Goal: Task Accomplishment & Management: Manage account settings

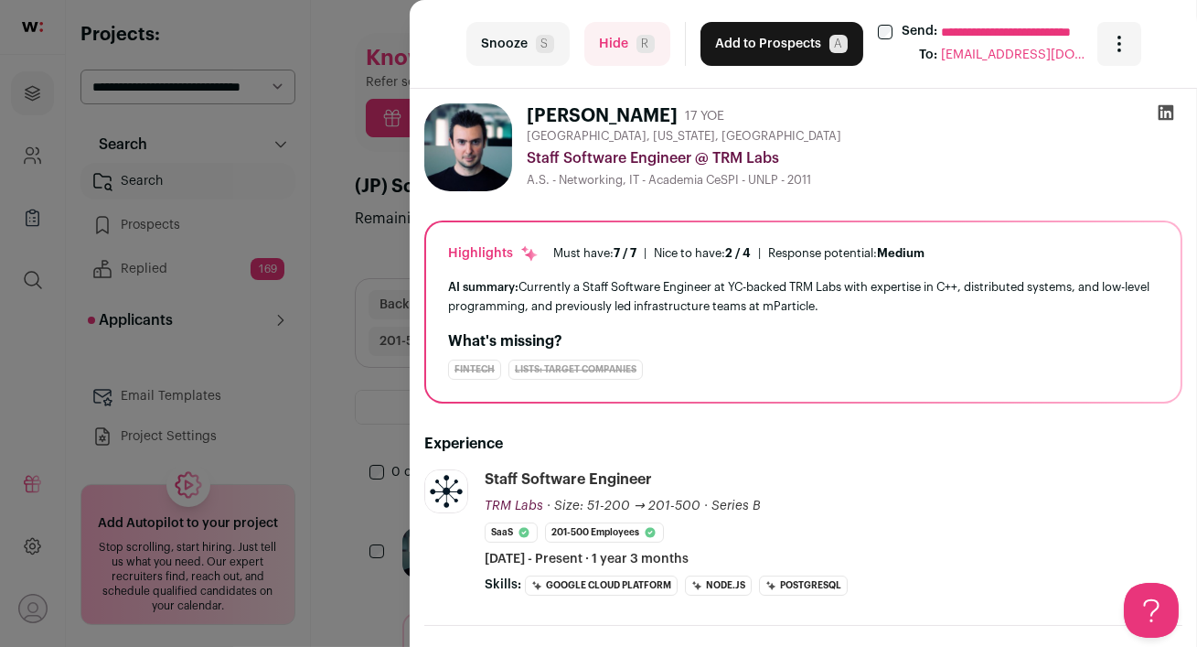
click at [1165, 114] on icon at bounding box center [1166, 112] width 18 height 18
click at [737, 66] on div "**********" at bounding box center [804, 44] width 788 height 89
click at [739, 50] on button "Add to Prospects A" at bounding box center [782, 44] width 163 height 44
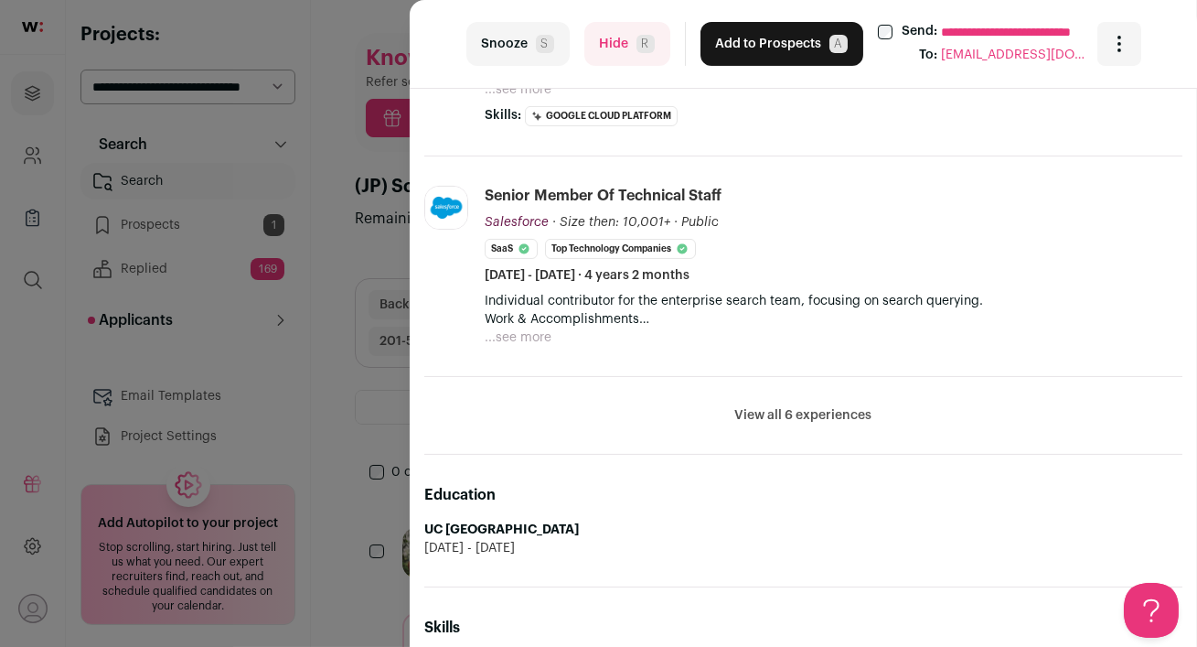
scroll to position [740, 0]
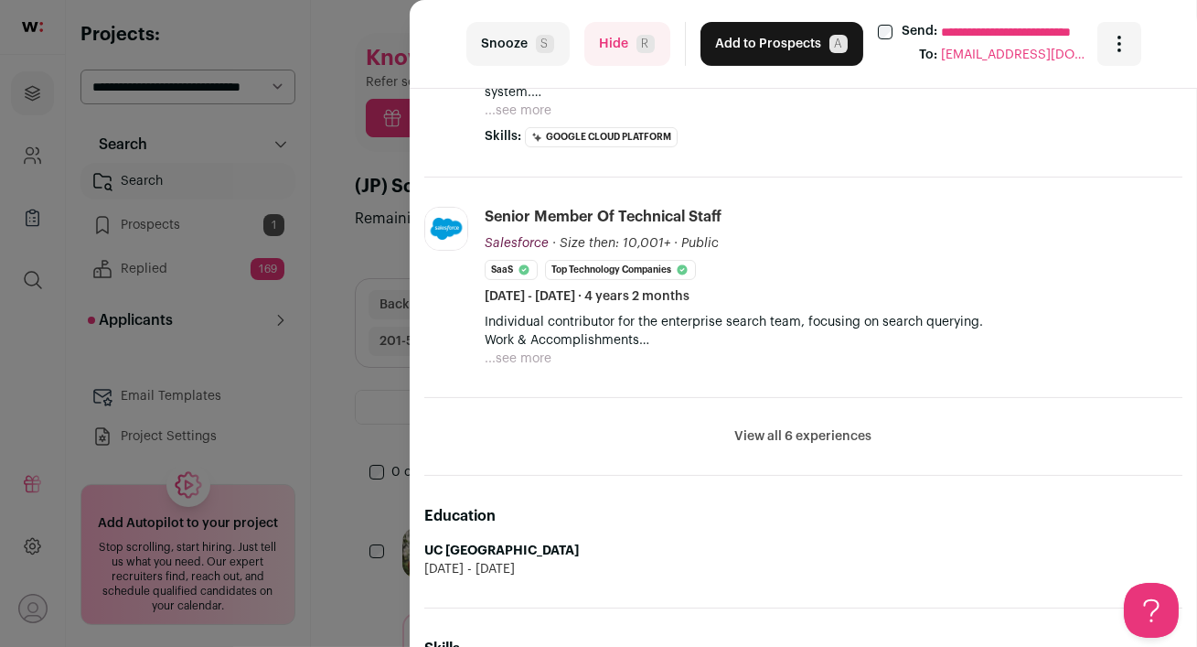
click at [797, 430] on button "View all 6 experiences" at bounding box center [803, 436] width 137 height 18
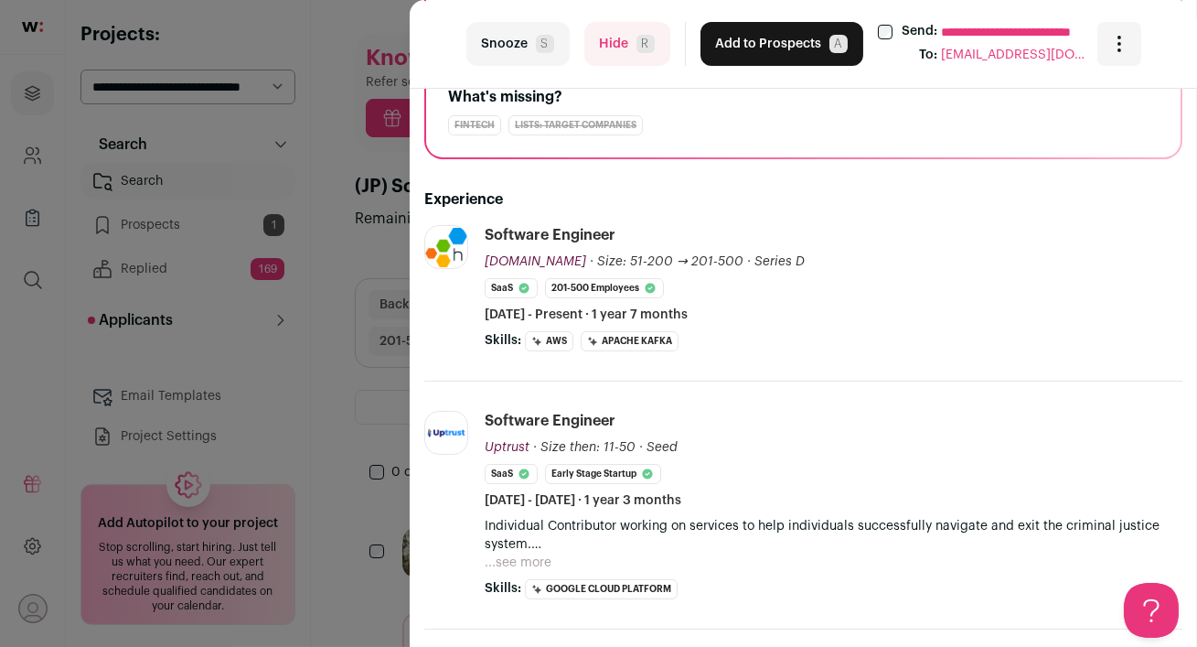
scroll to position [0, 0]
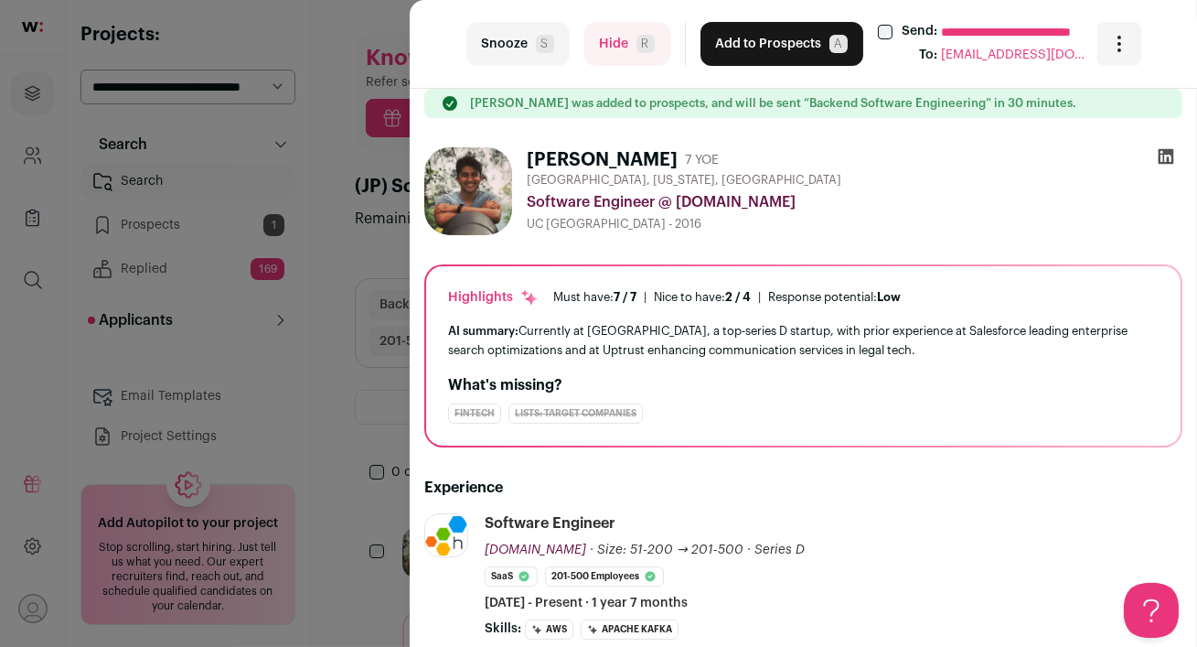
click at [1168, 157] on icon at bounding box center [1167, 157] width 16 height 16
click at [768, 48] on button "Add to Prospects A" at bounding box center [782, 44] width 163 height 44
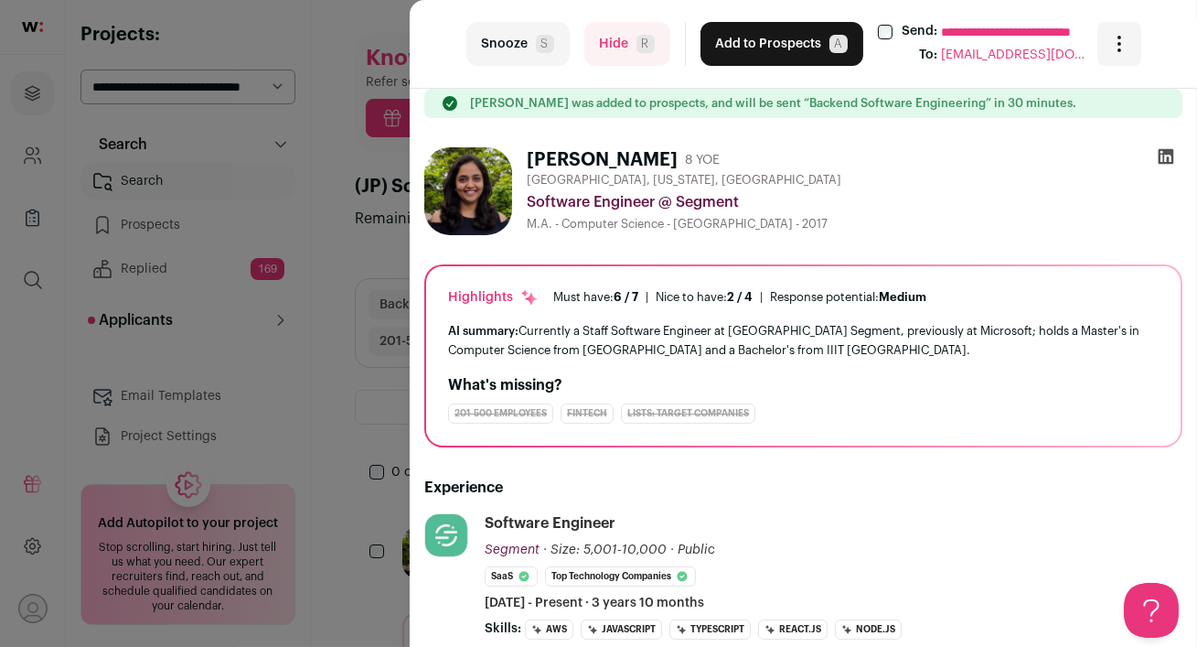
click at [253, 383] on div "**********" at bounding box center [598, 323] width 1197 height 647
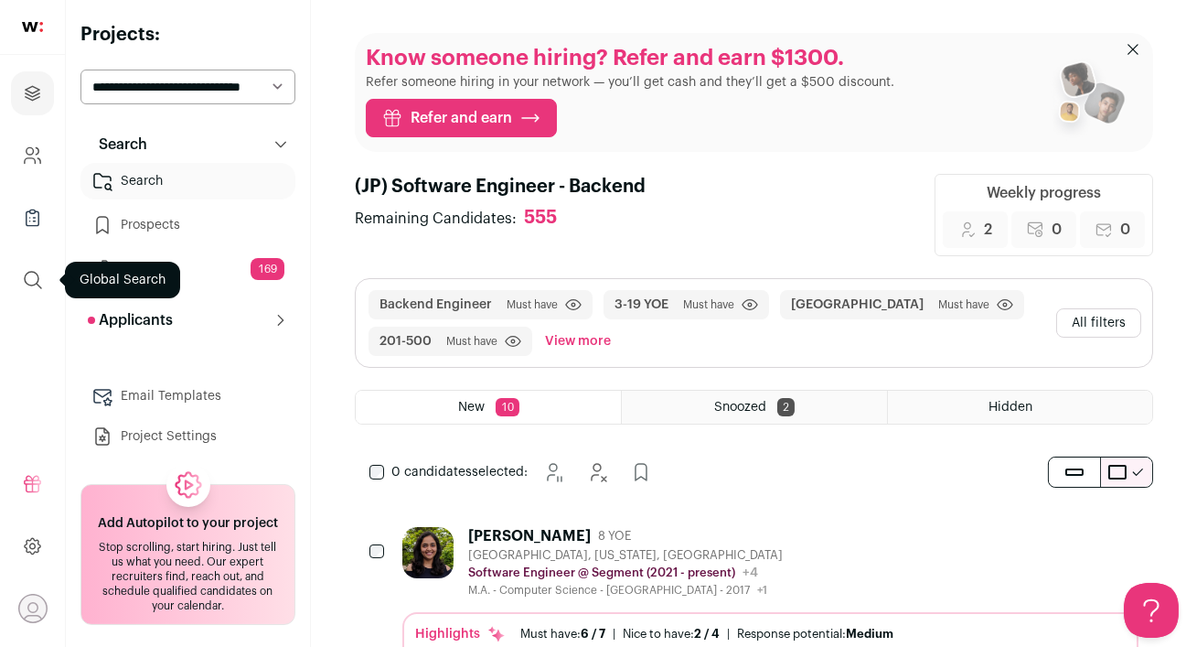
click at [28, 275] on icon "submit" at bounding box center [33, 280] width 22 height 22
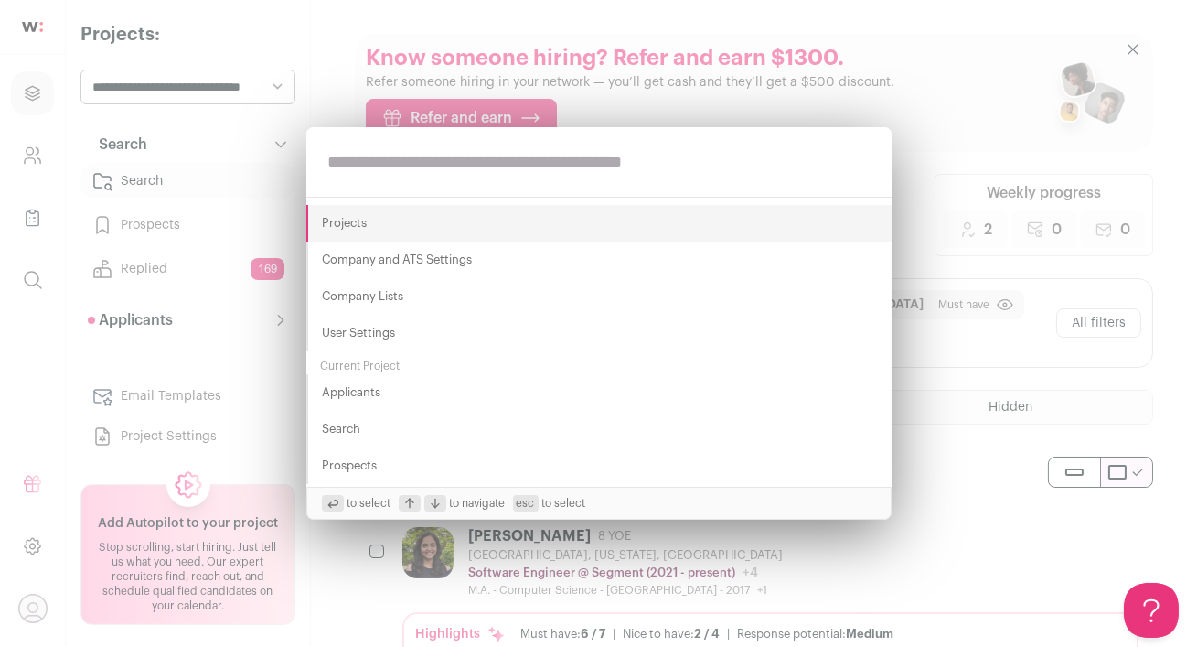
paste input "**********"
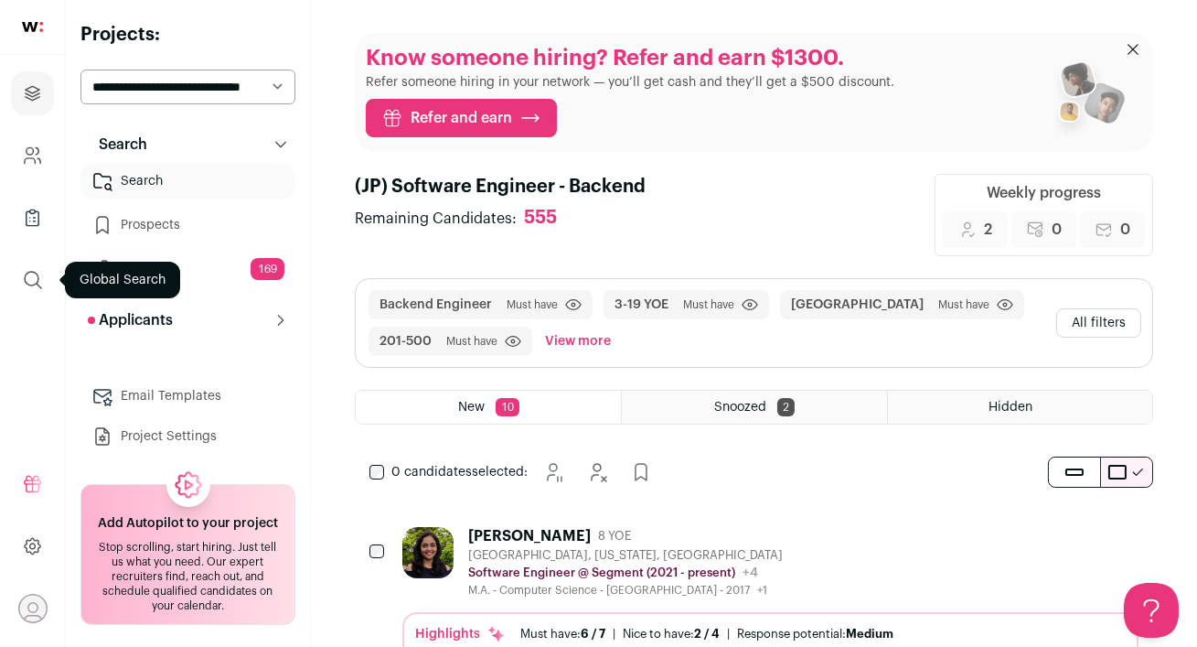
click at [30, 281] on icon "submit" at bounding box center [33, 280] width 22 height 22
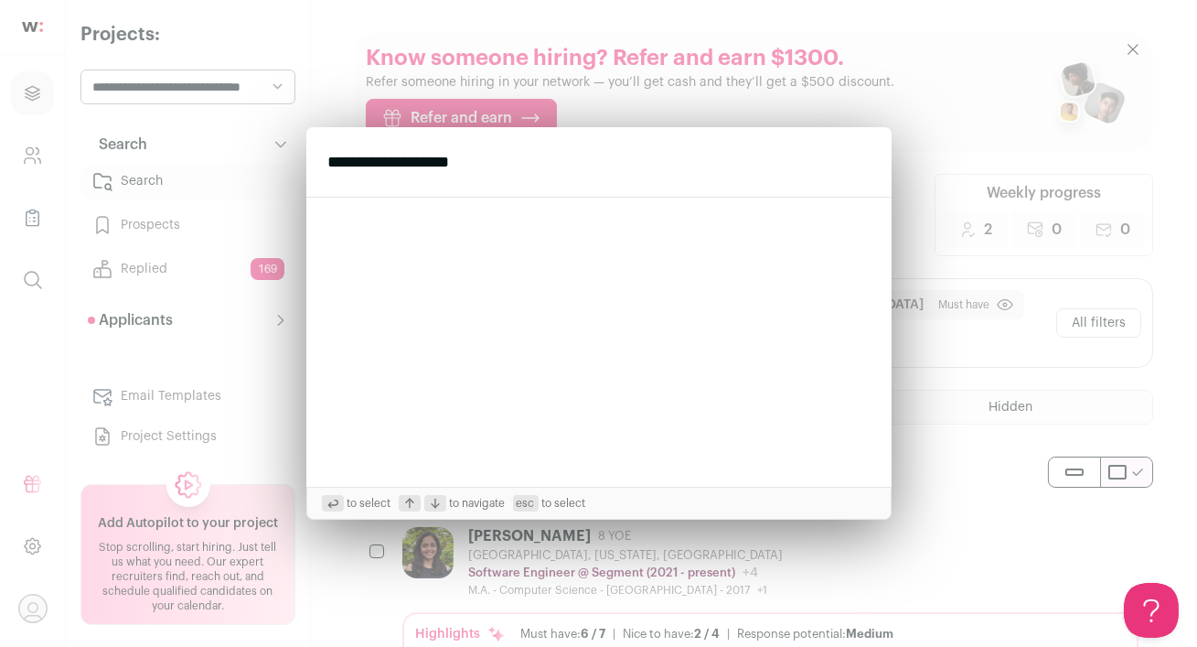
type input "**********"
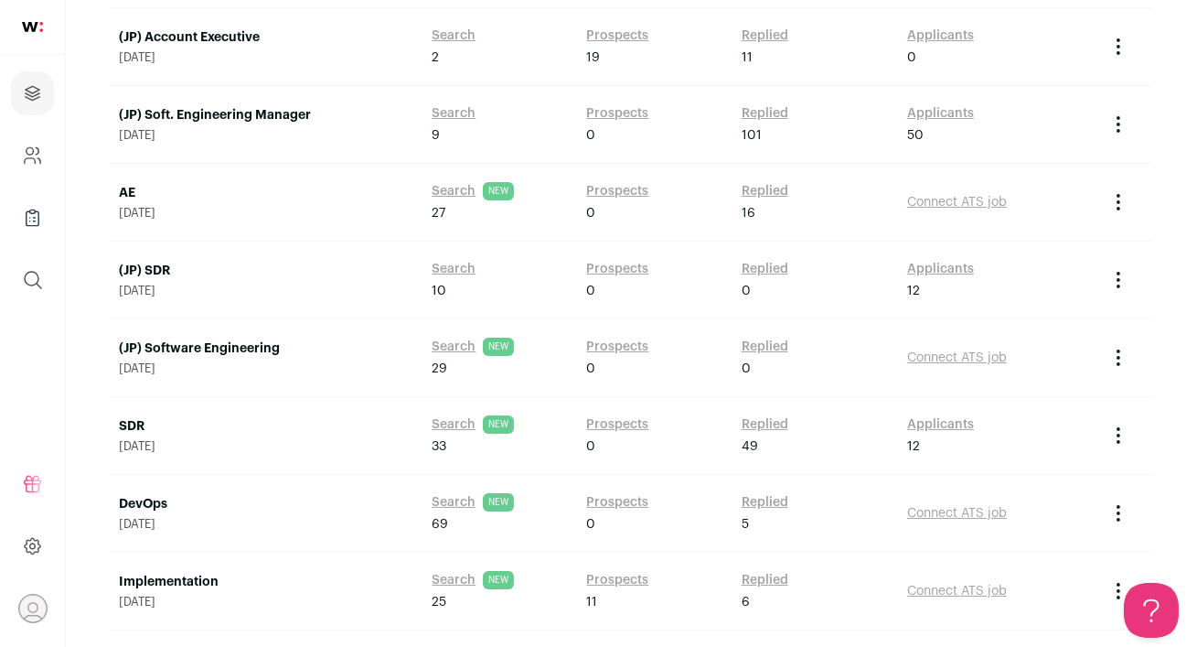
scroll to position [723, 0]
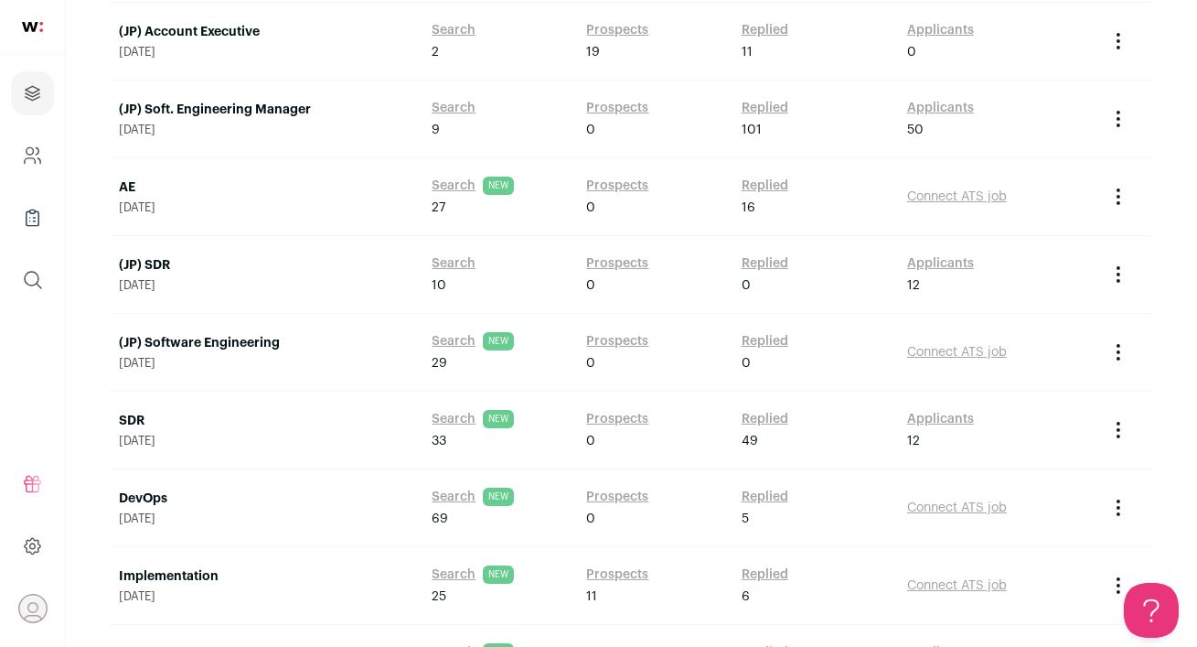
click at [249, 344] on link "(JP) Software Engineering" at bounding box center [266, 343] width 295 height 18
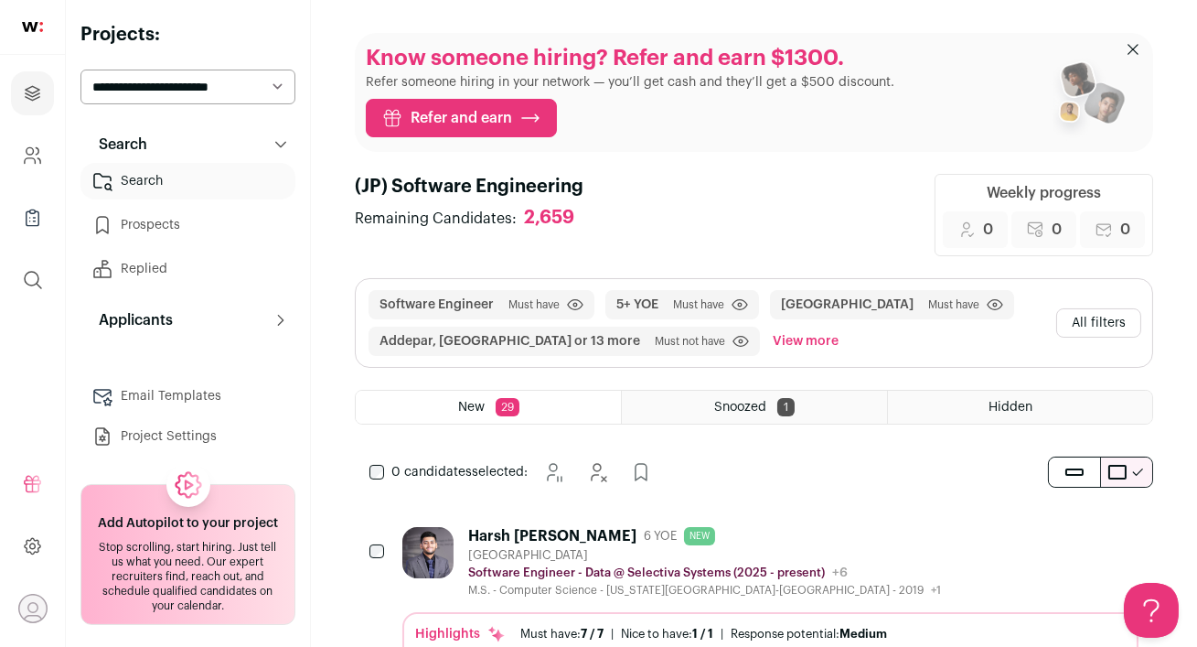
click at [143, 181] on link "Search" at bounding box center [187, 181] width 215 height 37
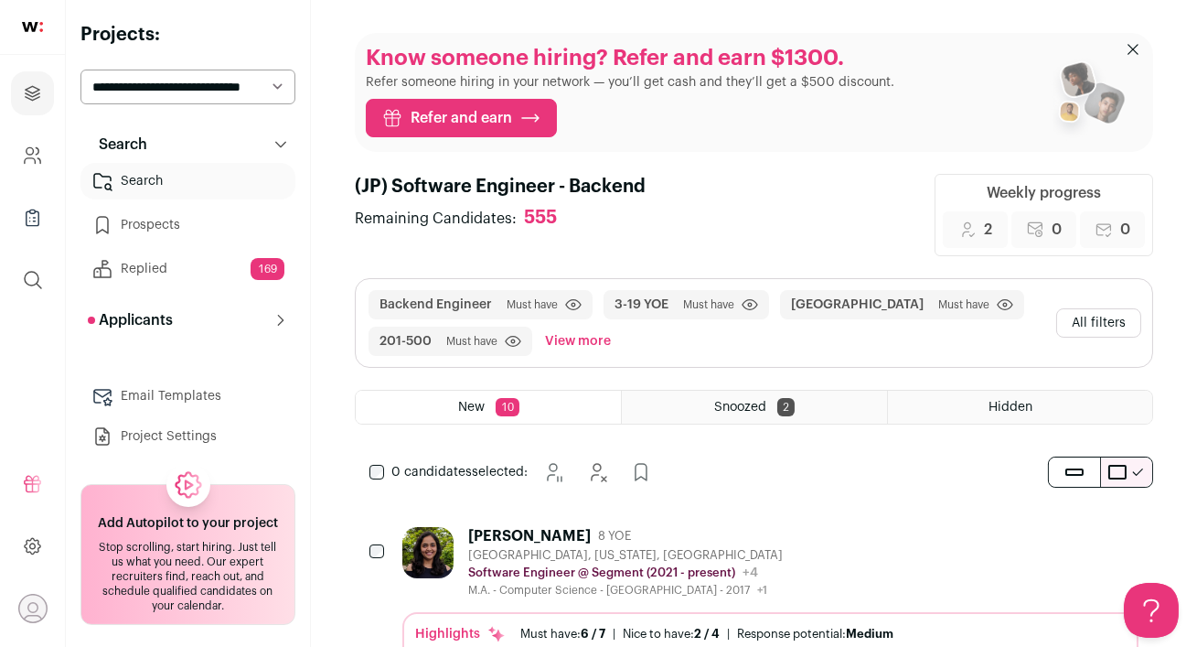
click at [739, 528] on div "[PERSON_NAME] 8 YOE" at bounding box center [625, 536] width 315 height 18
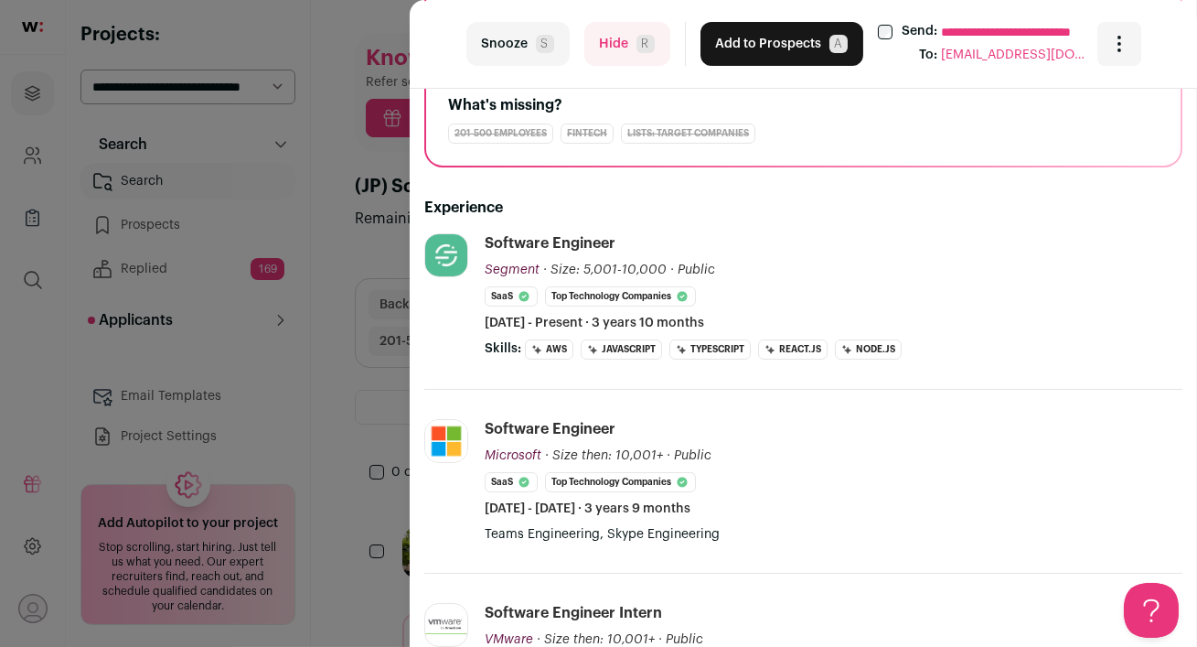
scroll to position [237, 0]
click at [605, 60] on button "Hide R" at bounding box center [627, 44] width 86 height 44
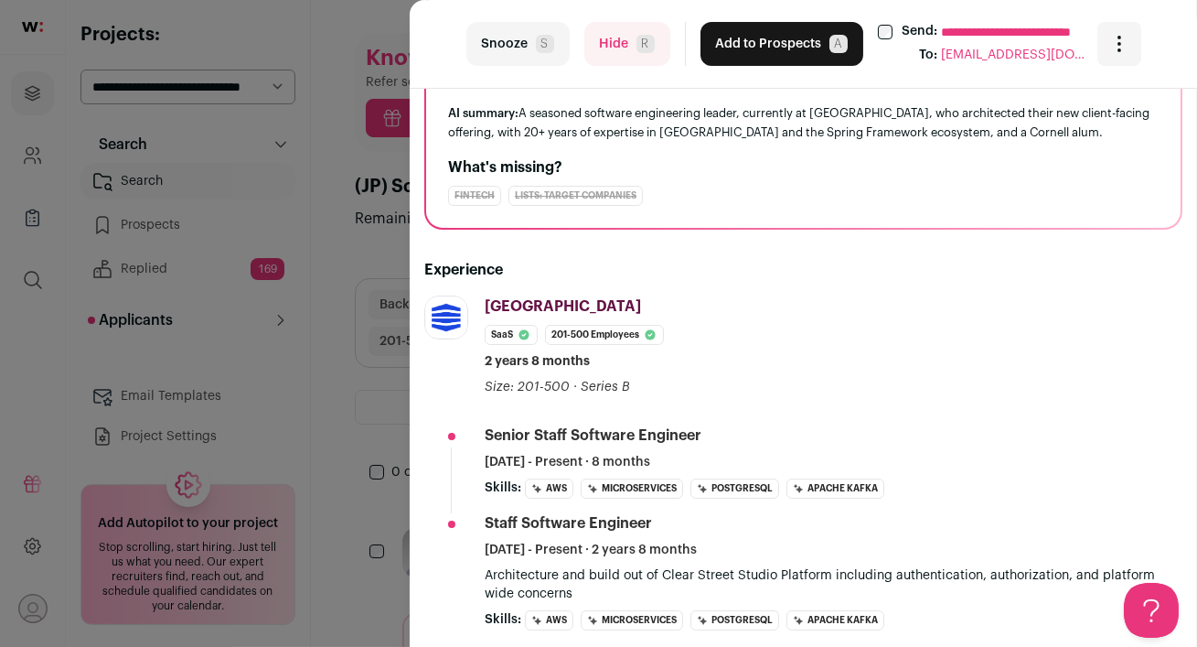
scroll to position [0, 0]
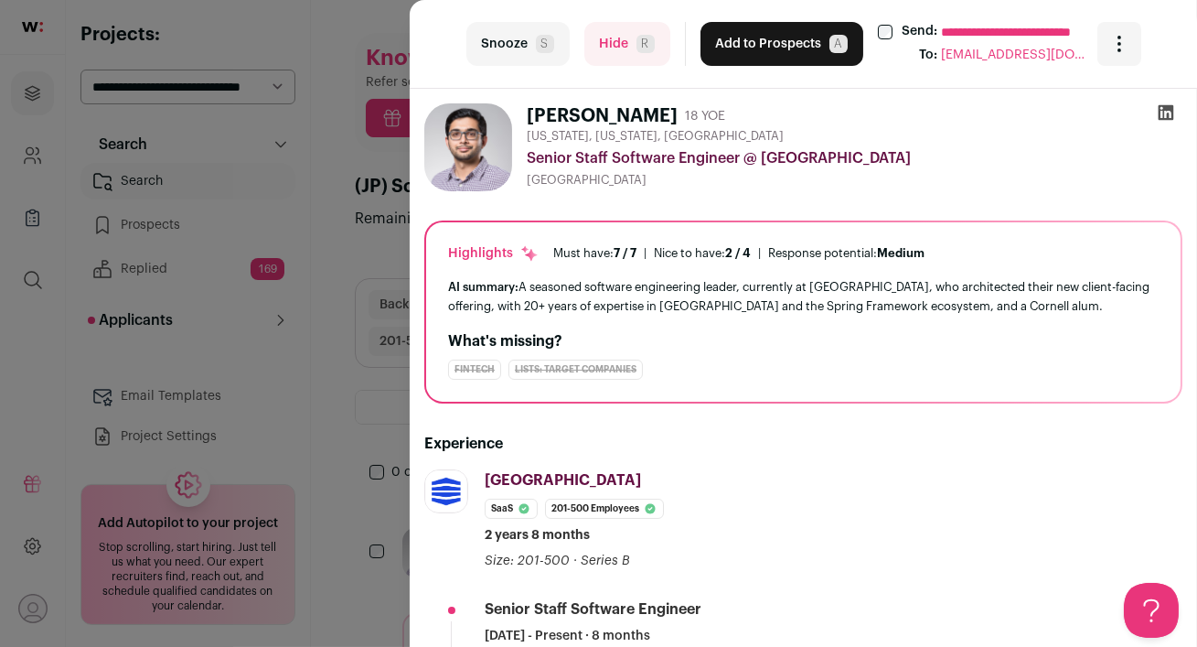
click at [756, 49] on button "Add to Prospects A" at bounding box center [782, 44] width 163 height 44
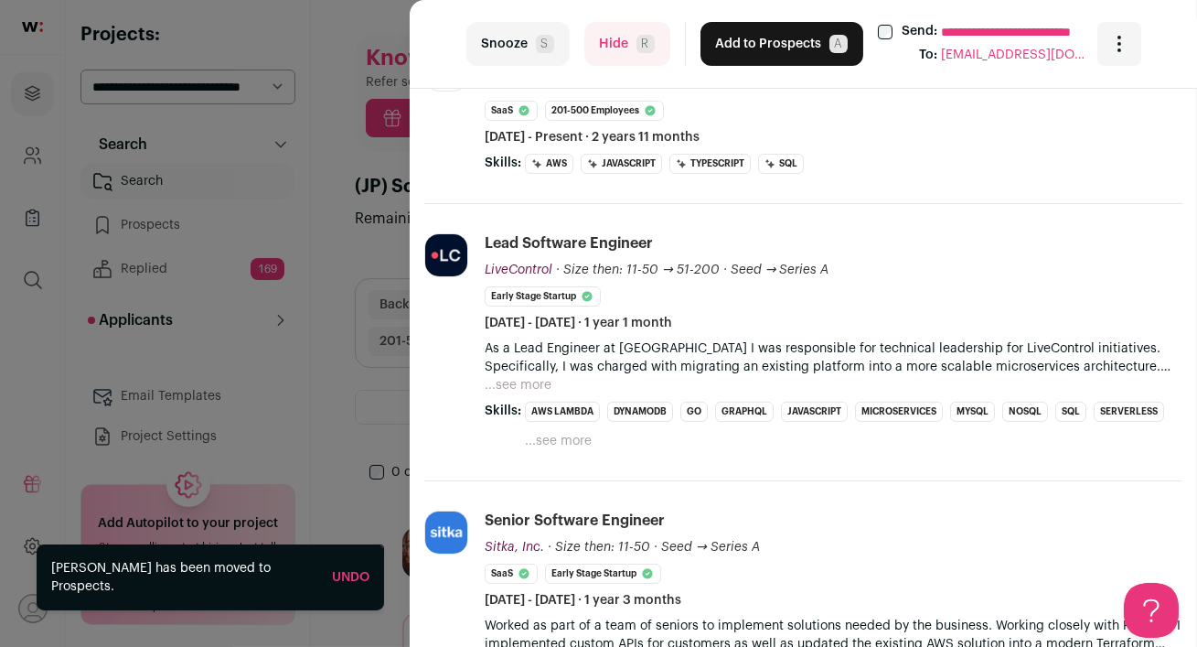
scroll to position [488, 0]
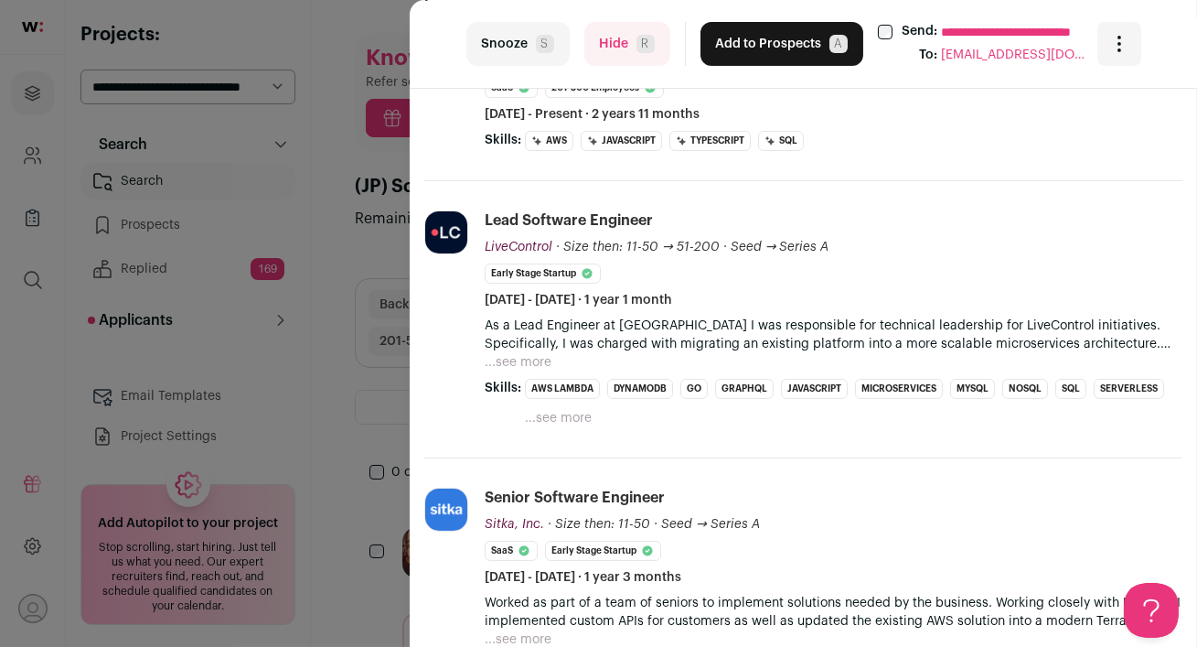
click at [609, 46] on button "Hide R" at bounding box center [627, 44] width 86 height 44
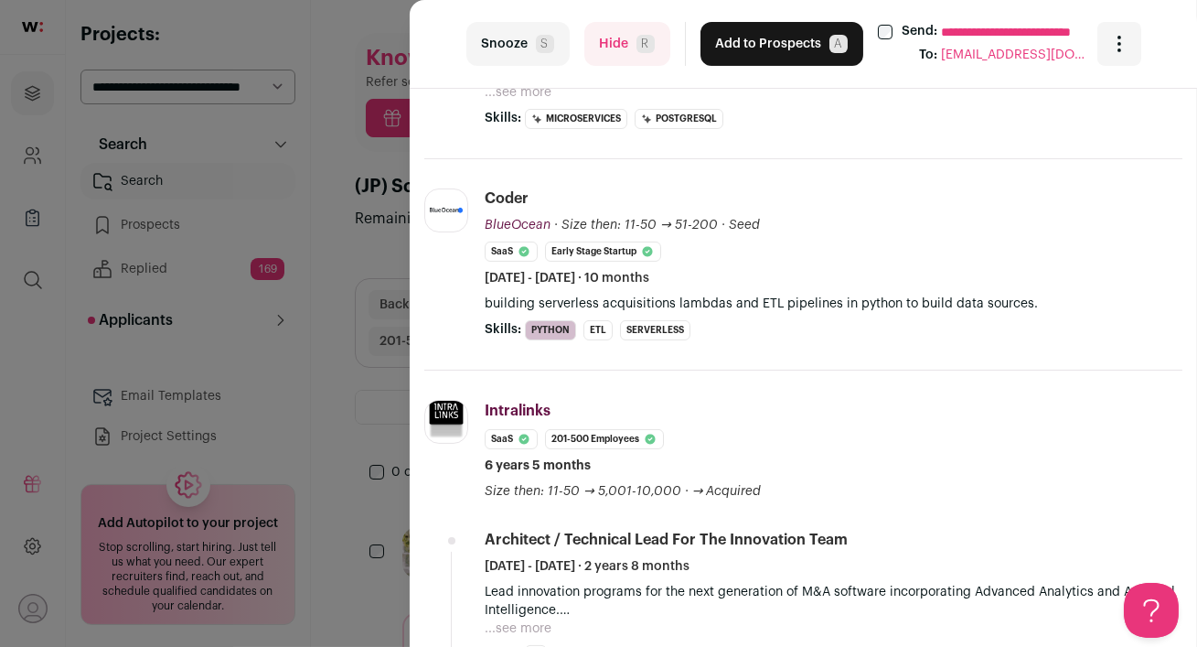
scroll to position [576, 0]
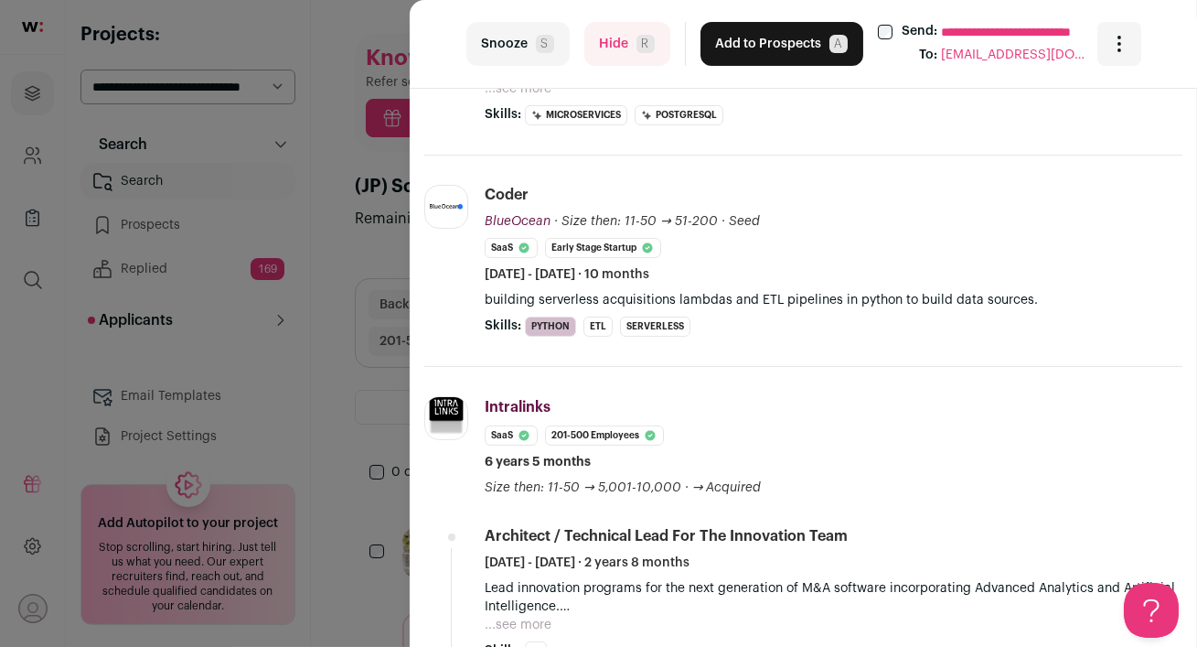
click at [615, 54] on button "Hide R" at bounding box center [627, 44] width 86 height 44
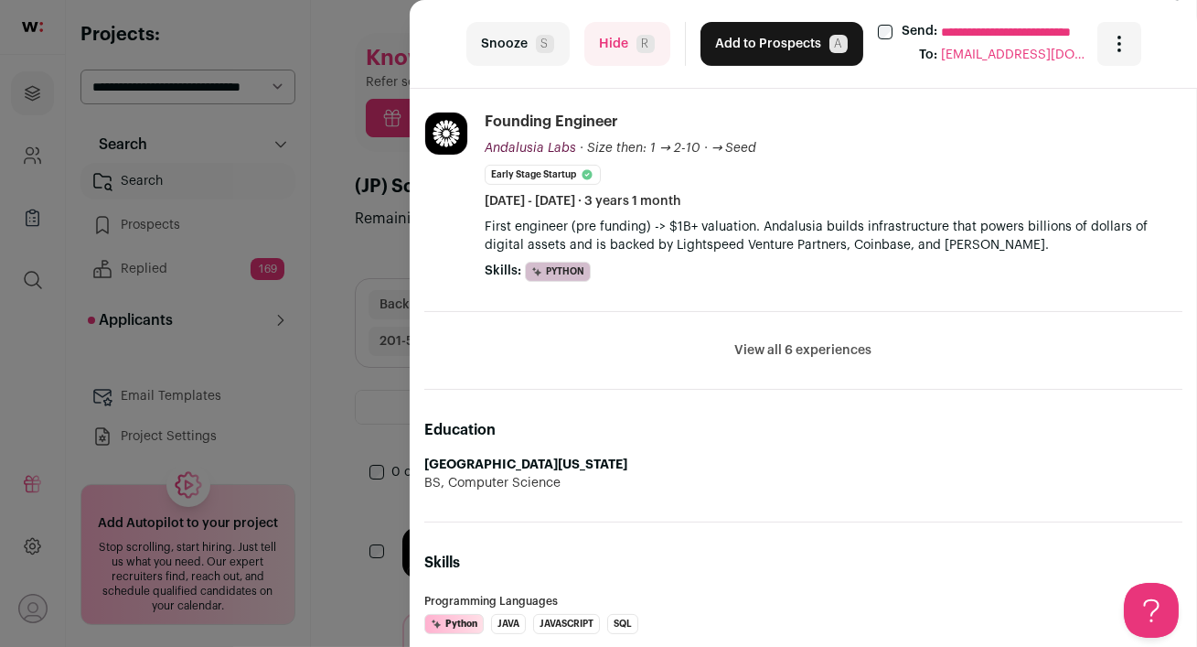
scroll to position [795, 0]
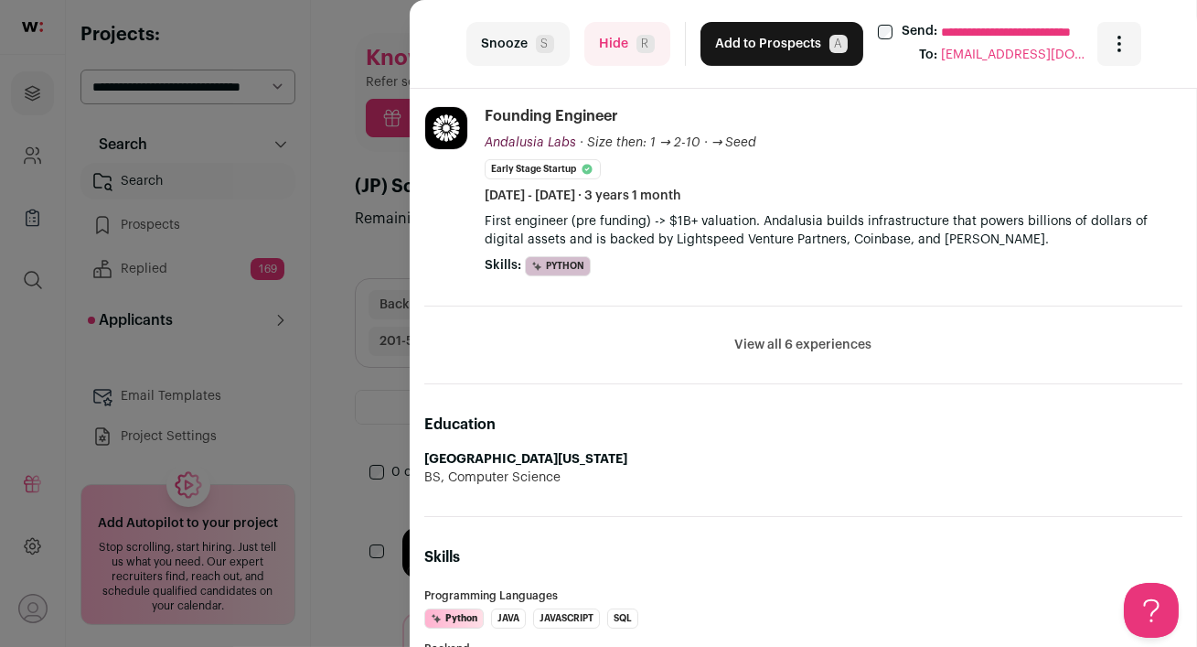
click at [773, 341] on button "View all 6 experiences" at bounding box center [803, 345] width 137 height 18
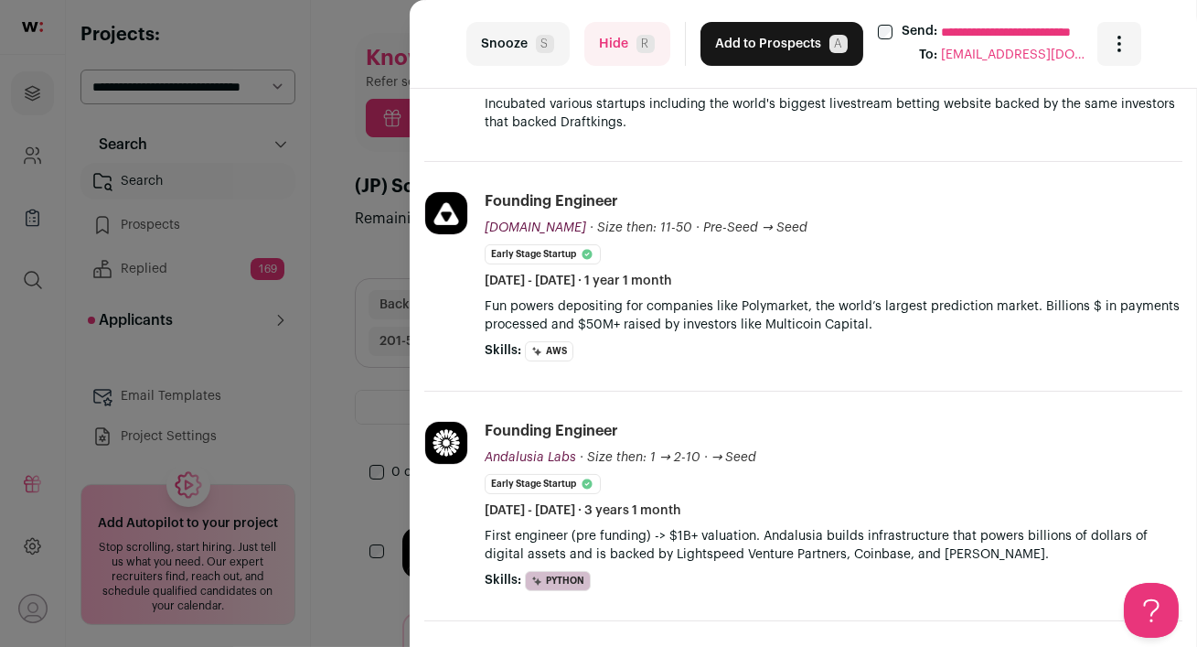
scroll to position [0, 0]
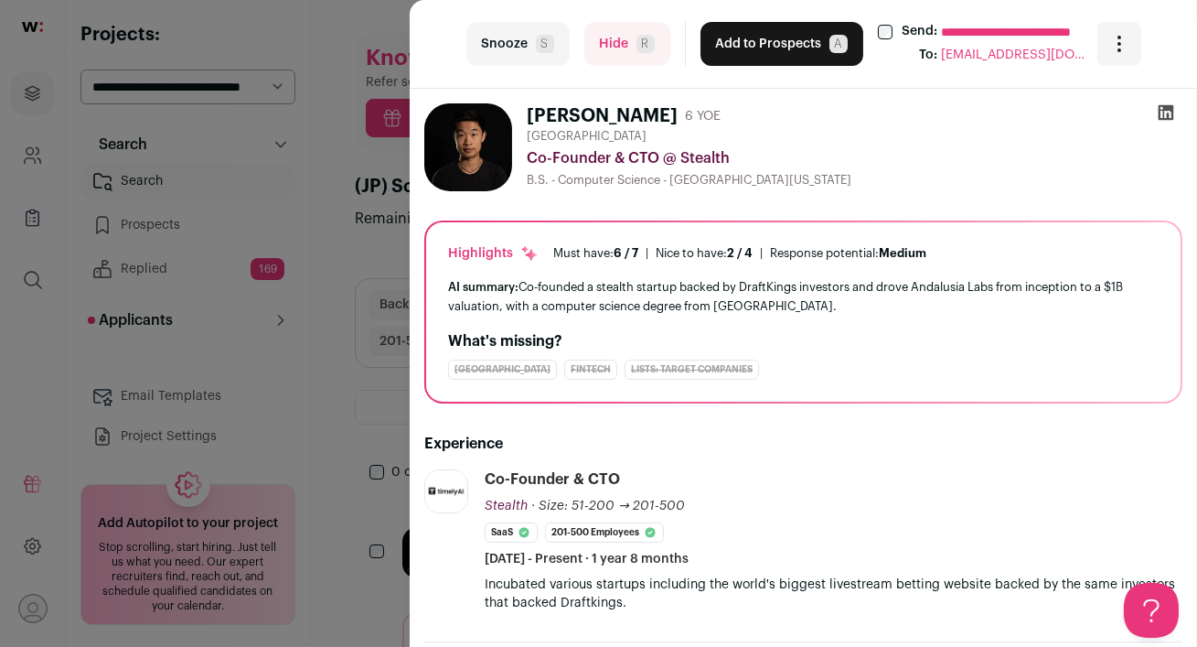
click at [732, 49] on button "Add to Prospects A" at bounding box center [782, 44] width 163 height 44
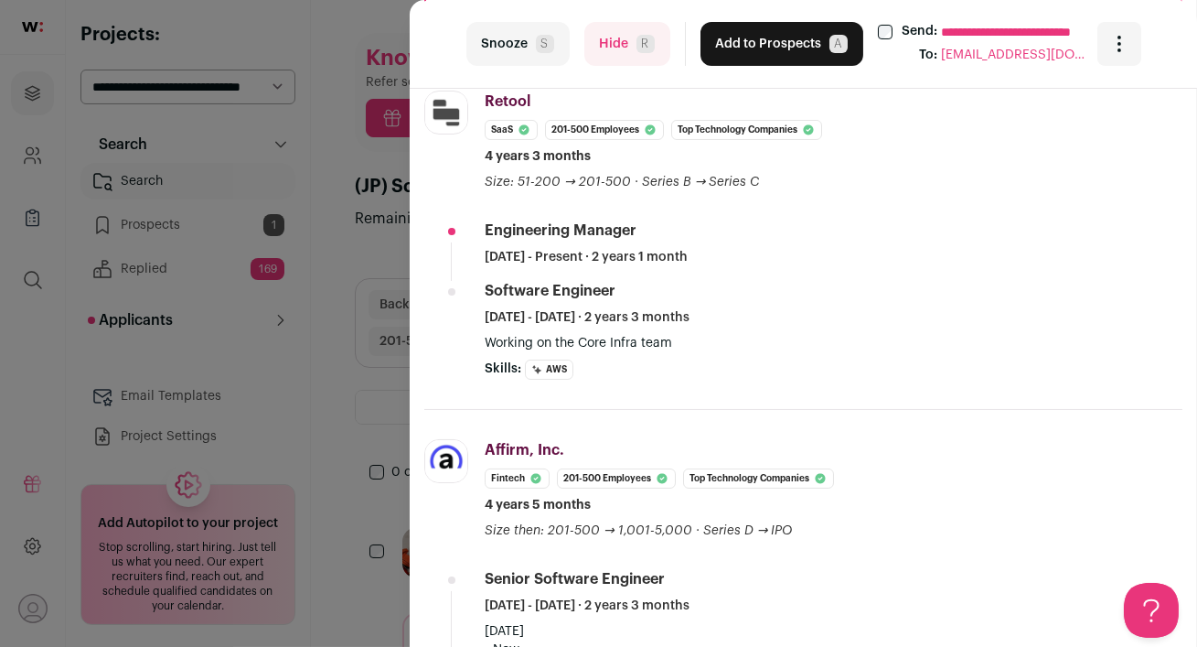
scroll to position [424, 0]
click at [745, 55] on button "Add to Prospects A" at bounding box center [782, 44] width 163 height 44
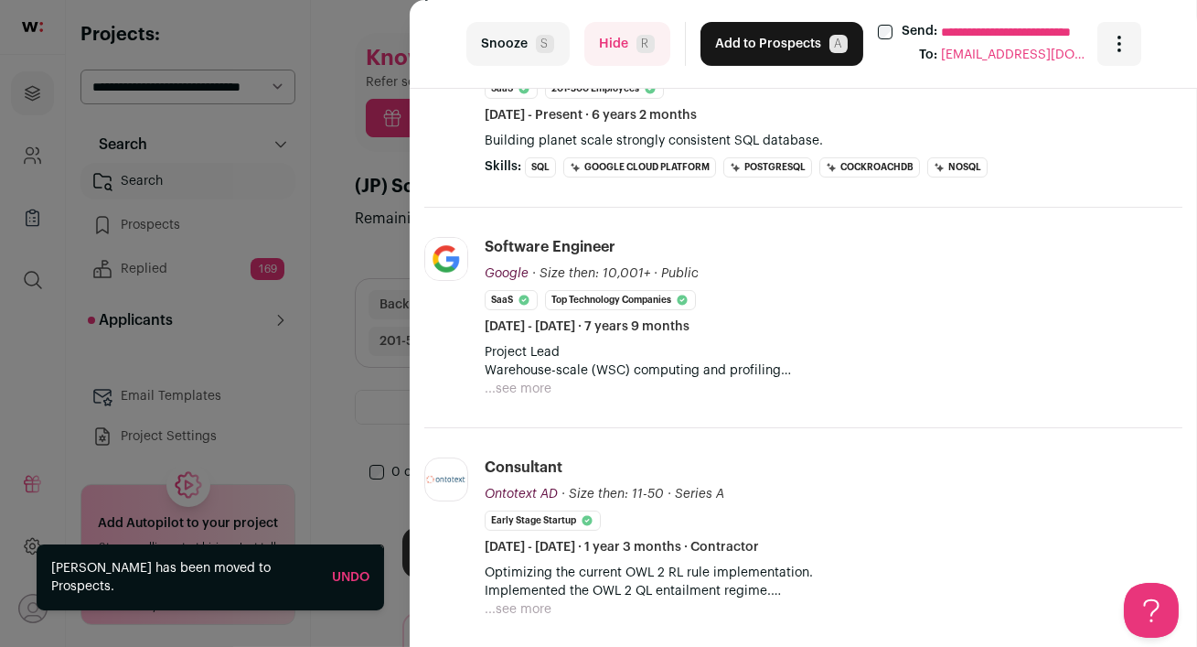
scroll to position [905, 0]
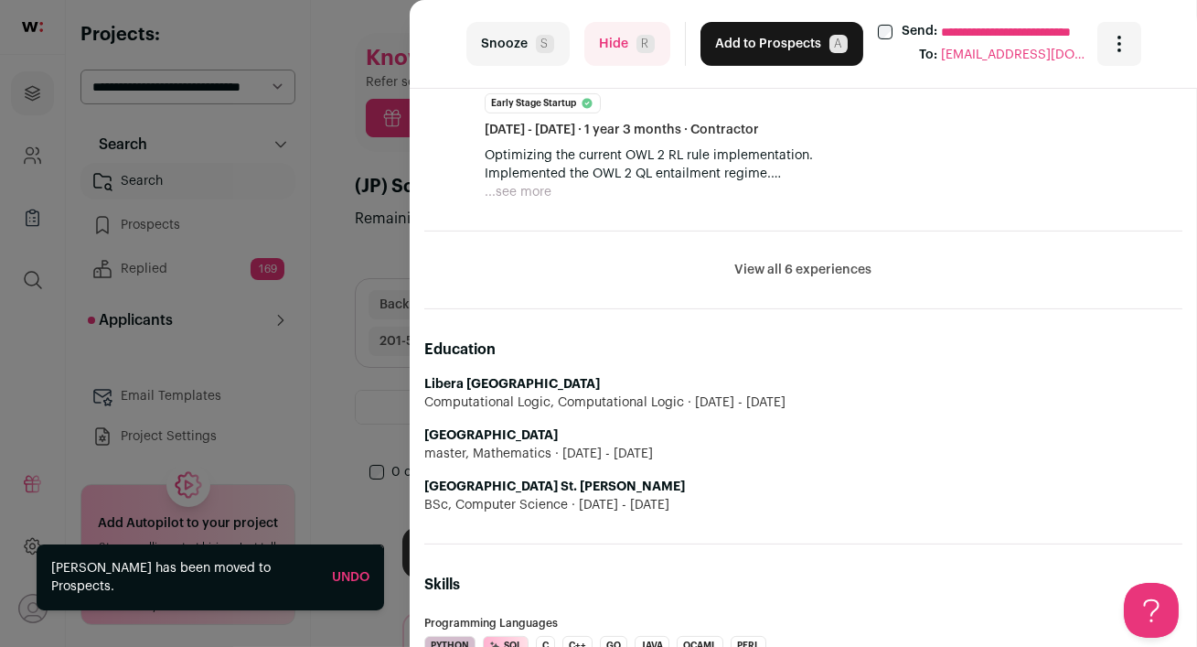
click at [609, 44] on button "Hide R" at bounding box center [627, 44] width 86 height 44
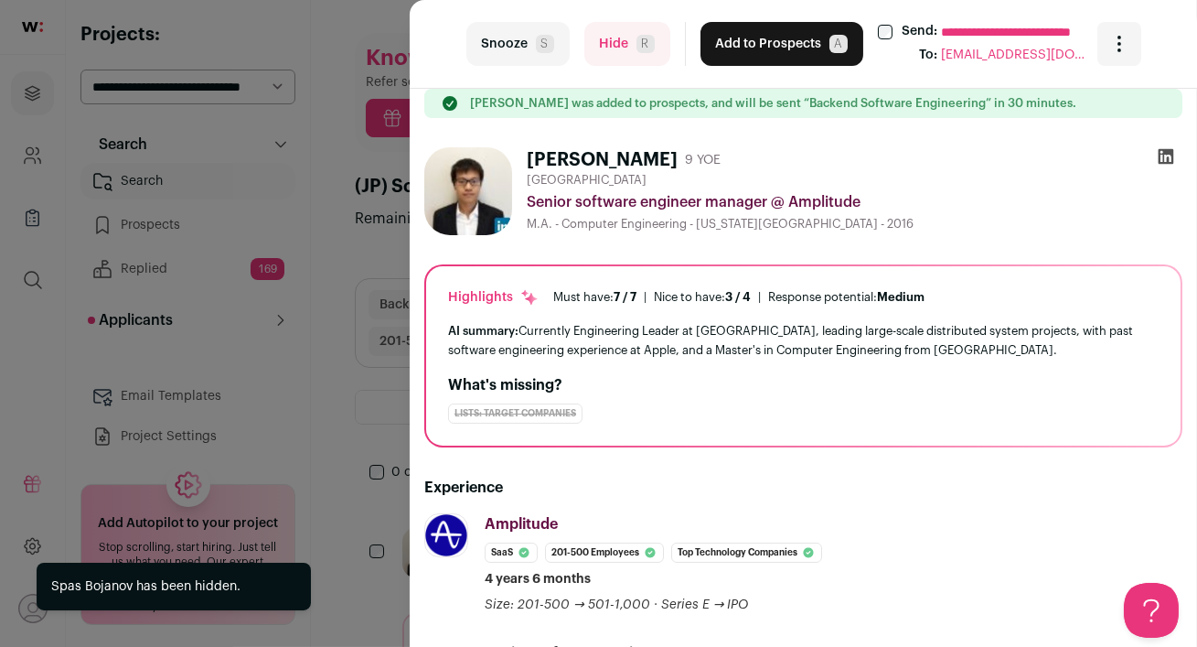
click at [604, 52] on button "Hide R" at bounding box center [627, 44] width 86 height 44
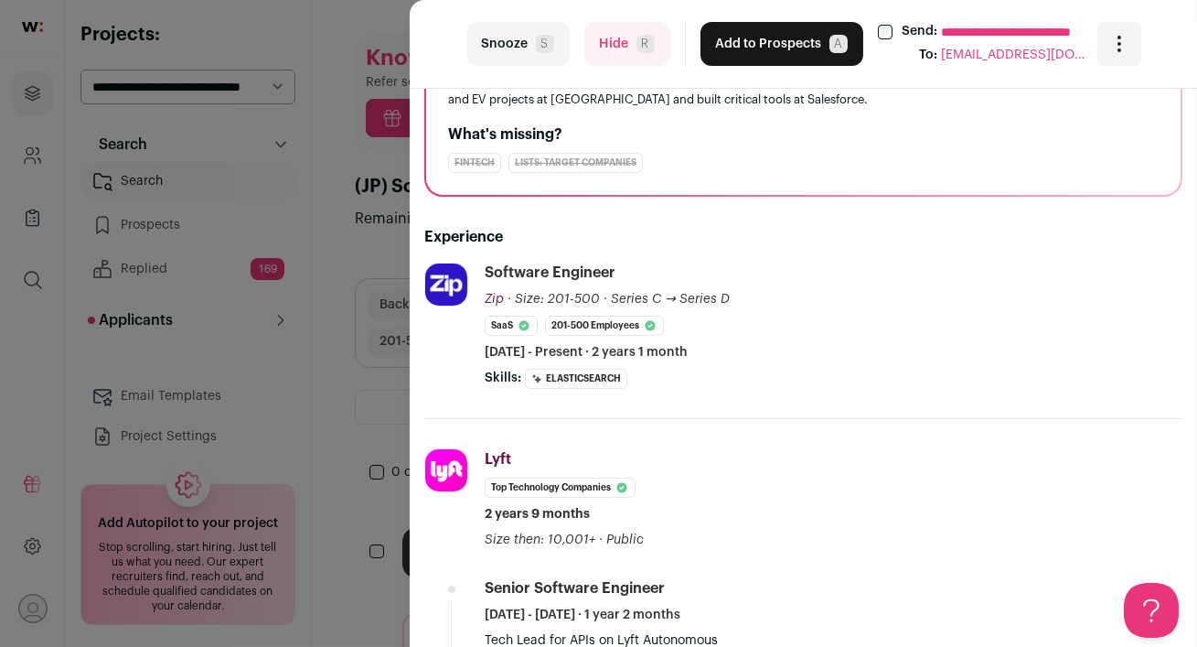
scroll to position [0, 0]
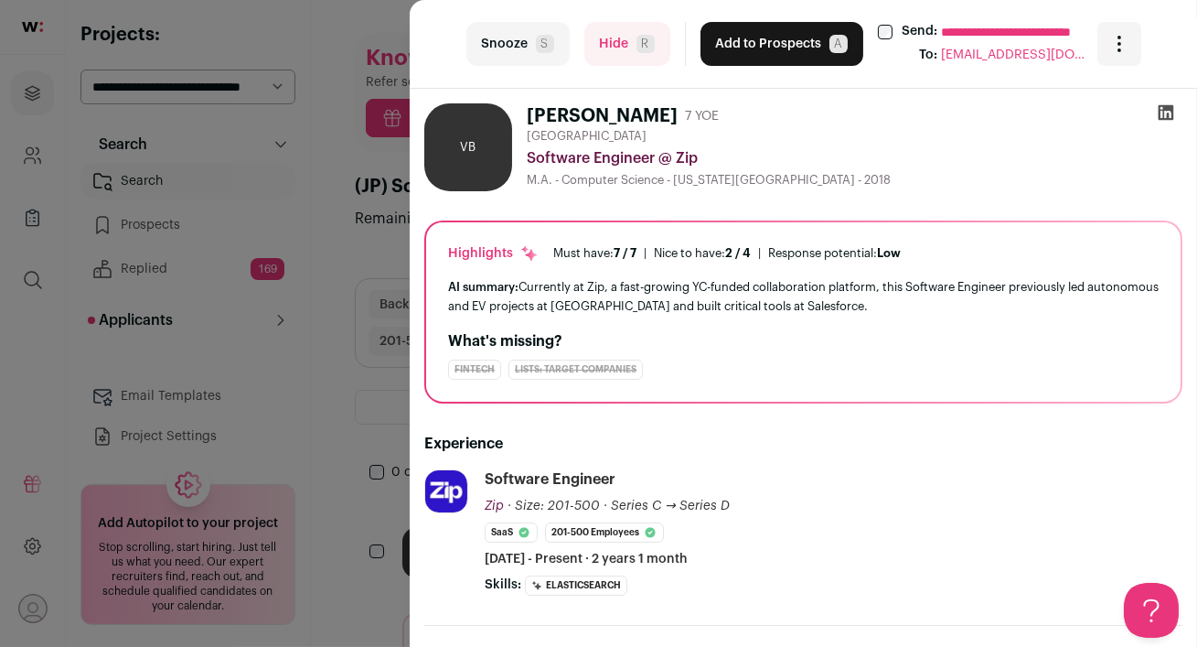
click at [627, 44] on button "Hide R" at bounding box center [627, 44] width 86 height 44
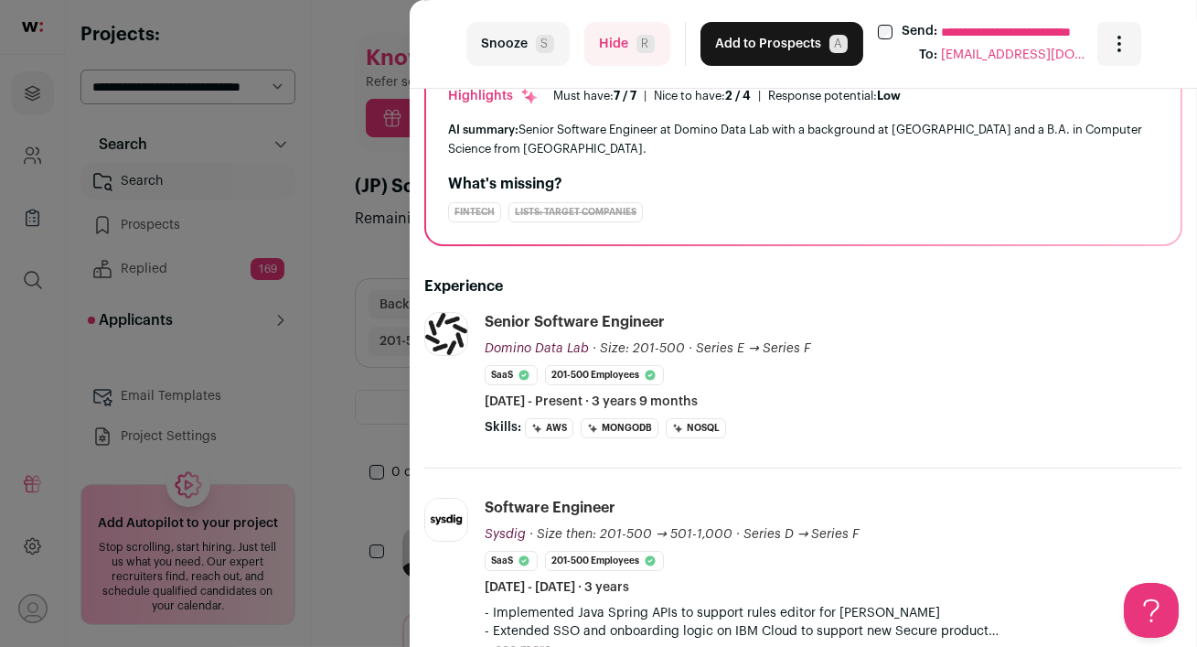
scroll to position [12, 0]
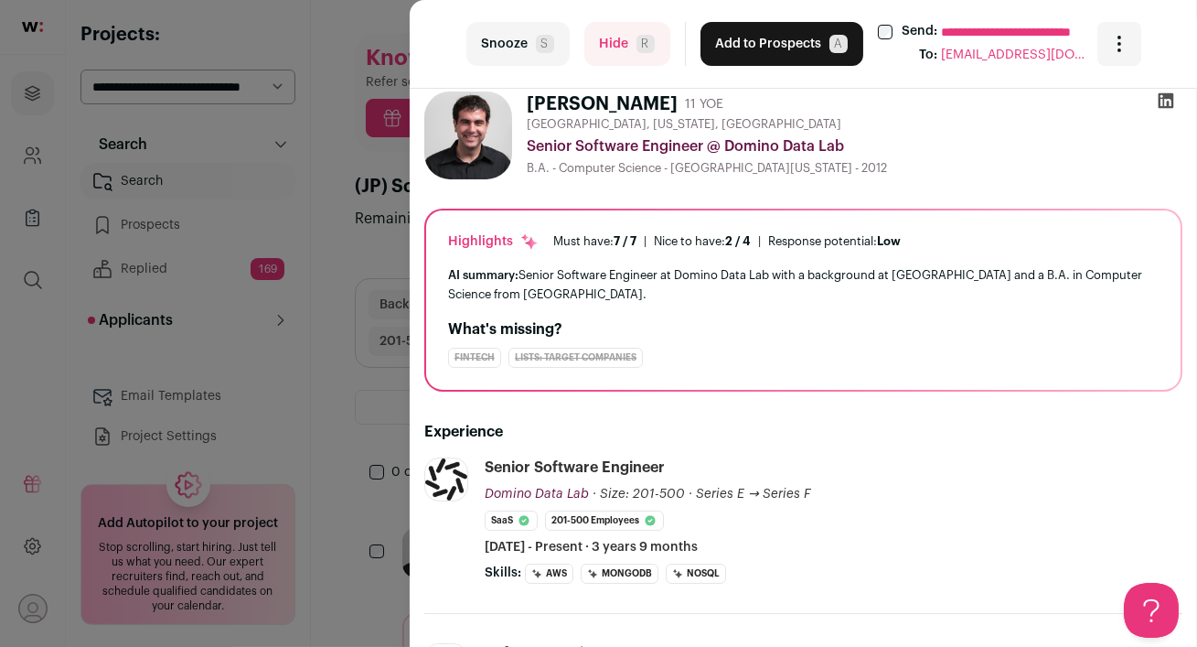
click at [1168, 100] on icon at bounding box center [1167, 101] width 16 height 16
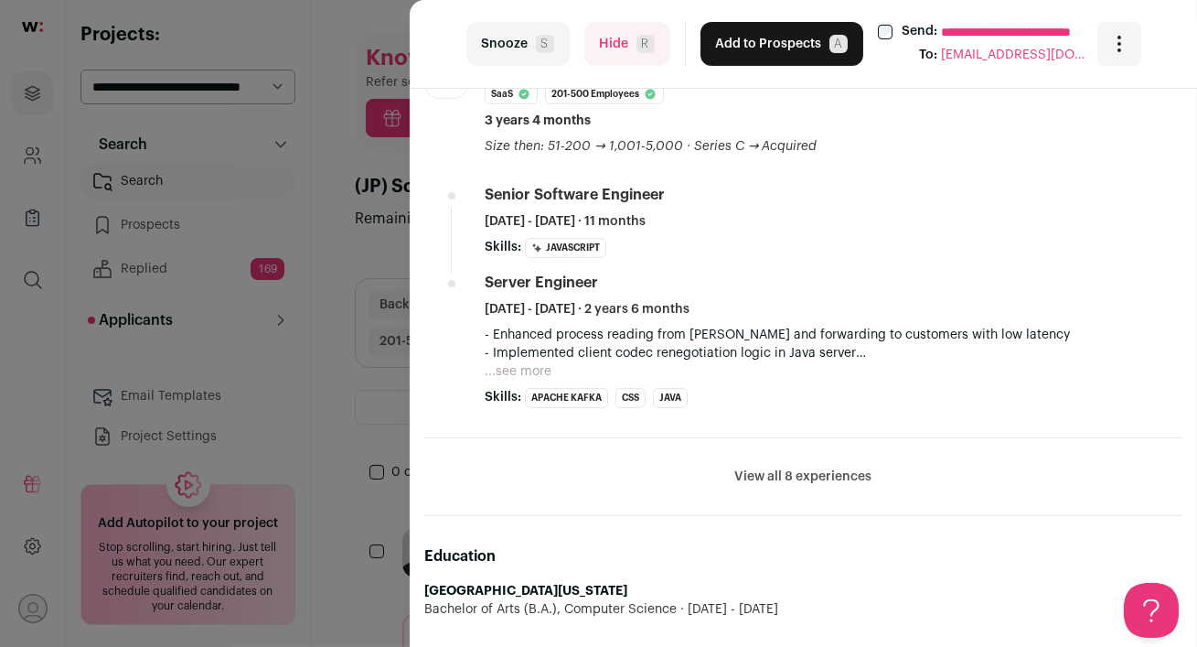
scroll to position [883, 0]
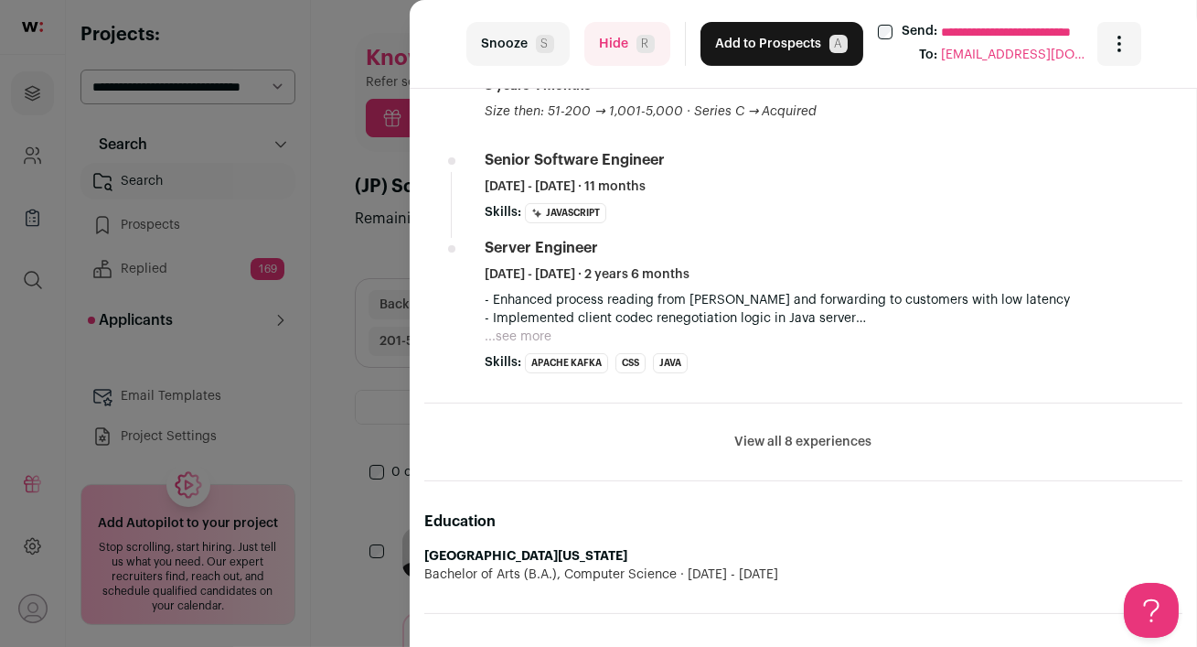
click at [782, 449] on li "View all 8 experiences View less" at bounding box center [803, 442] width 758 height 78
click at [782, 437] on button "View all 8 experiences" at bounding box center [803, 442] width 137 height 18
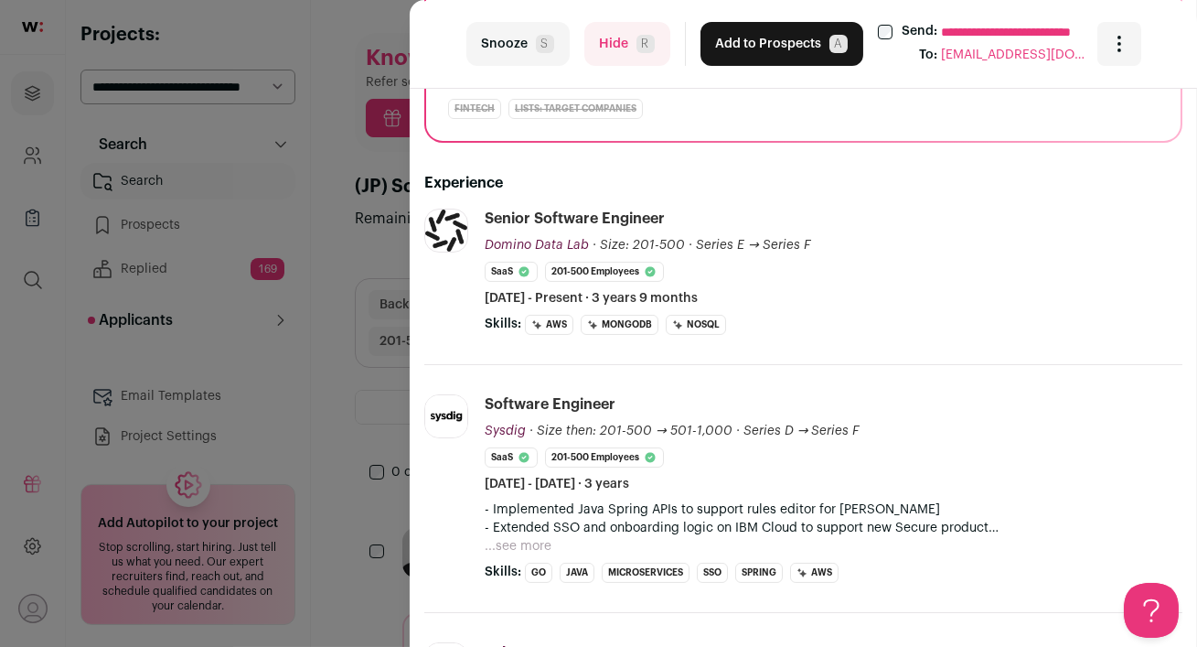
scroll to position [0, 0]
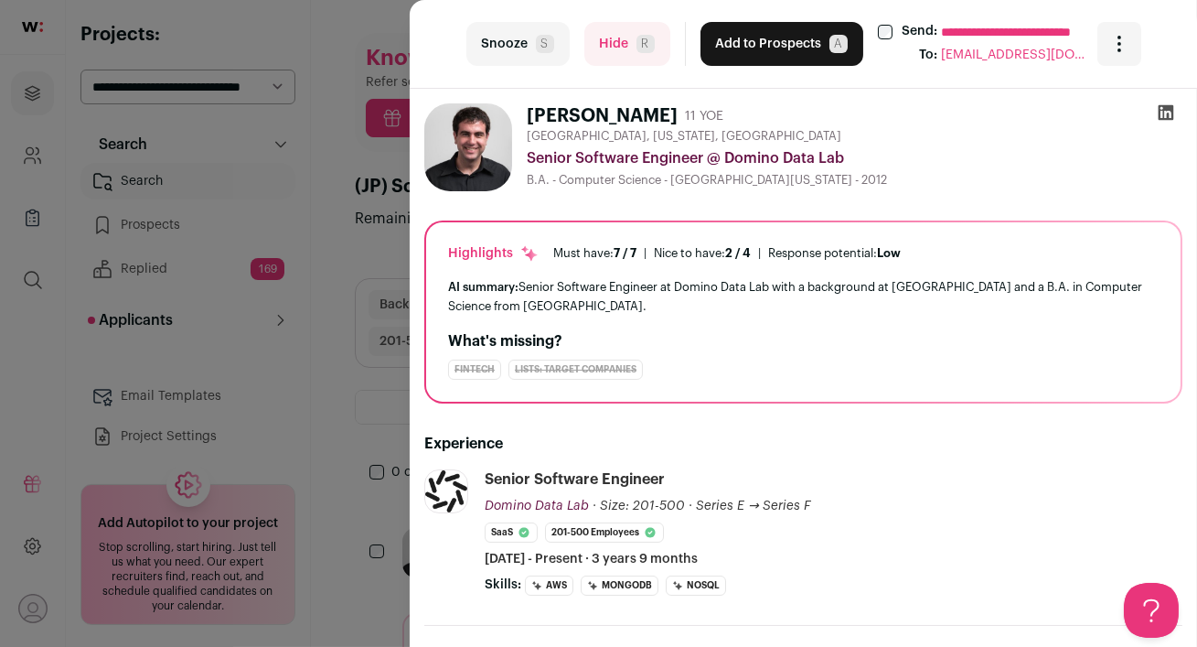
click at [769, 54] on button "Add to Prospects A" at bounding box center [782, 44] width 163 height 44
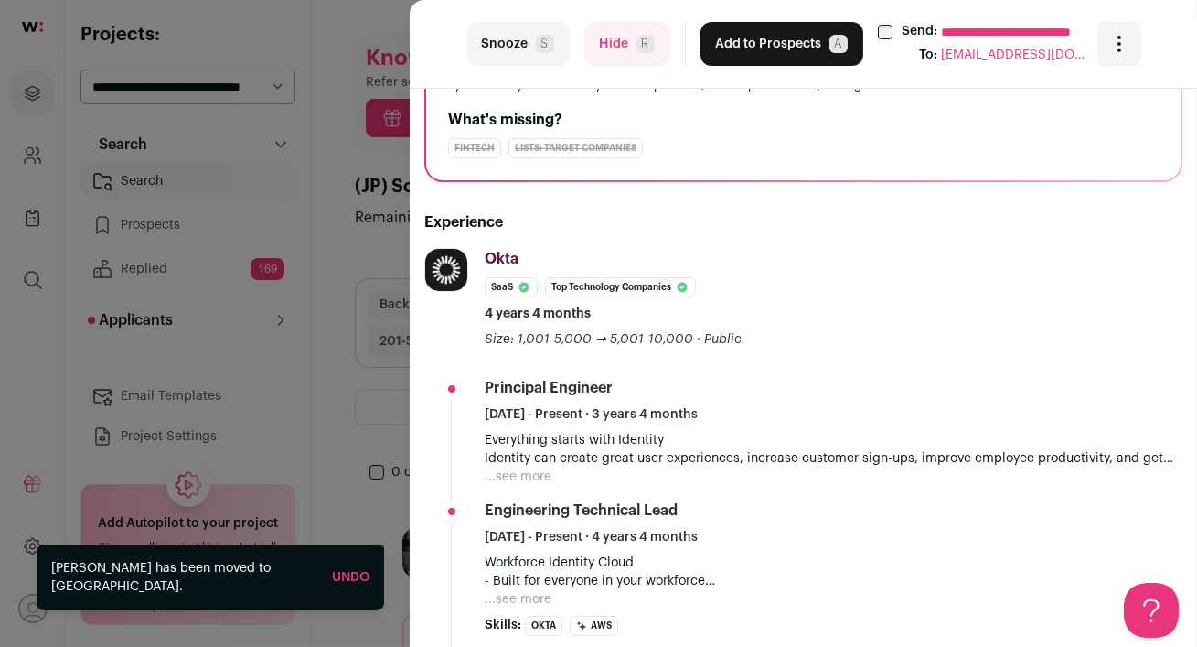
scroll to position [268, 0]
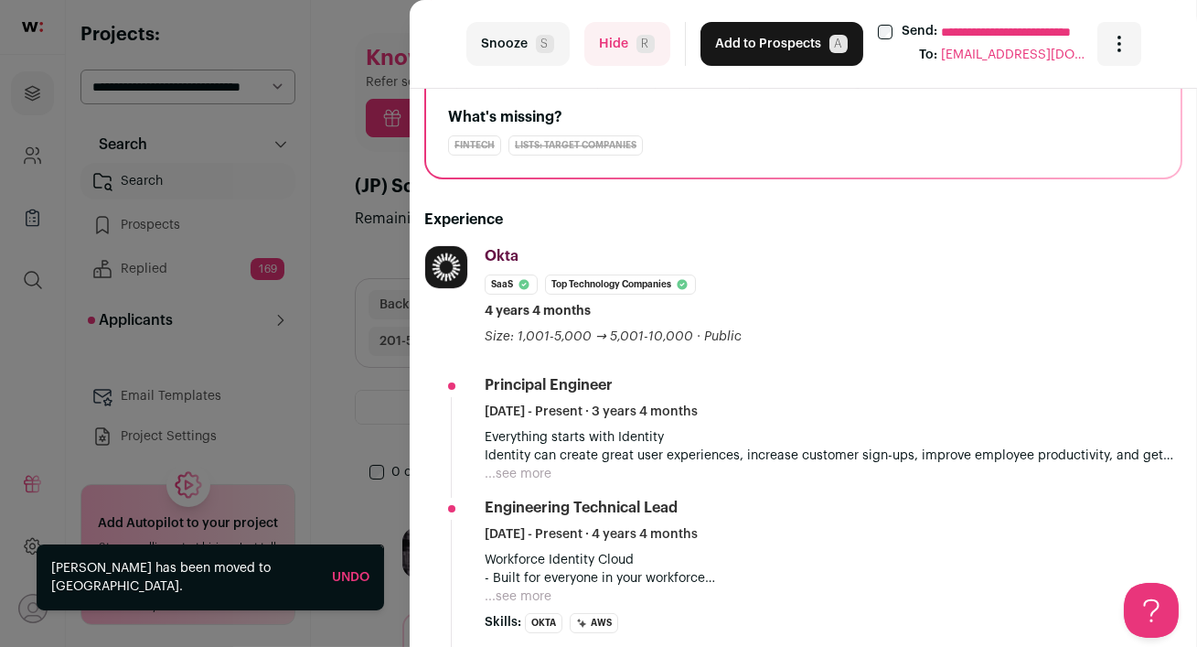
click at [609, 48] on button "Hide R" at bounding box center [627, 44] width 86 height 44
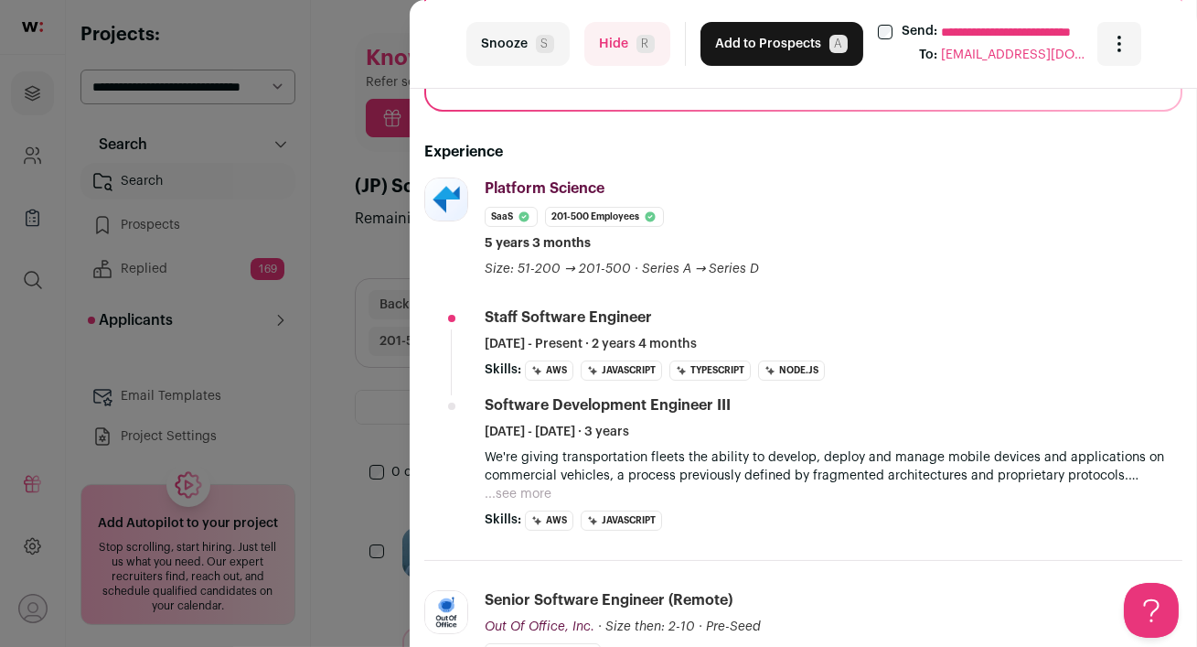
scroll to position [0, 0]
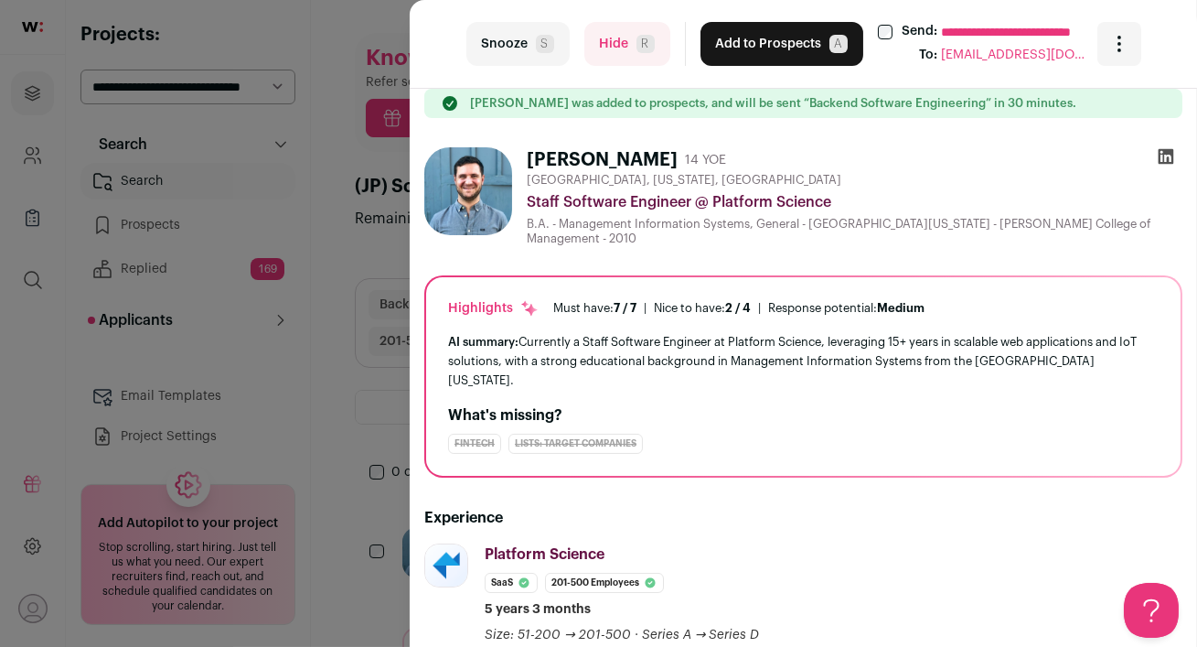
click at [1162, 158] on icon at bounding box center [1166, 156] width 18 height 18
click at [615, 46] on button "Hide R" at bounding box center [627, 44] width 86 height 44
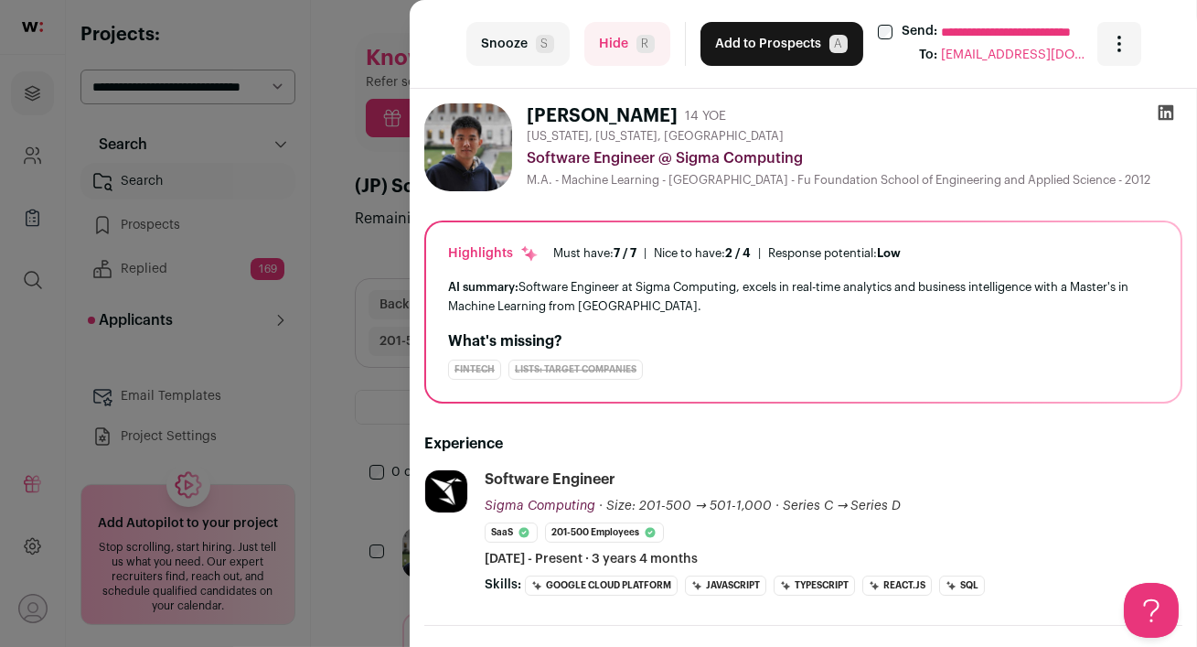
click at [1162, 113] on icon at bounding box center [1166, 112] width 18 height 18
click at [744, 49] on button "Add to Prospects A" at bounding box center [782, 44] width 163 height 44
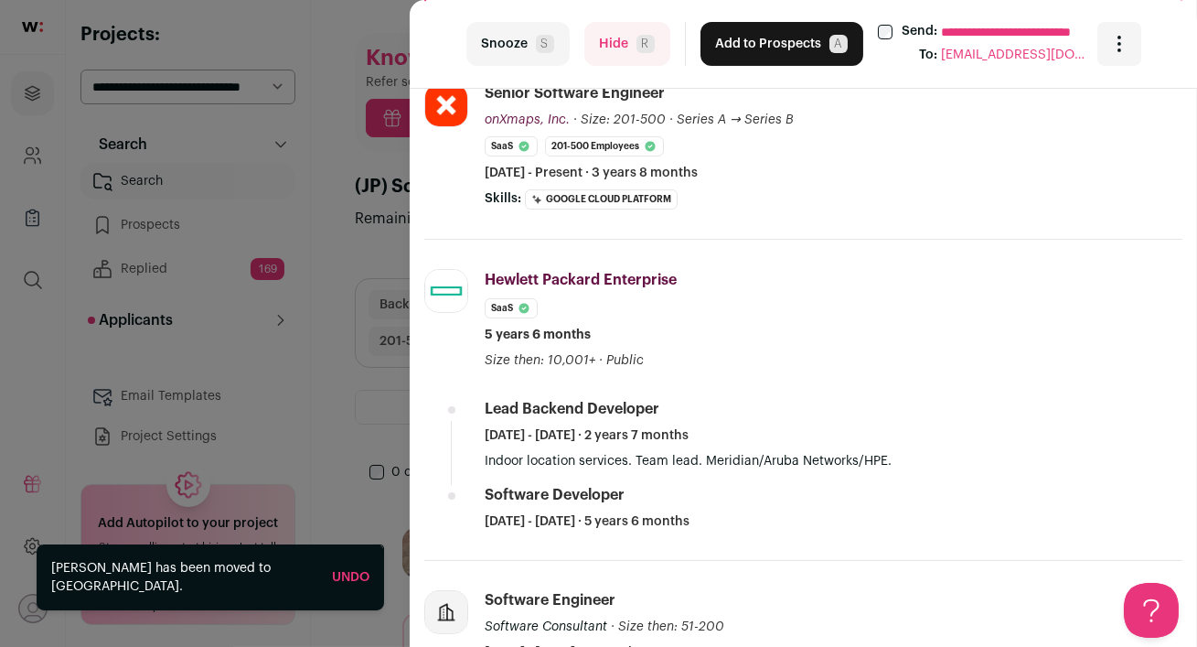
scroll to position [435, 0]
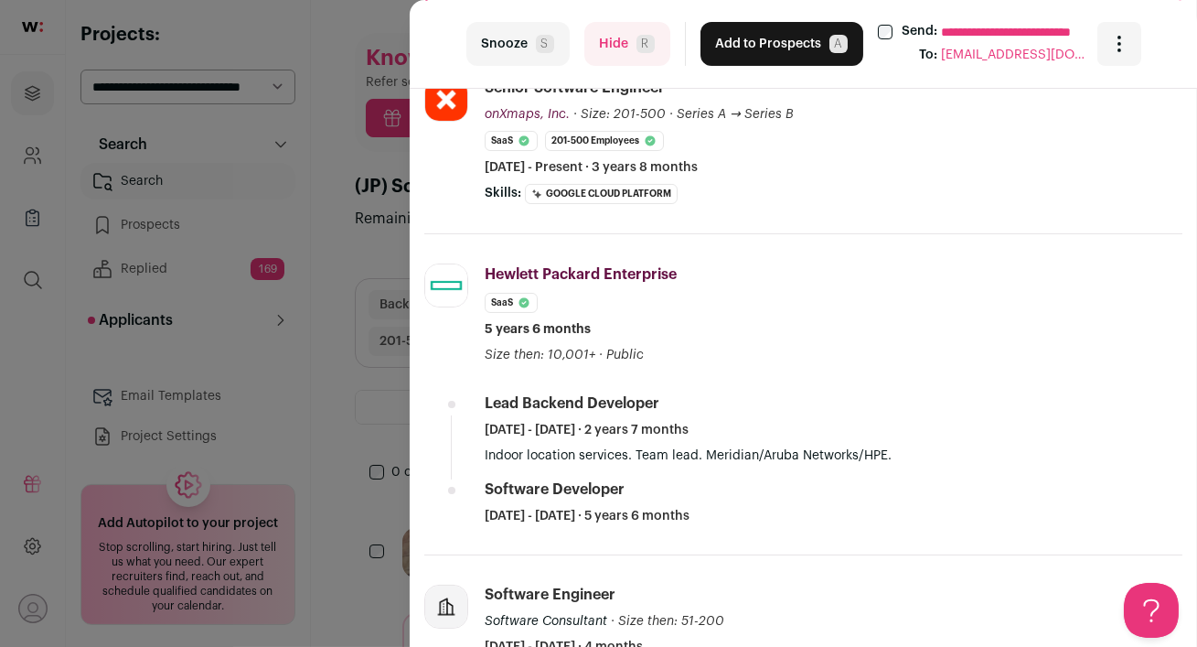
click at [614, 50] on button "Hide R" at bounding box center [627, 44] width 86 height 44
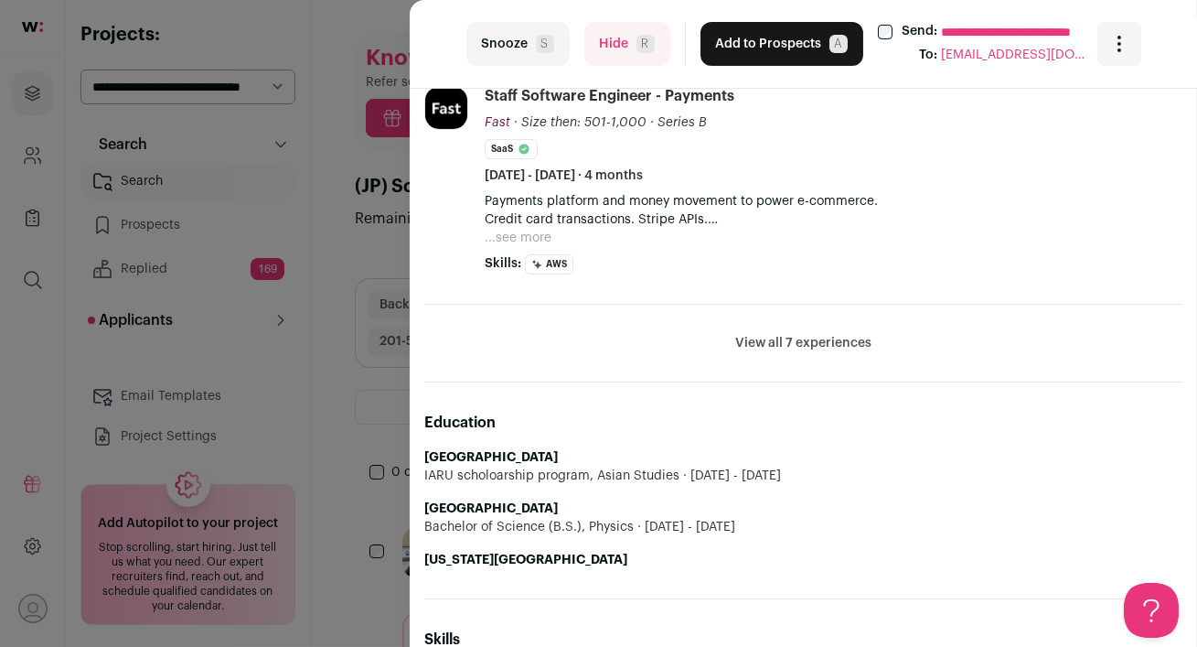
scroll to position [869, 0]
click at [763, 345] on button "View all 7 experiences" at bounding box center [803, 342] width 136 height 18
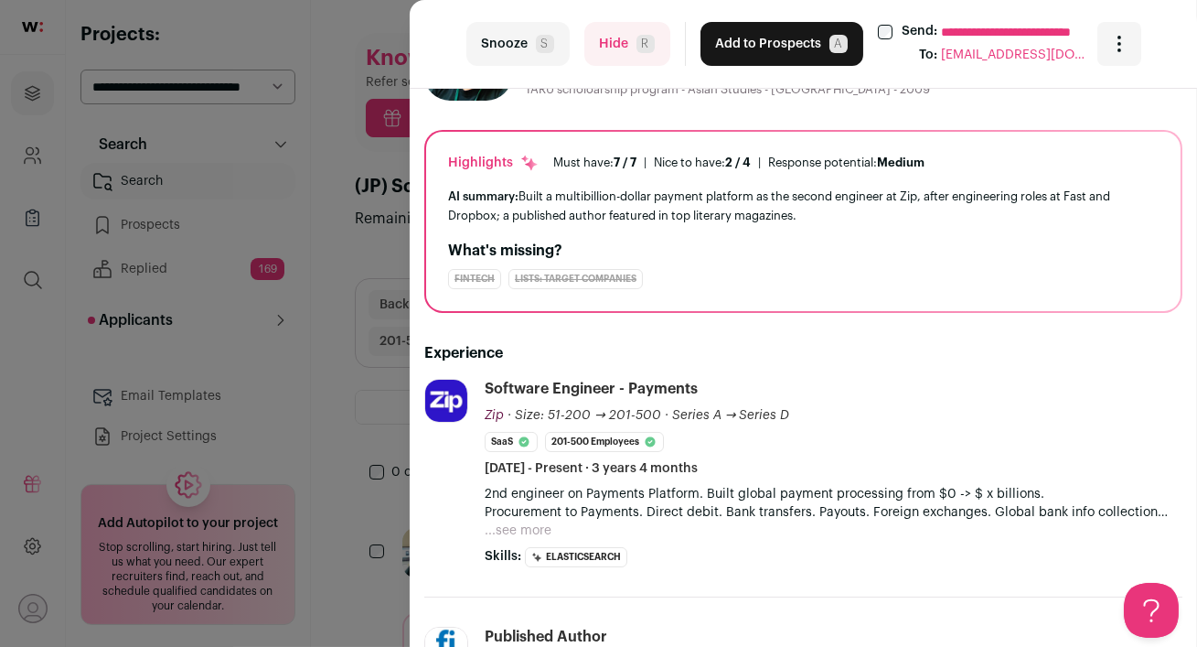
scroll to position [0, 0]
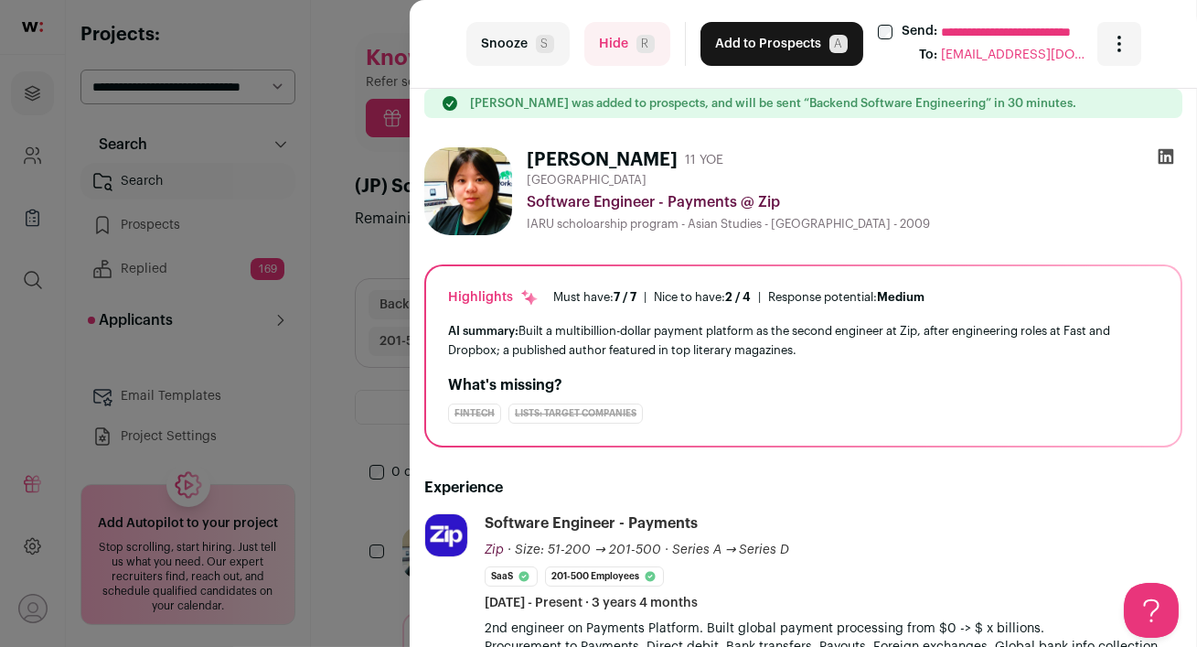
click at [631, 59] on button "Hide R" at bounding box center [627, 44] width 86 height 44
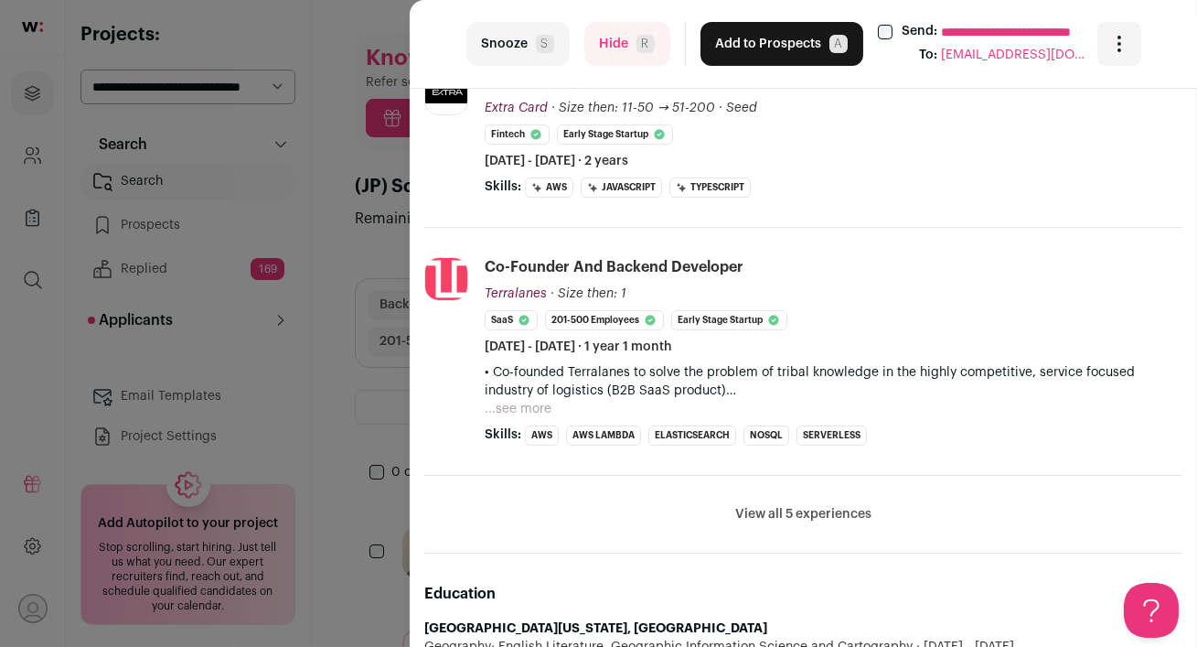
scroll to position [597, 0]
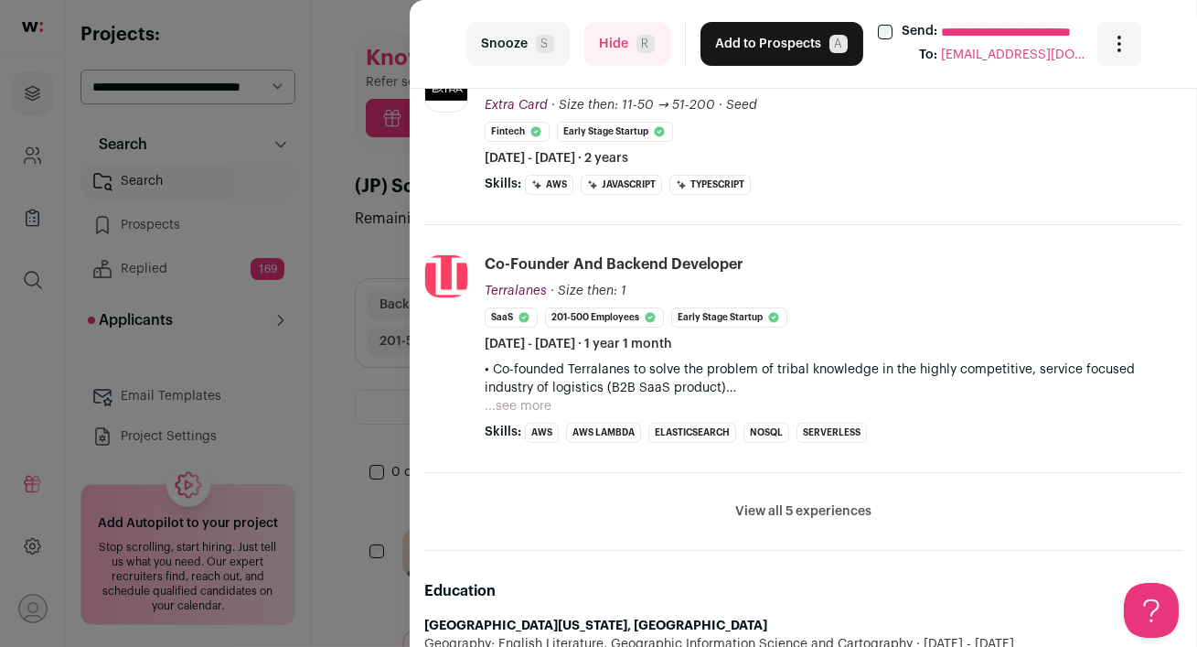
click at [338, 415] on div "**********" at bounding box center [598, 323] width 1197 height 647
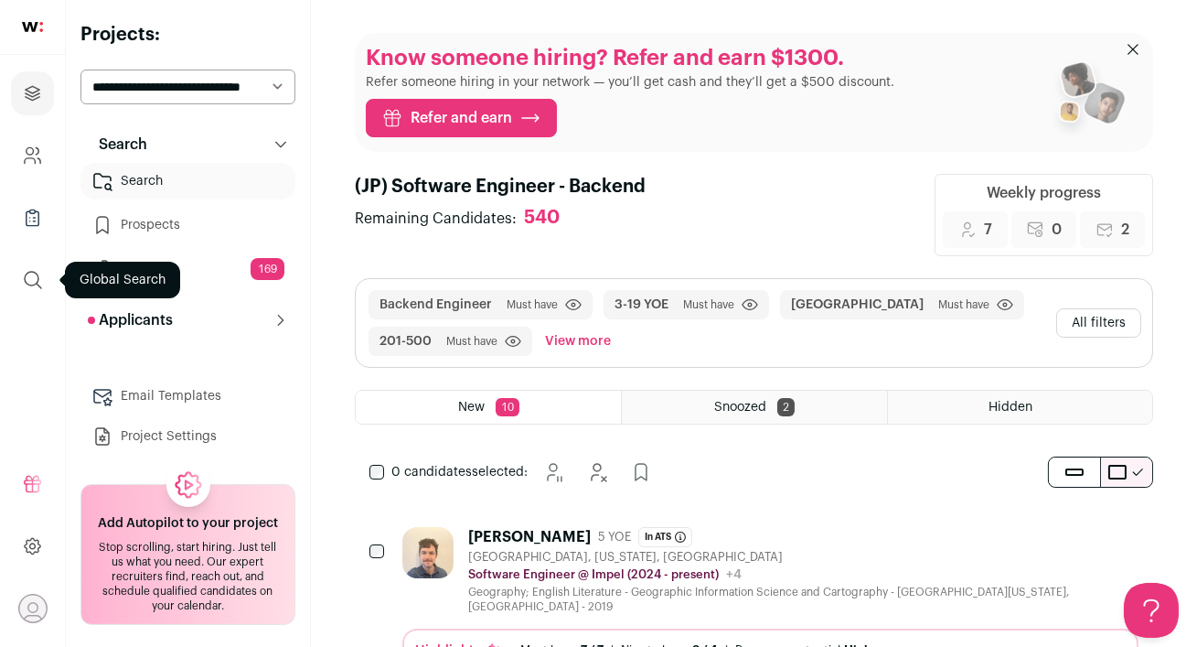
click at [32, 287] on icon "submit" at bounding box center [33, 280] width 22 height 22
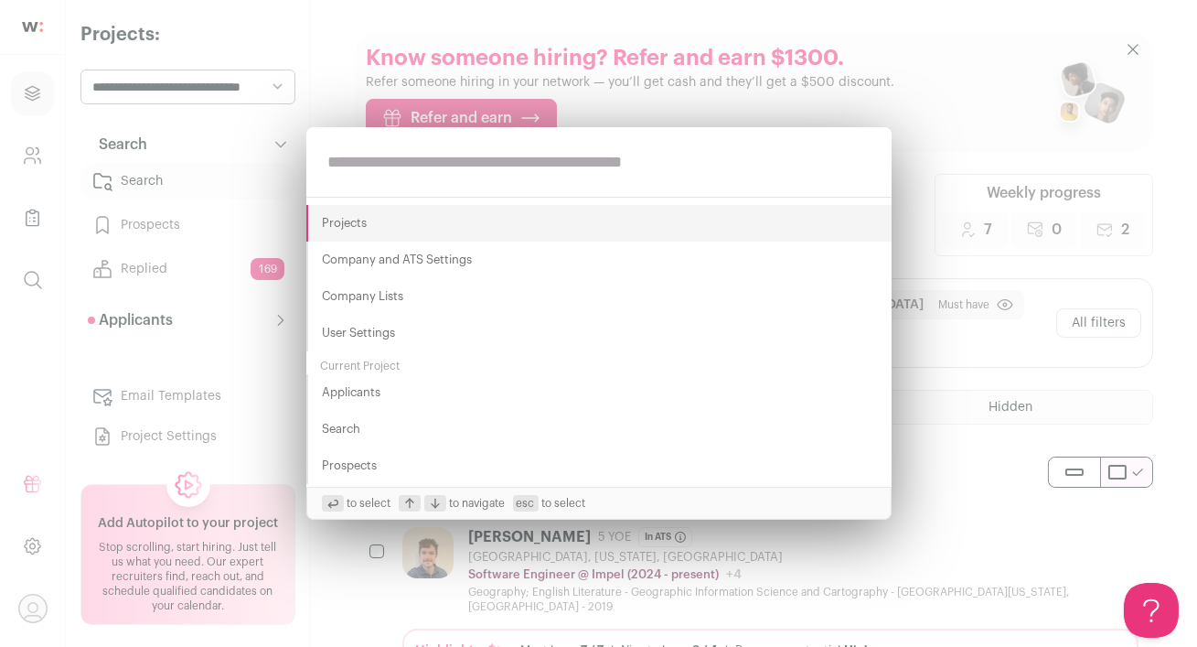
paste input "**********"
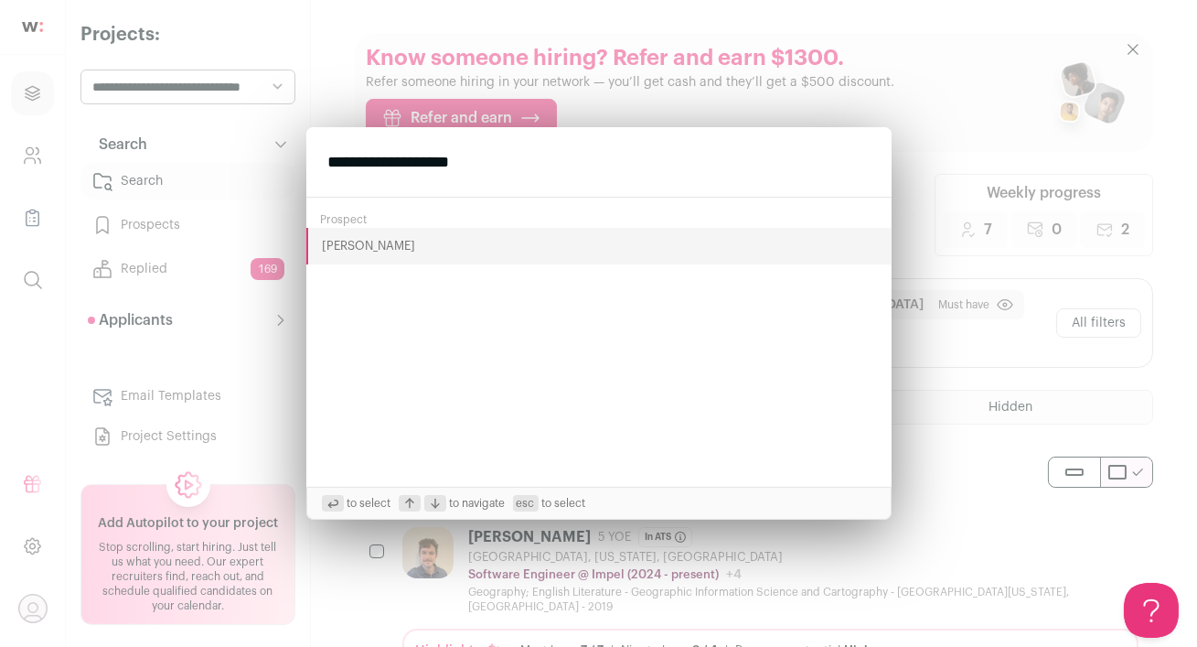
type input "**********"
click at [338, 244] on button "[PERSON_NAME]" at bounding box center [598, 246] width 585 height 37
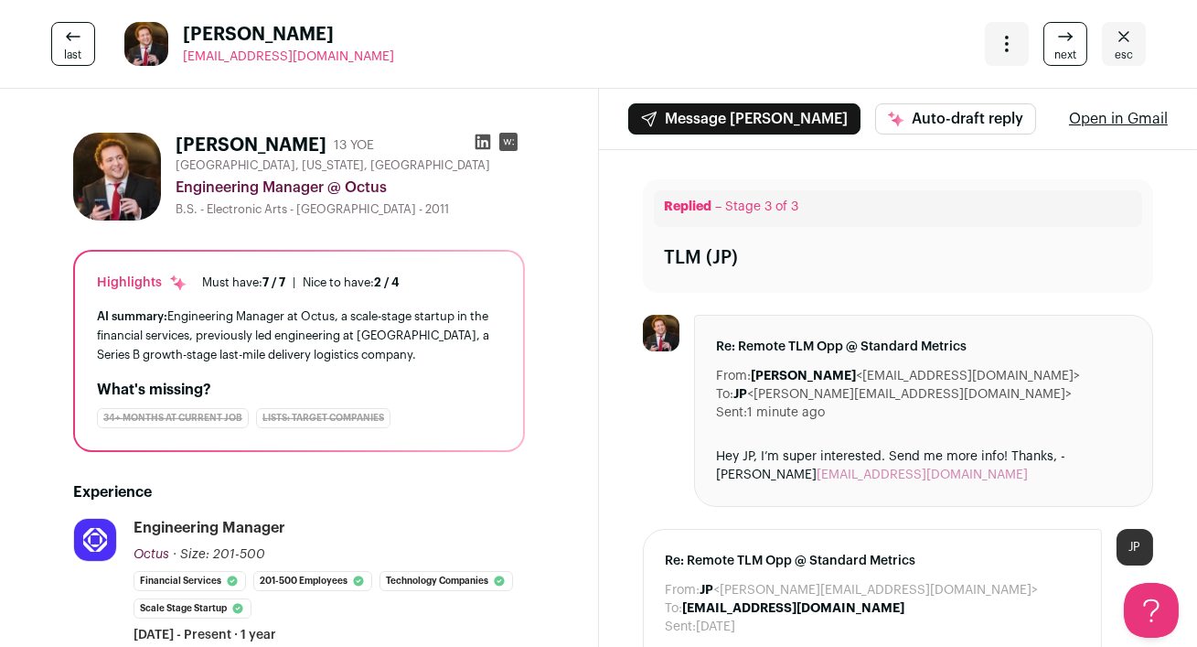
click at [484, 146] on icon at bounding box center [483, 142] width 16 height 16
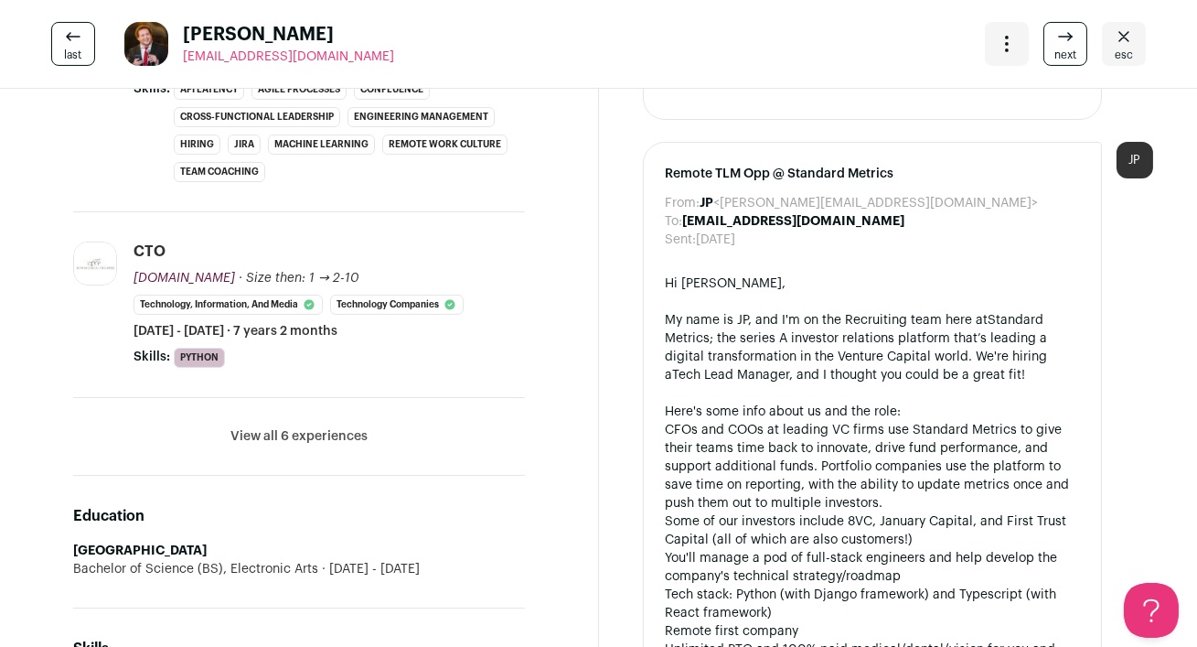
scroll to position [734, 0]
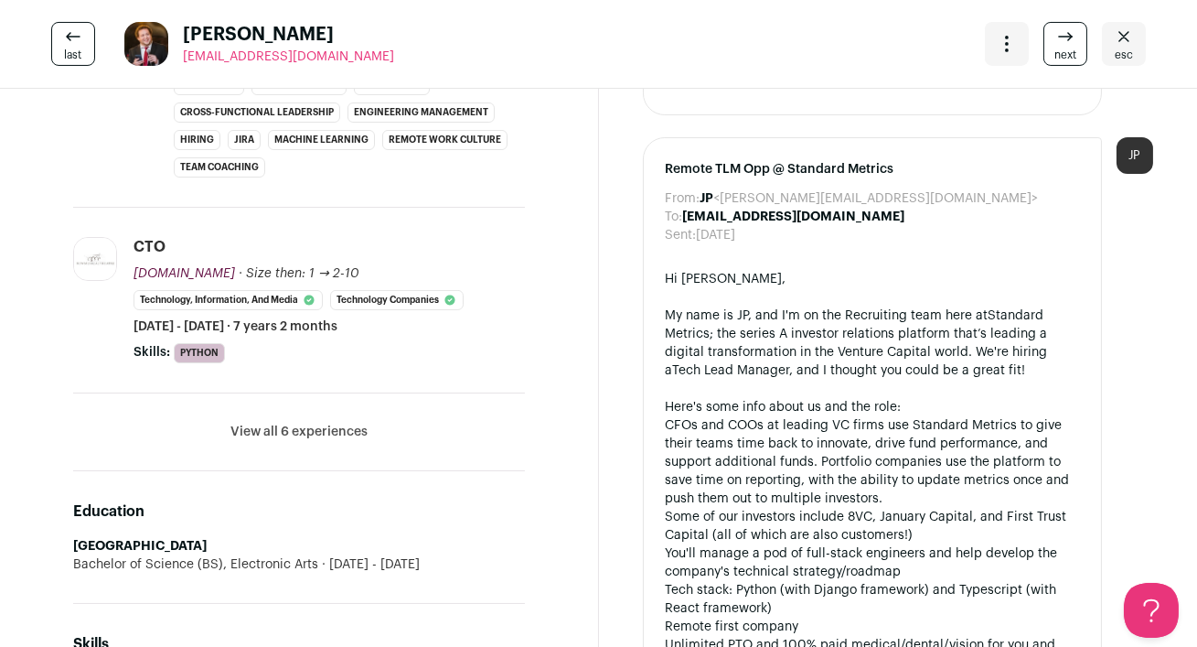
click at [262, 433] on button "View all 6 experiences" at bounding box center [298, 432] width 137 height 18
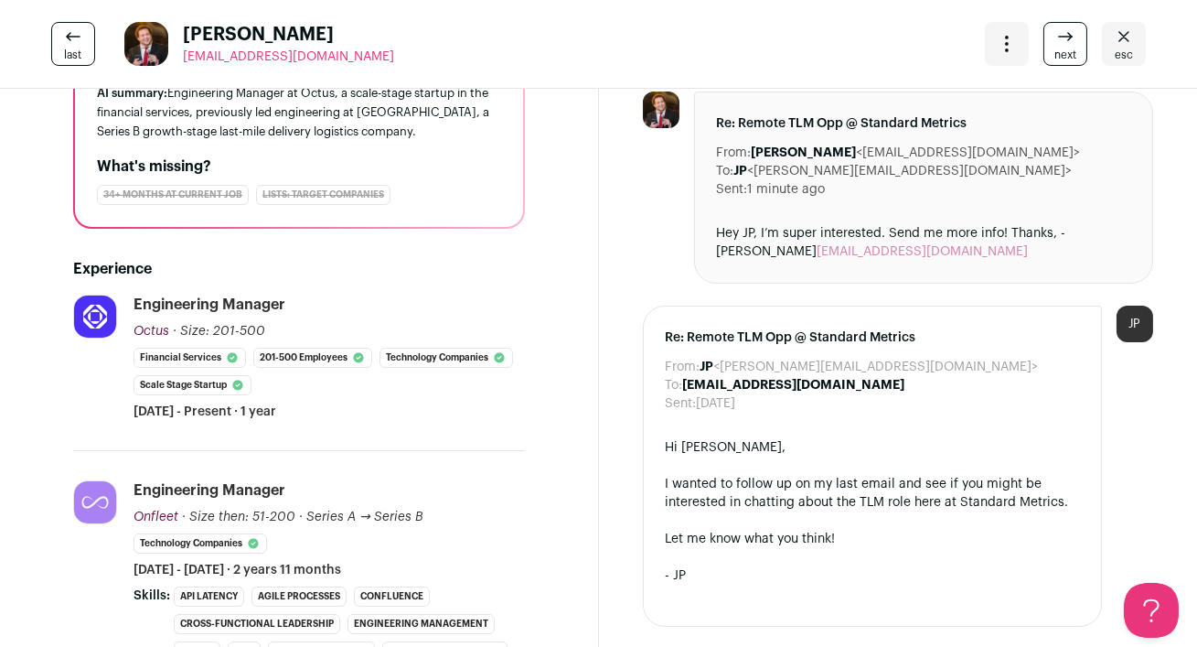
scroll to position [0, 0]
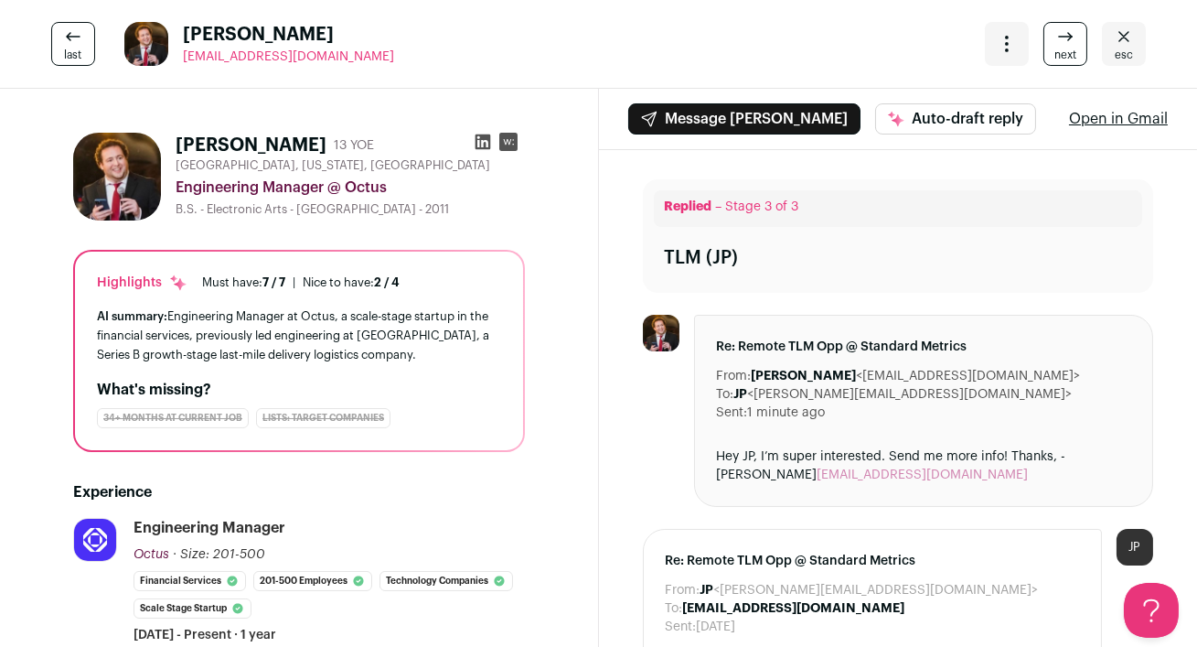
click at [1127, 54] on span "esc" at bounding box center [1124, 55] width 18 height 15
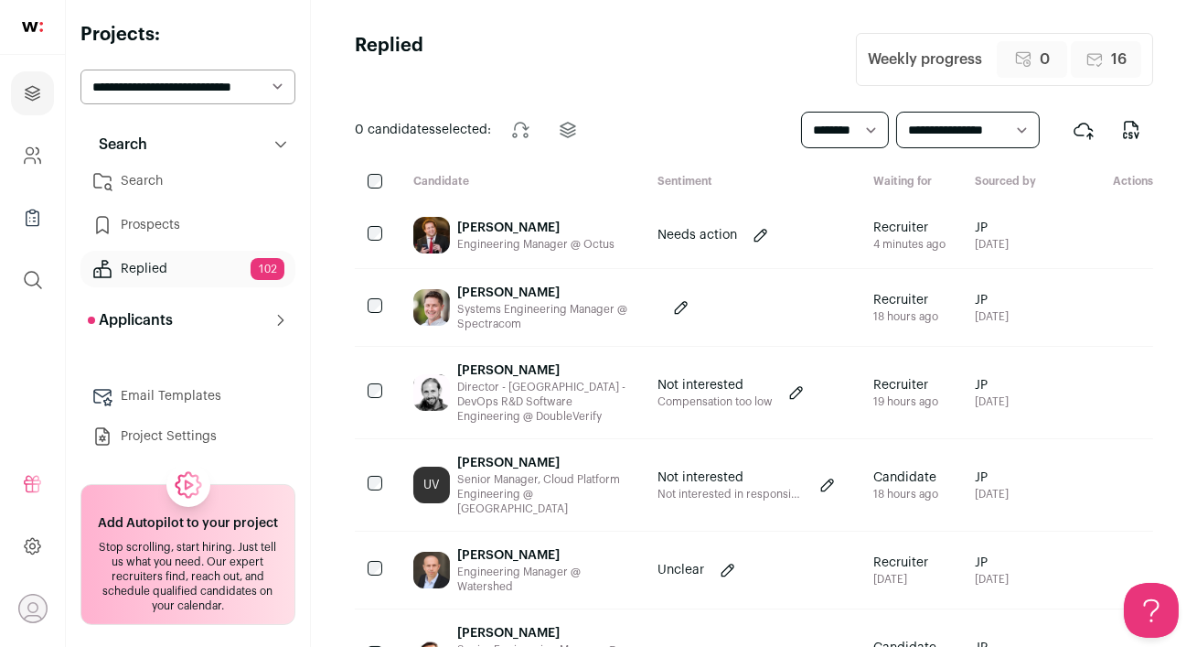
click at [183, 179] on link "Search" at bounding box center [187, 181] width 215 height 37
click at [233, 87] on select "**********" at bounding box center [187, 87] width 215 height 35
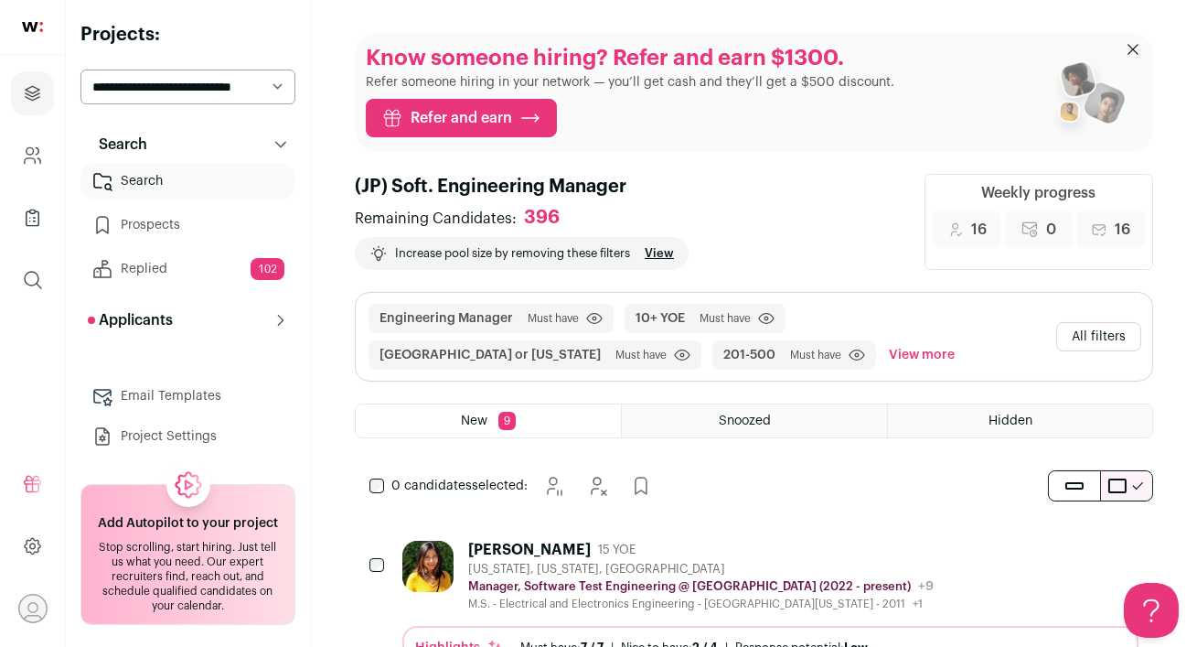
click at [233, 87] on select "**********" at bounding box center [187, 87] width 215 height 35
select select "*****"
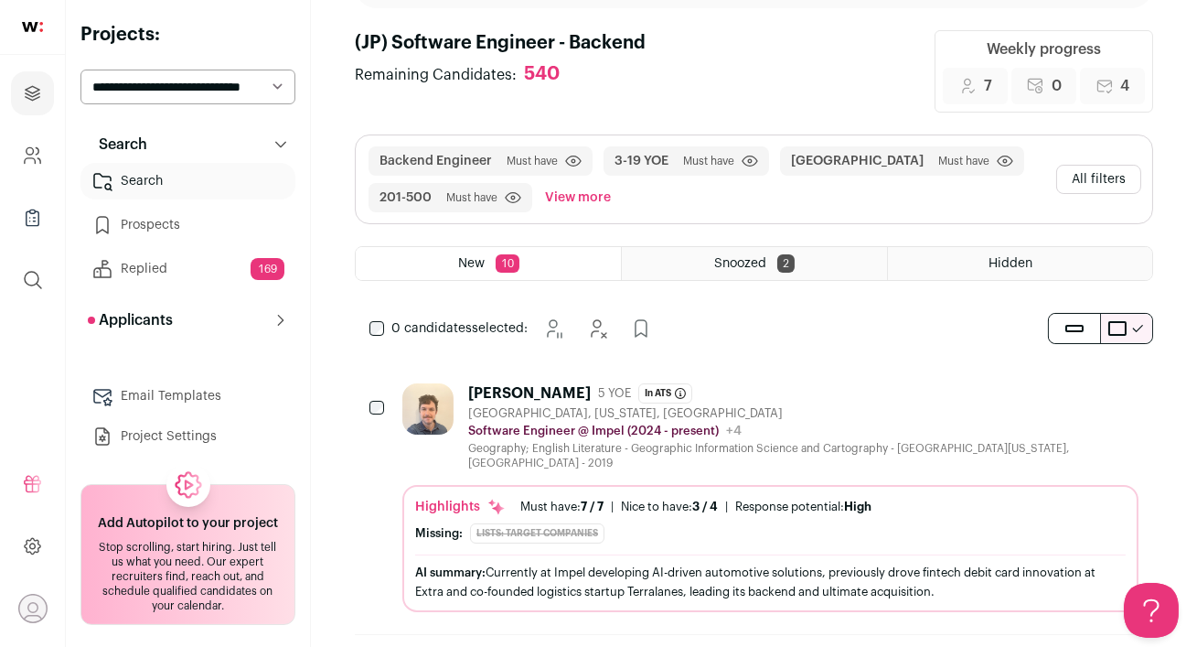
scroll to position [175, 0]
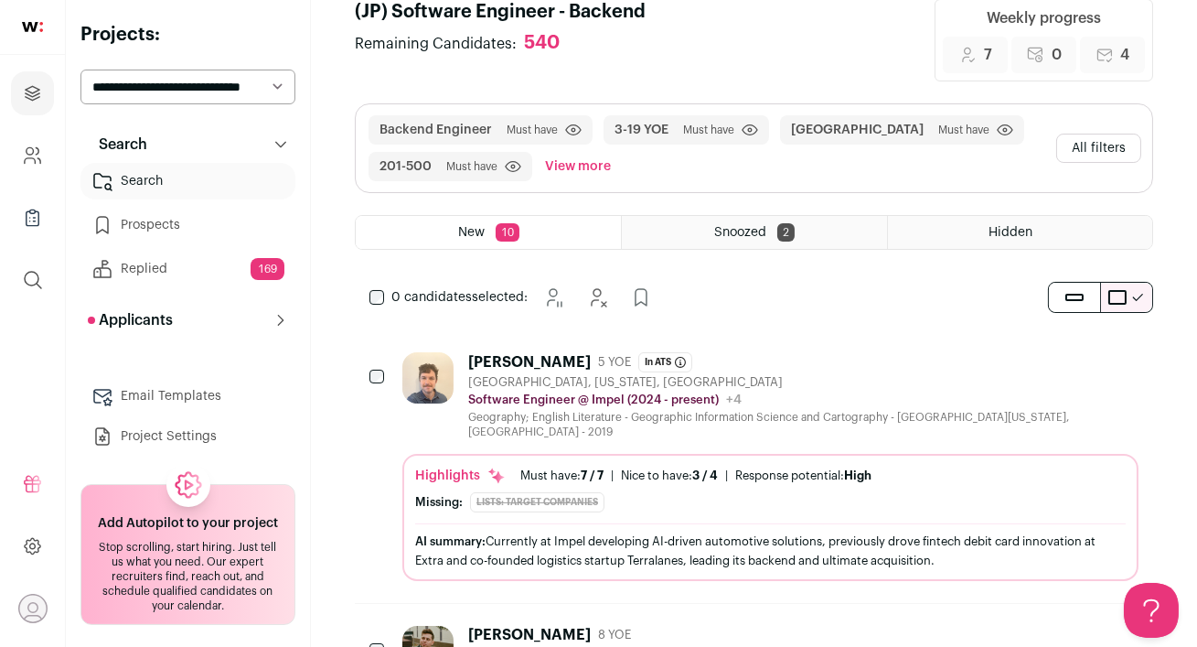
click at [780, 375] on div "Brooklyn, New York, United States" at bounding box center [803, 382] width 670 height 15
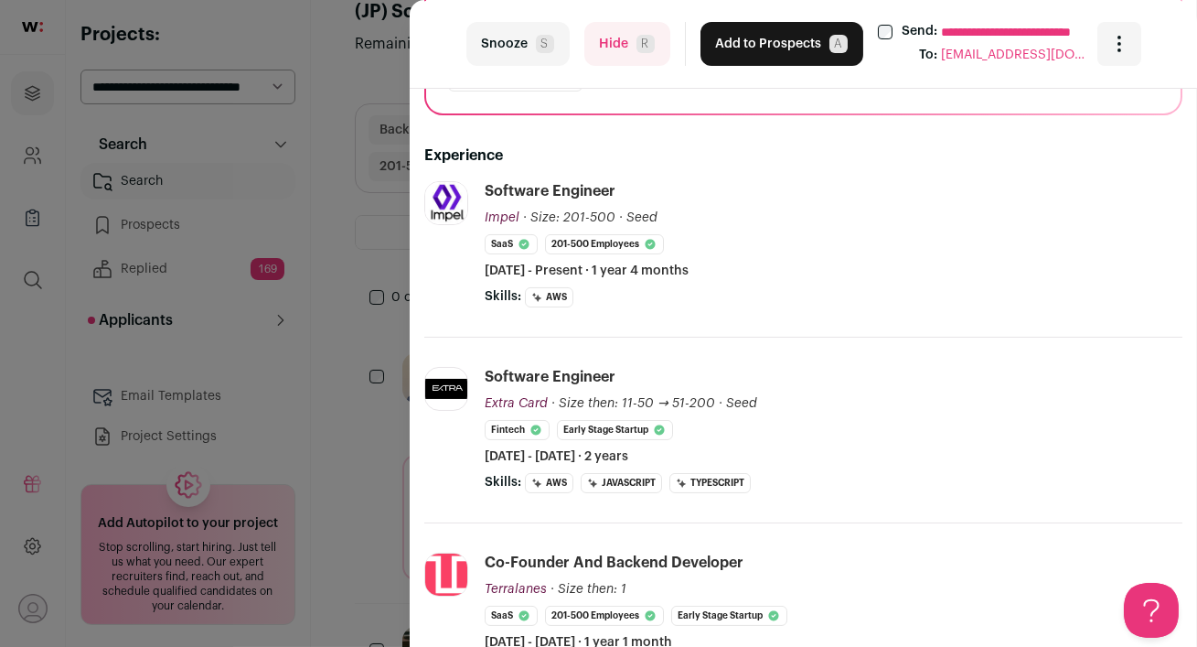
scroll to position [301, 0]
click at [608, 39] on button "Hide R" at bounding box center [627, 44] width 86 height 44
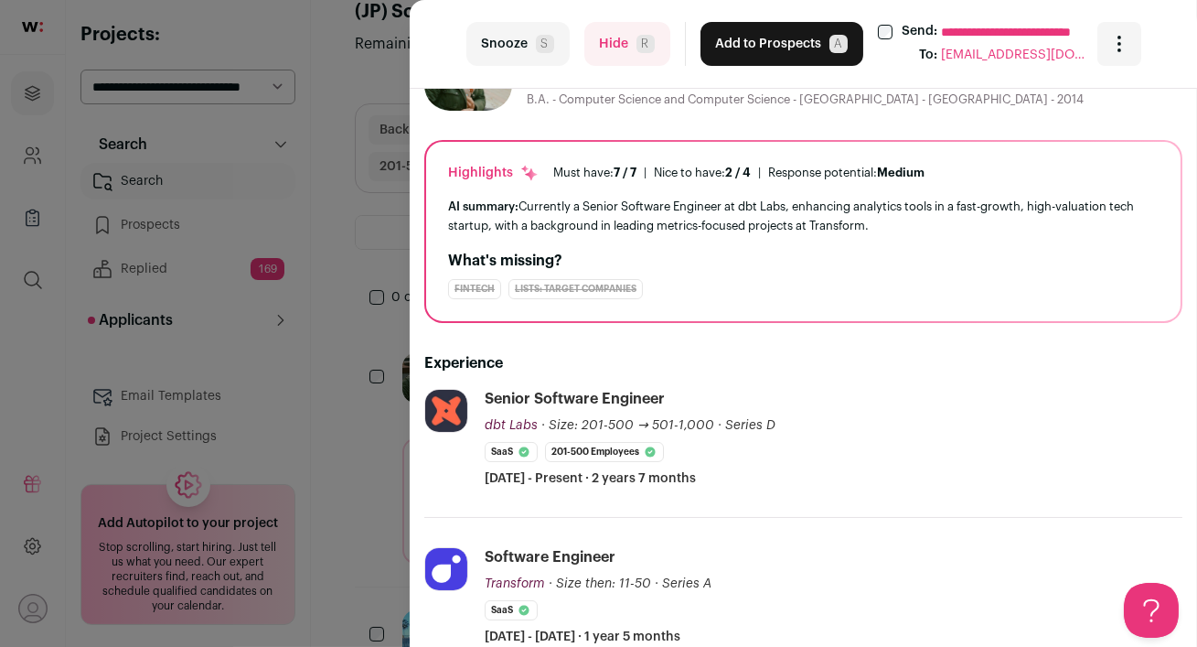
scroll to position [0, 0]
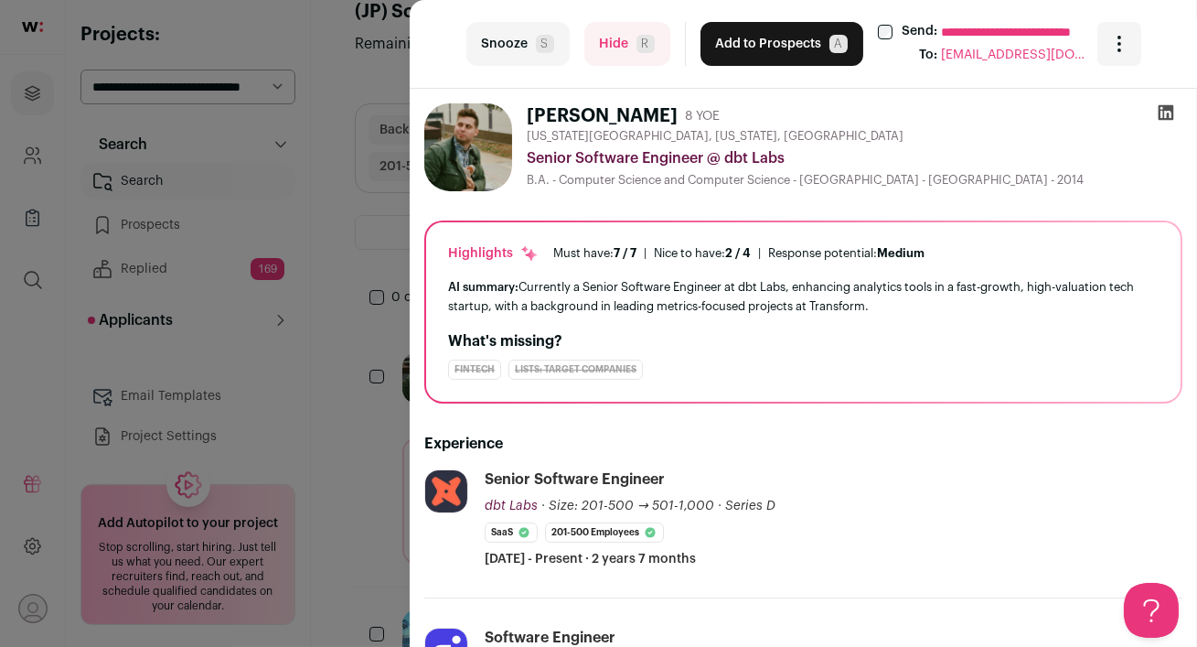
click at [753, 54] on button "Add to Prospects A" at bounding box center [782, 44] width 163 height 44
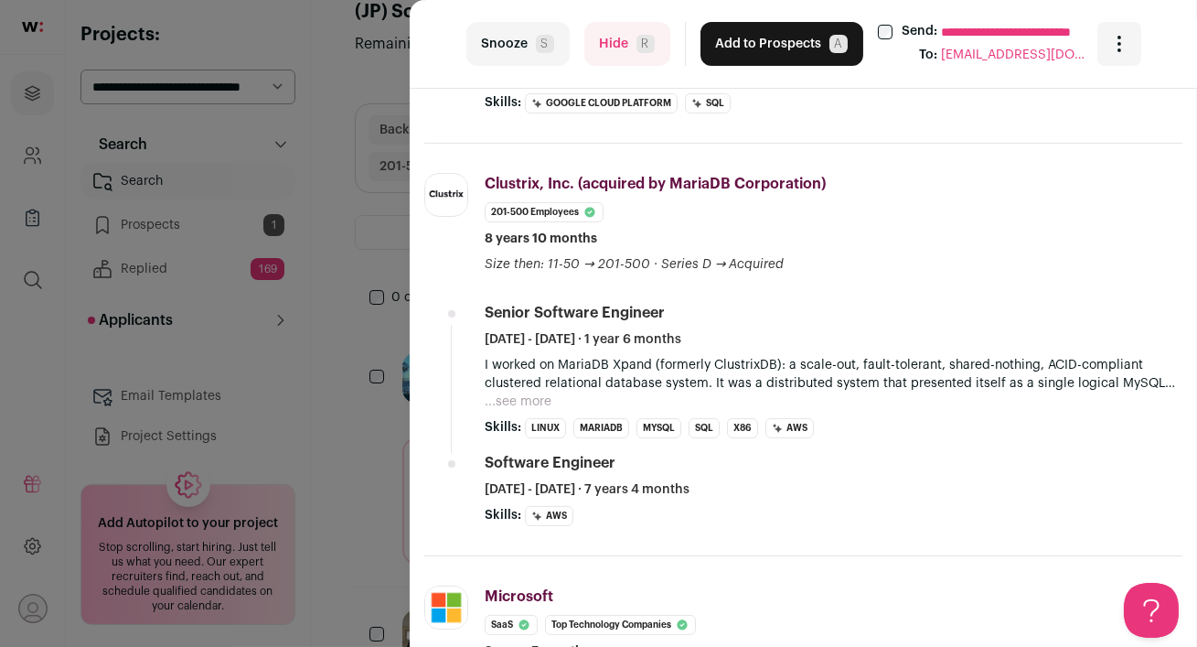
scroll to position [527, 0]
click at [760, 48] on button "Add to Prospects A" at bounding box center [782, 44] width 163 height 44
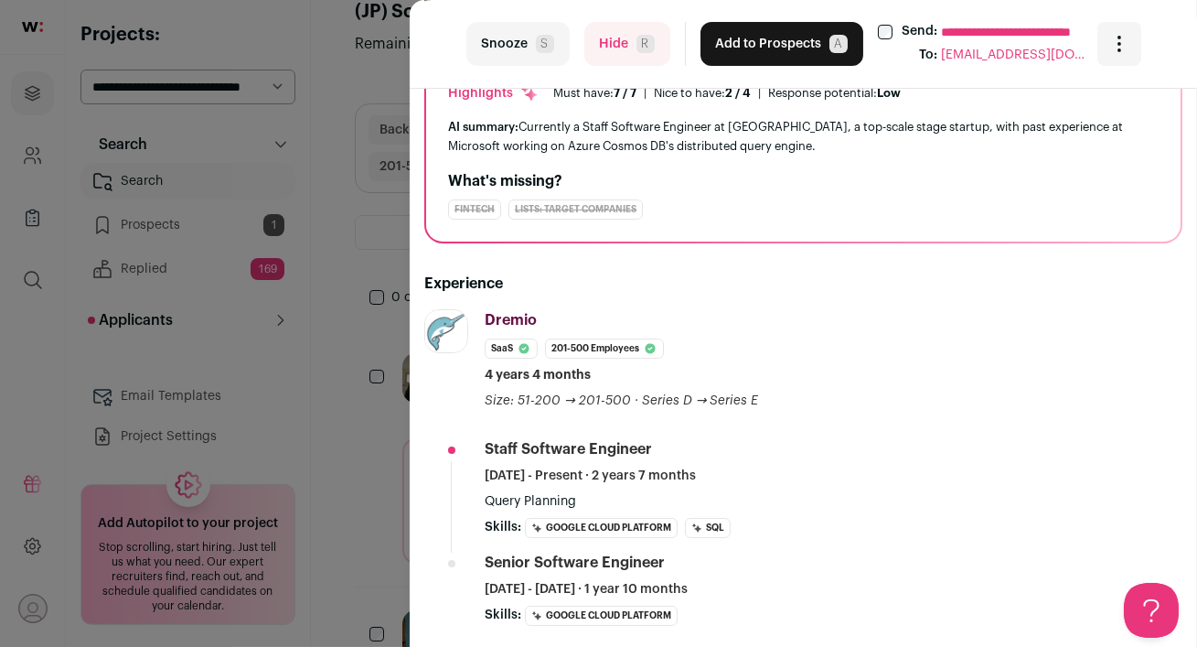
scroll to position [0, 0]
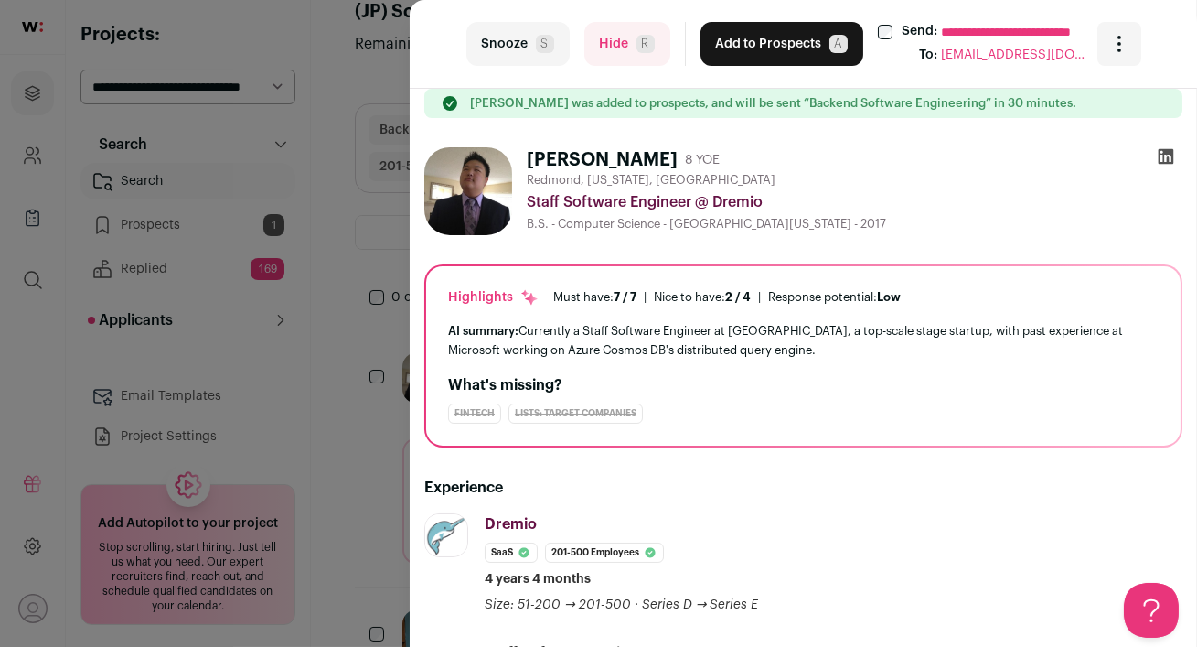
click at [755, 52] on button "Add to Prospects A" at bounding box center [782, 44] width 163 height 44
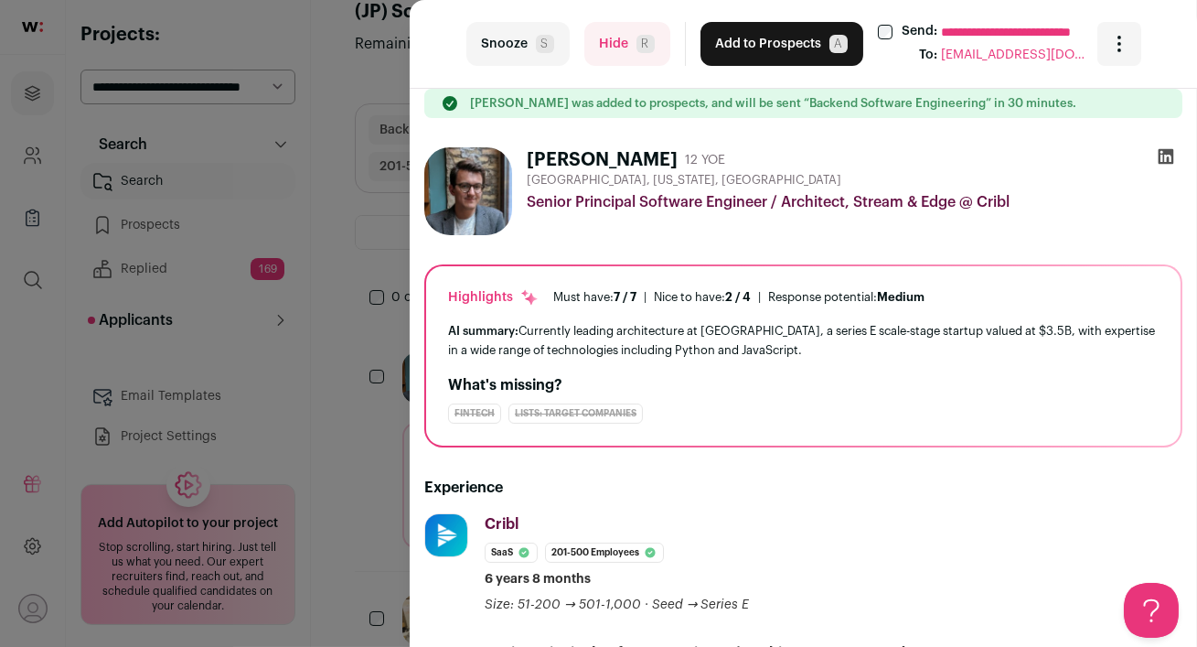
click at [1168, 152] on icon at bounding box center [1167, 157] width 16 height 16
click at [739, 45] on button "Add to Prospects A" at bounding box center [782, 44] width 163 height 44
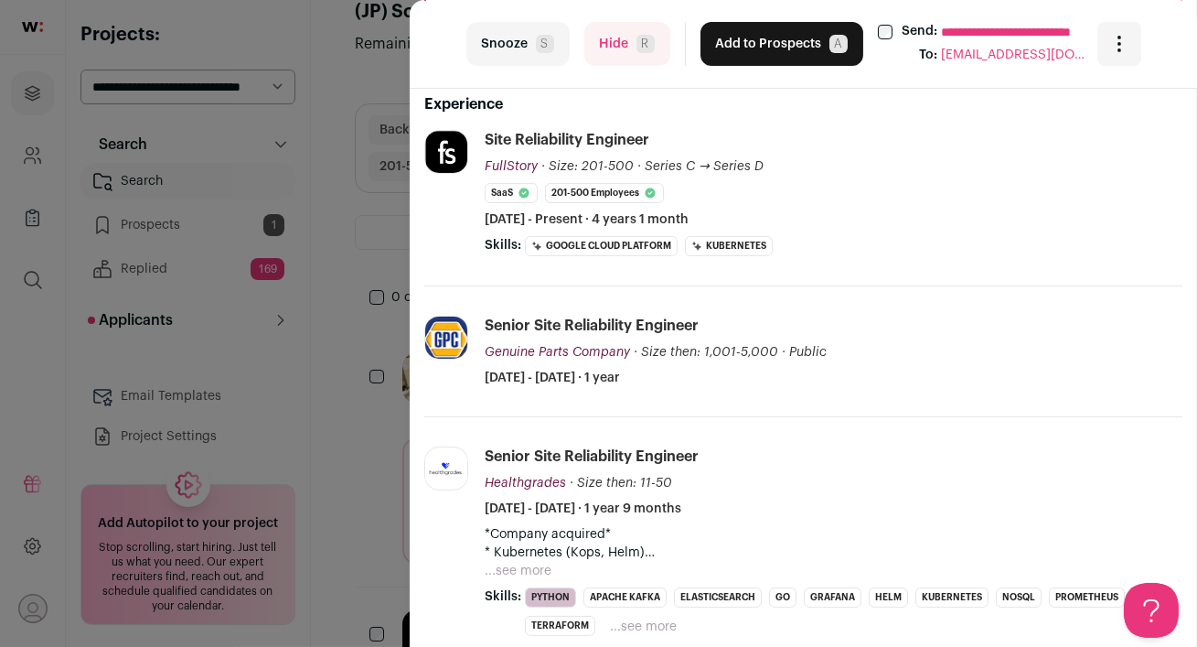
scroll to position [402, 0]
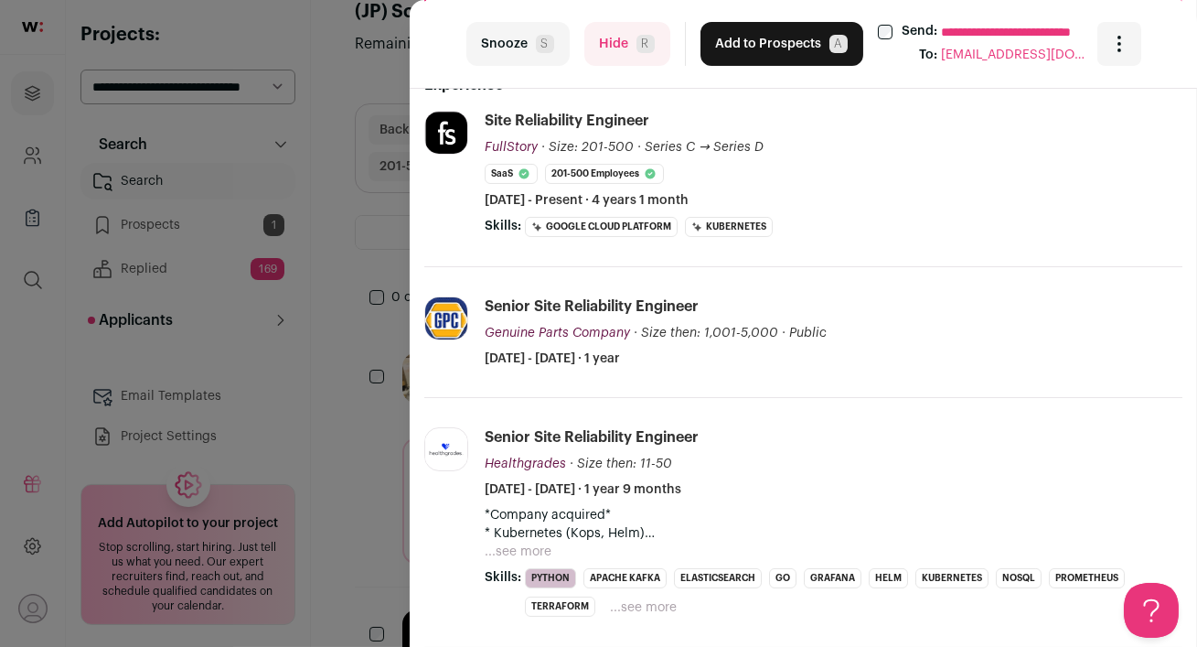
click at [612, 42] on button "Hide R" at bounding box center [627, 44] width 86 height 44
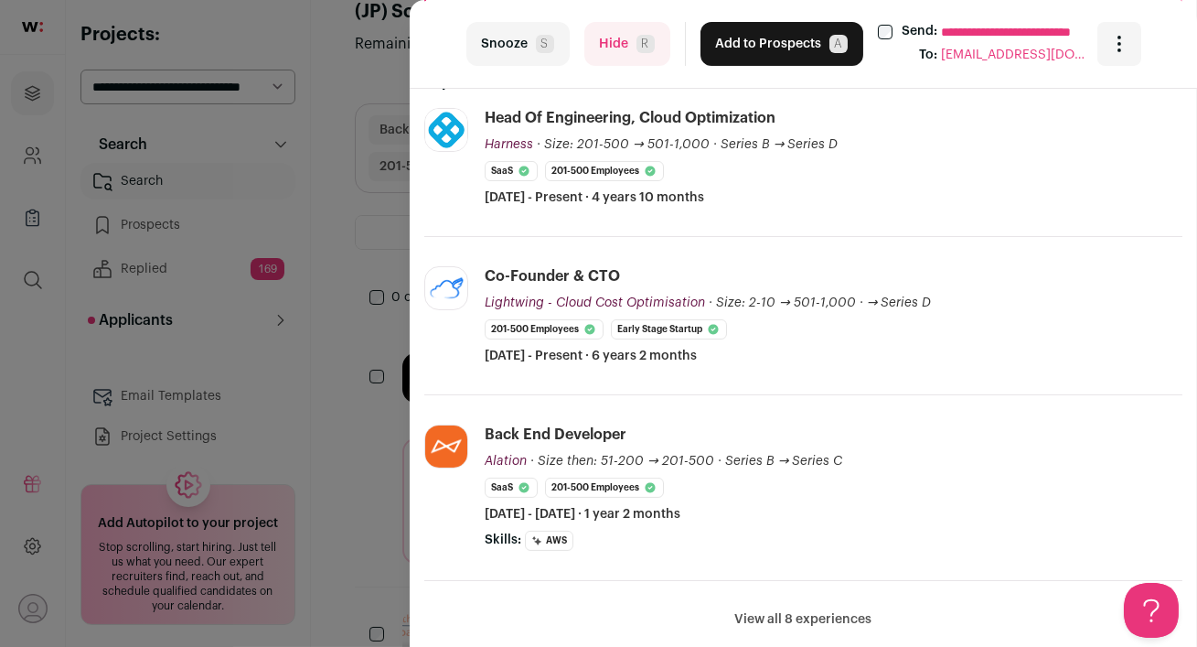
scroll to position [424, 0]
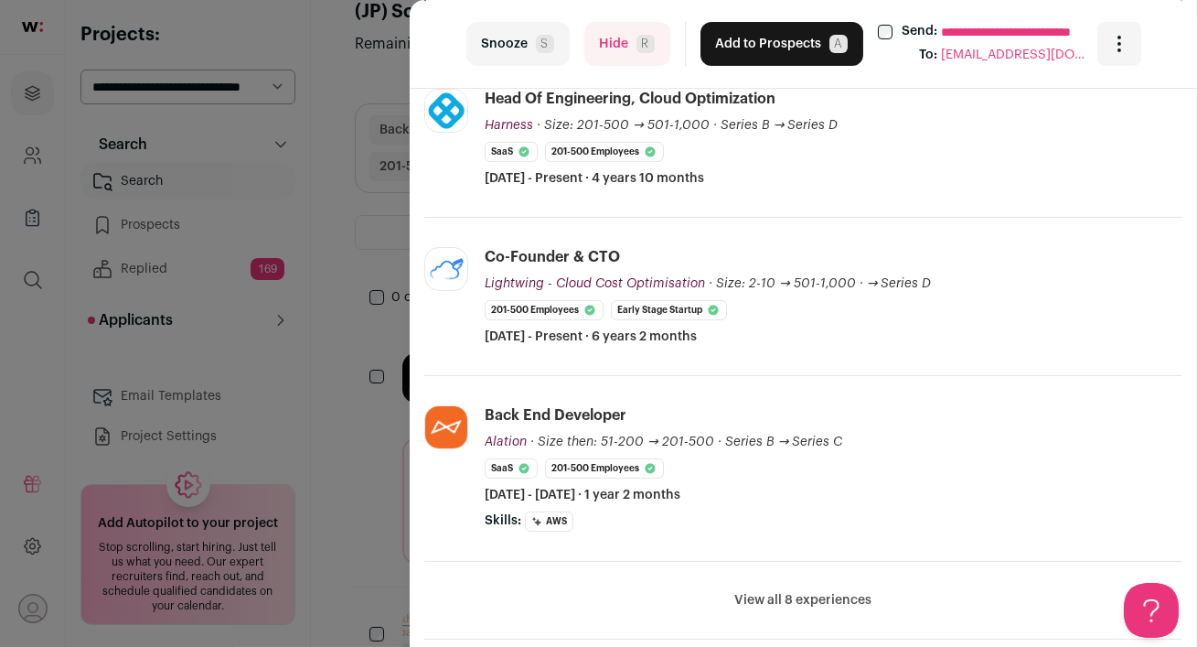
click at [749, 601] on button "View all 8 experiences" at bounding box center [803, 600] width 137 height 18
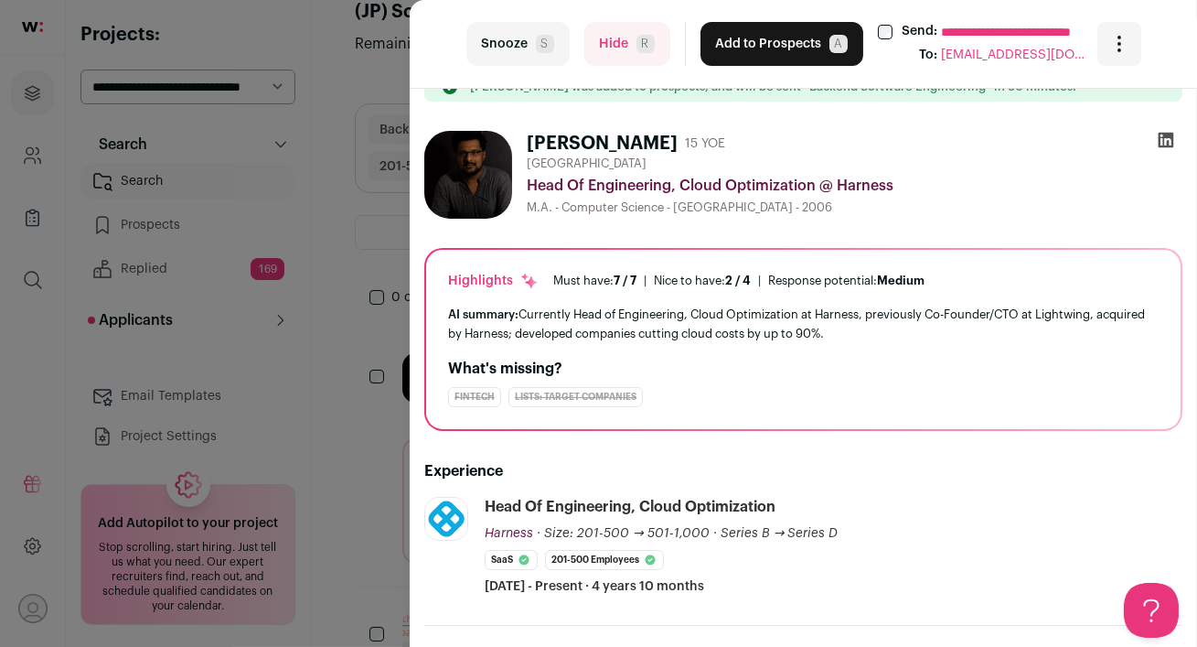
scroll to position [18, 0]
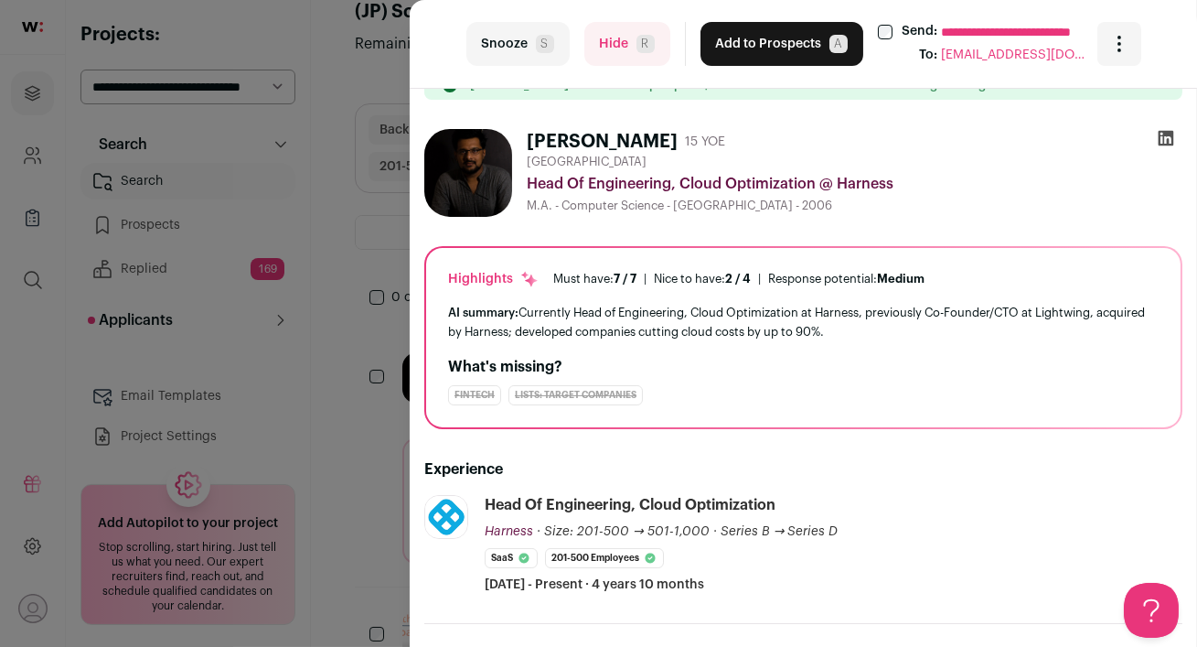
click at [1167, 139] on icon at bounding box center [1167, 139] width 16 height 16
click at [614, 43] on button "Hide R" at bounding box center [627, 44] width 86 height 44
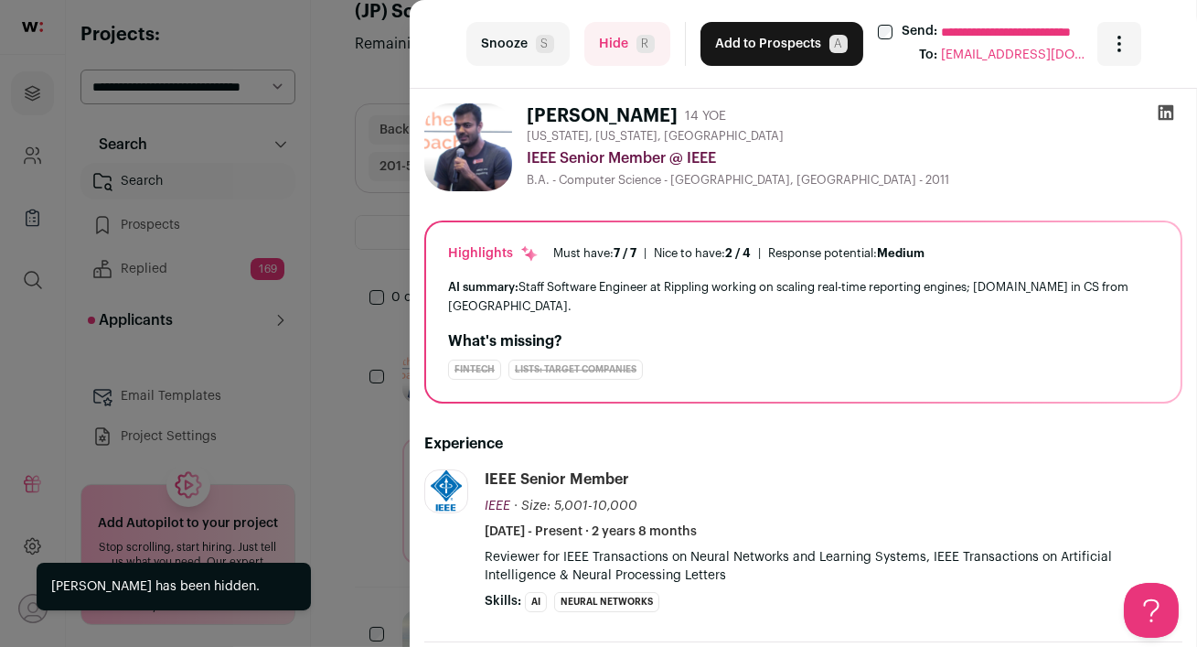
click at [616, 48] on button "Hide R" at bounding box center [627, 44] width 86 height 44
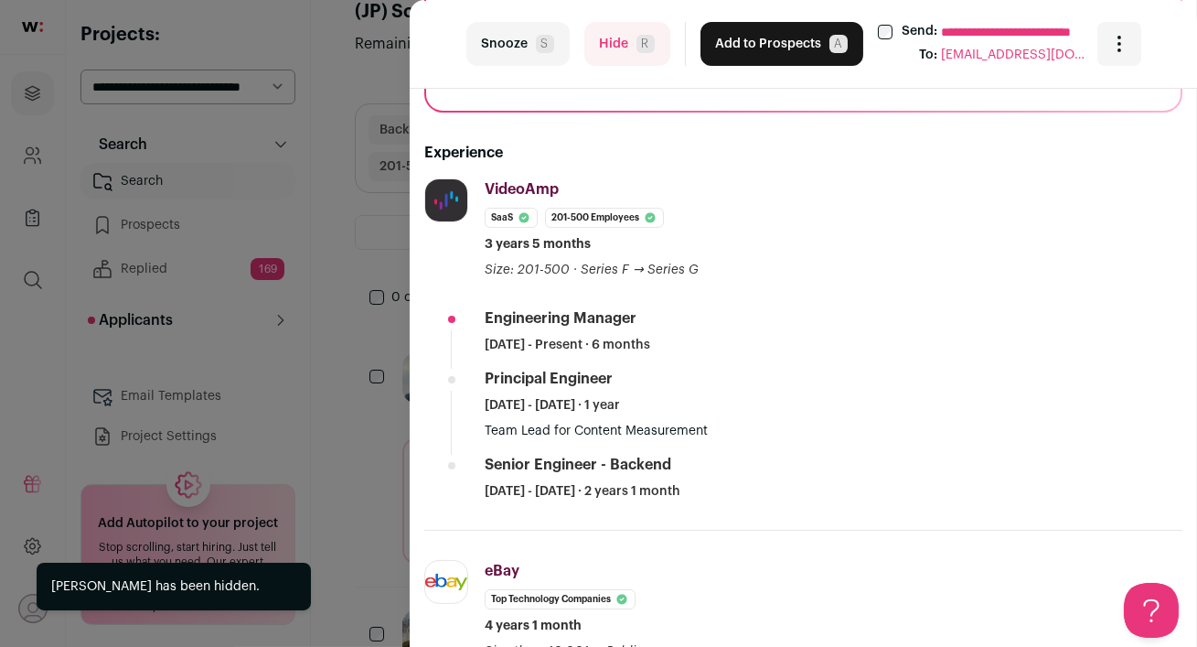
scroll to position [292, 0]
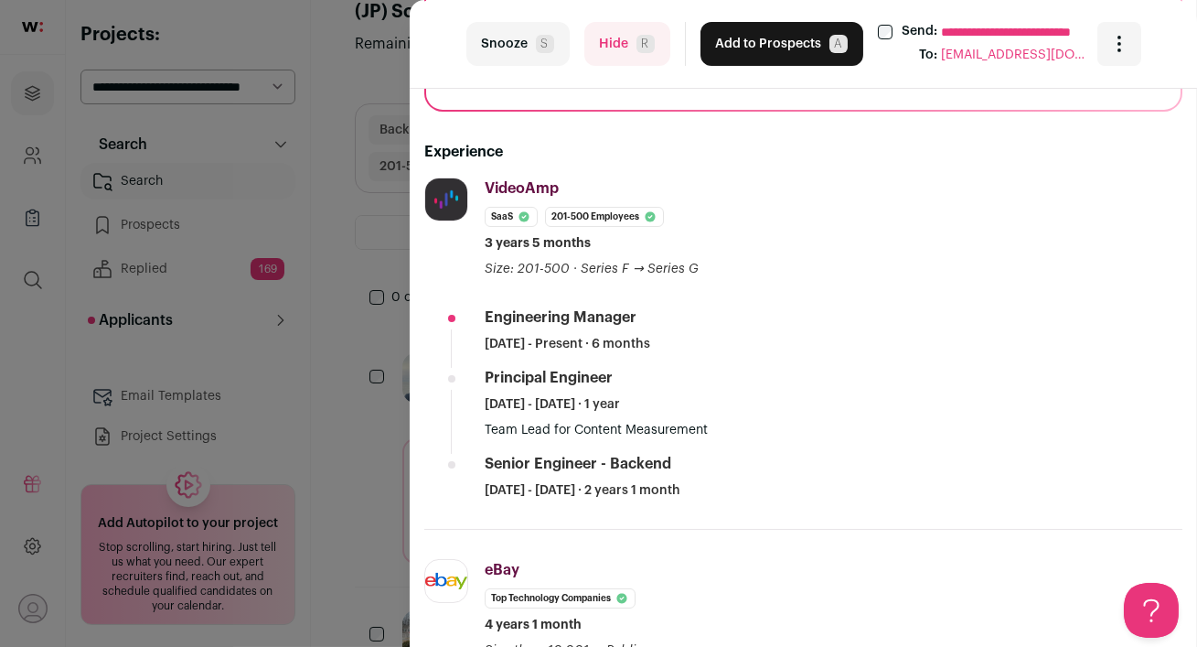
click at [609, 39] on button "Hide R" at bounding box center [627, 44] width 86 height 44
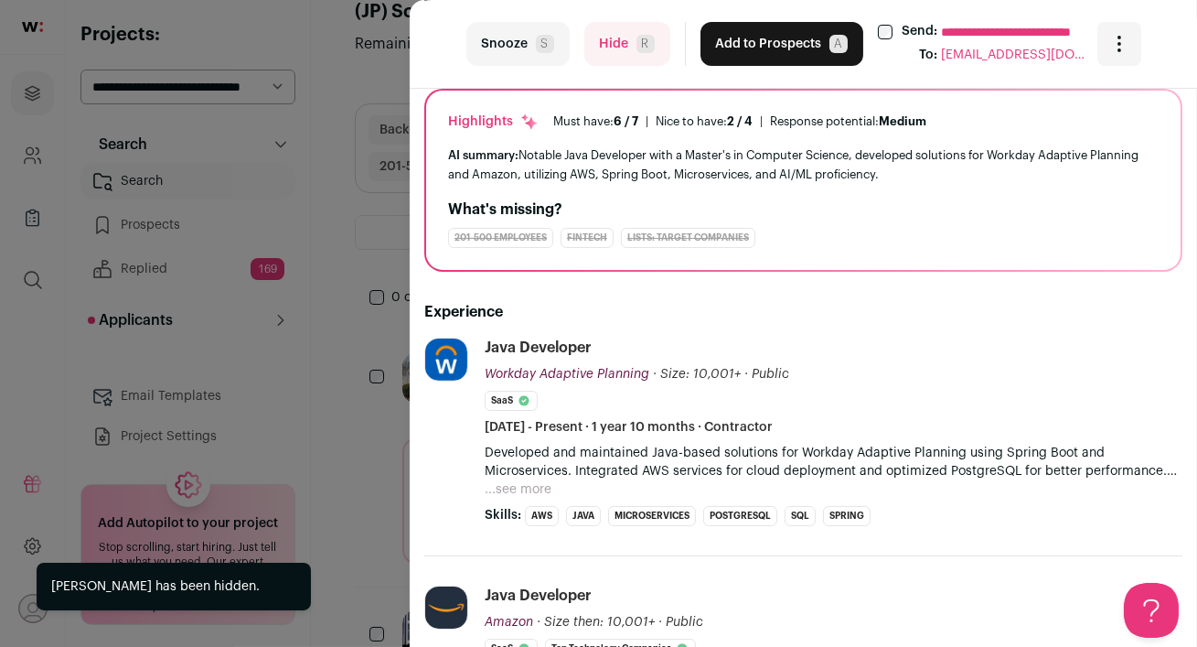
scroll to position [316, 0]
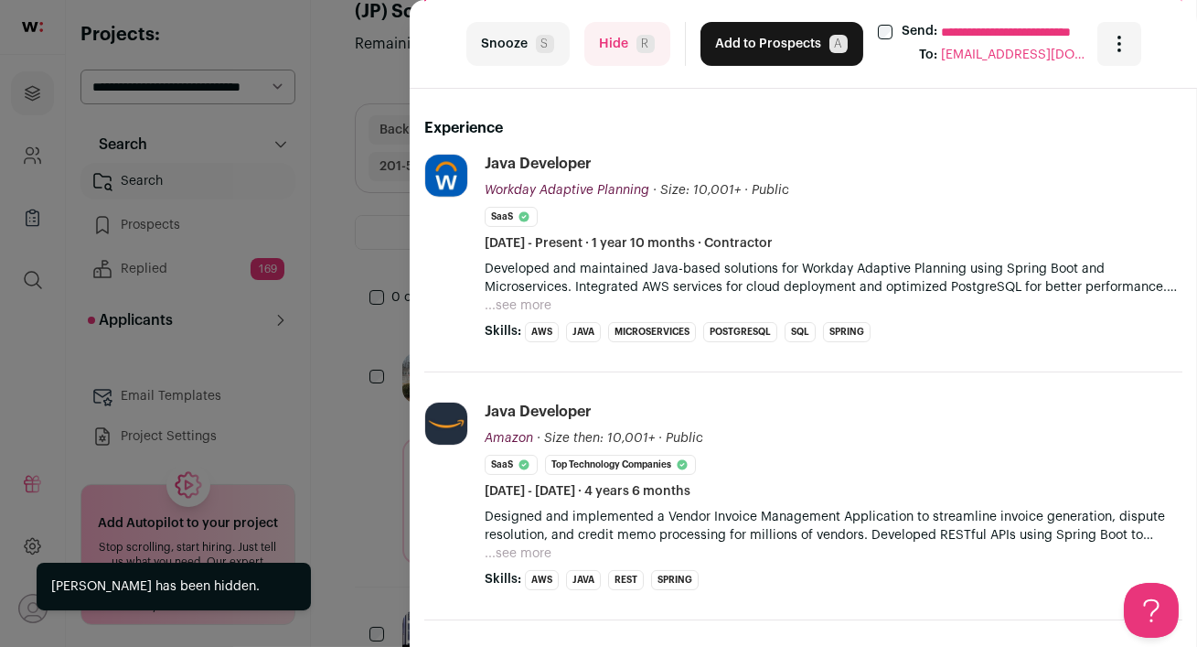
click at [597, 48] on button "Hide R" at bounding box center [627, 44] width 86 height 44
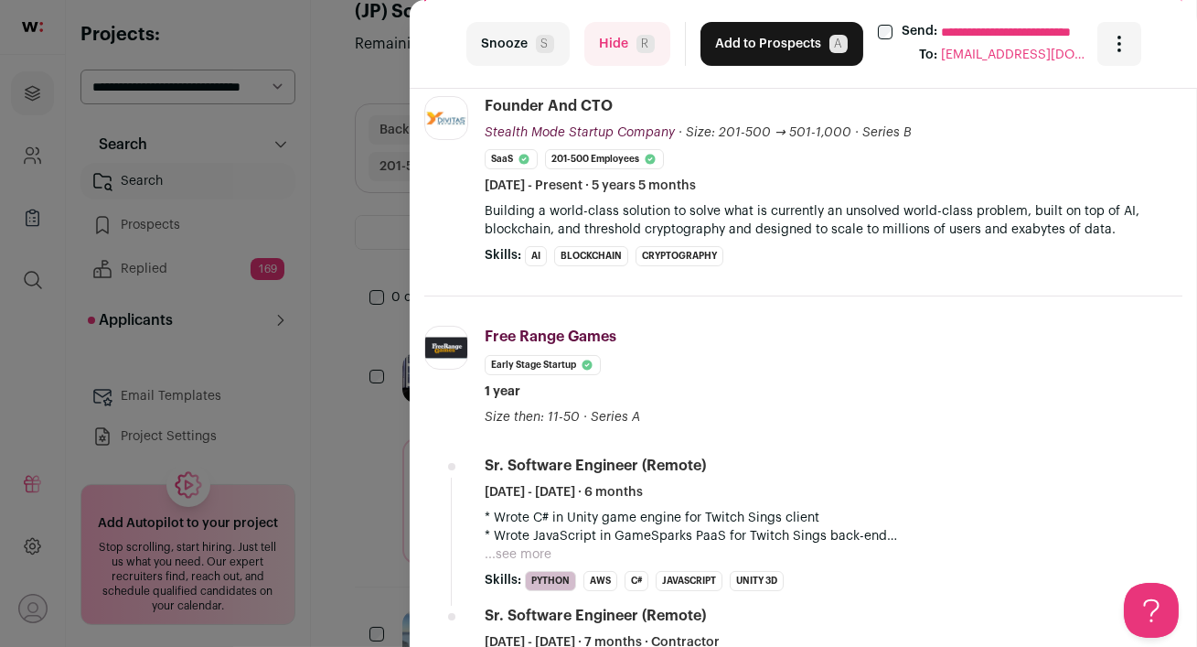
scroll to position [387, 0]
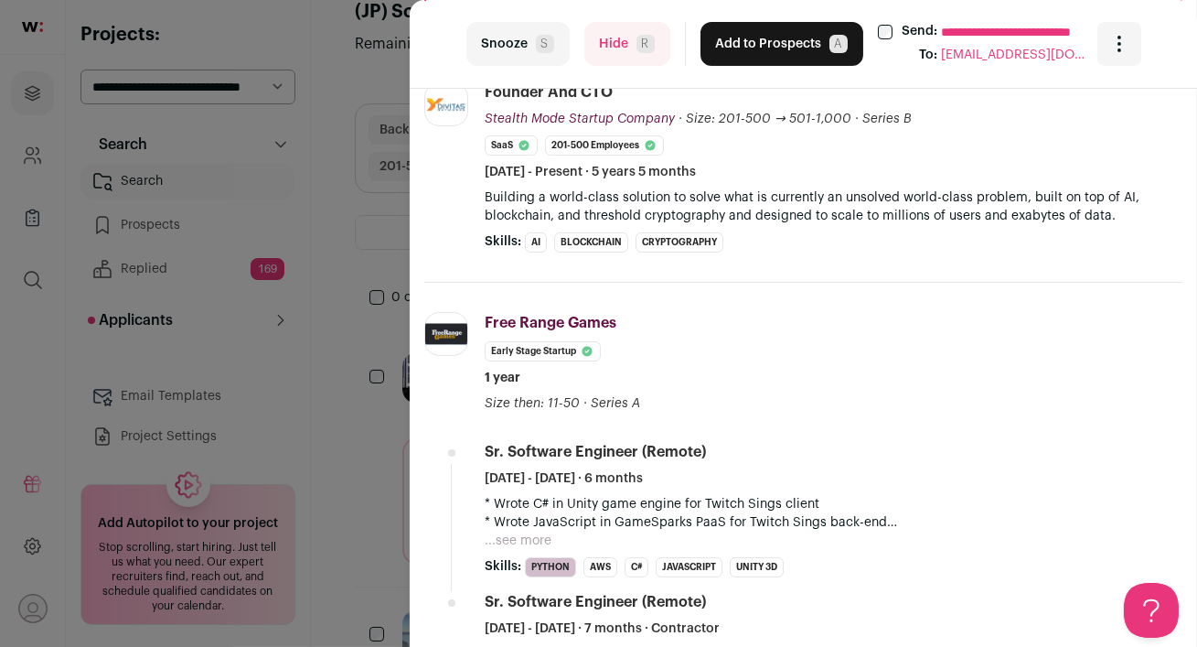
click at [603, 55] on button "Hide R" at bounding box center [627, 44] width 86 height 44
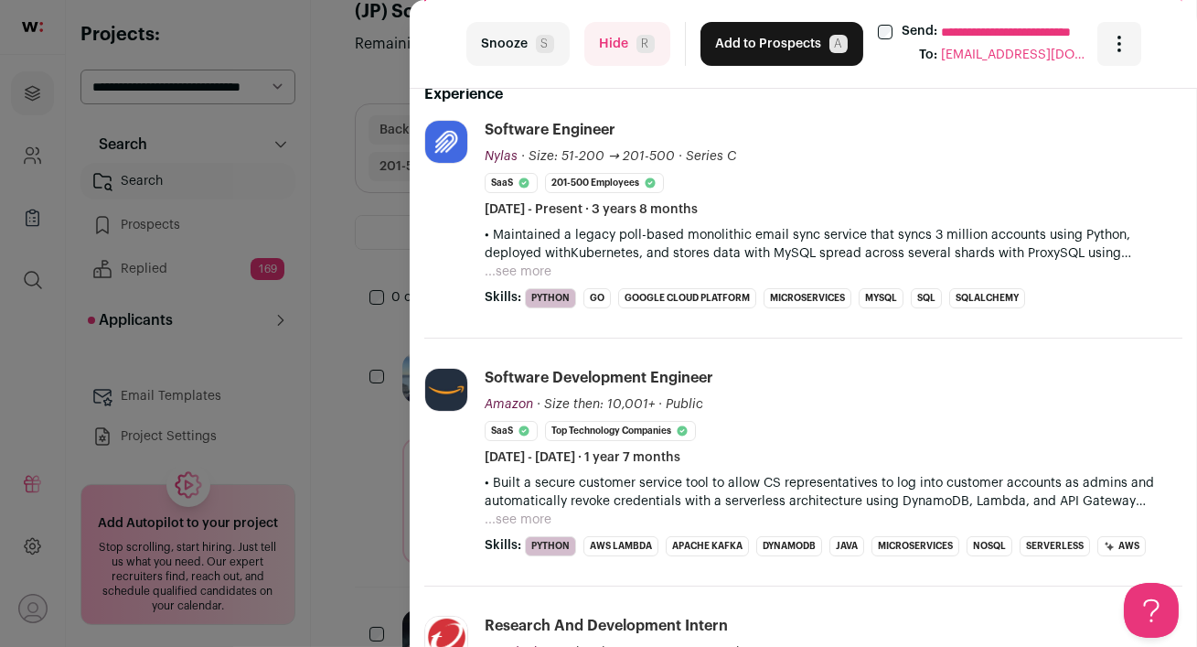
scroll to position [353, 0]
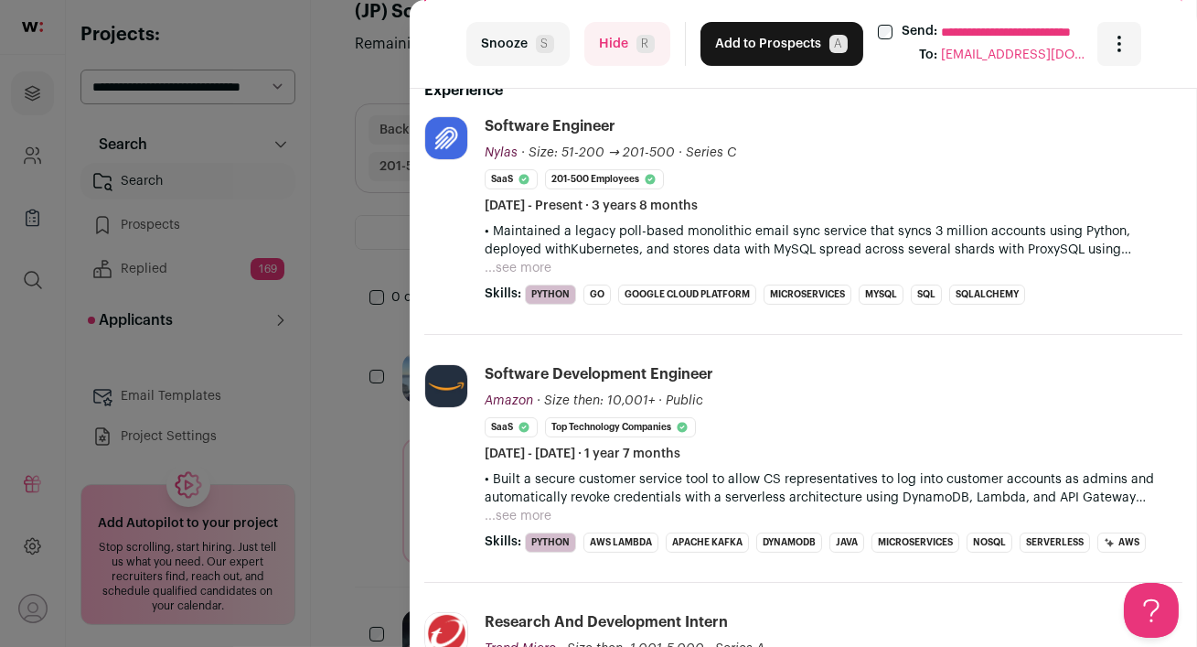
click at [526, 267] on button "...see more" at bounding box center [518, 268] width 67 height 18
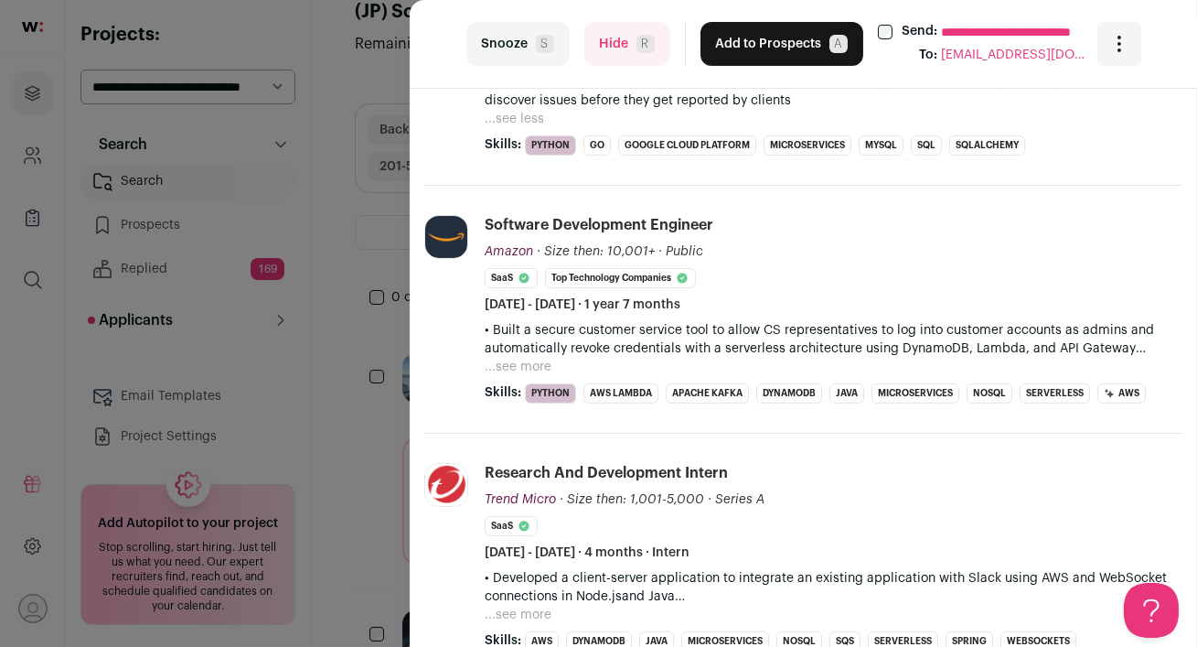
scroll to position [0, 0]
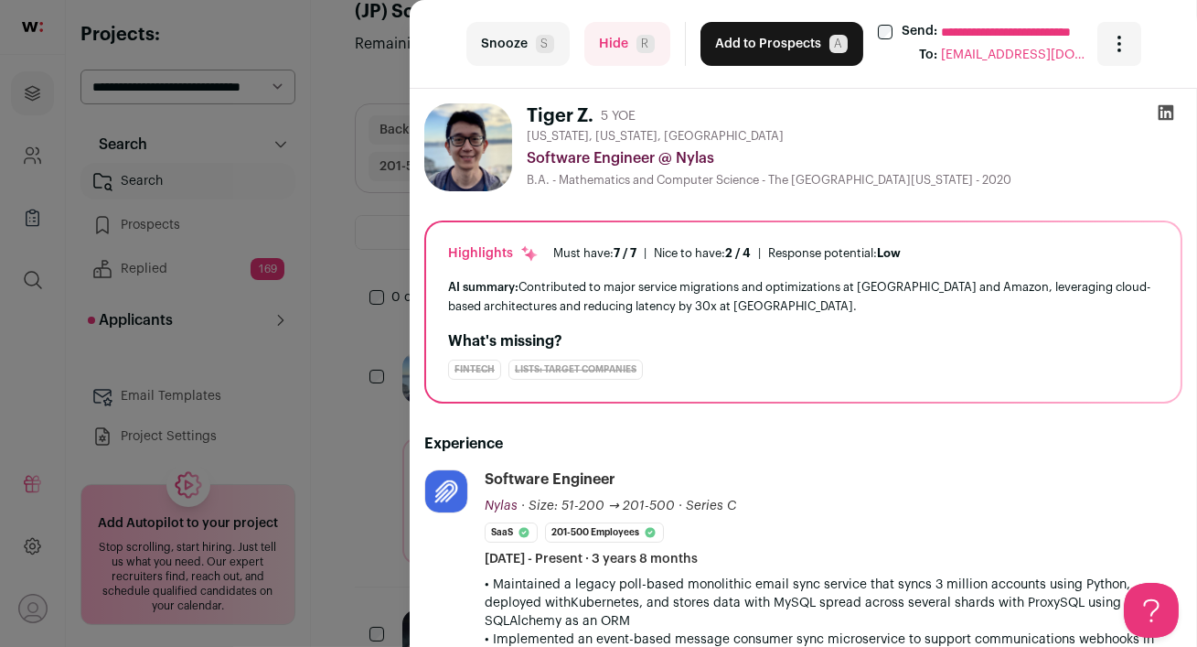
click at [755, 38] on button "Add to Prospects A" at bounding box center [782, 44] width 163 height 44
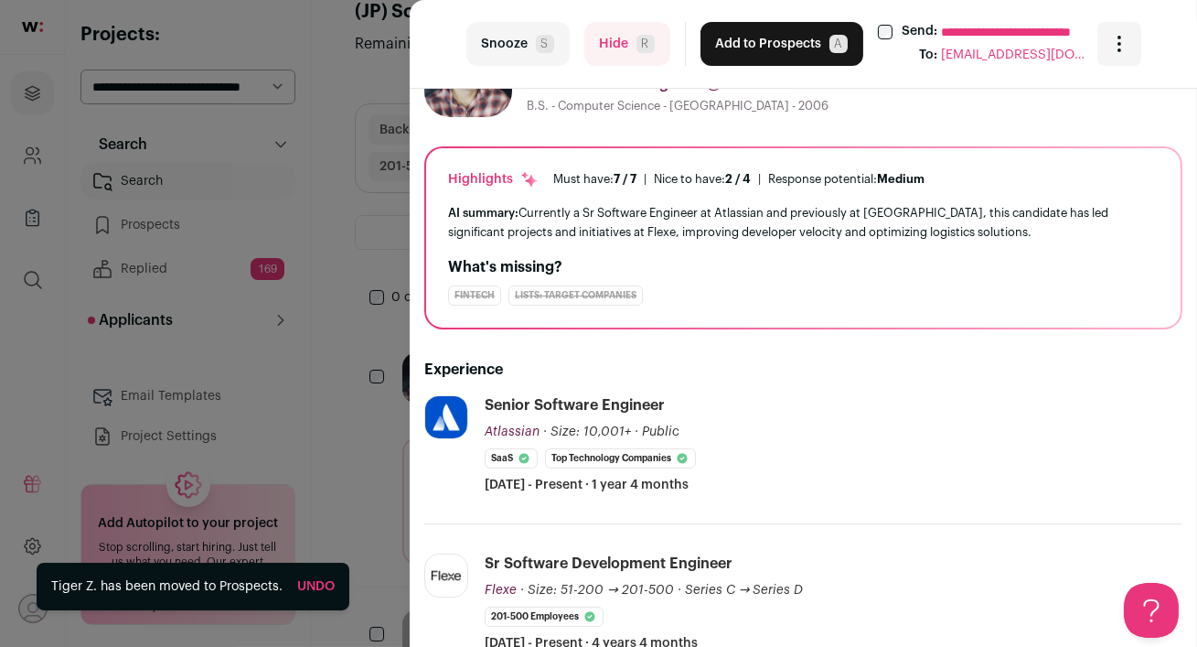
scroll to position [119, 0]
click at [604, 57] on button "Hide R" at bounding box center [627, 44] width 86 height 44
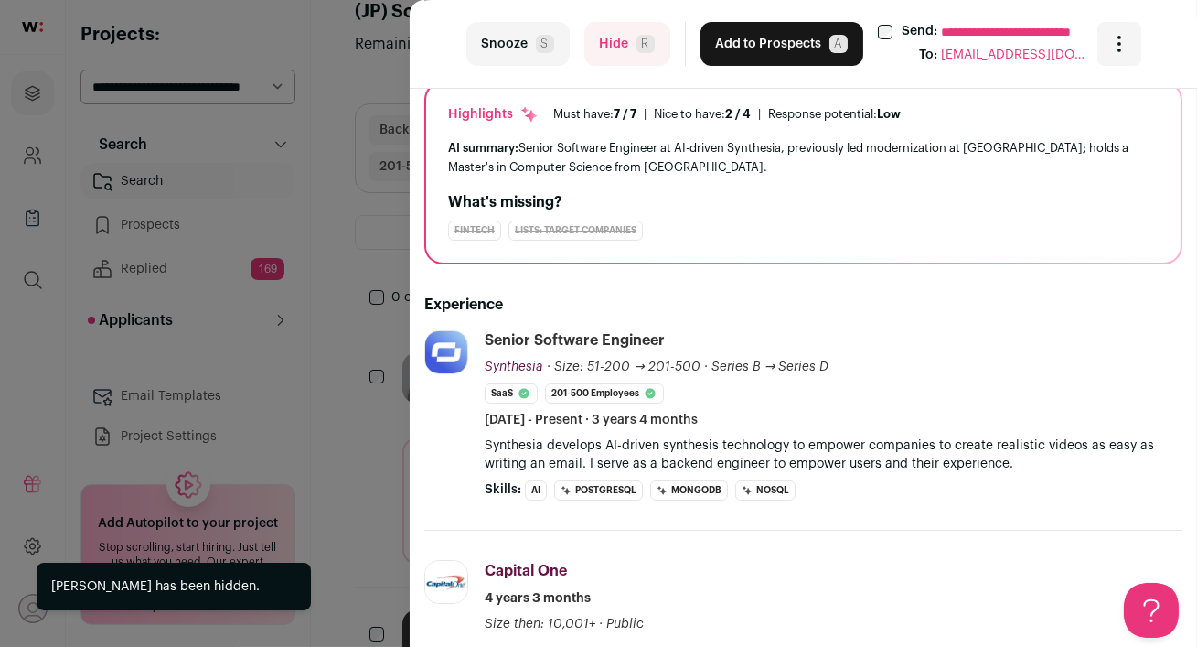
scroll to position [184, 0]
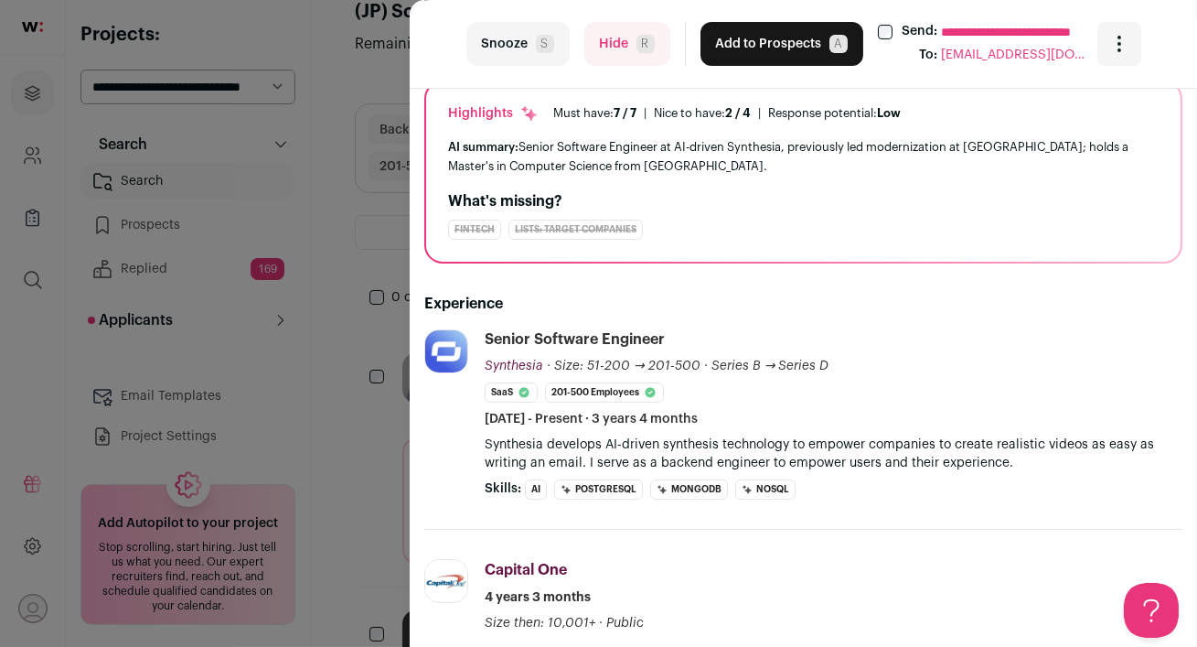
click at [609, 39] on button "Hide R" at bounding box center [627, 44] width 86 height 44
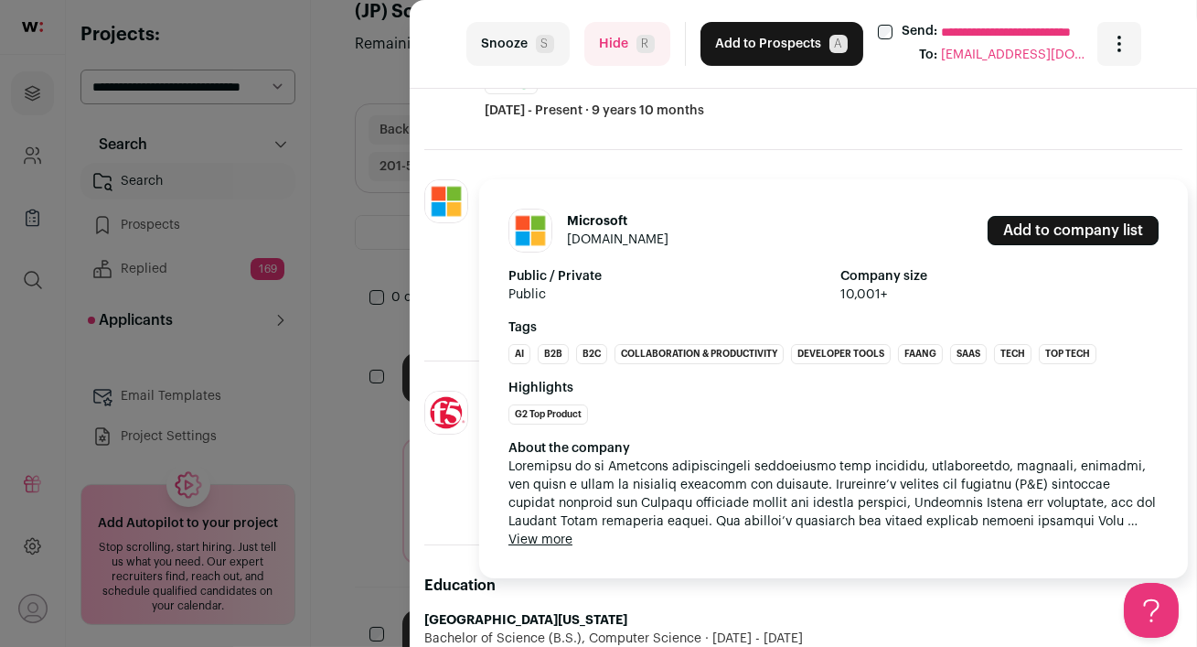
scroll to position [362, 0]
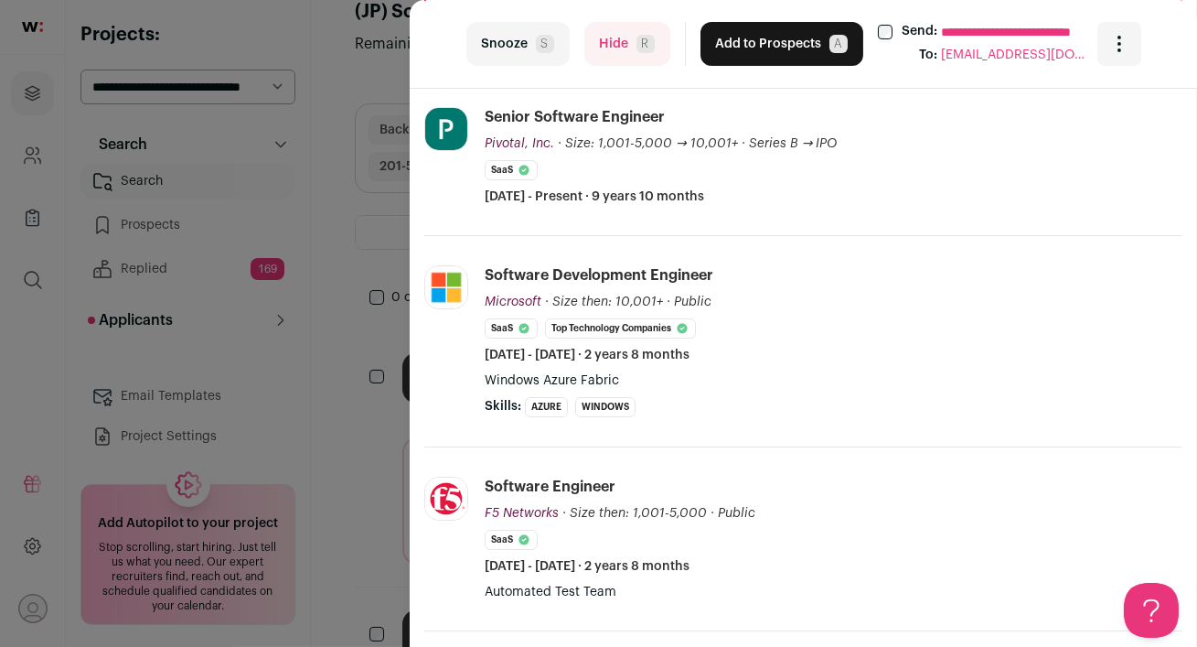
click at [615, 36] on button "Hide R" at bounding box center [627, 44] width 86 height 44
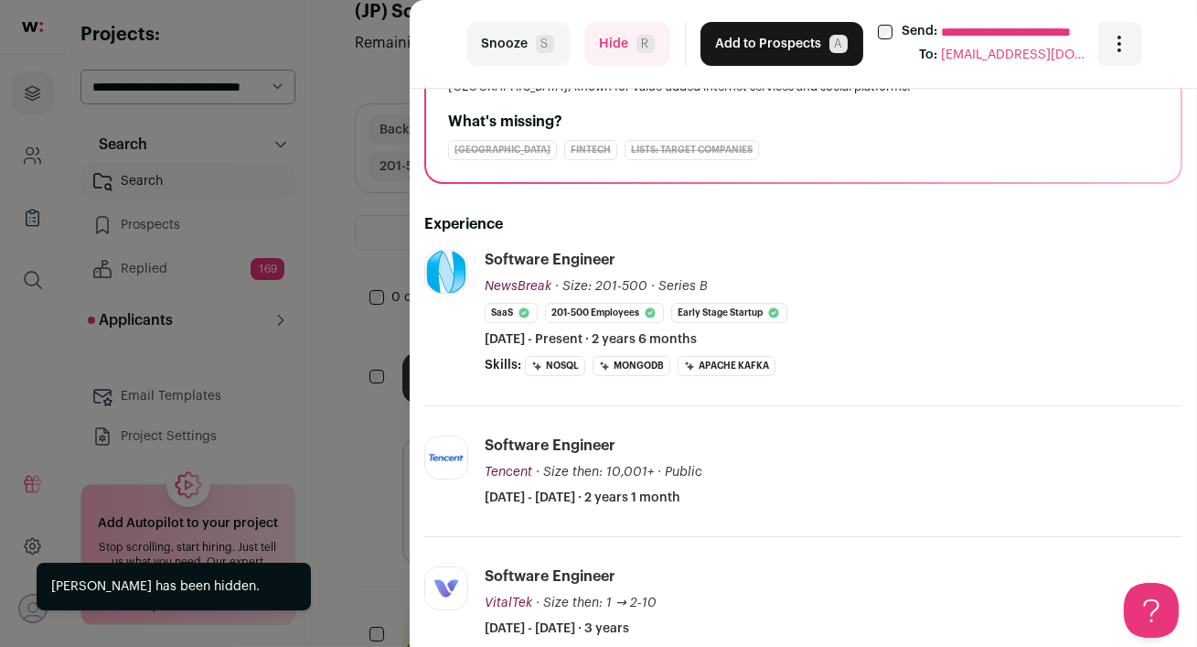
scroll to position [277, 0]
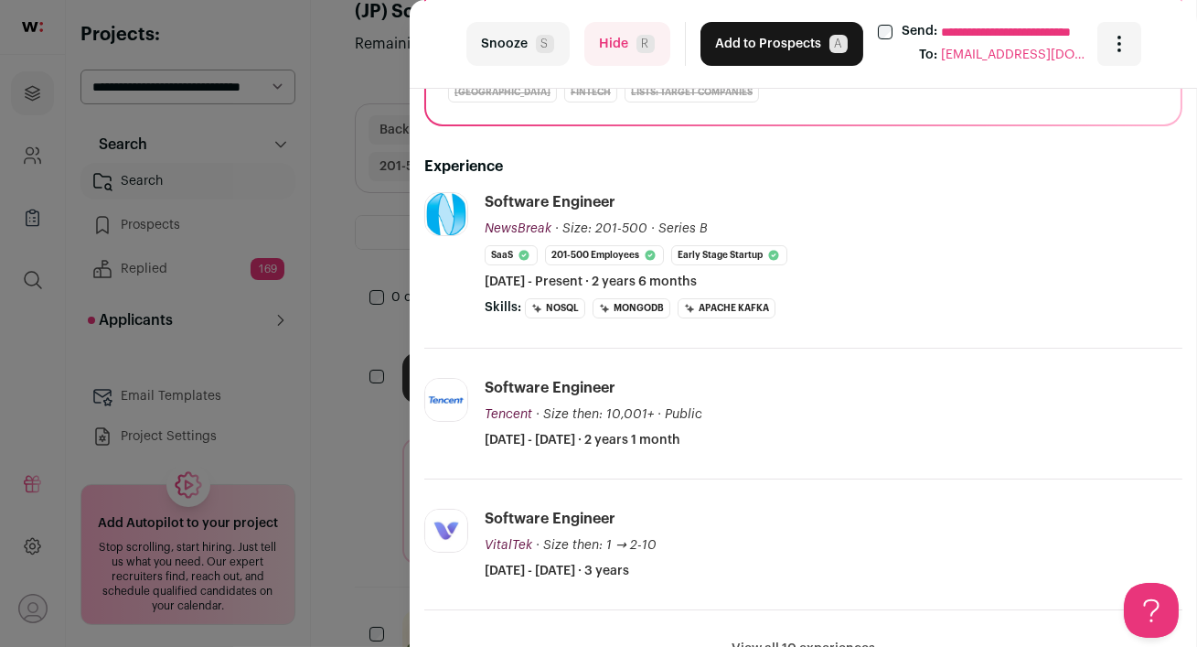
click at [601, 42] on button "Hide R" at bounding box center [627, 44] width 86 height 44
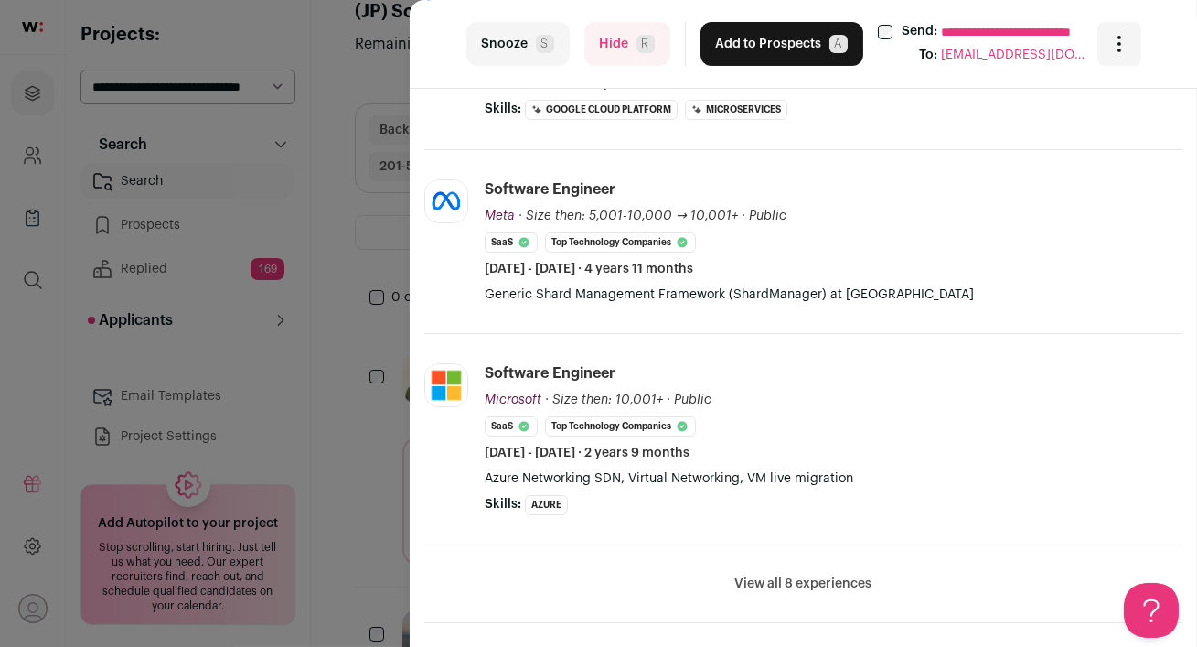
scroll to position [0, 0]
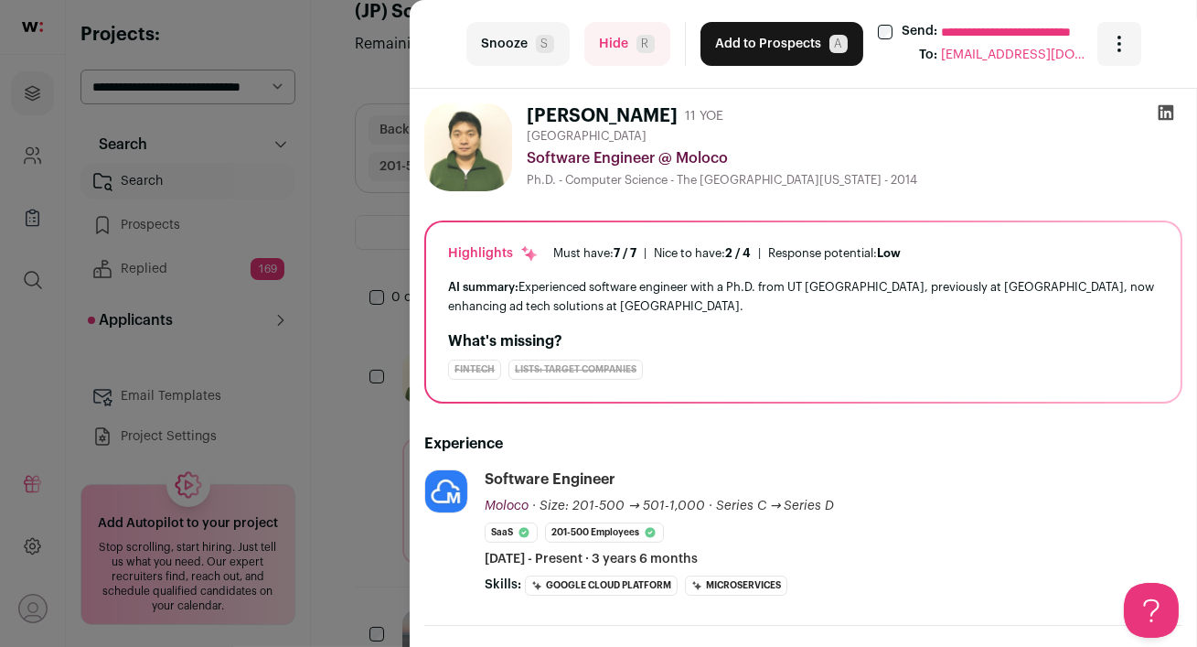
click at [1163, 115] on icon at bounding box center [1167, 113] width 16 height 16
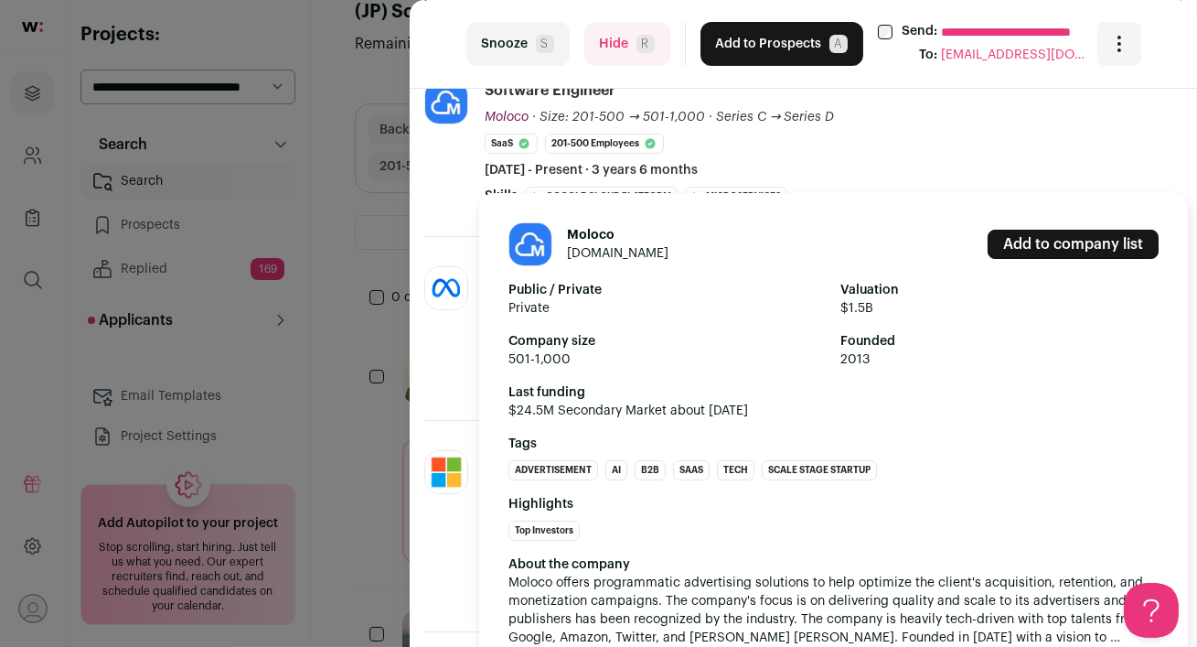
scroll to position [392, 0]
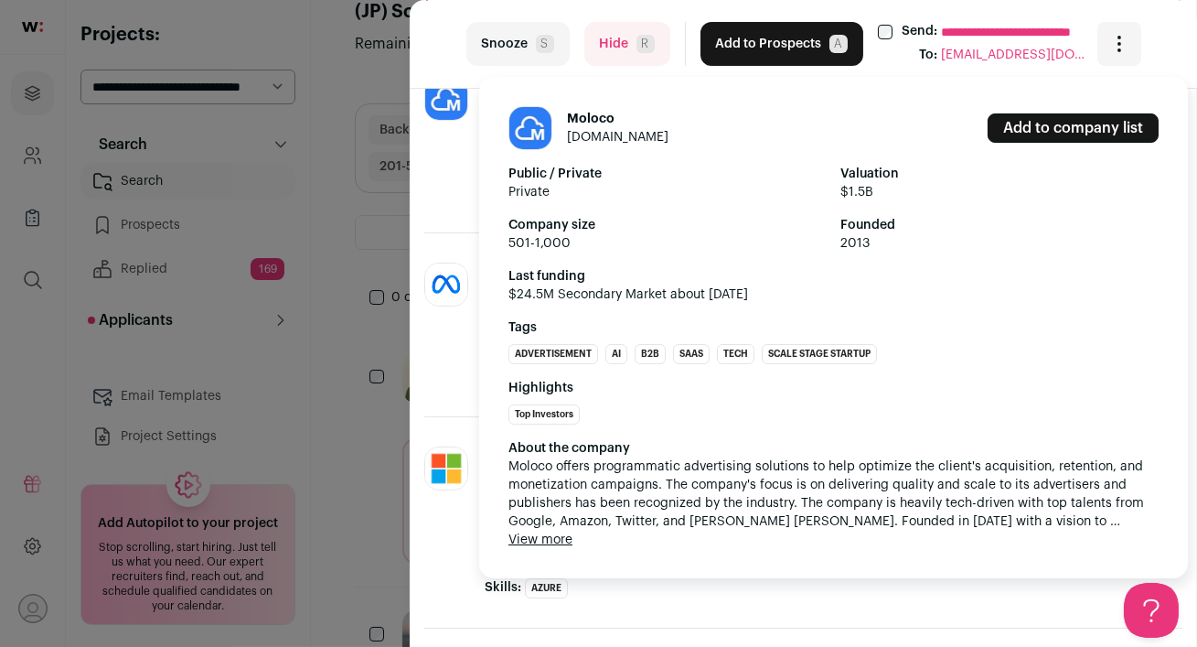
click at [541, 538] on button "View more" at bounding box center [541, 539] width 64 height 18
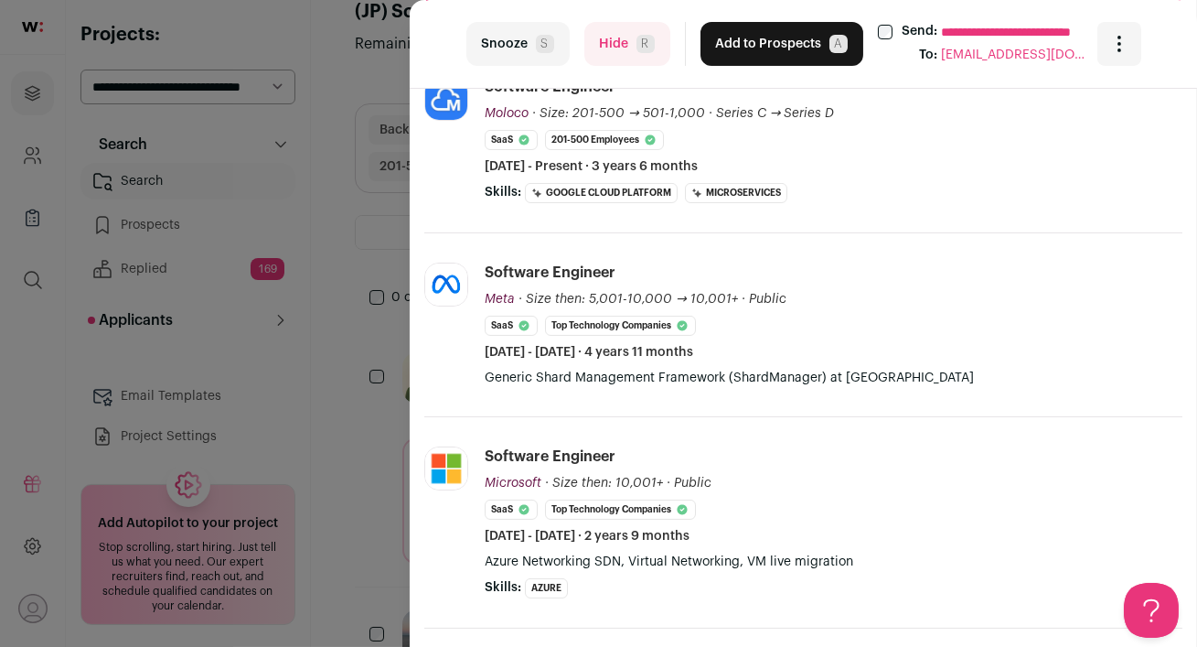
click at [625, 56] on button "Hide R" at bounding box center [627, 44] width 86 height 44
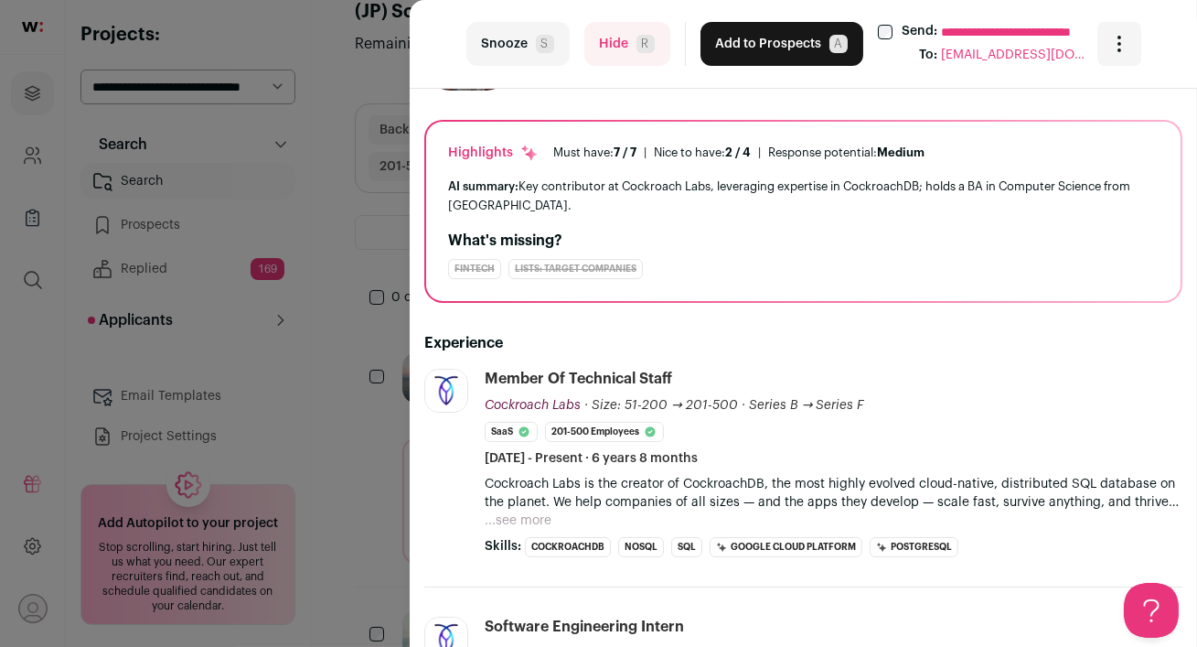
scroll to position [0, 0]
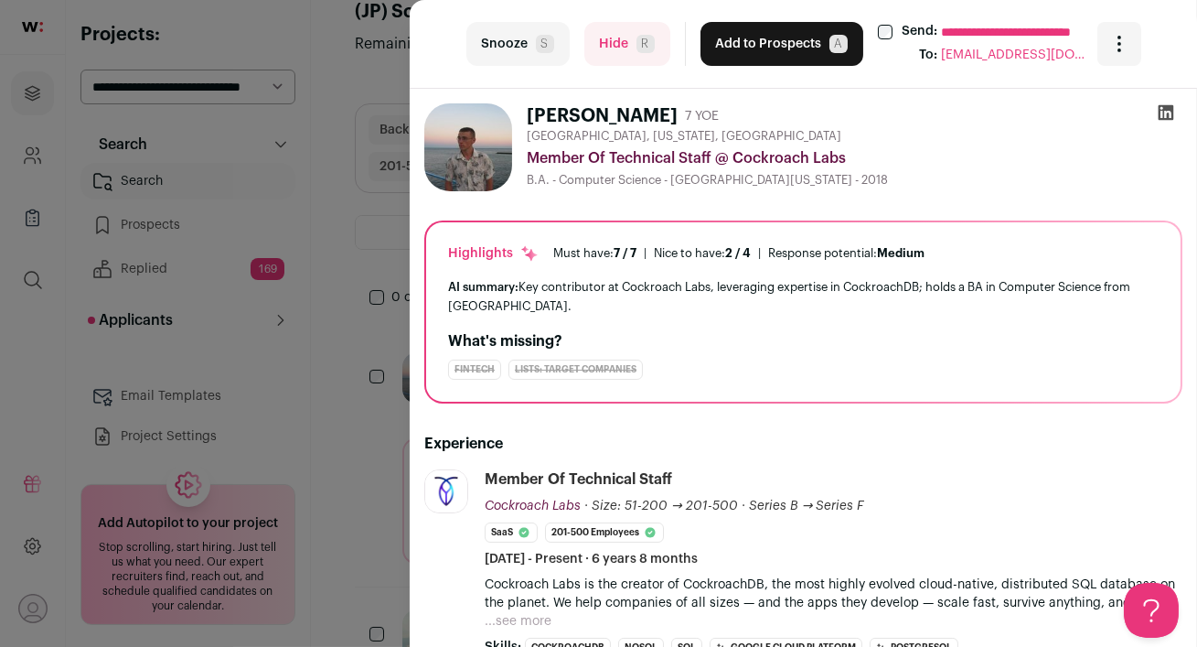
click at [1162, 113] on icon at bounding box center [1166, 112] width 18 height 18
click at [744, 55] on button "Add to Prospects A" at bounding box center [782, 44] width 163 height 44
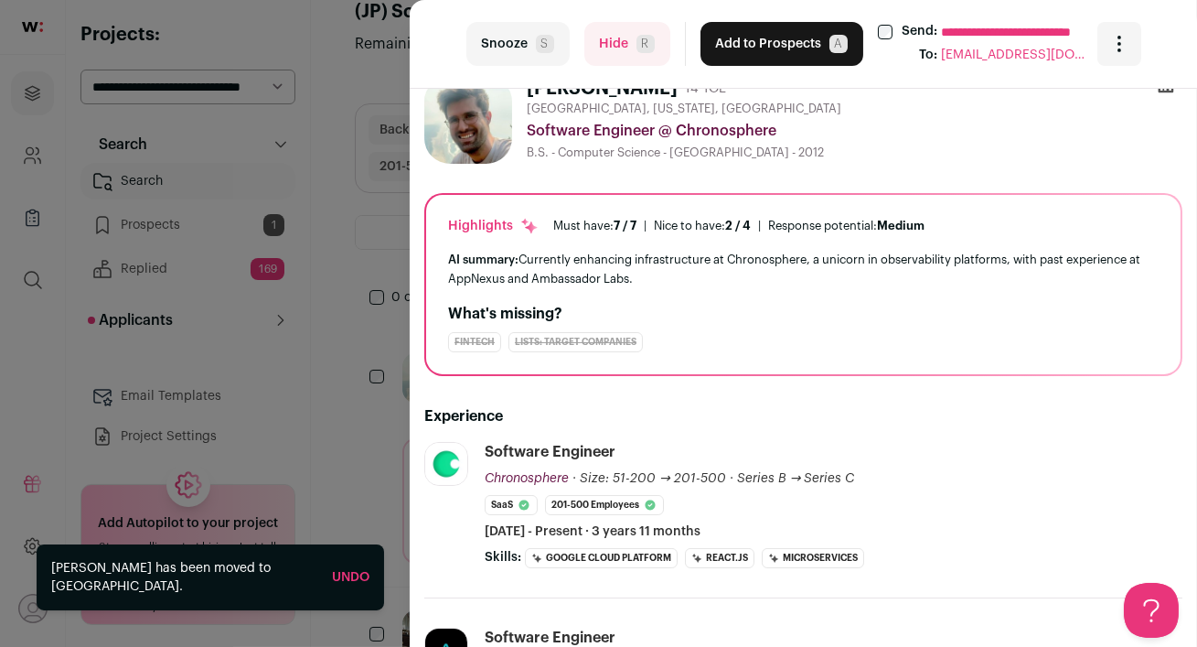
scroll to position [162, 0]
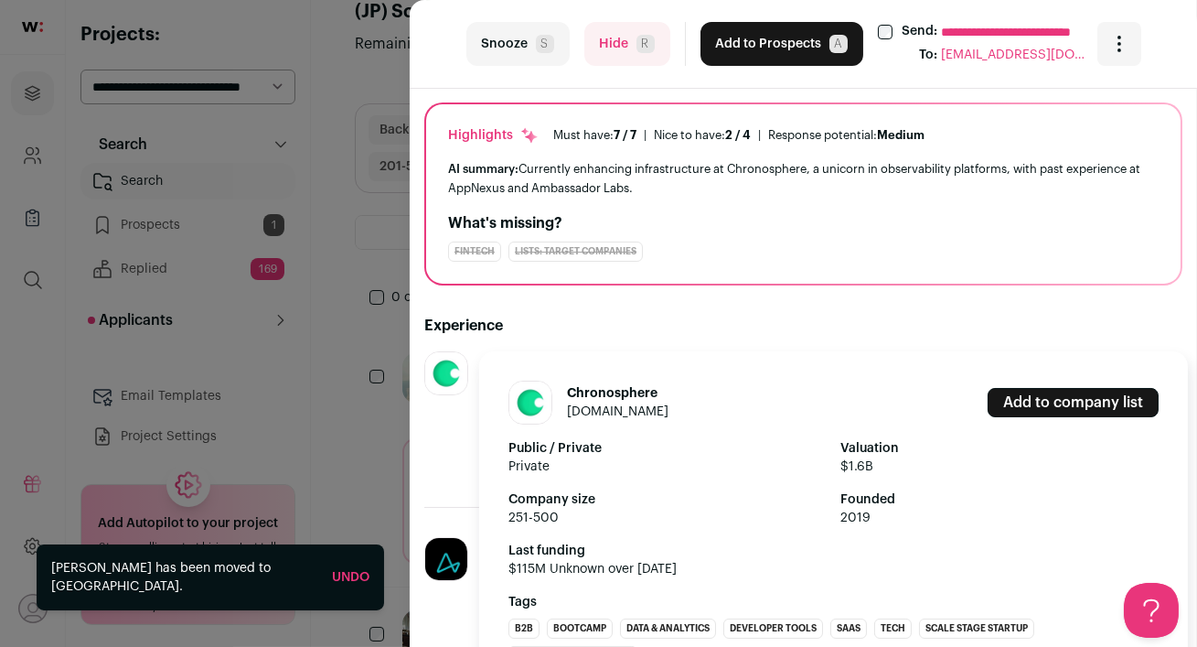
click at [448, 377] on img at bounding box center [446, 373] width 42 height 42
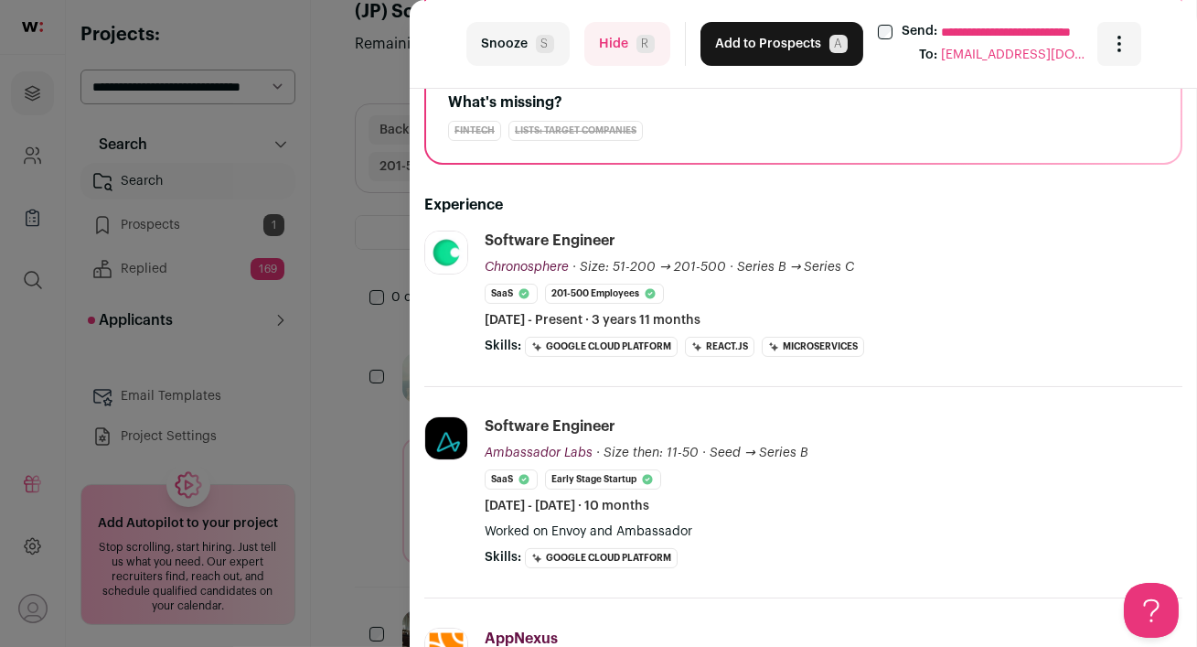
scroll to position [0, 0]
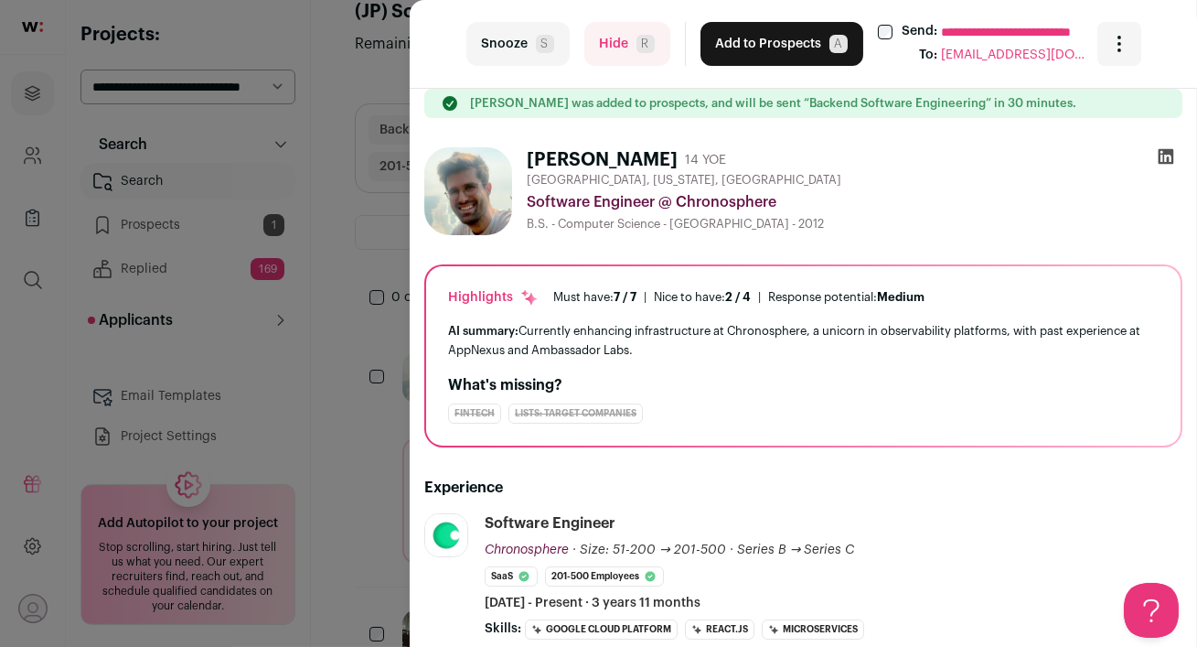
click at [1161, 152] on icon at bounding box center [1166, 156] width 18 height 18
click at [600, 48] on button "Hide R" at bounding box center [627, 44] width 86 height 44
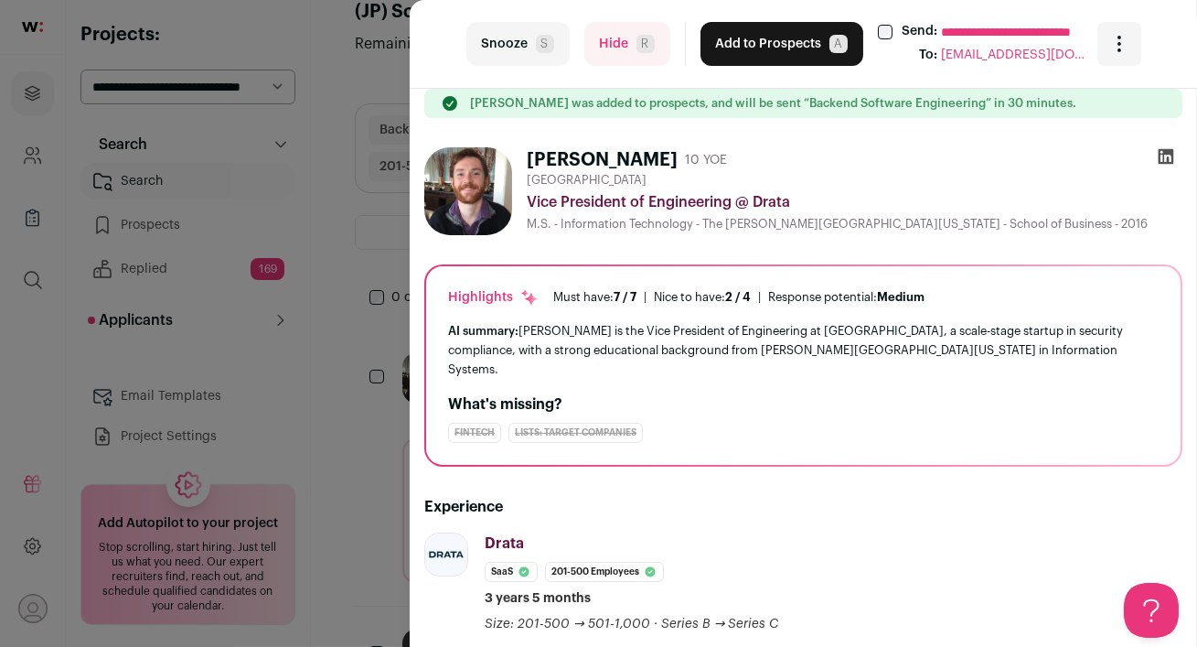
click at [1163, 155] on icon at bounding box center [1167, 157] width 16 height 16
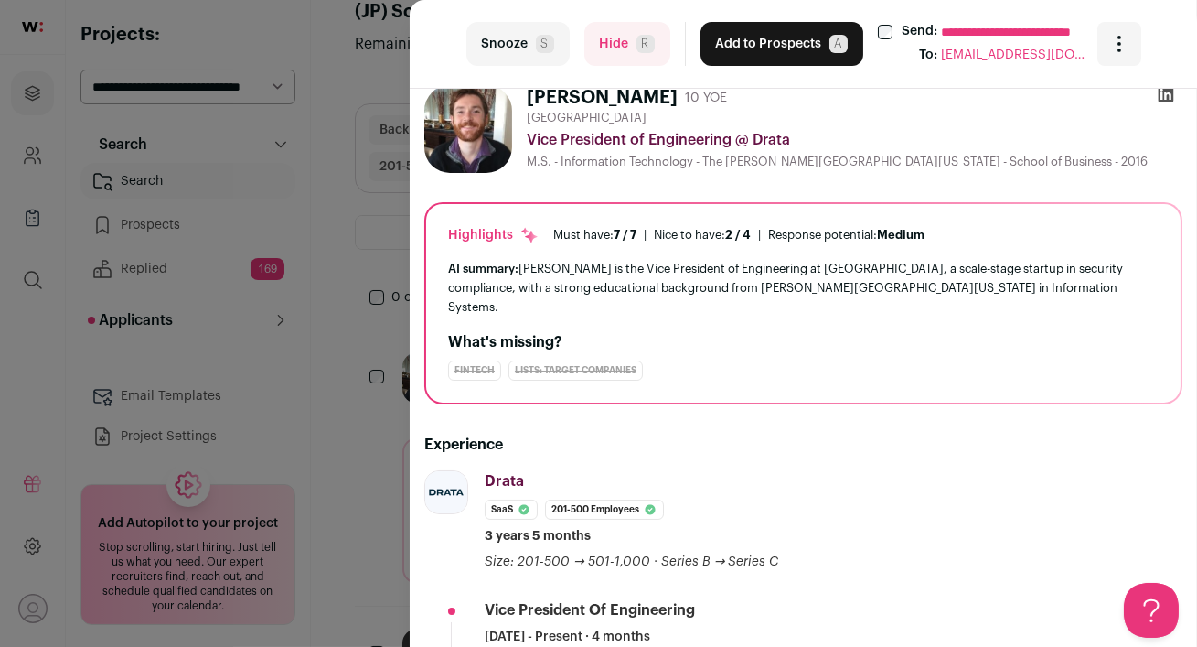
scroll to position [96, 0]
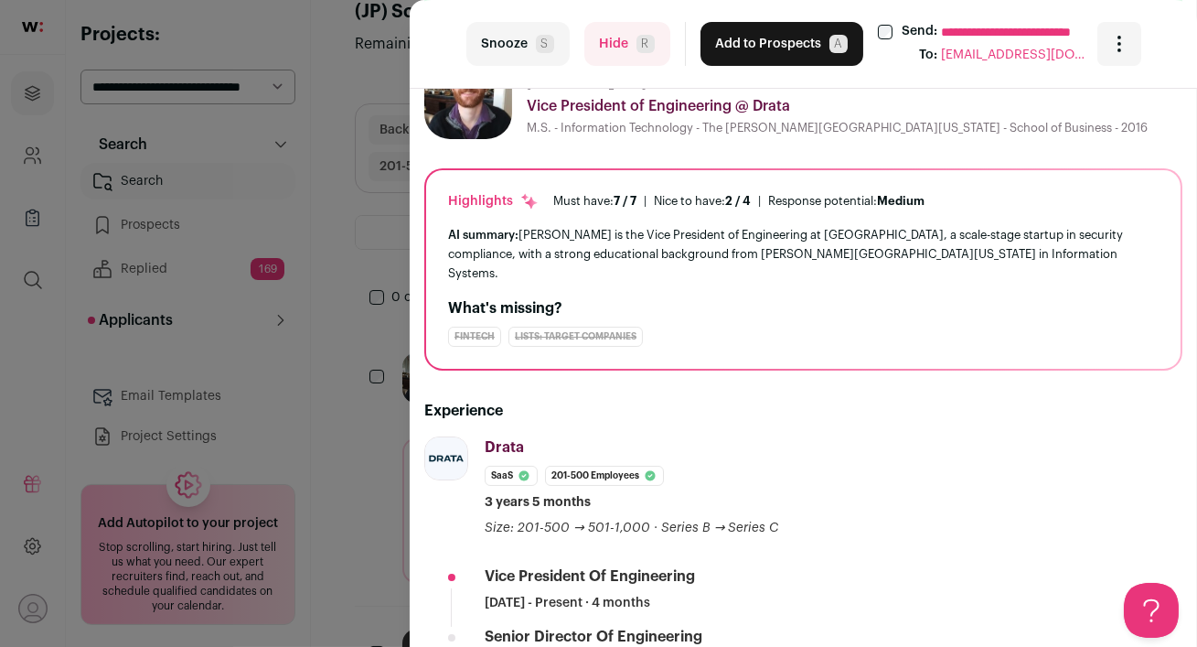
click at [617, 38] on button "Hide R" at bounding box center [627, 44] width 86 height 44
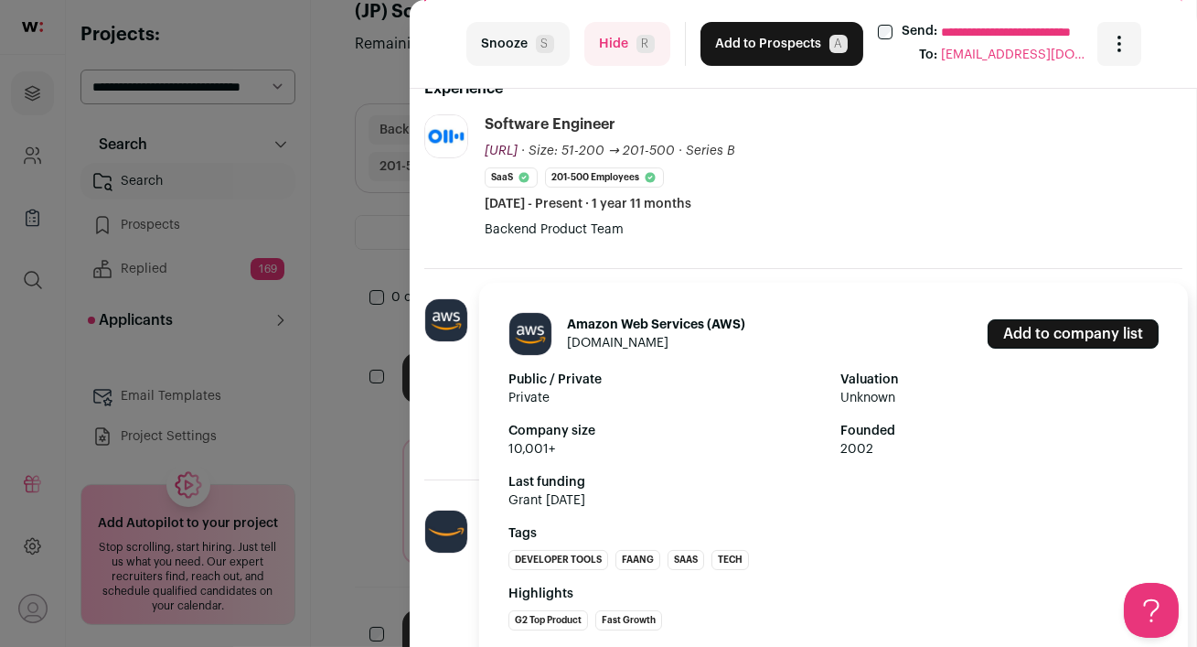
scroll to position [375, 0]
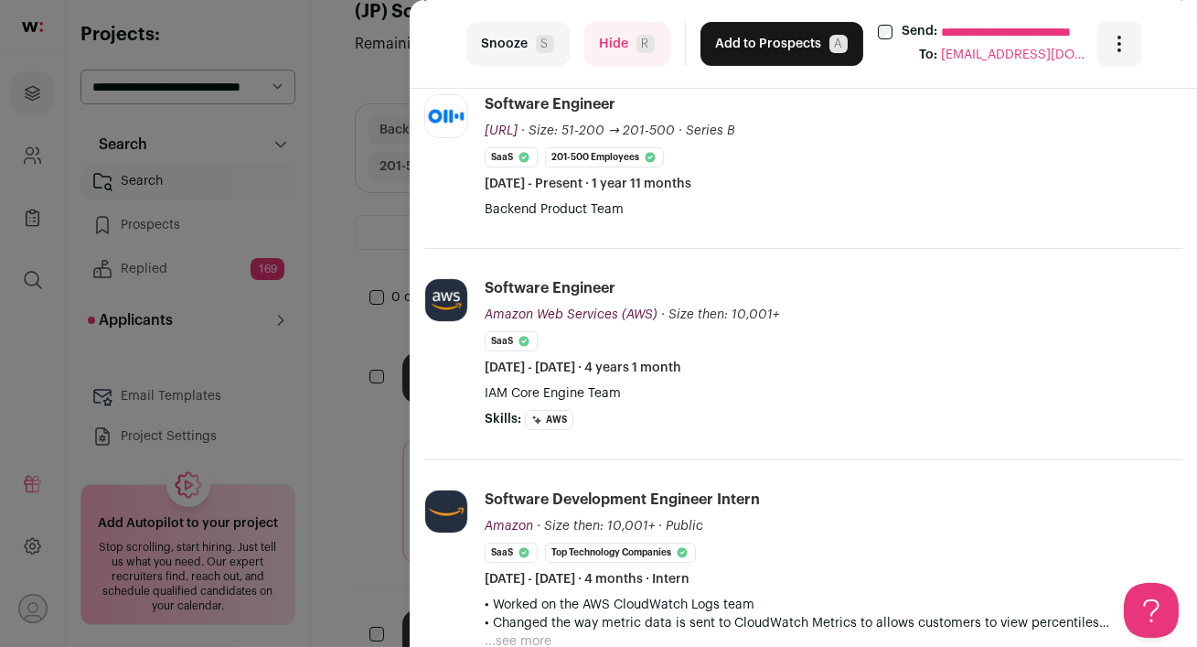
click at [627, 40] on button "Hide R" at bounding box center [627, 44] width 86 height 44
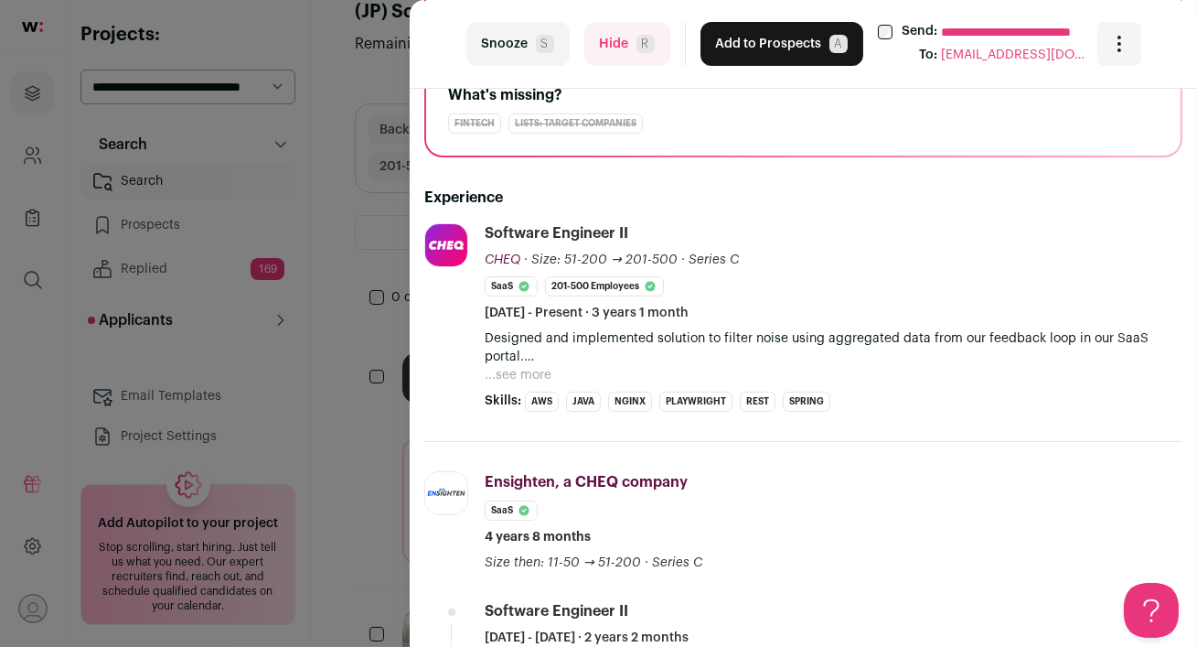
scroll to position [0, 0]
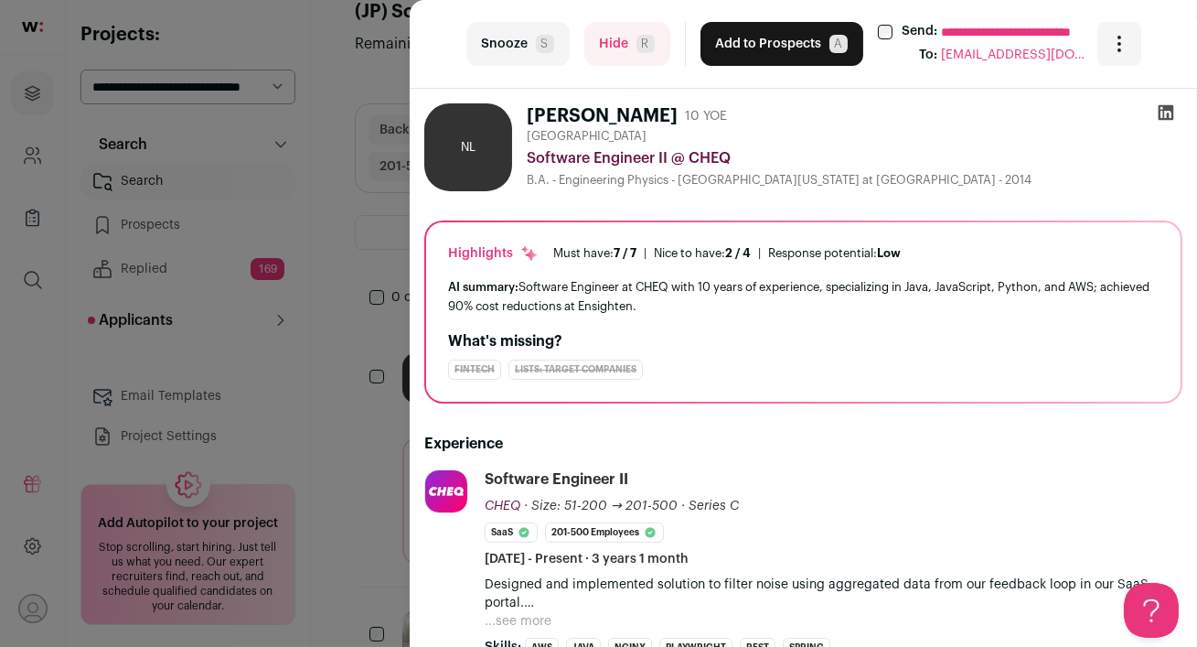
click at [1168, 116] on icon at bounding box center [1167, 113] width 16 height 16
click at [770, 35] on button "Add to Prospects A" at bounding box center [782, 44] width 163 height 44
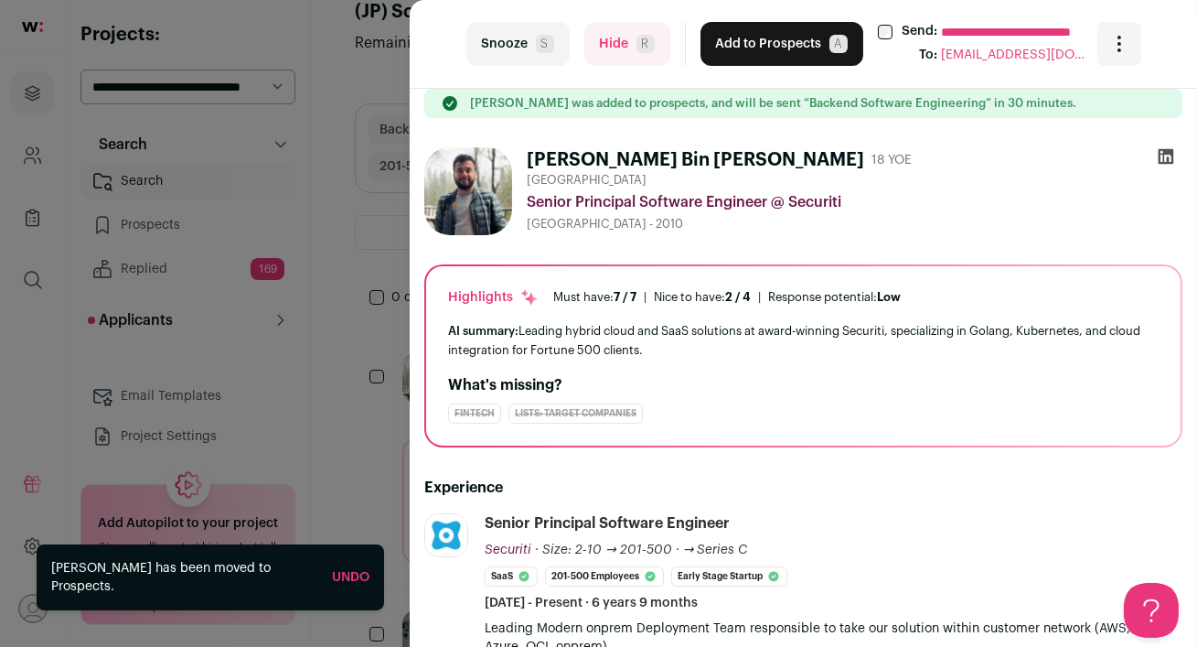
click at [355, 444] on div "**********" at bounding box center [598, 323] width 1197 height 647
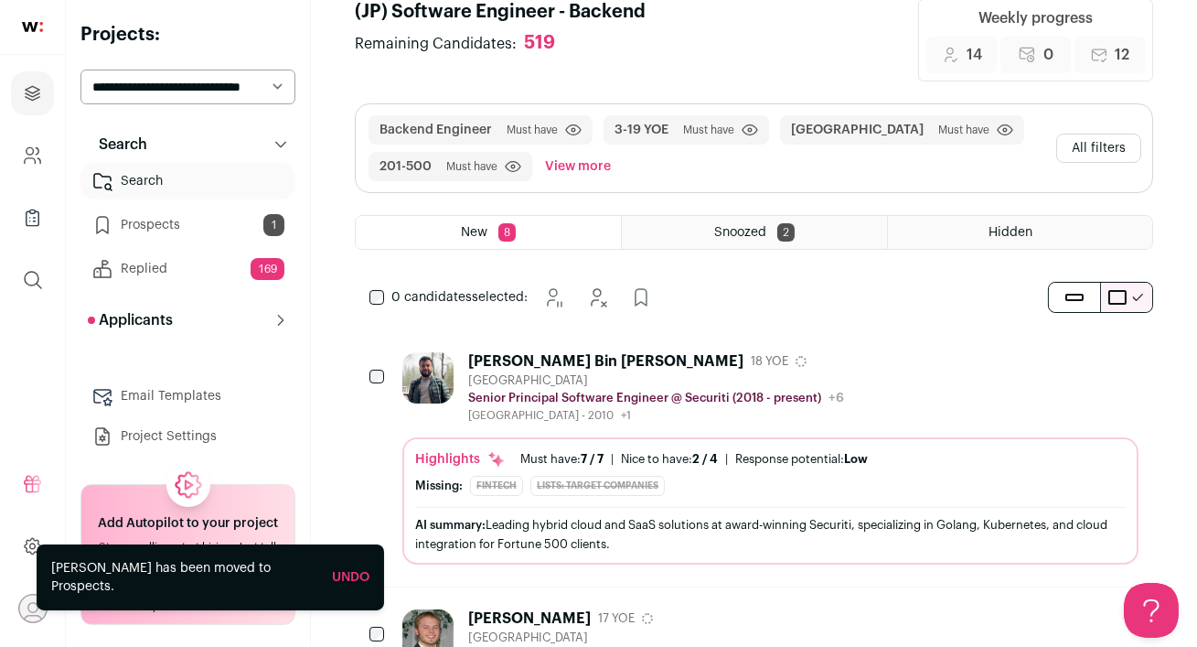
click at [162, 218] on link "Prospects 1" at bounding box center [187, 225] width 215 height 37
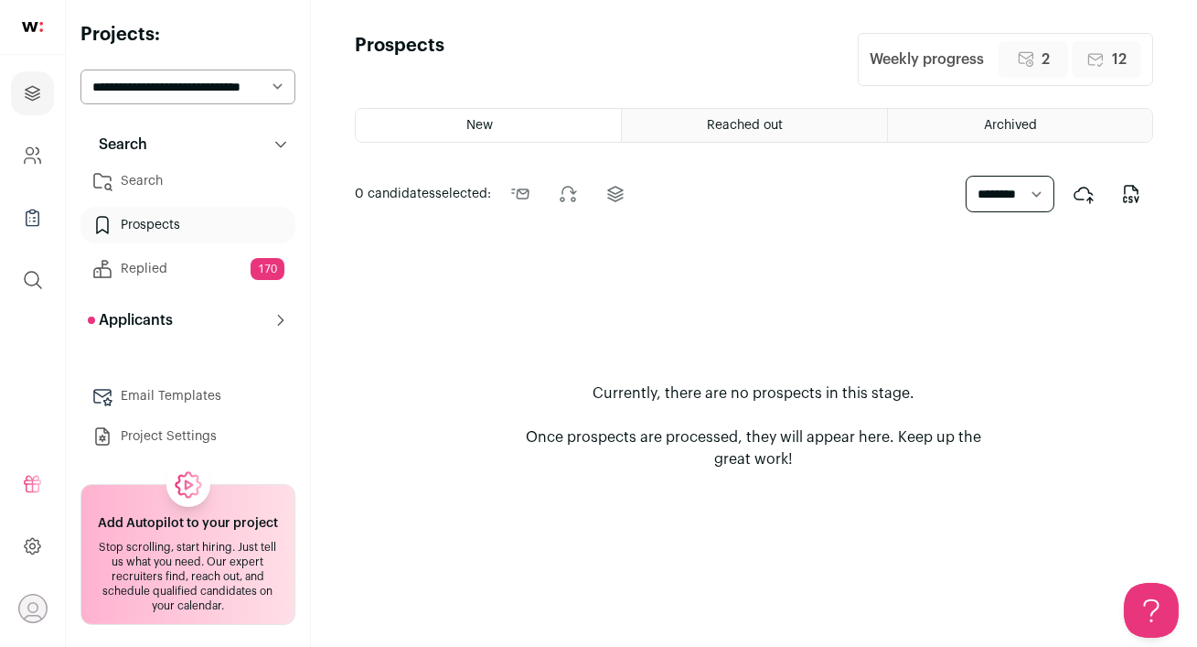
click at [151, 182] on link "Search" at bounding box center [187, 181] width 215 height 37
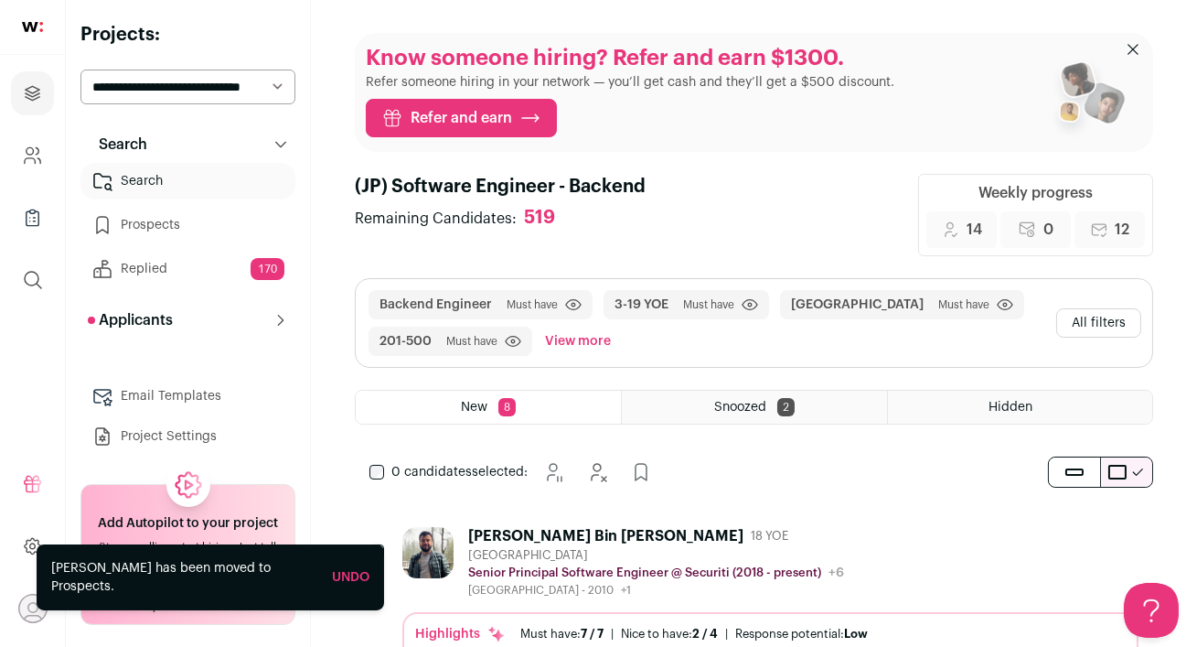
click at [708, 553] on div "[GEOGRAPHIC_DATA]" at bounding box center [656, 555] width 376 height 15
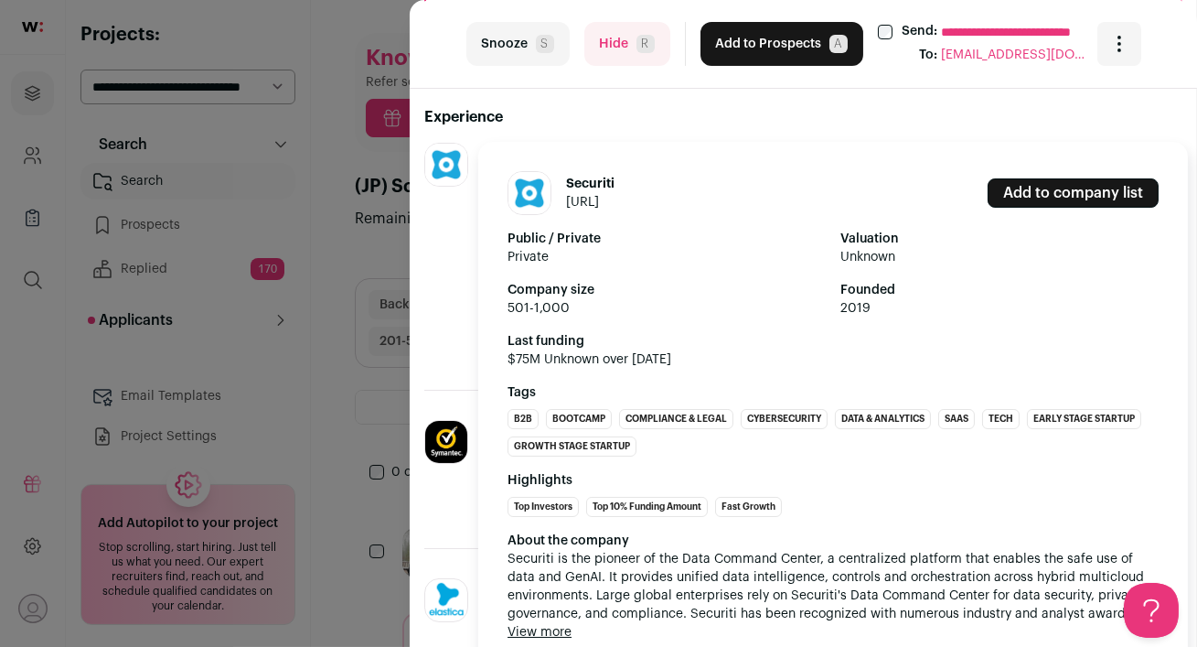
scroll to position [327, 0]
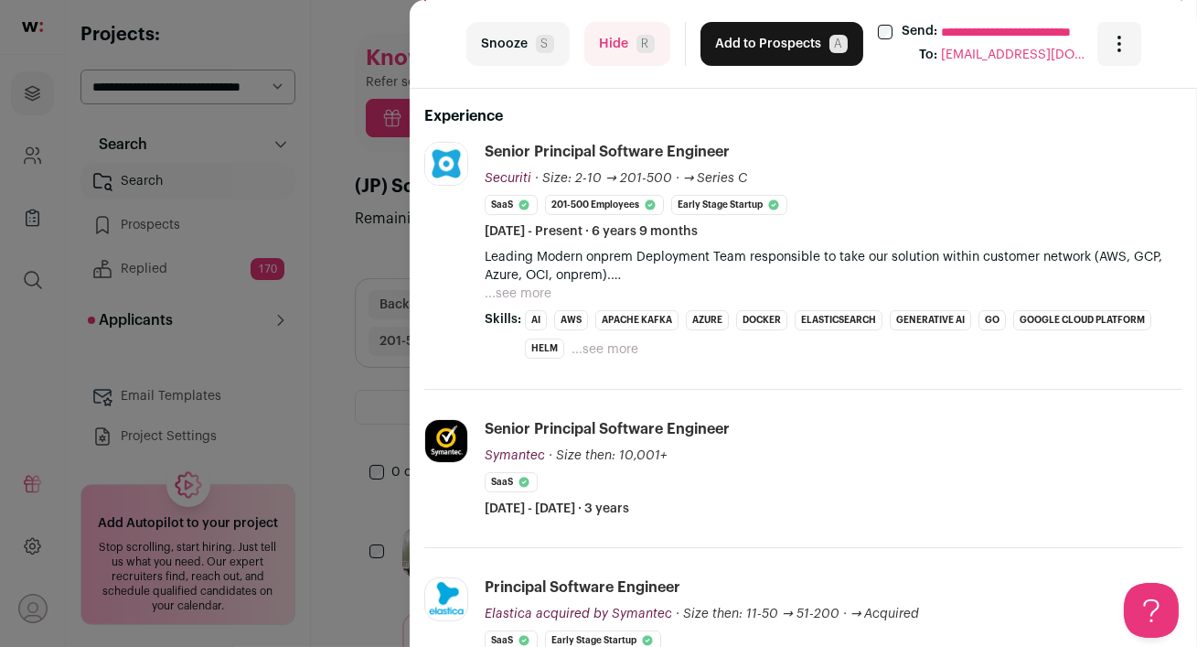
click at [614, 347] on button "...see more" at bounding box center [605, 349] width 67 height 18
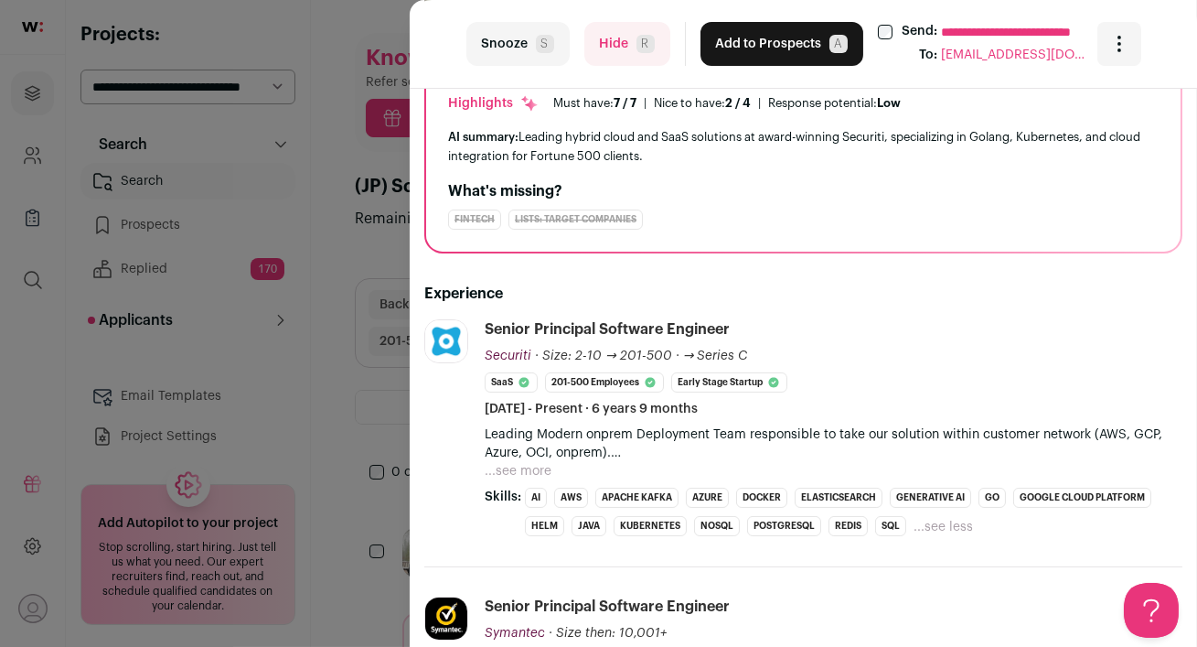
scroll to position [233, 0]
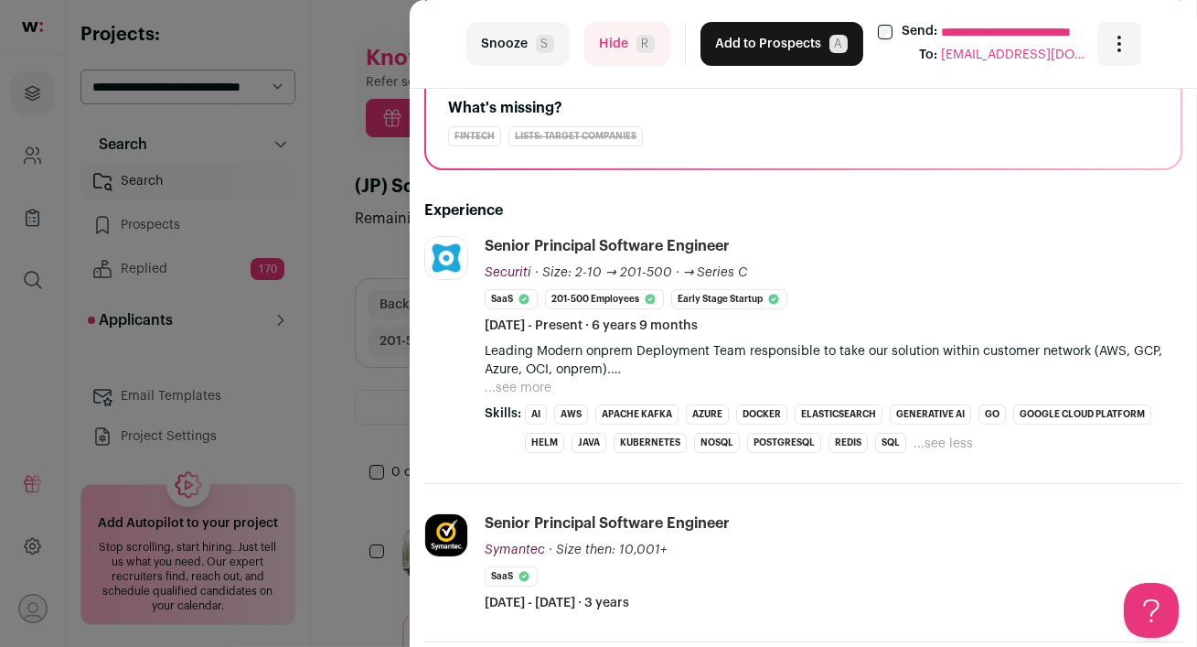
click at [529, 387] on button "...see more" at bounding box center [518, 388] width 67 height 18
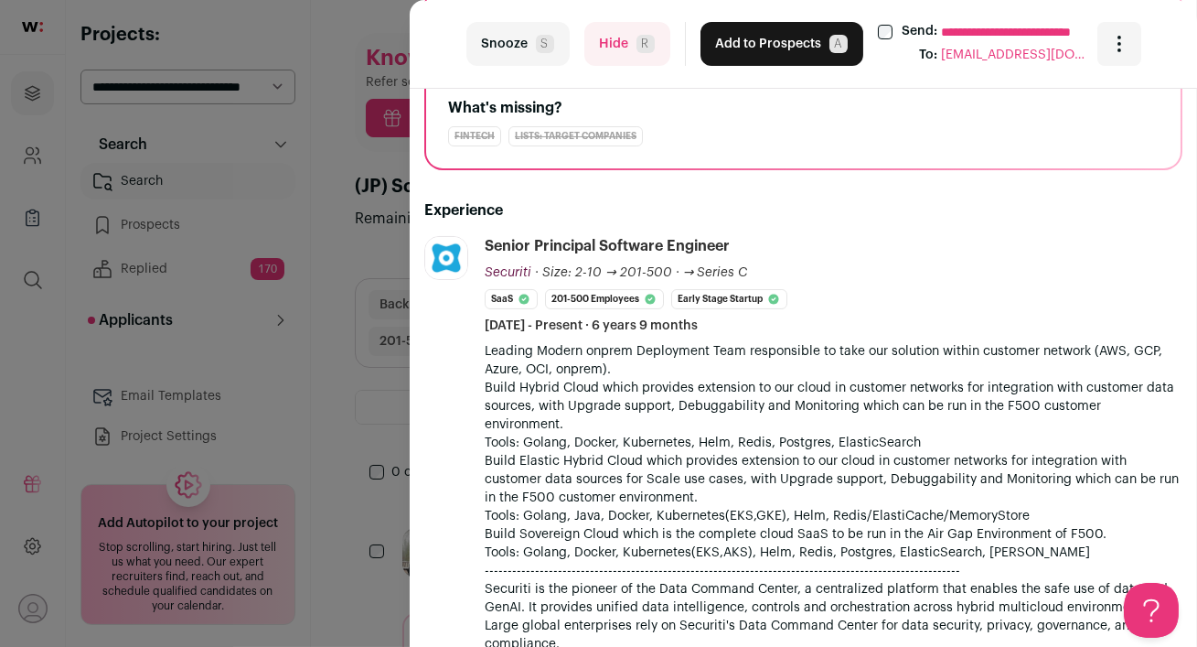
scroll to position [0, 0]
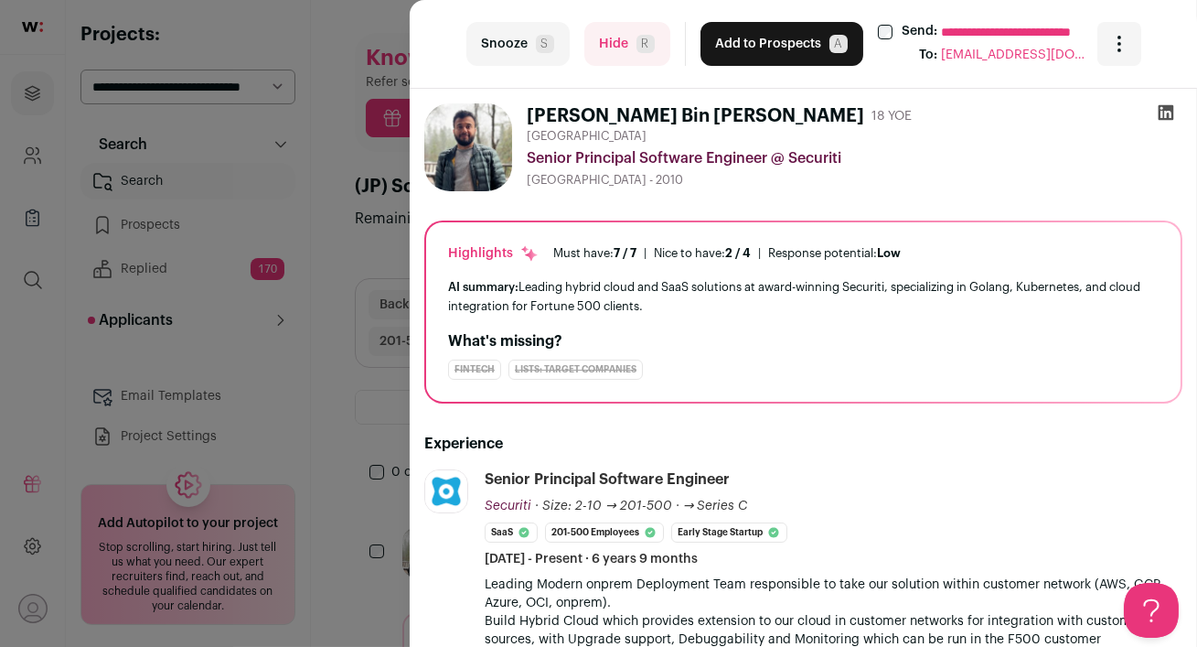
click at [1167, 111] on icon at bounding box center [1166, 112] width 18 height 18
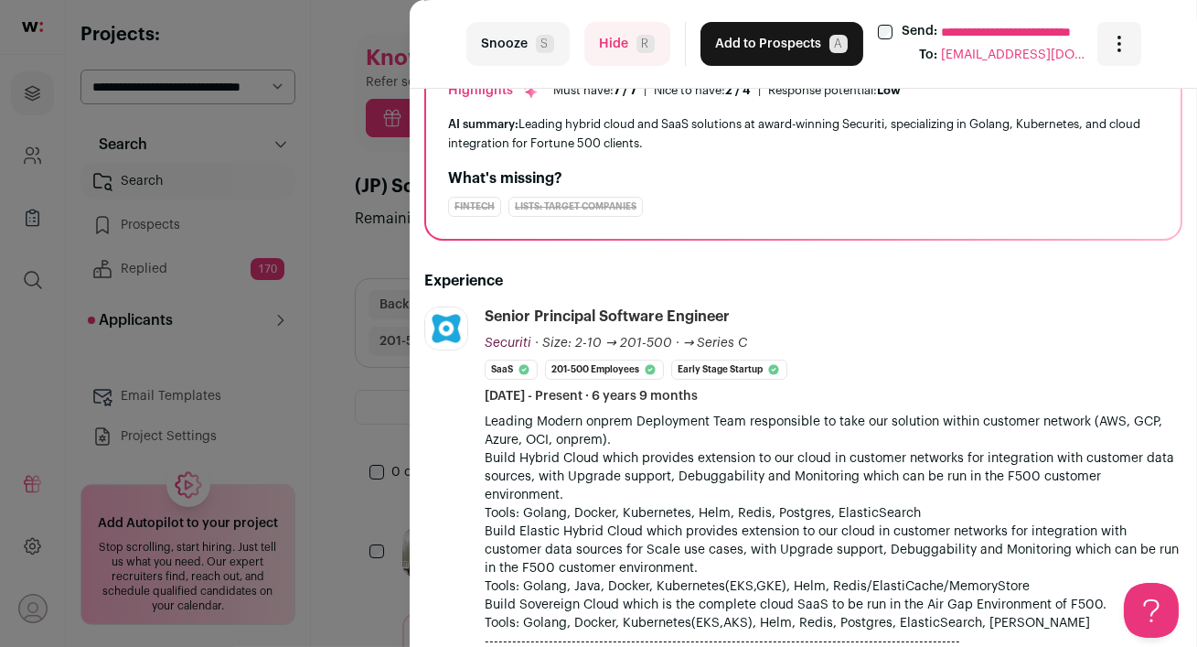
scroll to position [155, 0]
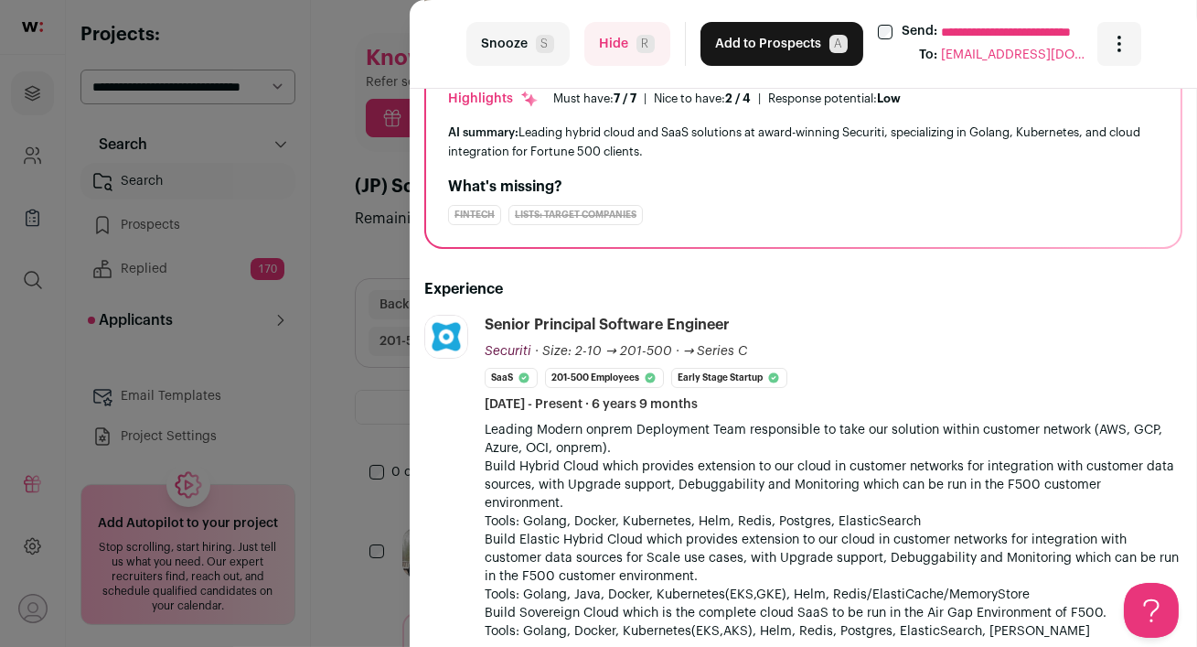
click at [745, 39] on button "Add to Prospects A" at bounding box center [782, 44] width 163 height 44
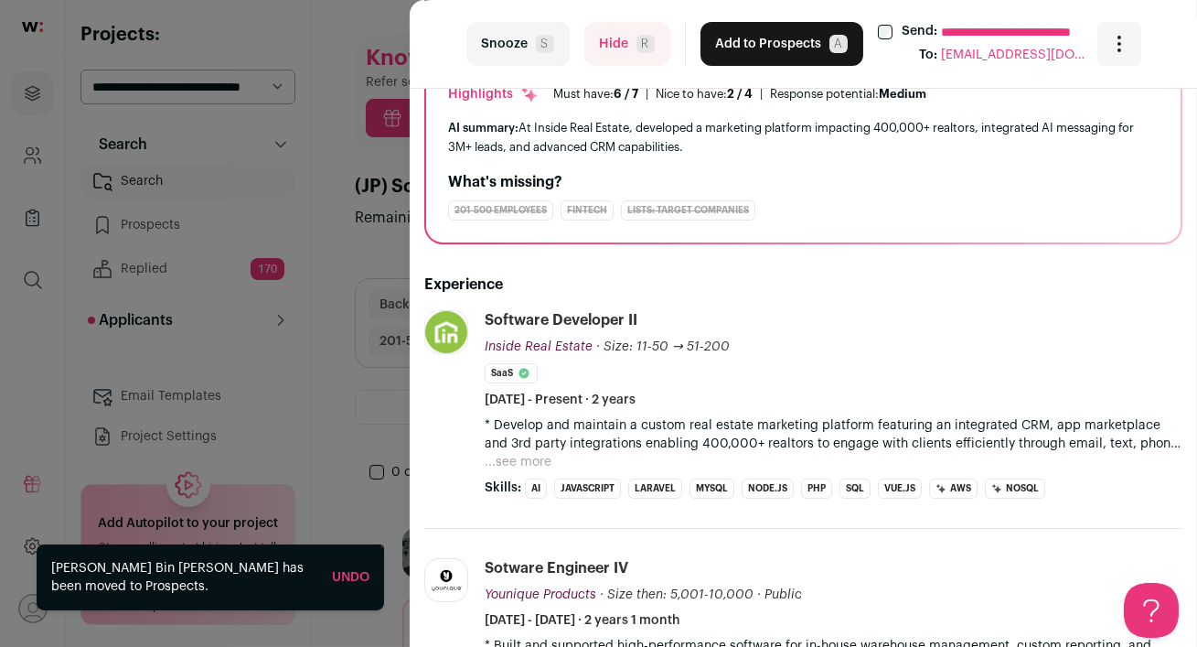
scroll to position [227, 0]
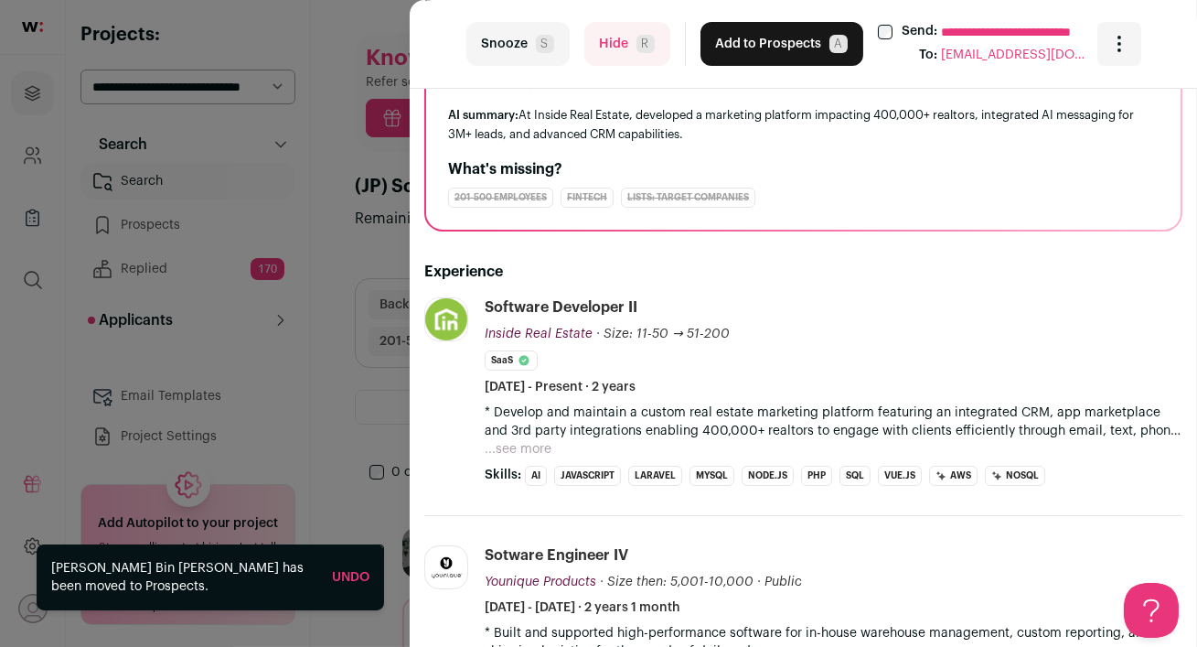
click at [616, 51] on button "Hide R" at bounding box center [627, 44] width 86 height 44
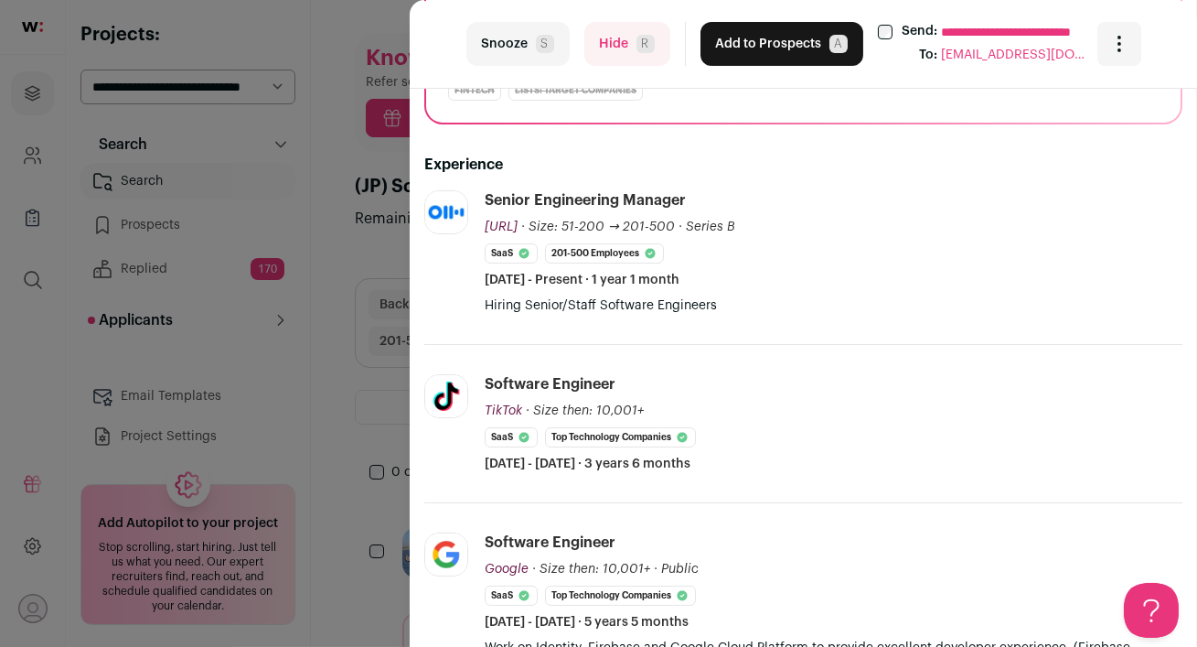
scroll to position [370, 0]
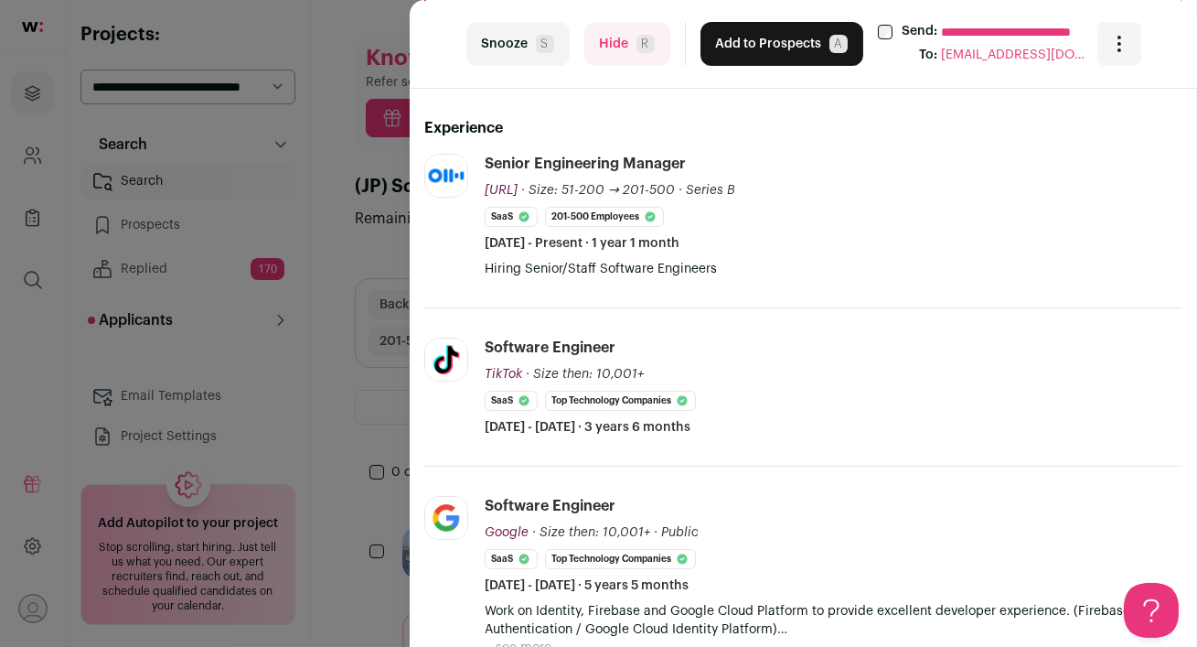
click at [624, 59] on button "Hide R" at bounding box center [627, 44] width 86 height 44
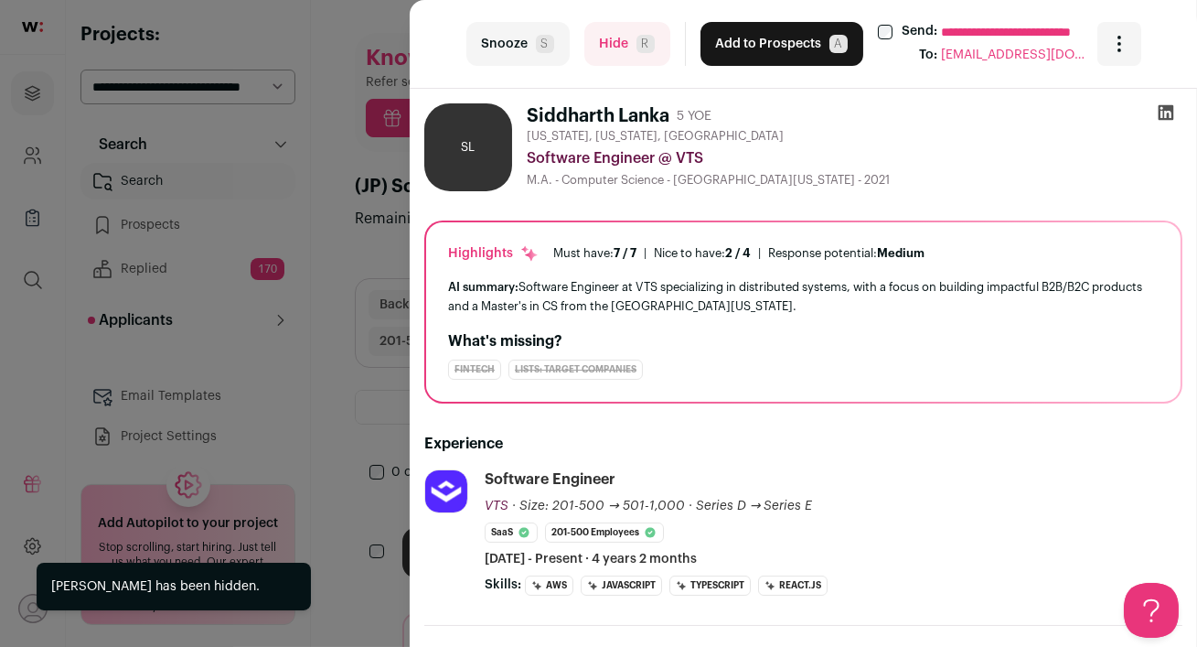
scroll to position [168, 0]
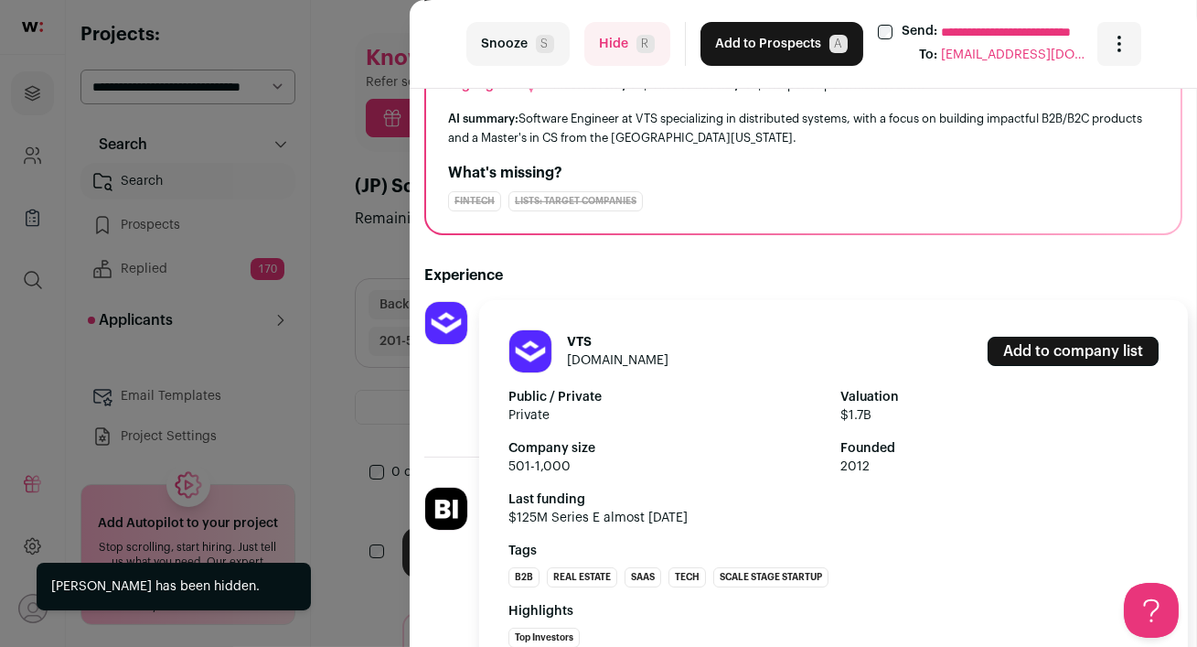
click at [448, 321] on img at bounding box center [446, 323] width 42 height 42
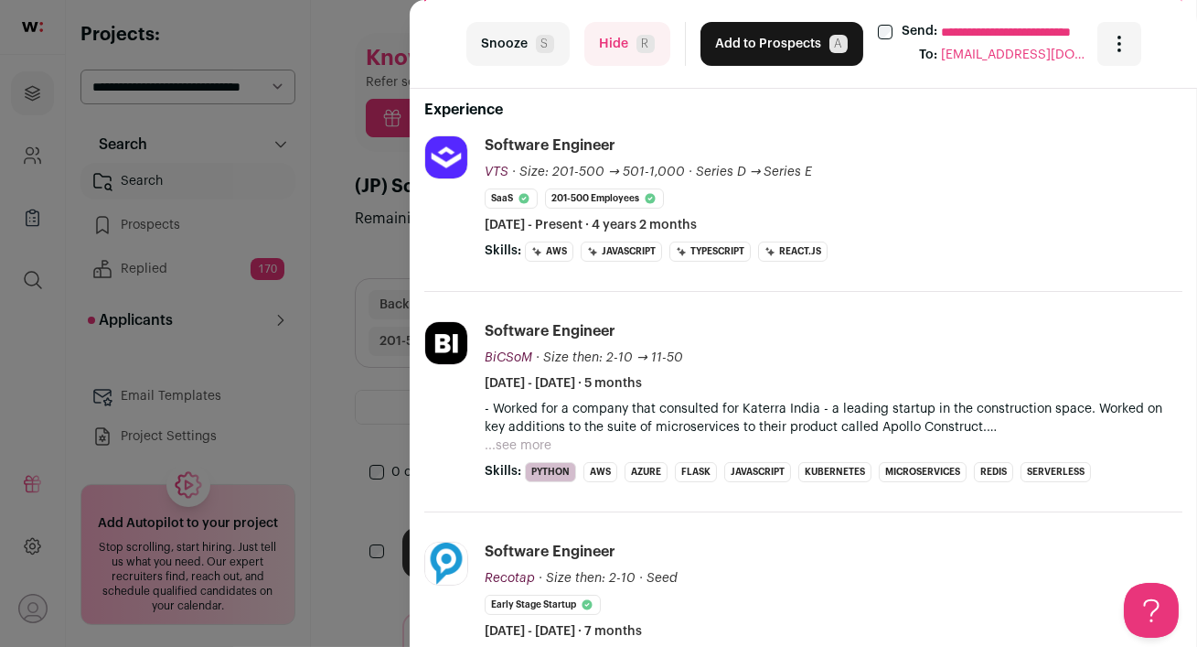
scroll to position [337, 0]
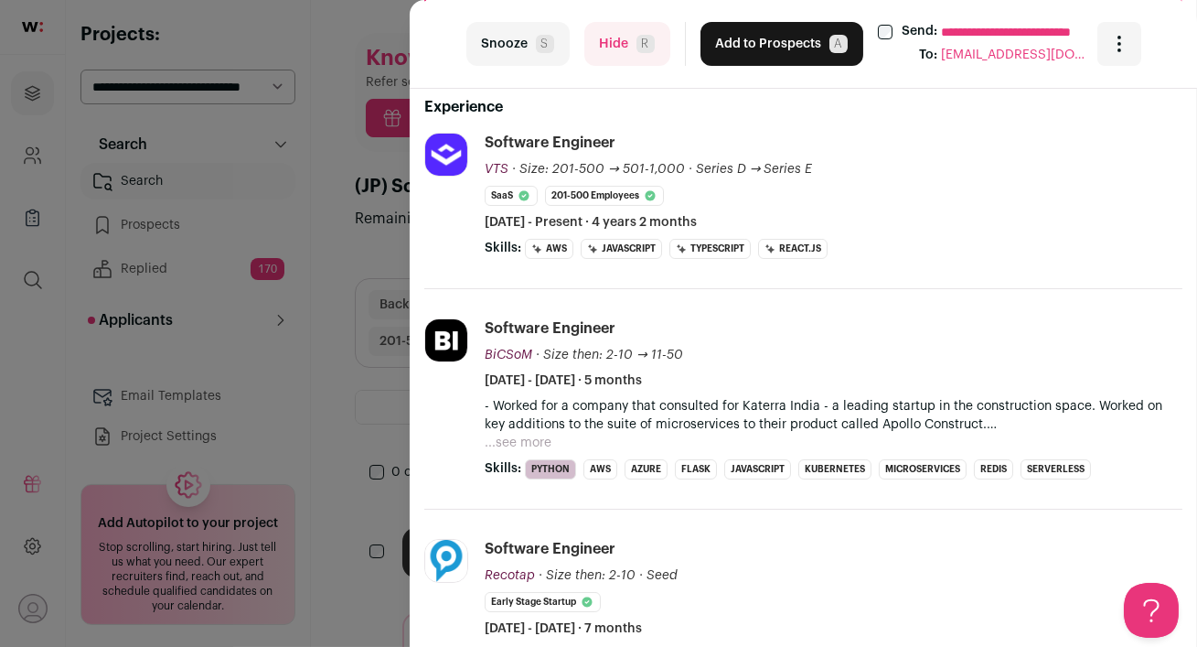
click at [623, 41] on button "Hide R" at bounding box center [627, 44] width 86 height 44
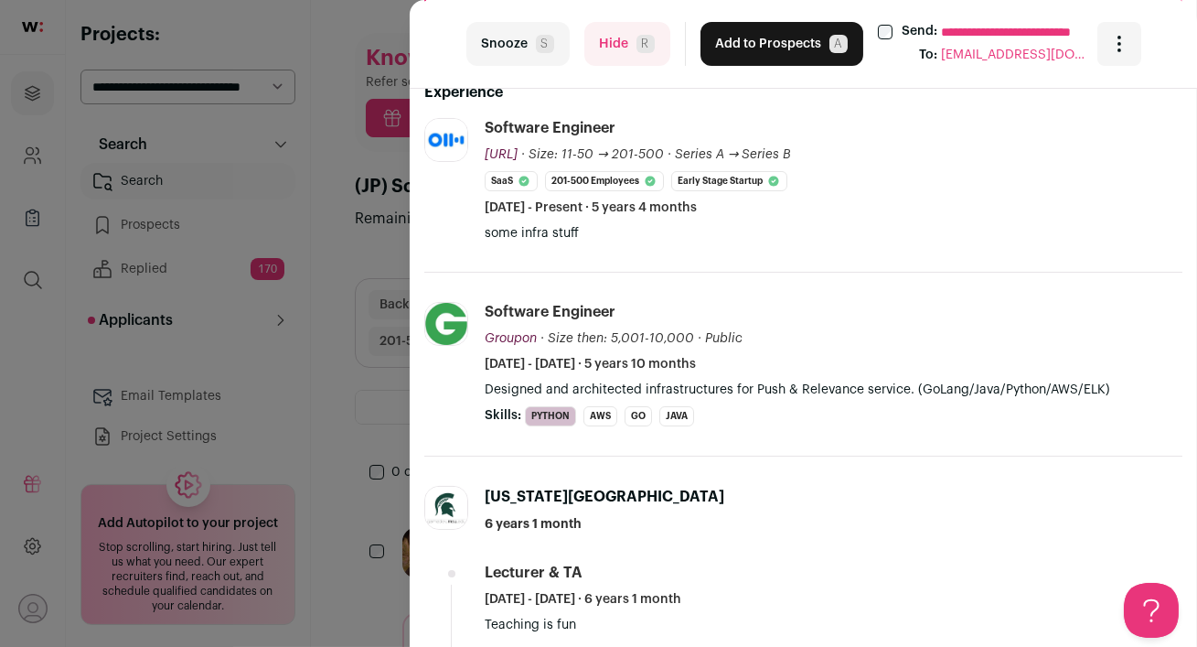
scroll to position [384, 0]
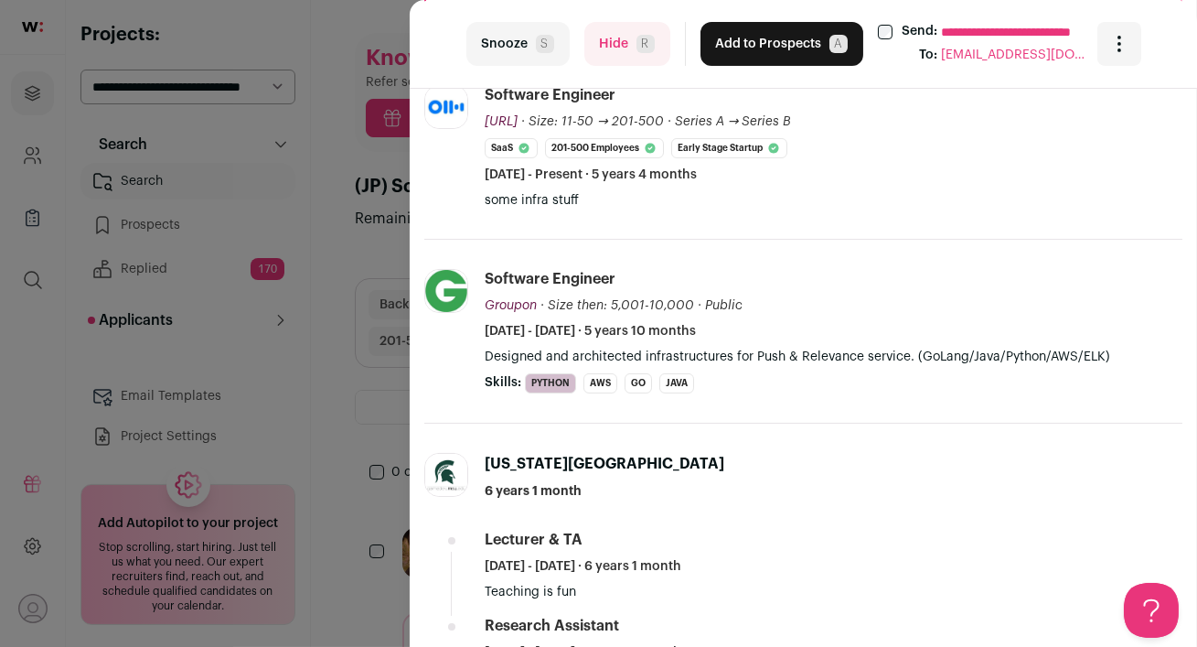
click at [616, 44] on button "Hide R" at bounding box center [627, 44] width 86 height 44
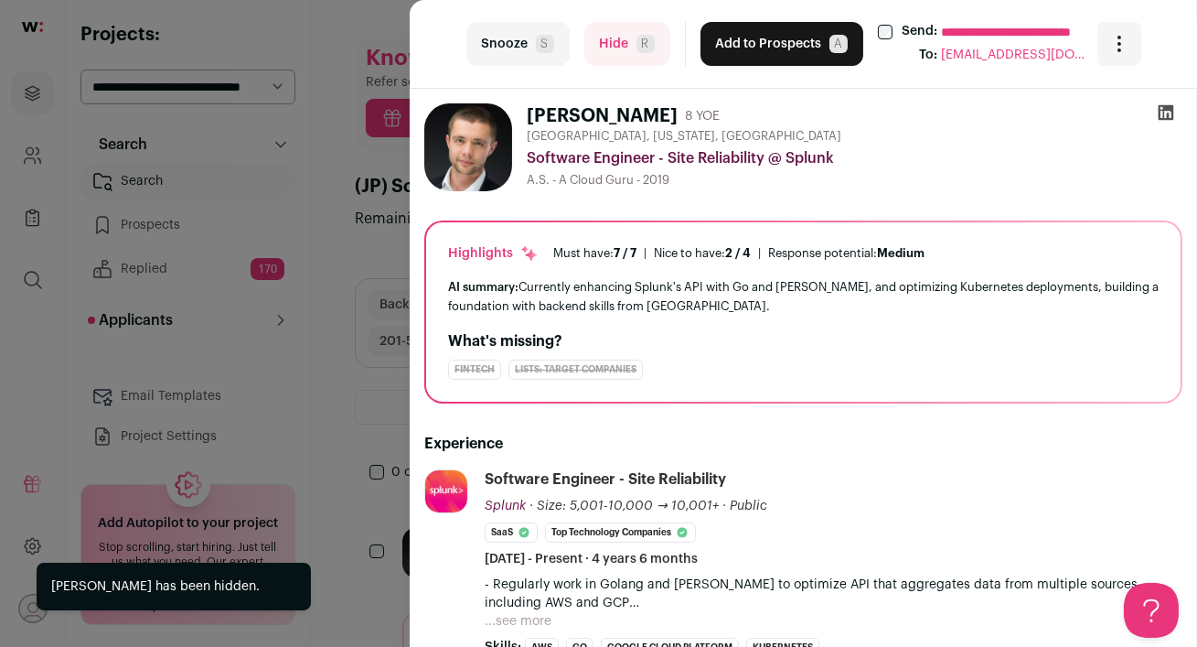
click at [624, 59] on button "Hide R" at bounding box center [627, 44] width 86 height 44
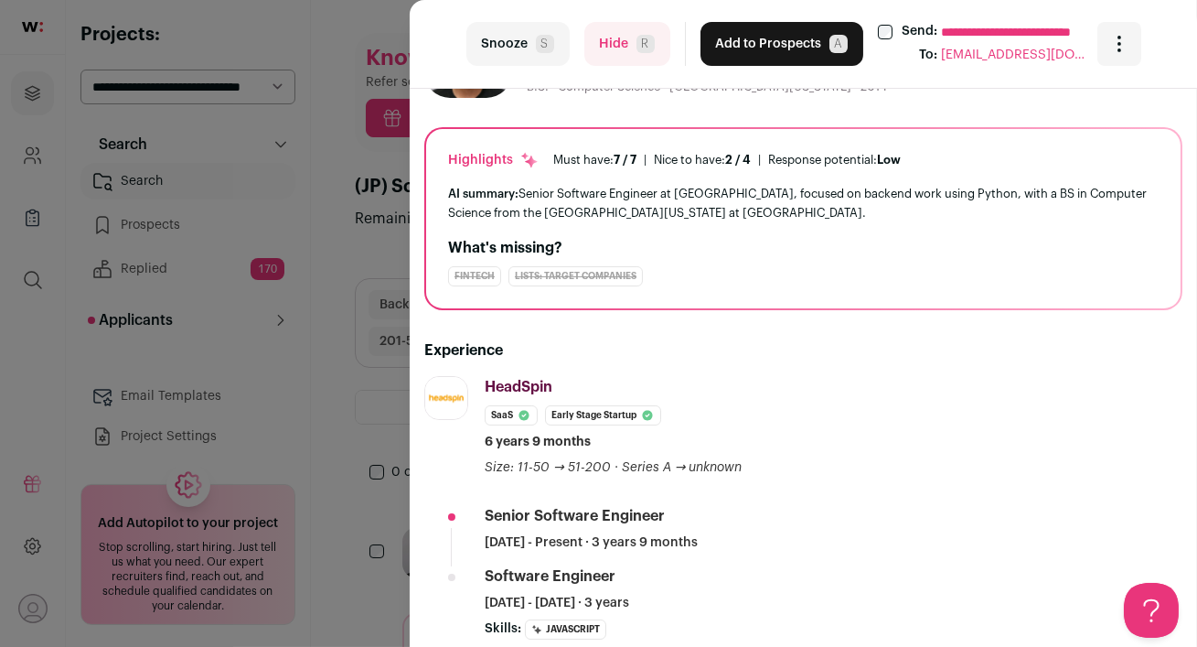
scroll to position [0, 0]
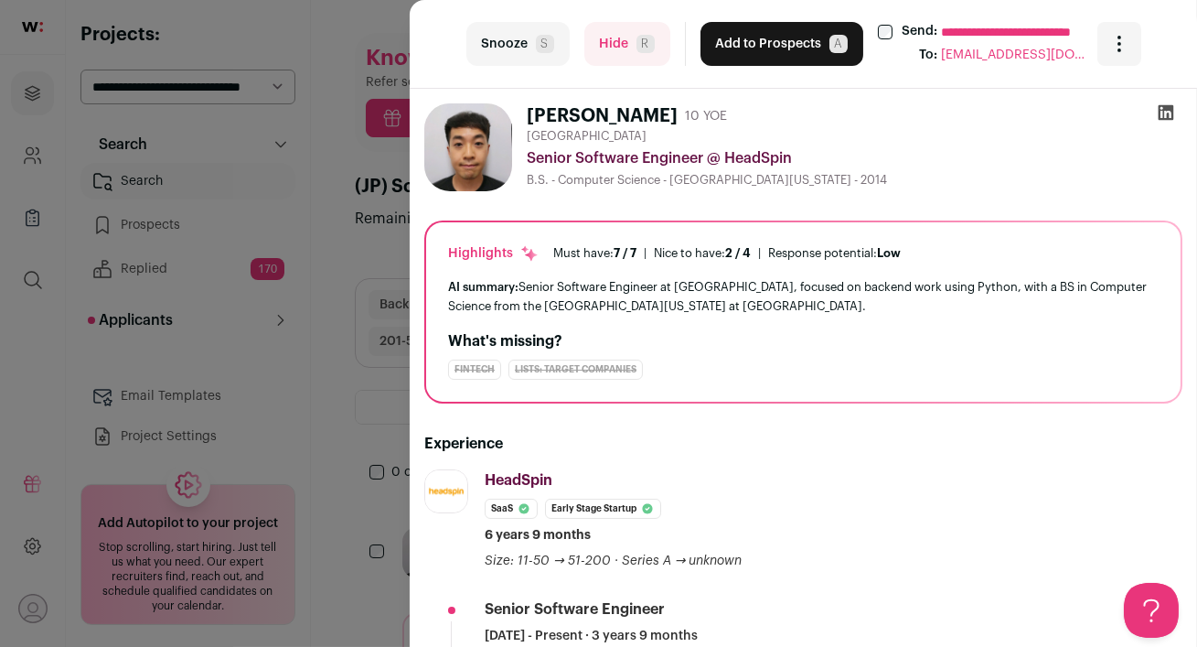
click at [1166, 113] on icon at bounding box center [1166, 112] width 18 height 18
click at [759, 51] on button "Add to Prospects A" at bounding box center [782, 44] width 163 height 44
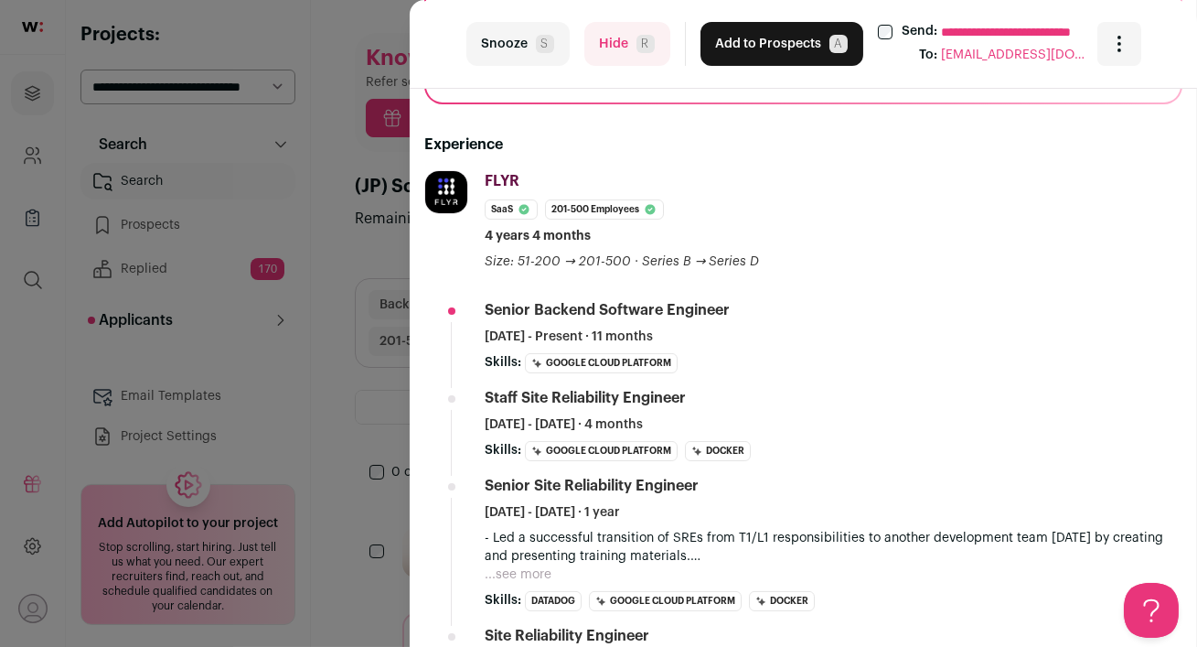
scroll to position [356, 0]
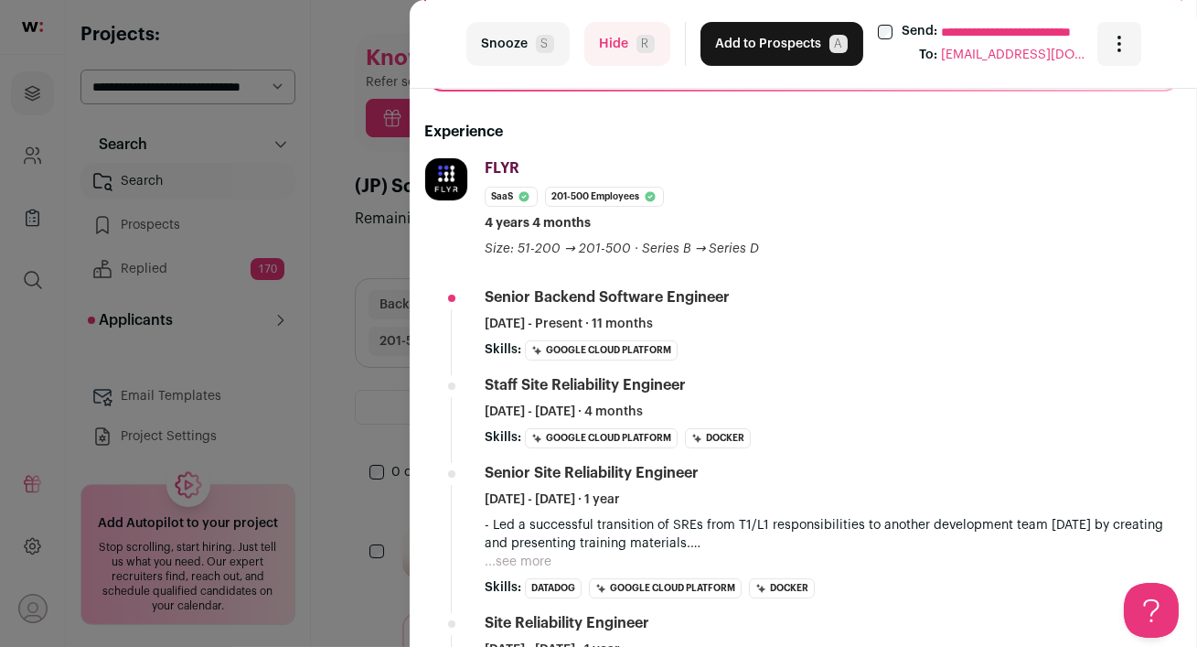
click at [603, 57] on button "Hide R" at bounding box center [627, 44] width 86 height 44
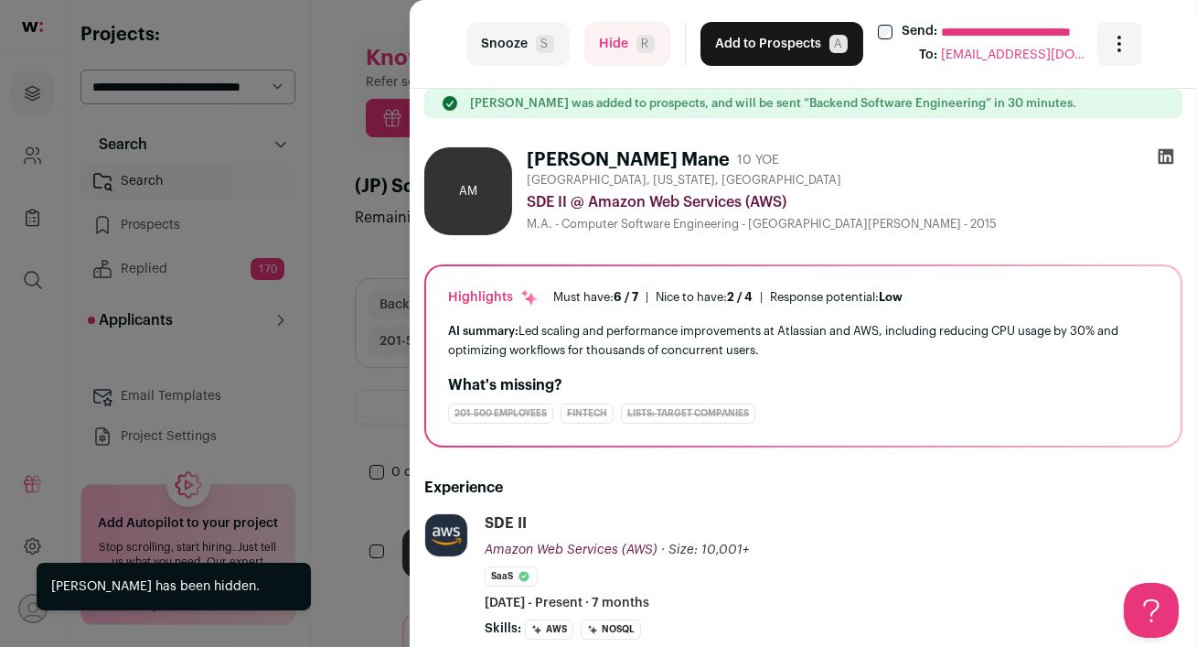
click at [609, 42] on button "Hide R" at bounding box center [627, 44] width 86 height 44
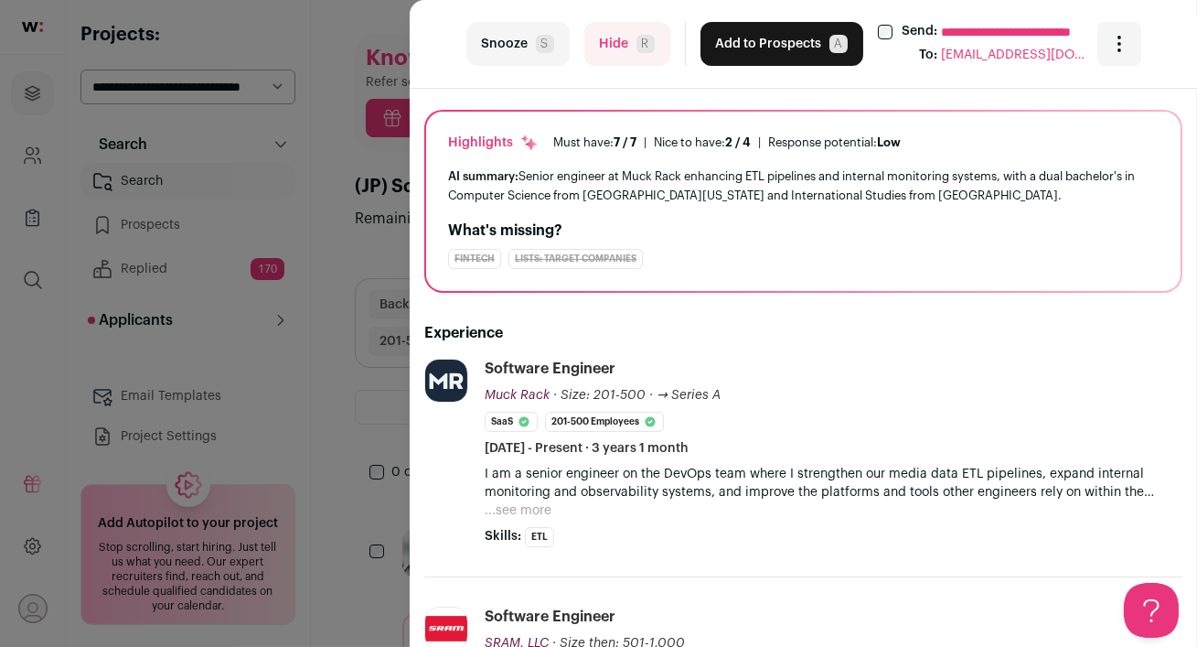
scroll to position [98, 0]
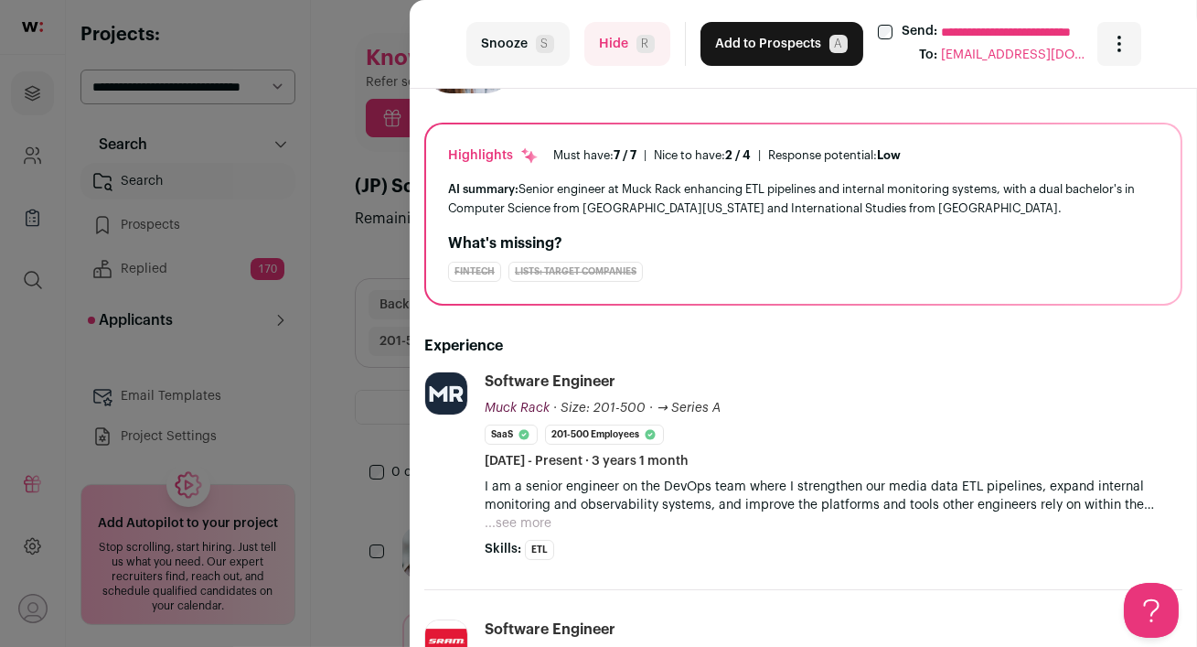
click at [616, 34] on button "Hide R" at bounding box center [627, 44] width 86 height 44
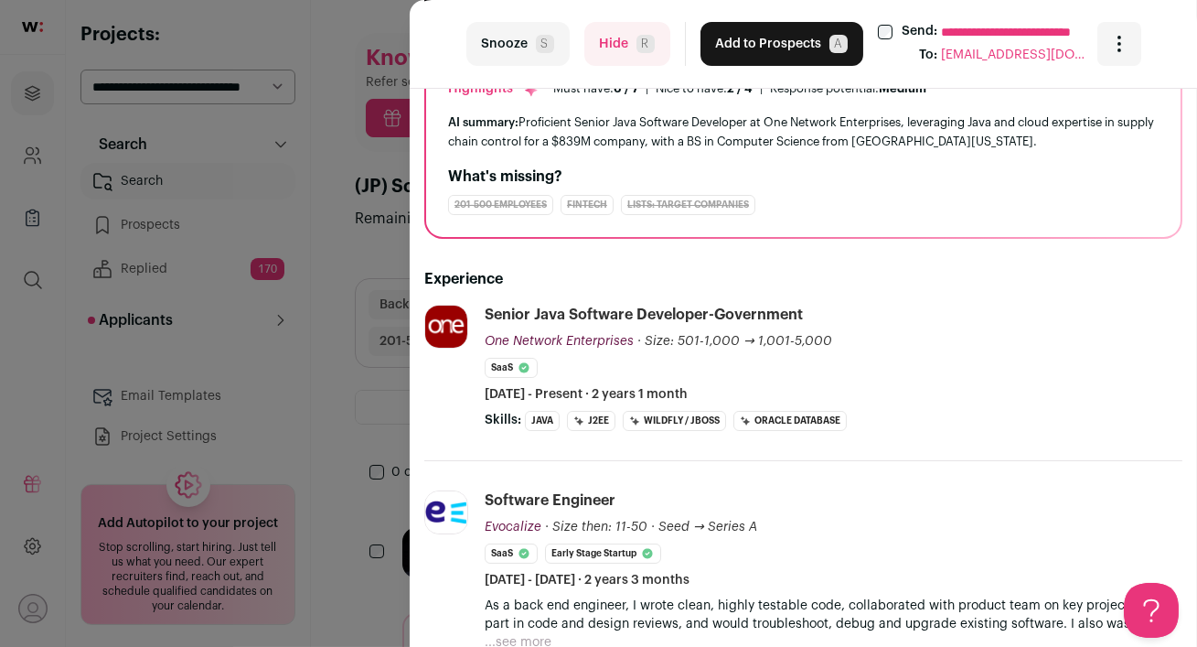
scroll to position [186, 0]
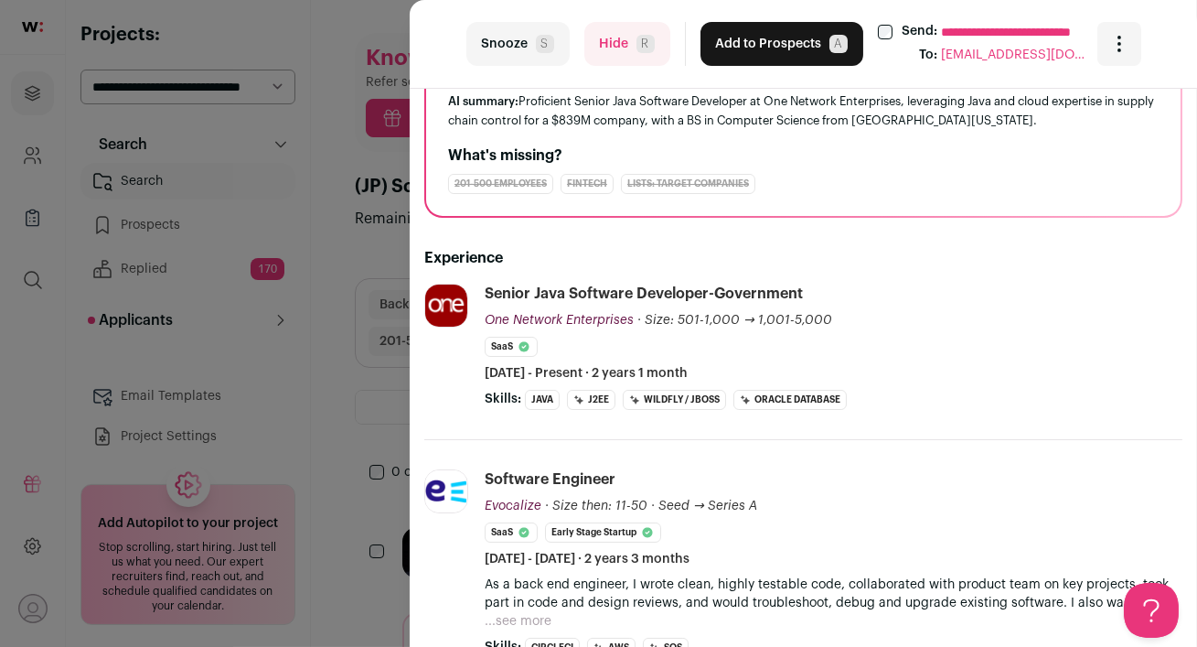
click at [612, 50] on button "Hide R" at bounding box center [627, 44] width 86 height 44
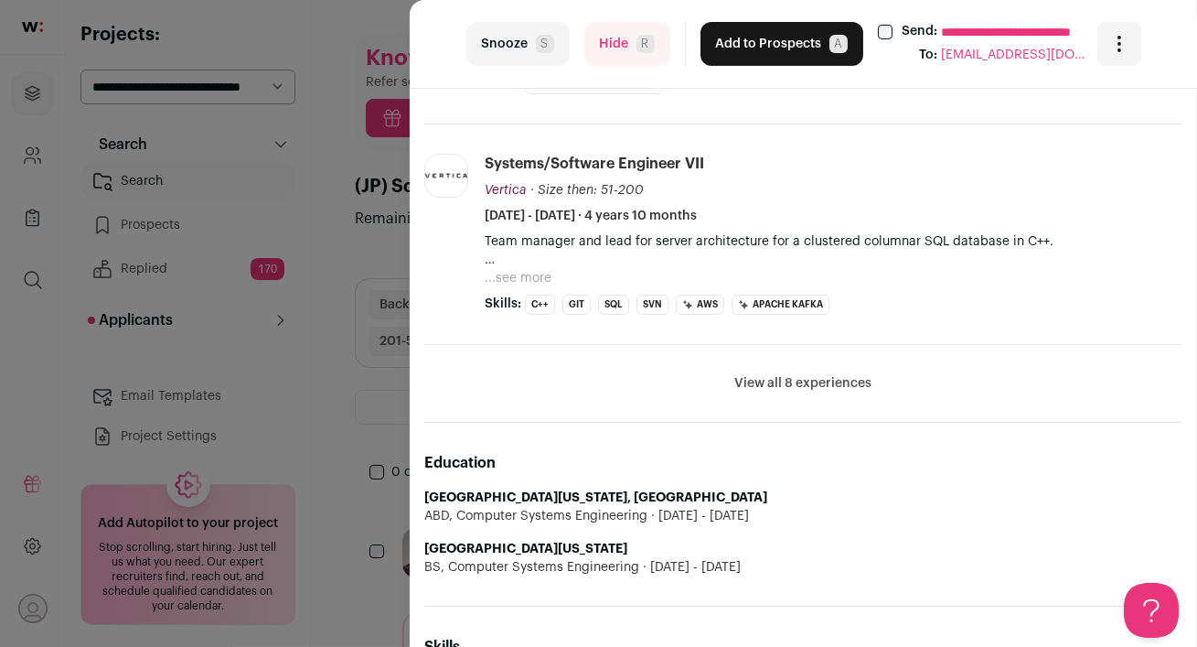
scroll to position [0, 0]
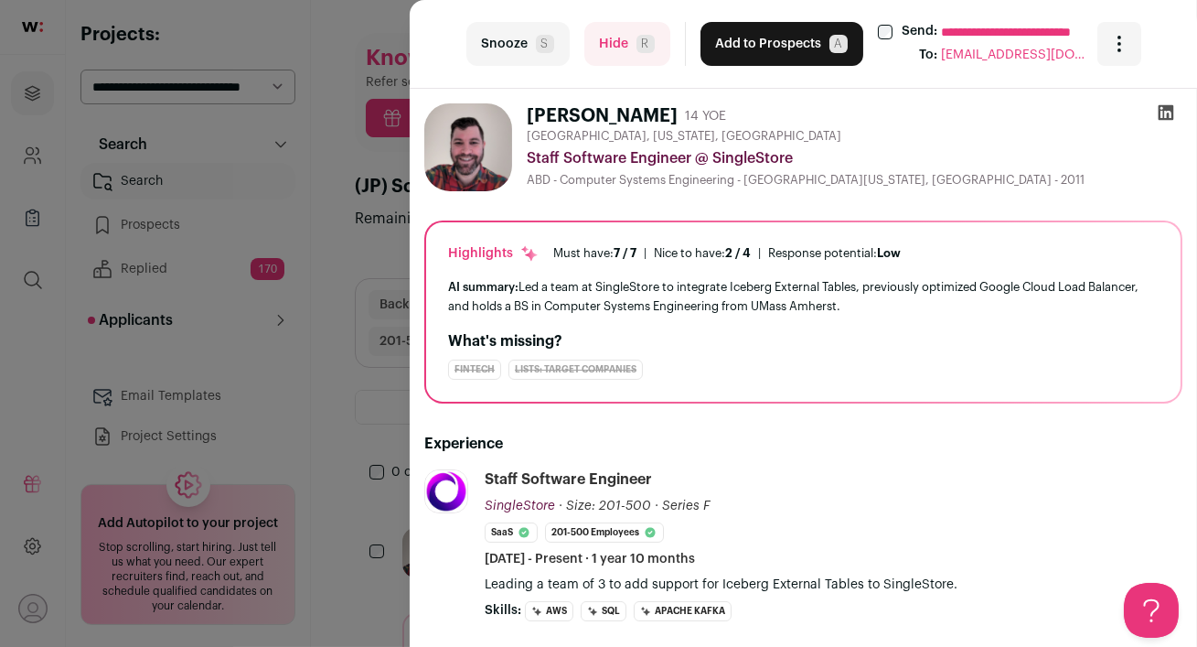
click at [1164, 114] on icon at bounding box center [1166, 112] width 18 height 18
click at [724, 54] on button "Add to Prospects A" at bounding box center [782, 44] width 163 height 44
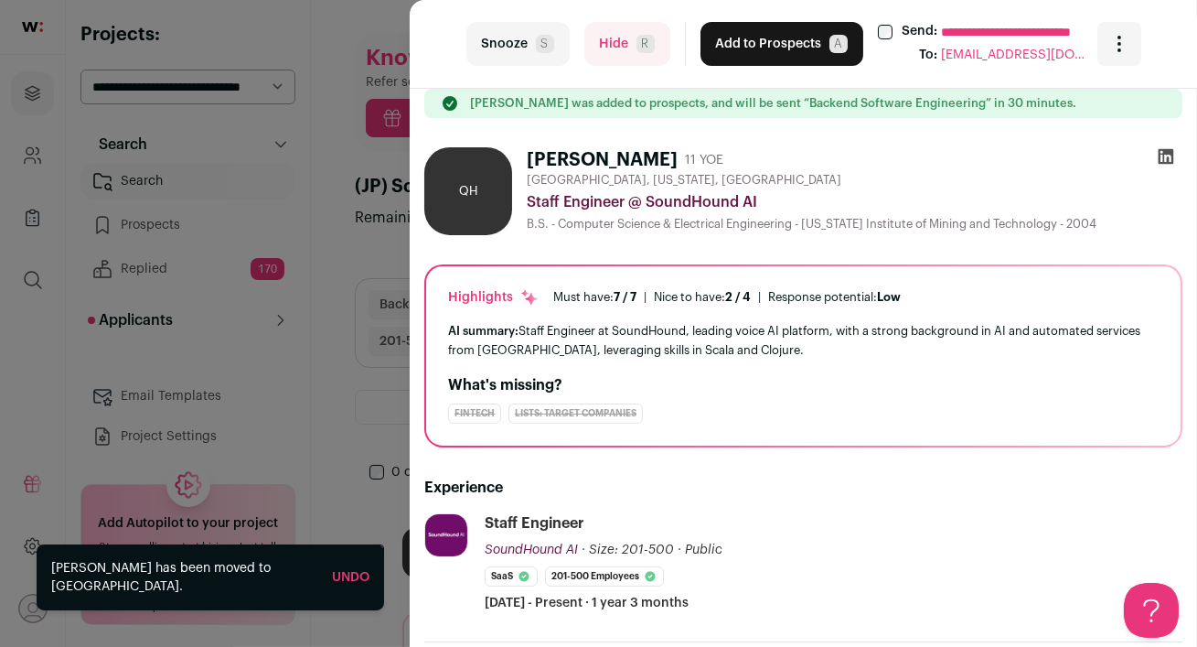
click at [347, 251] on div "**********" at bounding box center [598, 323] width 1197 height 647
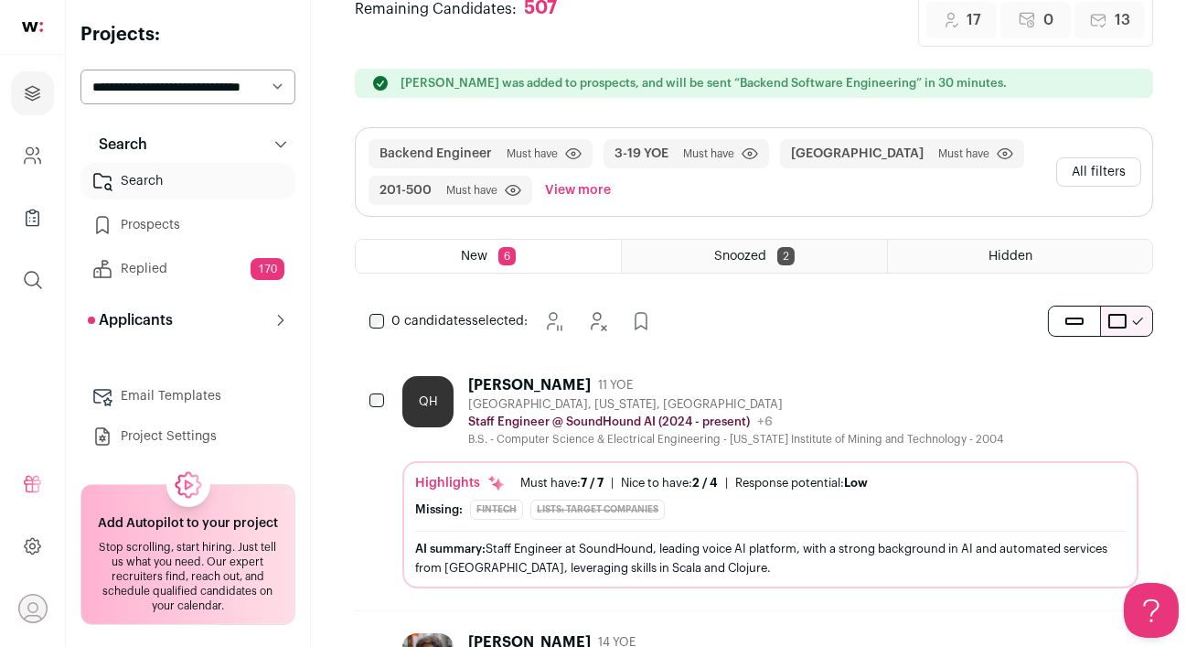
scroll to position [220, 0]
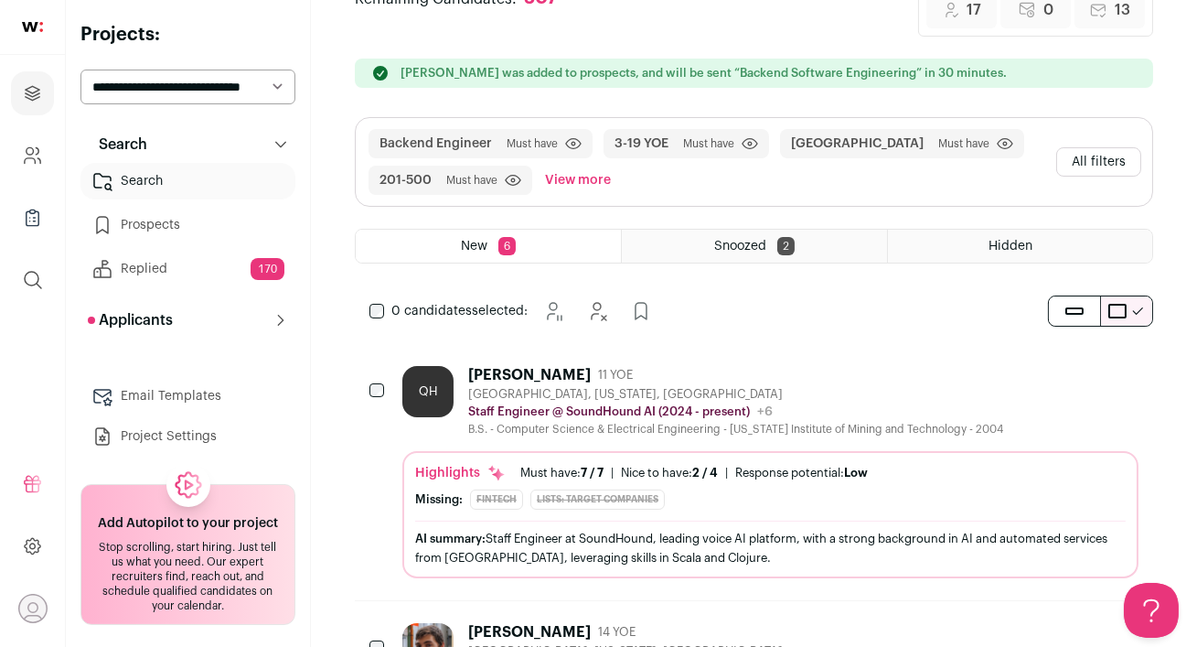
click at [727, 377] on div "[PERSON_NAME] 11 YOE" at bounding box center [735, 375] width 535 height 18
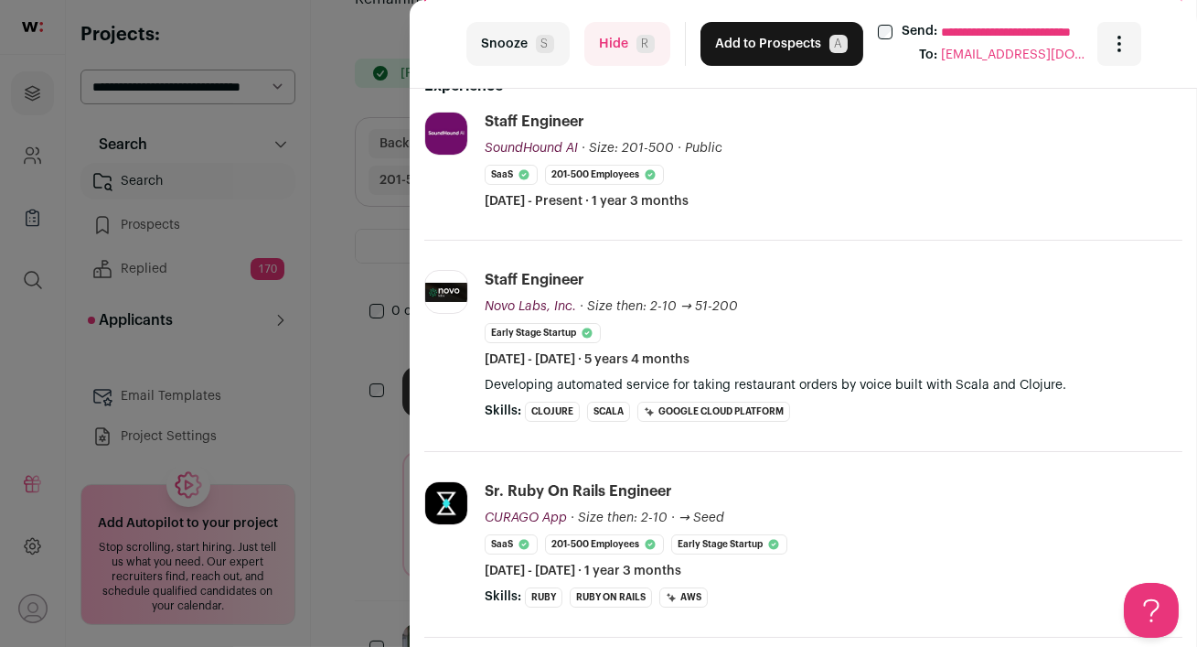
scroll to position [365, 0]
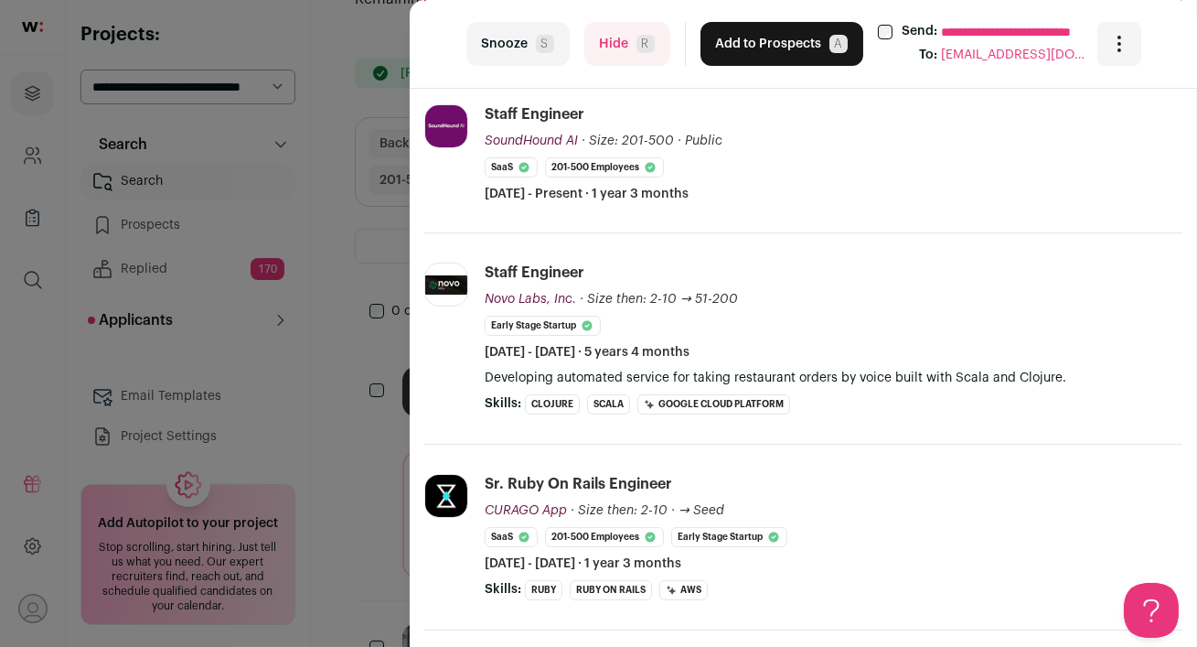
click at [624, 50] on button "Hide R" at bounding box center [627, 44] width 86 height 44
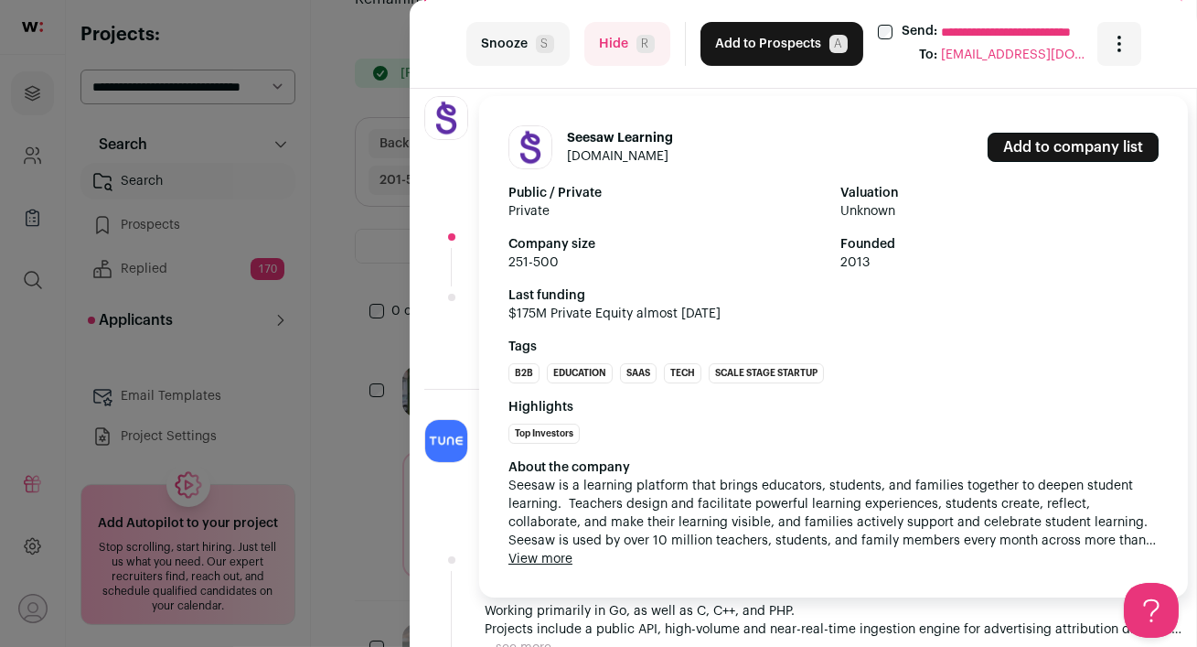
scroll to position [220, 0]
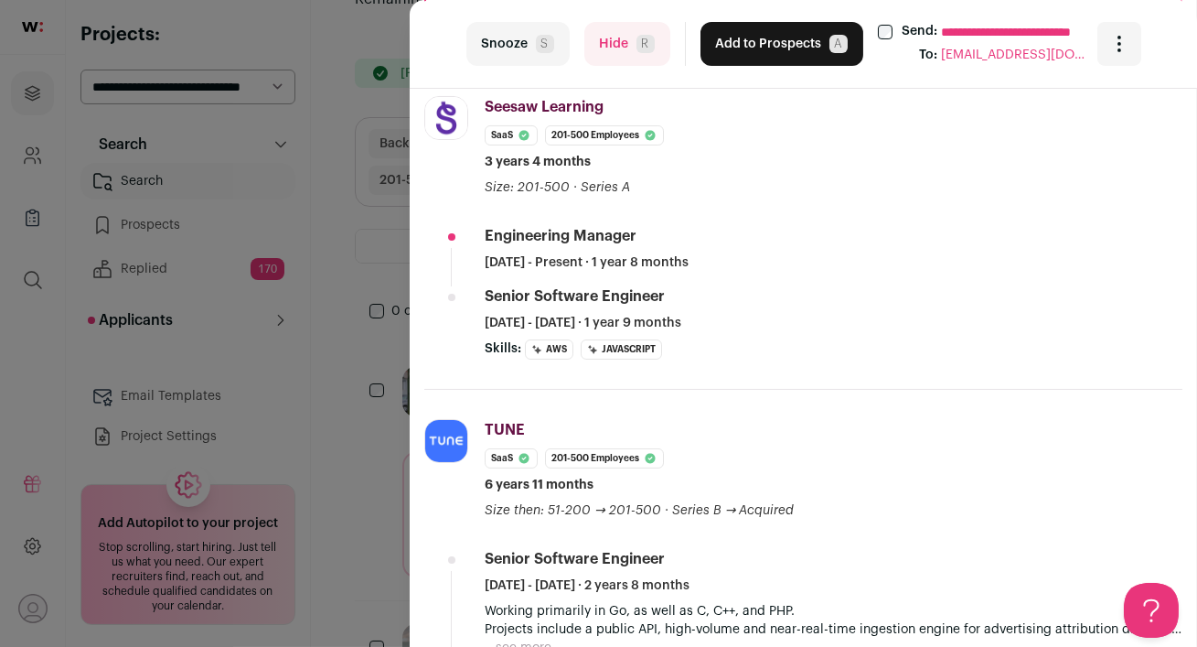
click at [608, 42] on button "Hide R" at bounding box center [627, 44] width 86 height 44
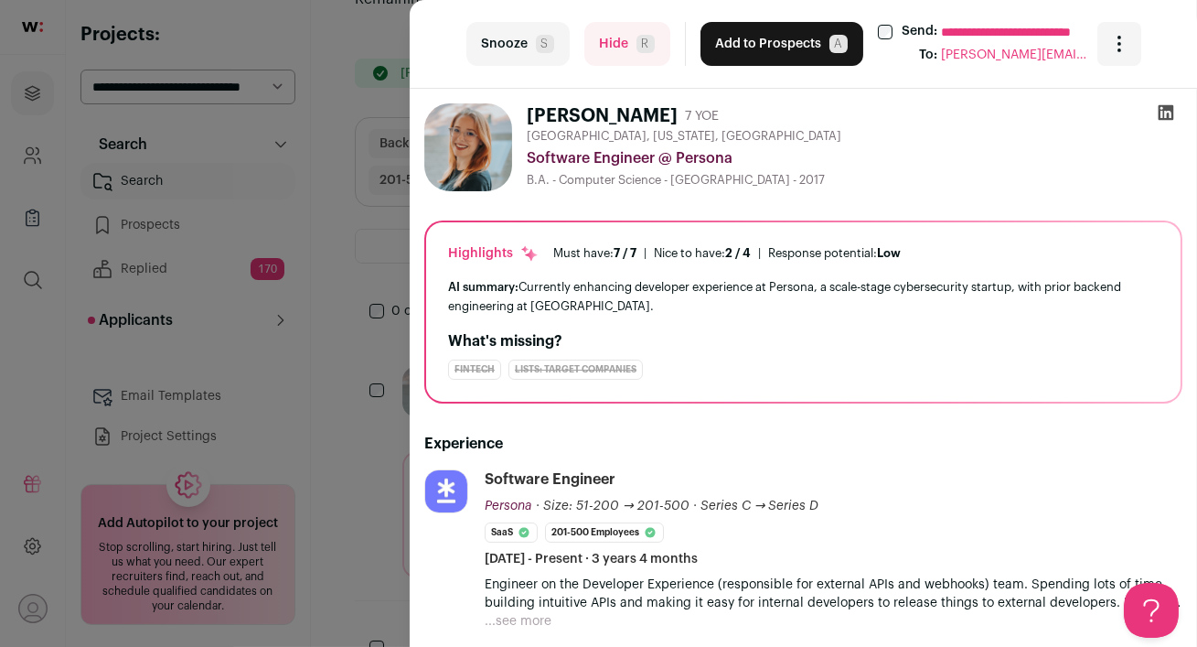
click at [1162, 119] on icon at bounding box center [1167, 113] width 16 height 16
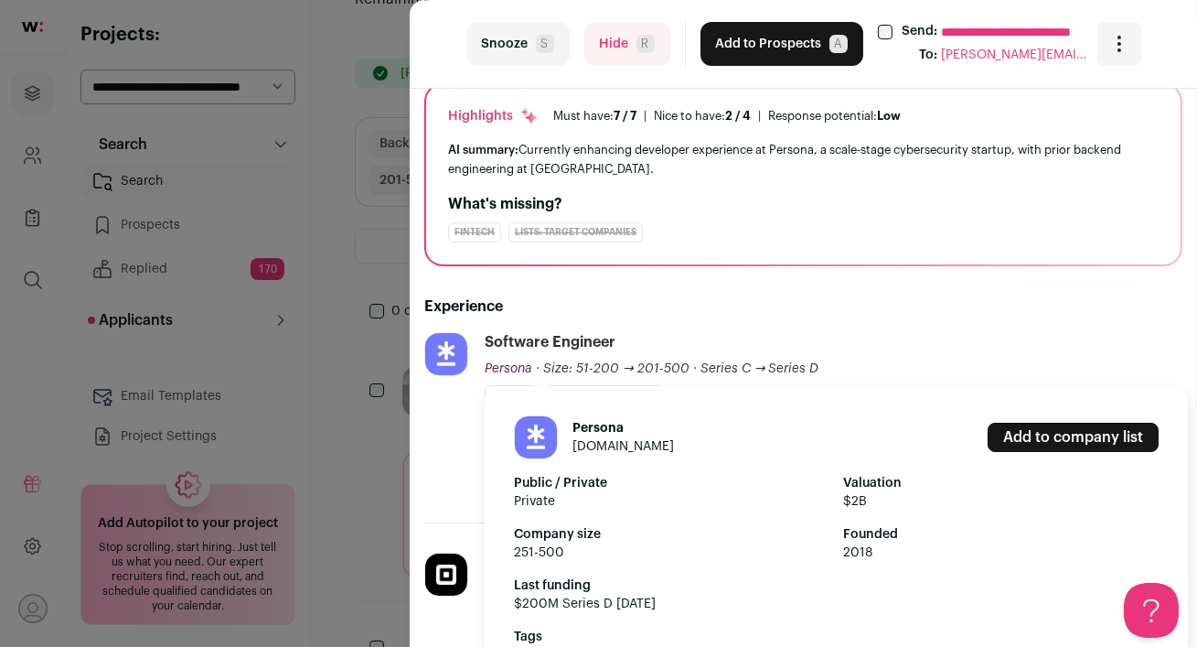
scroll to position [148, 0]
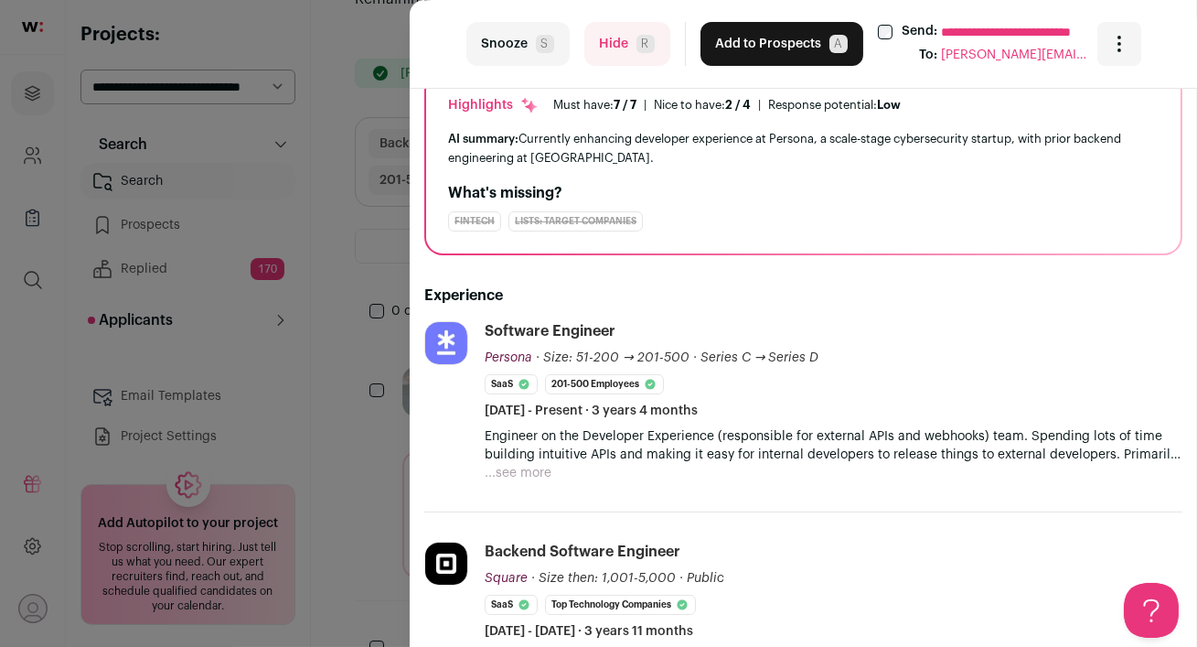
click at [516, 466] on button "...see more" at bounding box center [518, 473] width 67 height 18
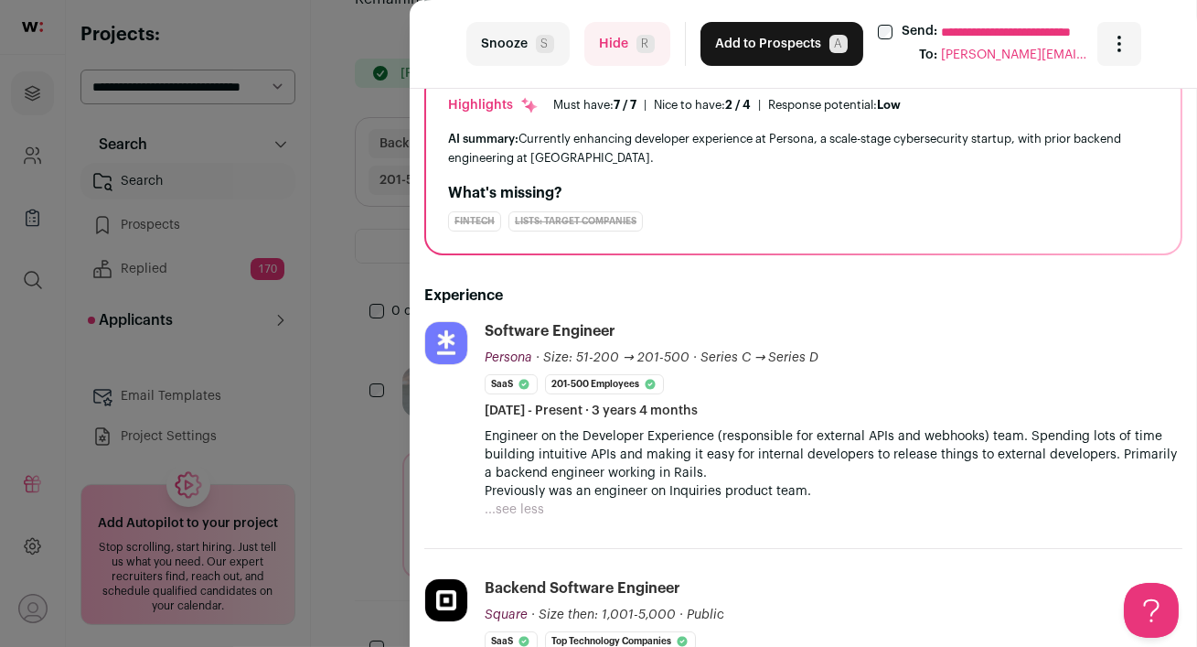
click at [520, 511] on button "...see less" at bounding box center [514, 509] width 59 height 18
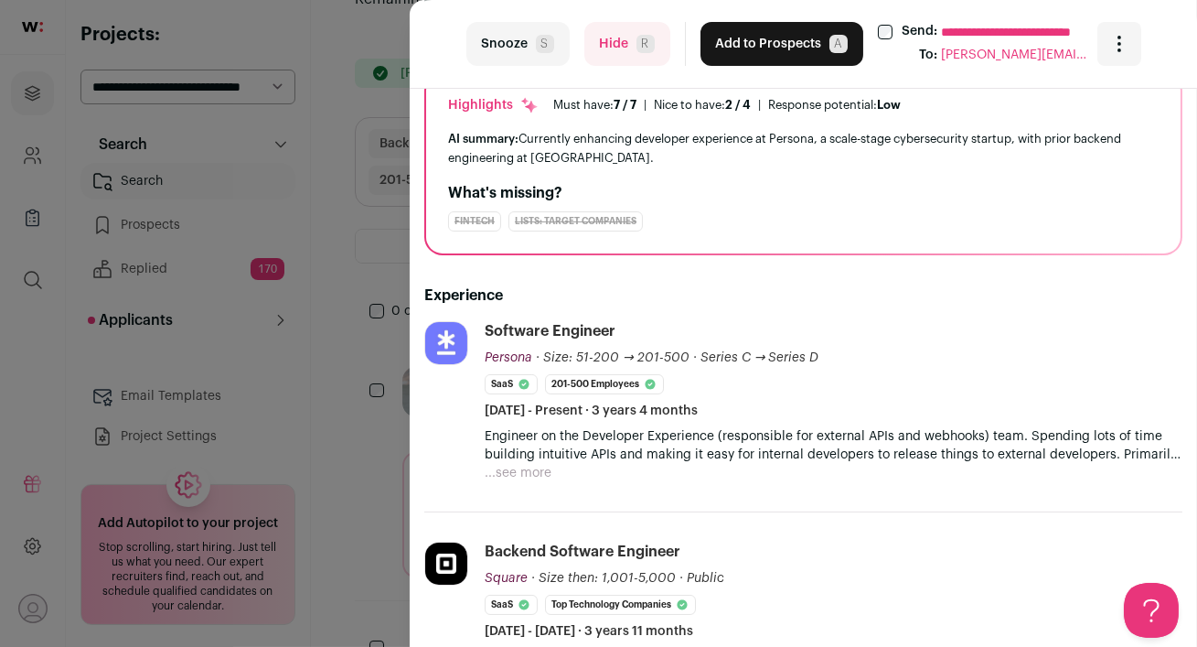
click at [520, 478] on button "...see more" at bounding box center [518, 473] width 67 height 18
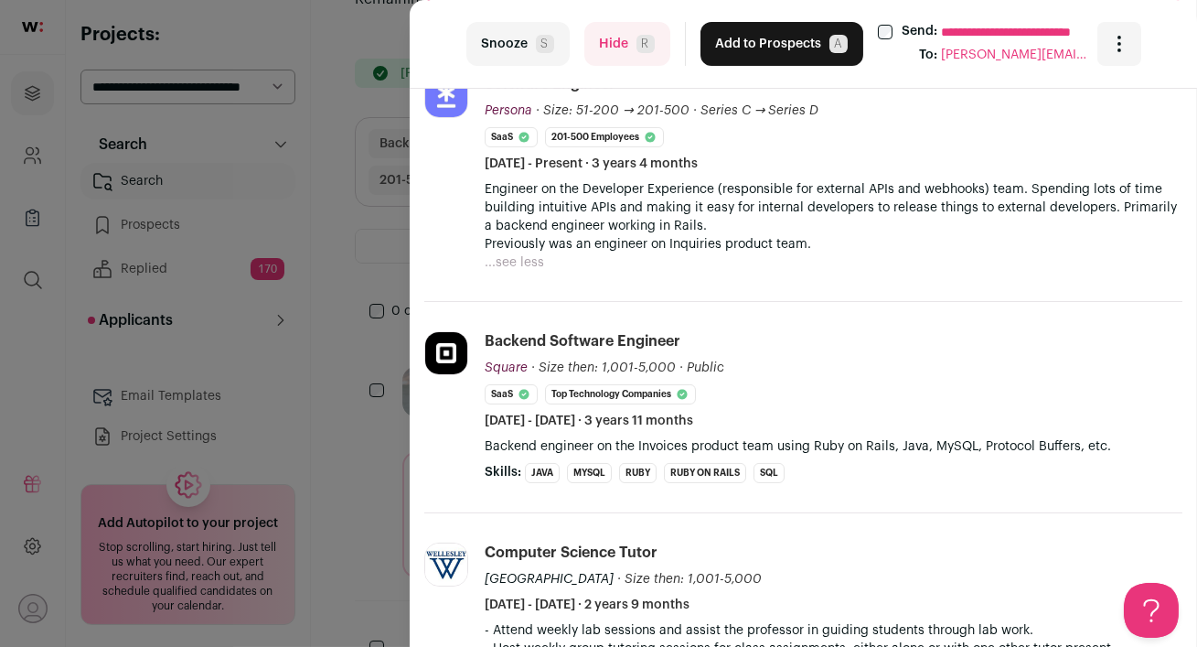
scroll to position [0, 0]
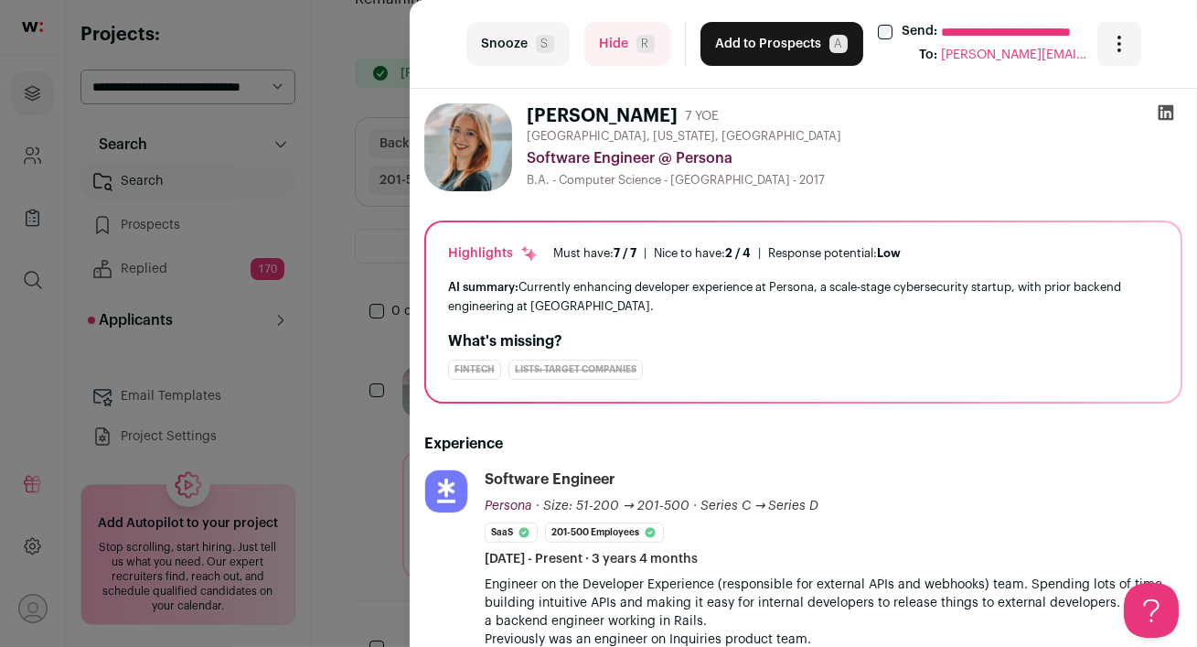
click at [1165, 113] on icon at bounding box center [1166, 112] width 18 height 18
click at [604, 39] on button "Hide R" at bounding box center [627, 44] width 86 height 44
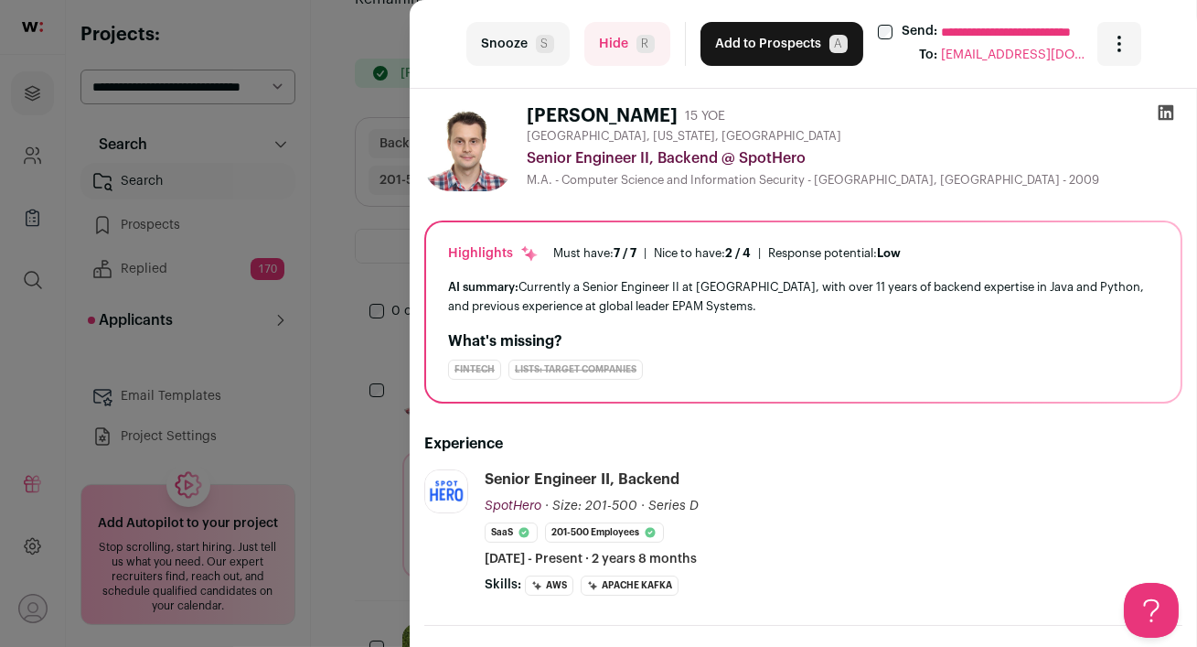
scroll to position [106, 0]
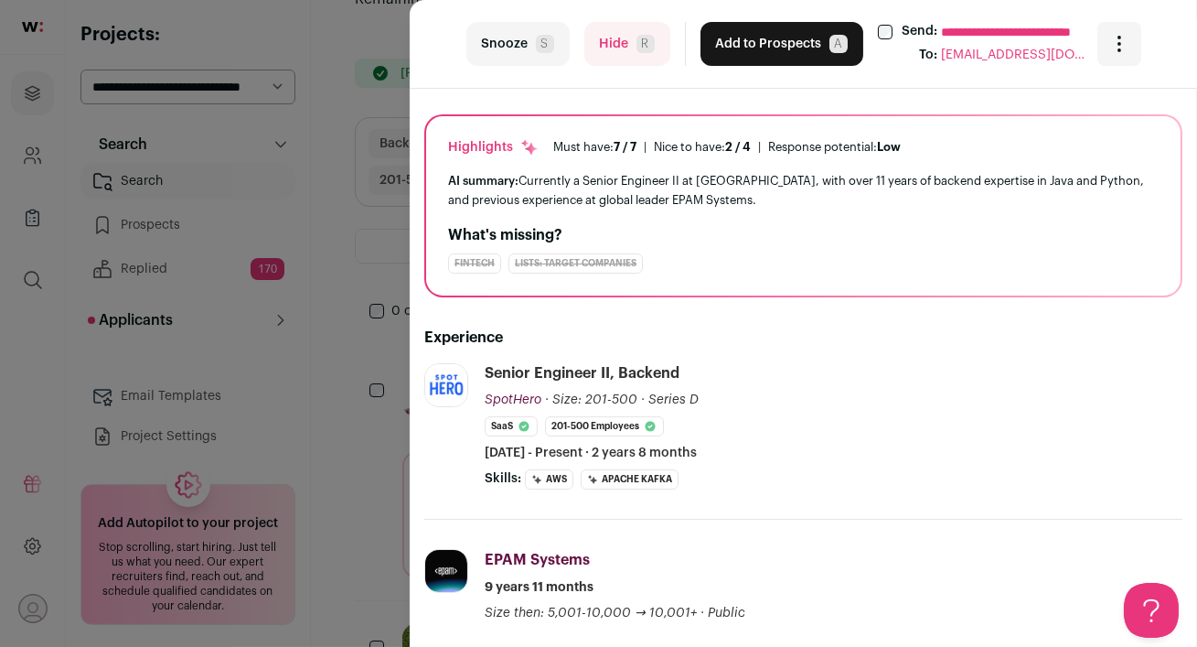
click at [302, 350] on div "**********" at bounding box center [598, 323] width 1197 height 647
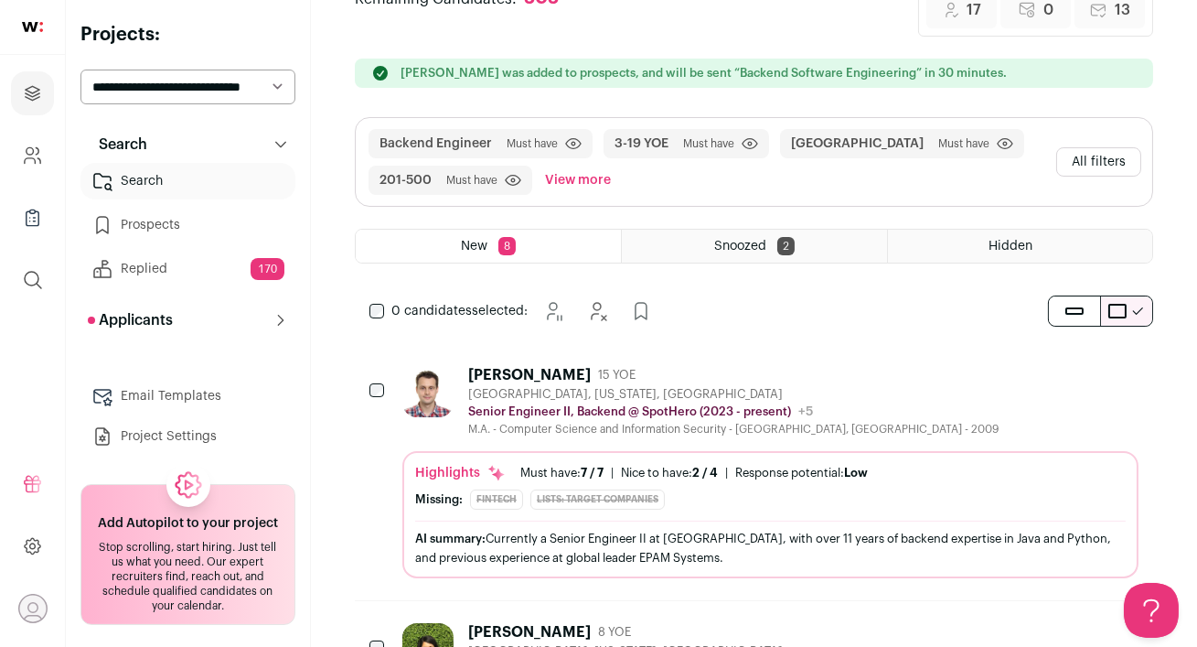
click at [35, 616] on icon "Open dropdown" at bounding box center [32, 609] width 28 height 28
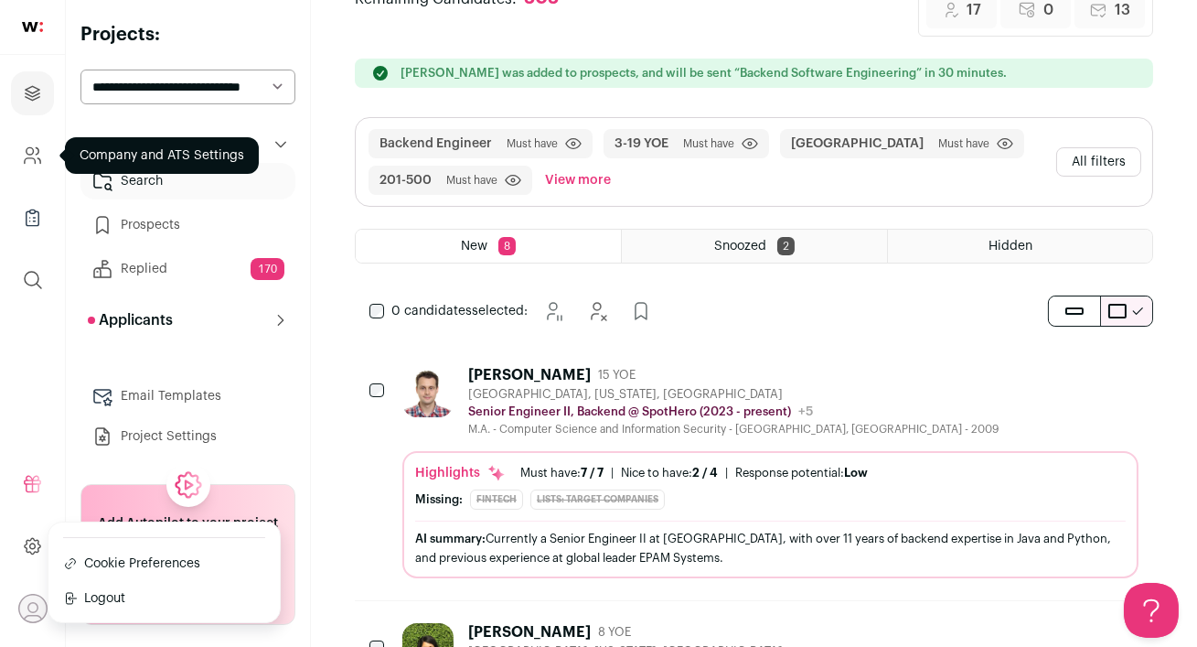
click at [36, 150] on icon "Company and ATS Settings" at bounding box center [32, 156] width 21 height 22
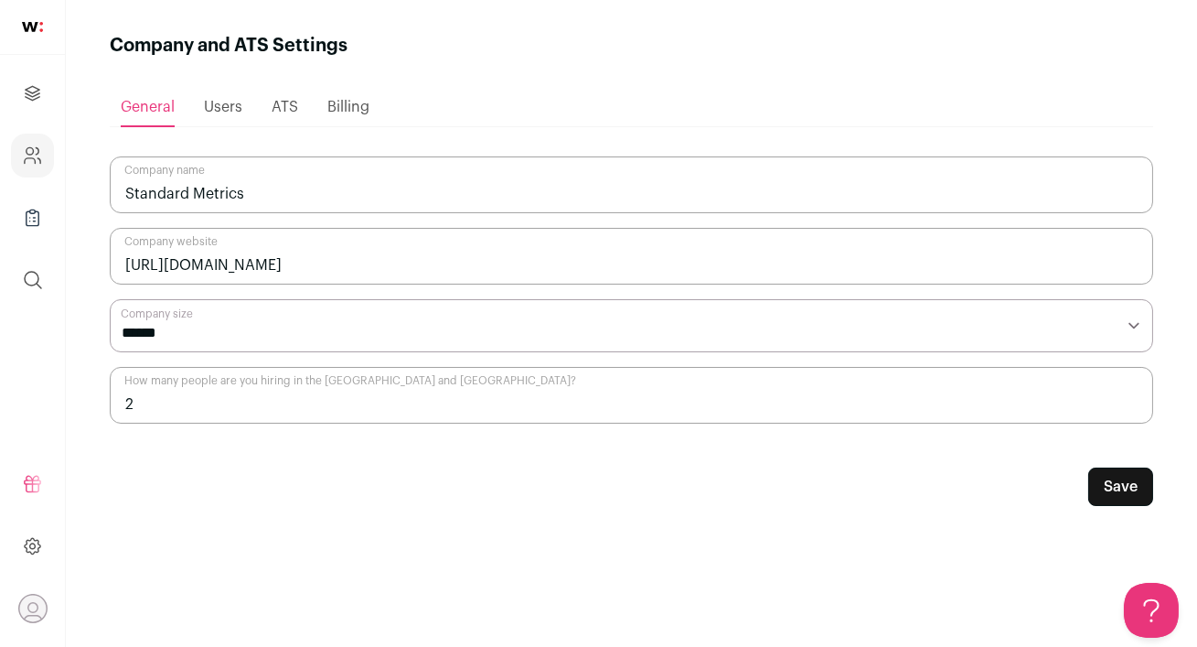
click at [236, 108] on span "Users" at bounding box center [223, 107] width 38 height 15
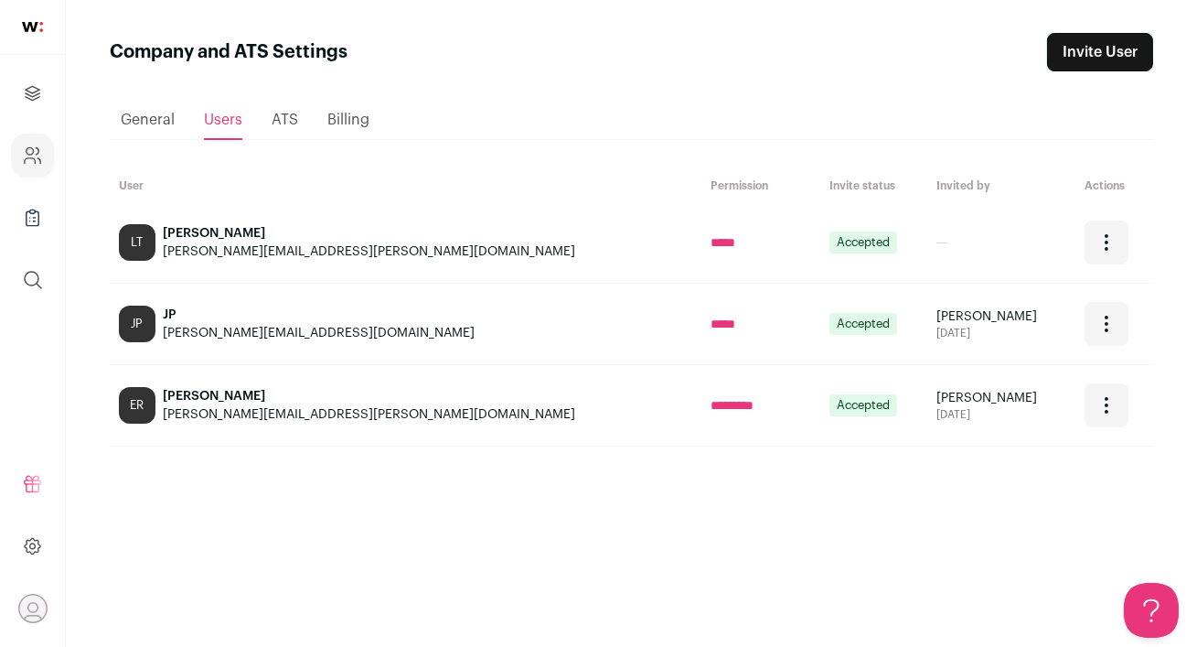
click at [1096, 412] on icon "Open dropdown" at bounding box center [1107, 405] width 22 height 22
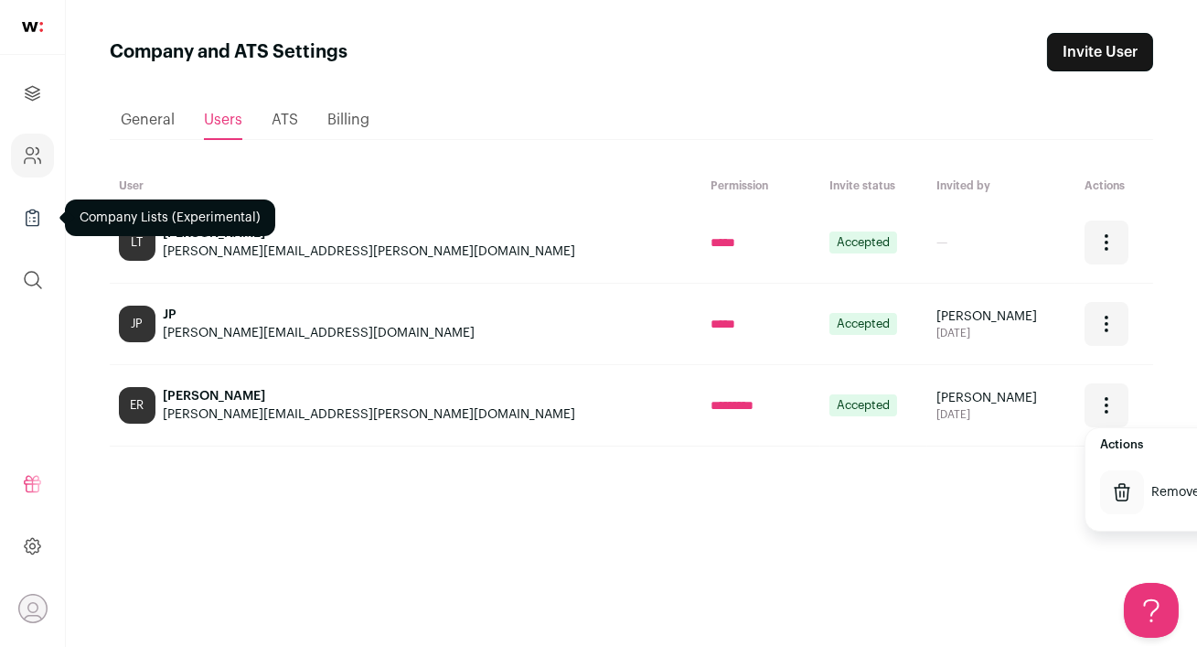
click at [27, 217] on icon "Company Lists" at bounding box center [32, 218] width 21 height 22
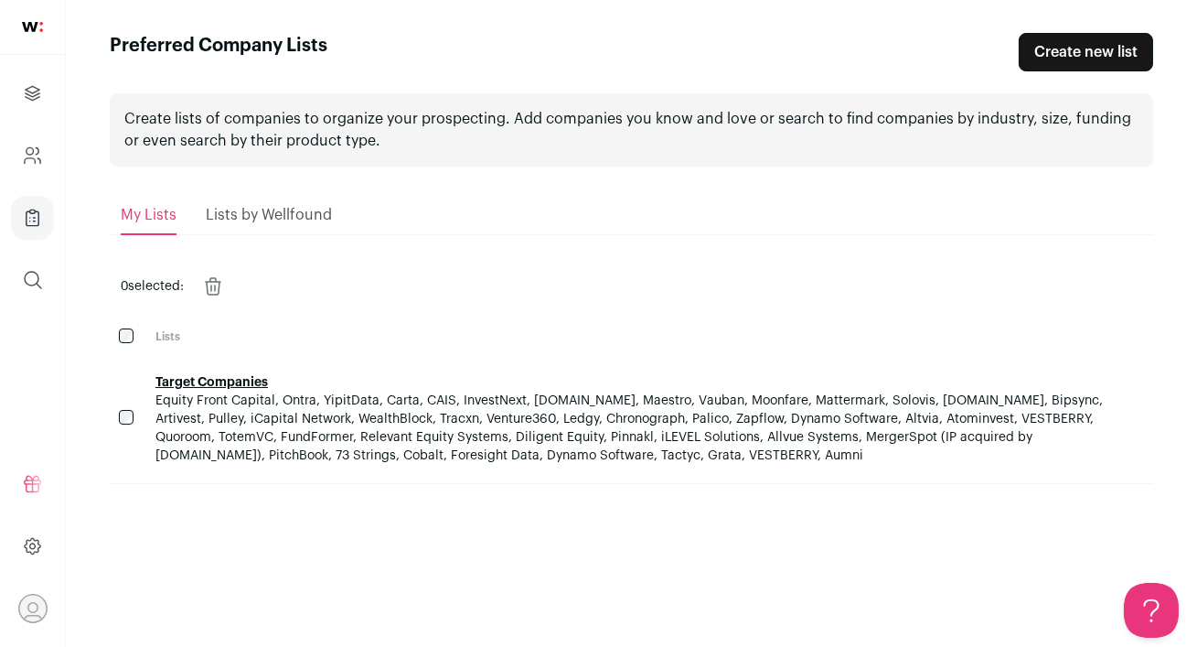
click at [36, 608] on icon "Open dropdown" at bounding box center [32, 609] width 28 height 28
click at [36, 550] on icon at bounding box center [32, 546] width 21 height 22
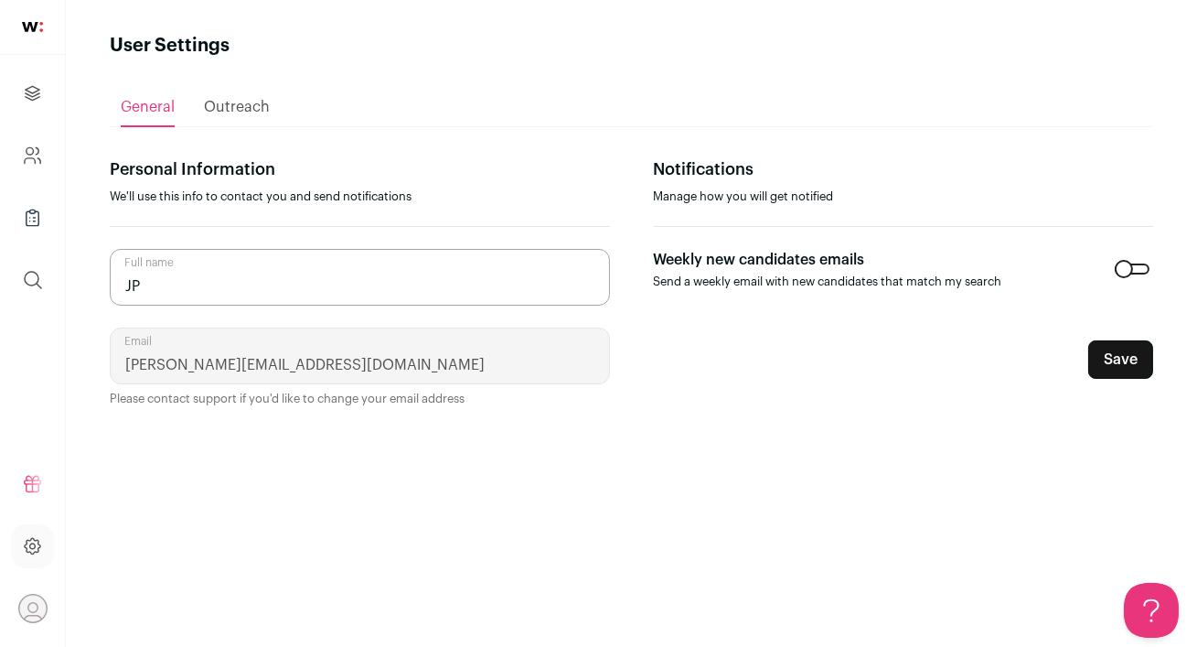
click at [228, 108] on span "Outreach" at bounding box center [237, 107] width 66 height 15
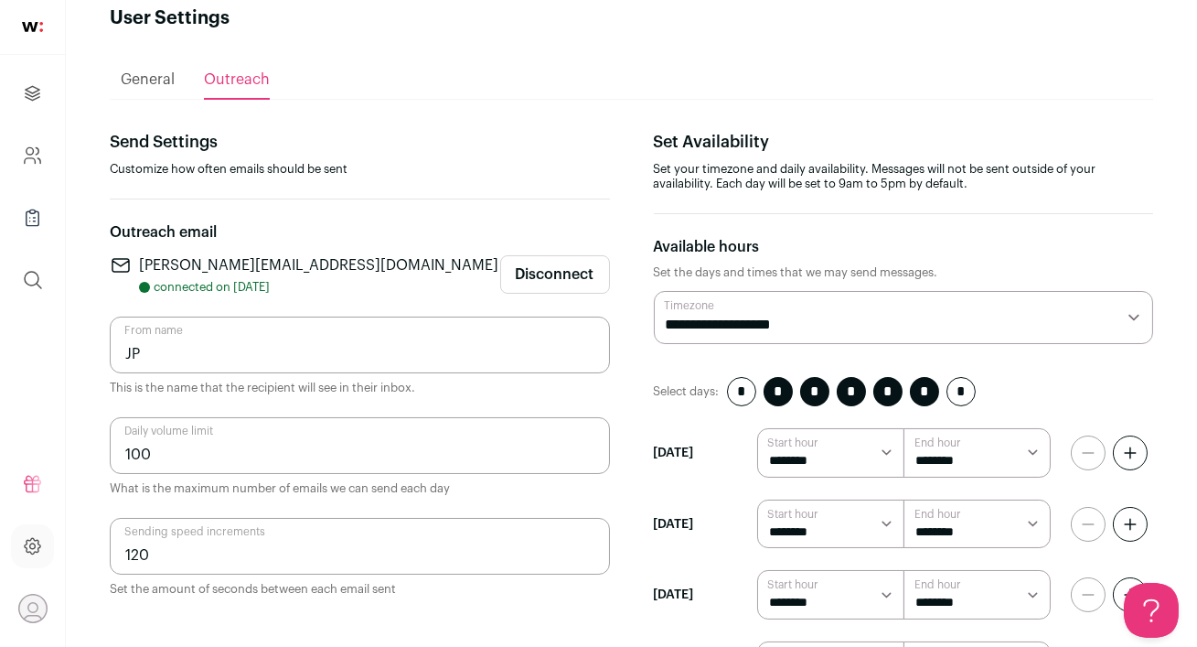
scroll to position [175, 0]
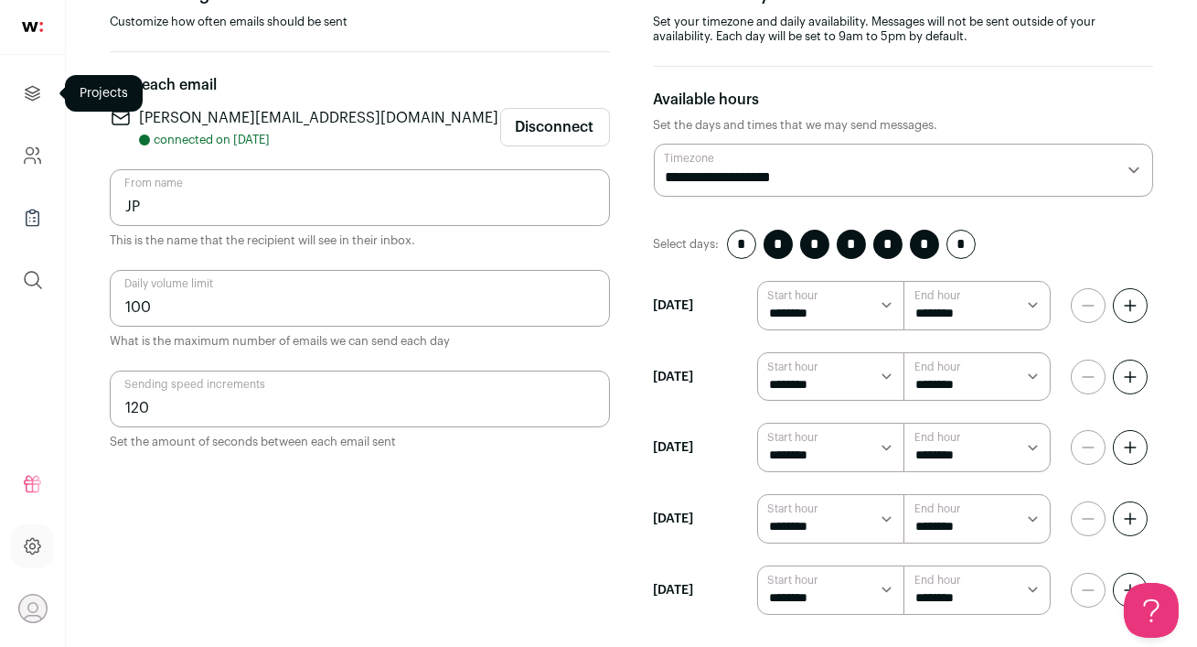
click at [25, 93] on icon "Projects" at bounding box center [32, 93] width 21 height 22
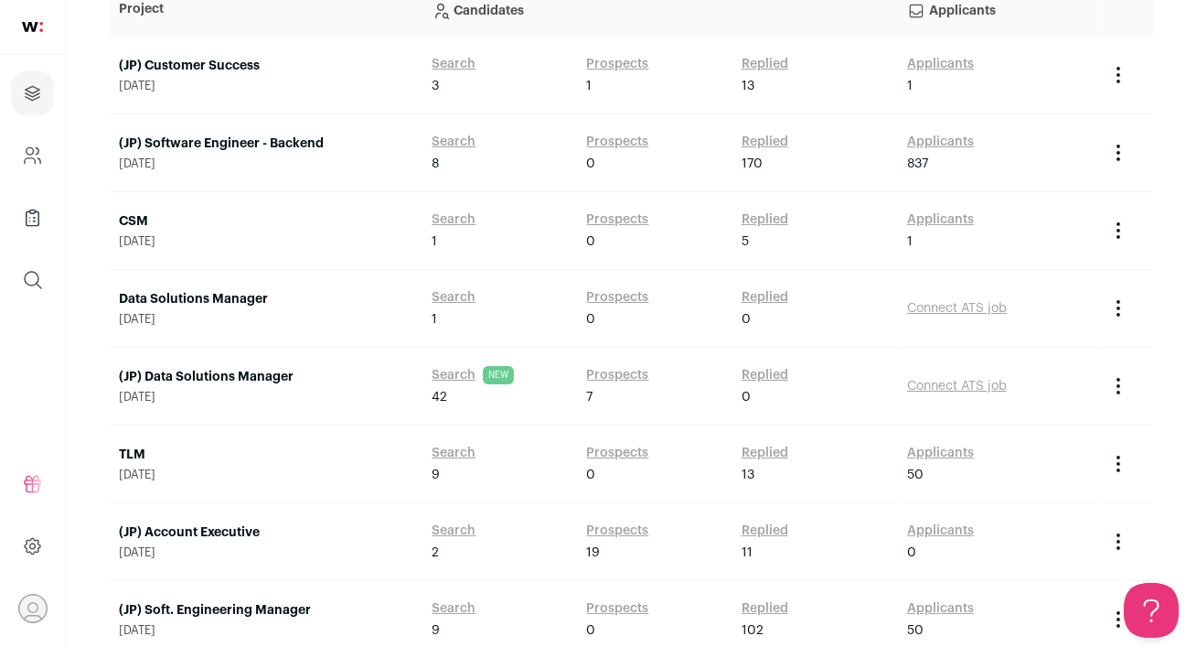
scroll to position [174, 0]
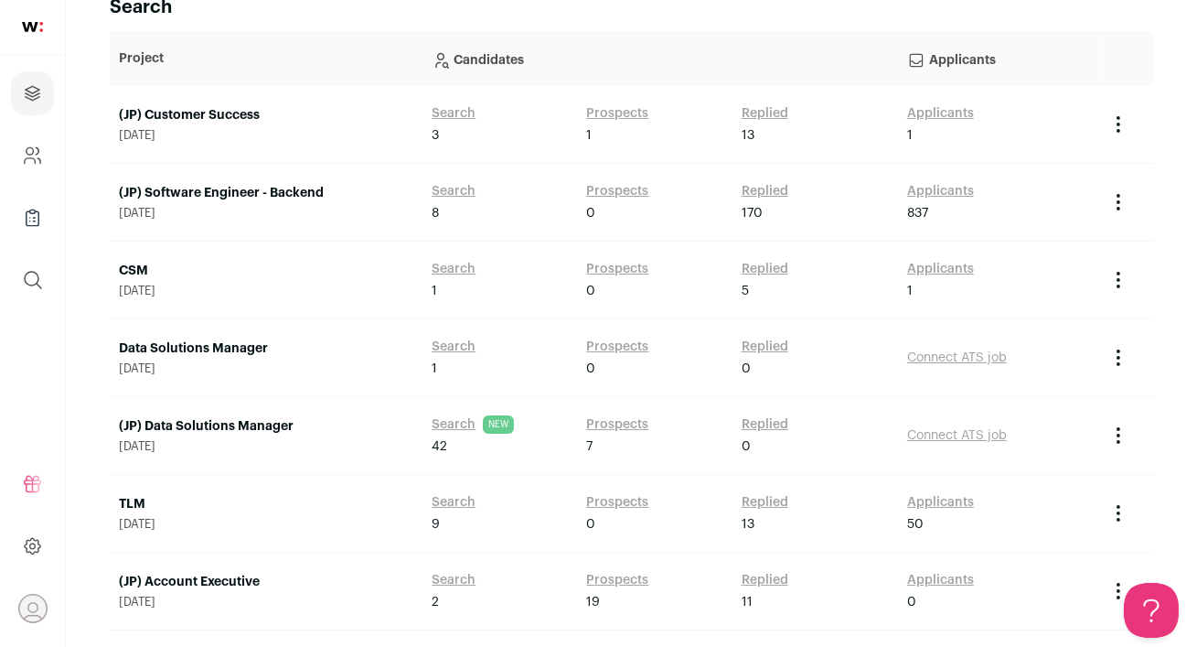
click at [299, 196] on link "(JP) Software Engineer - Backend" at bounding box center [266, 193] width 295 height 18
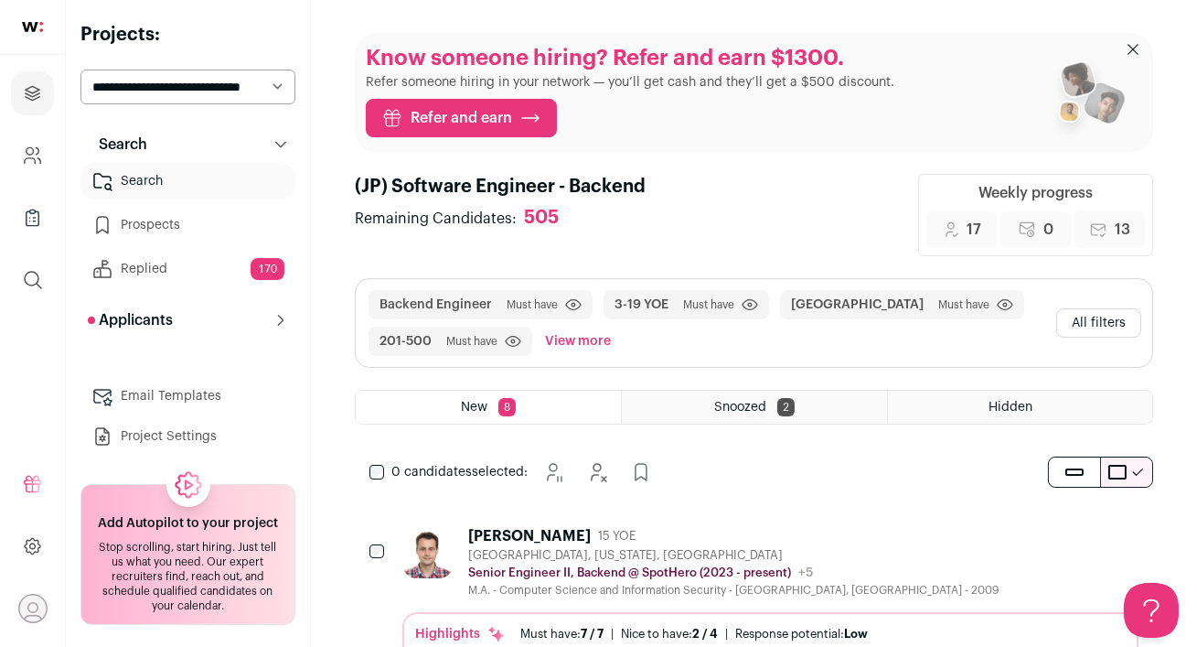
click at [693, 542] on div "Yaroslav Yershov 15 YOE" at bounding box center [733, 536] width 530 height 18
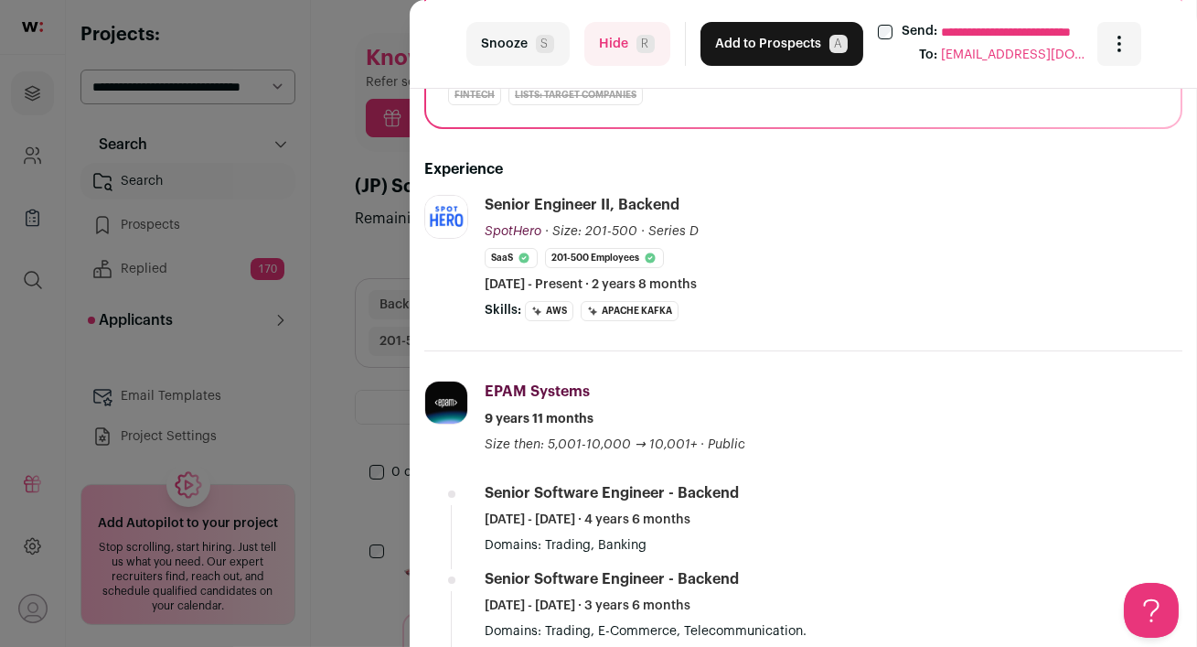
scroll to position [375, 0]
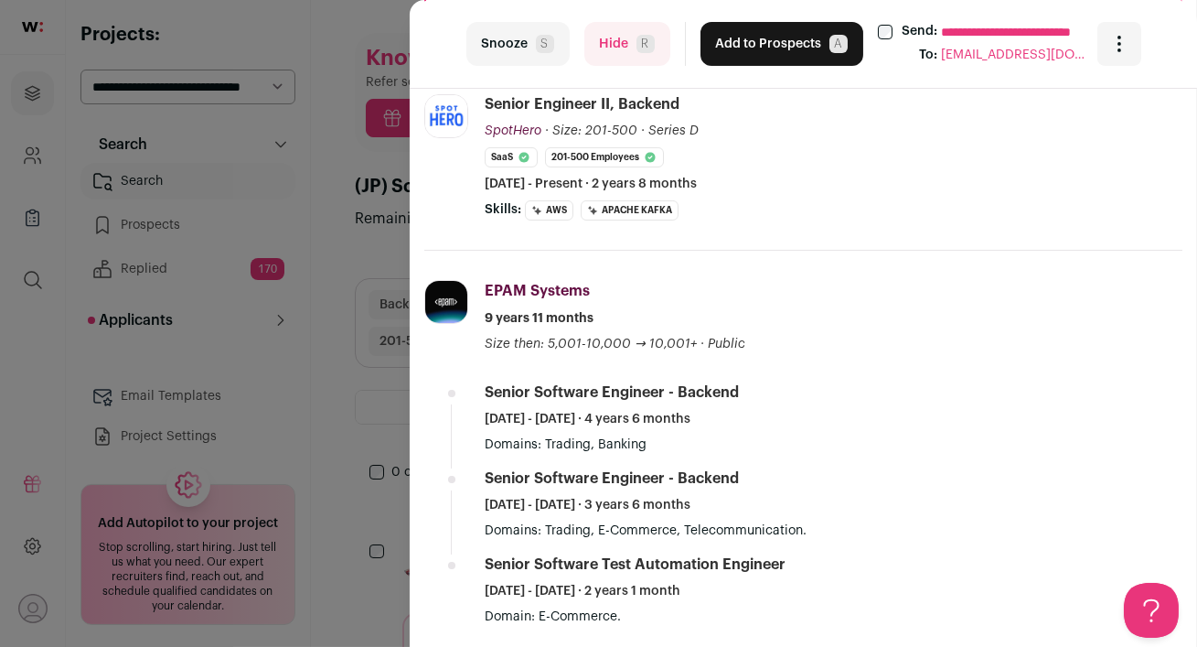
click at [609, 40] on button "Hide R" at bounding box center [627, 44] width 86 height 44
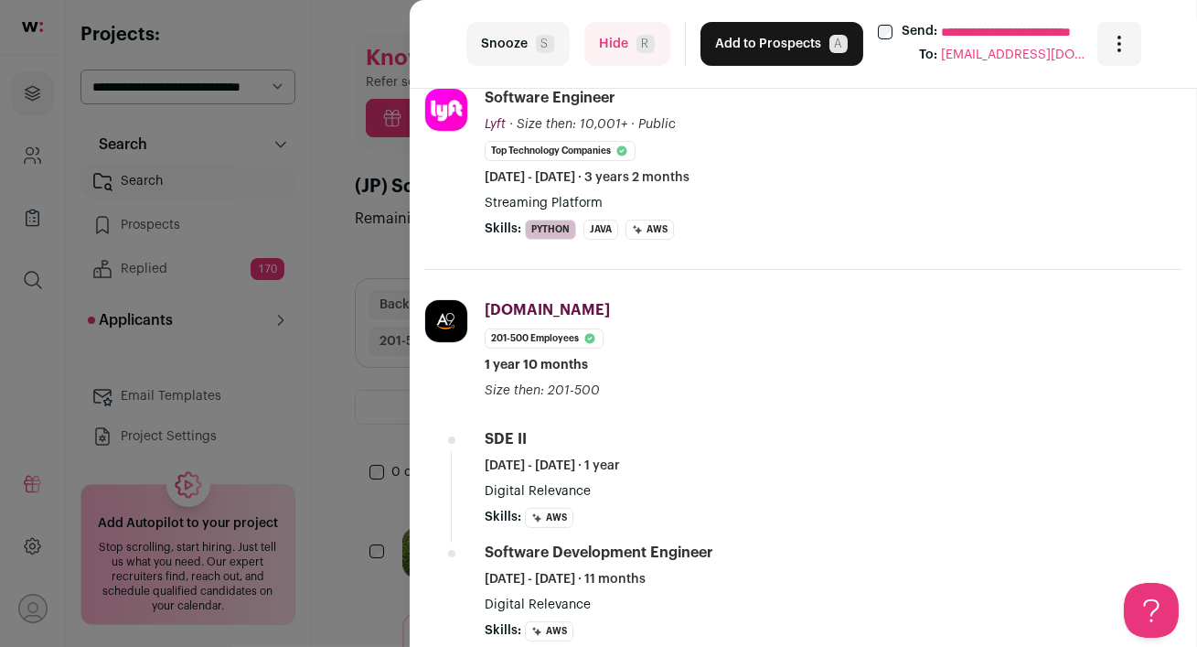
scroll to position [0, 0]
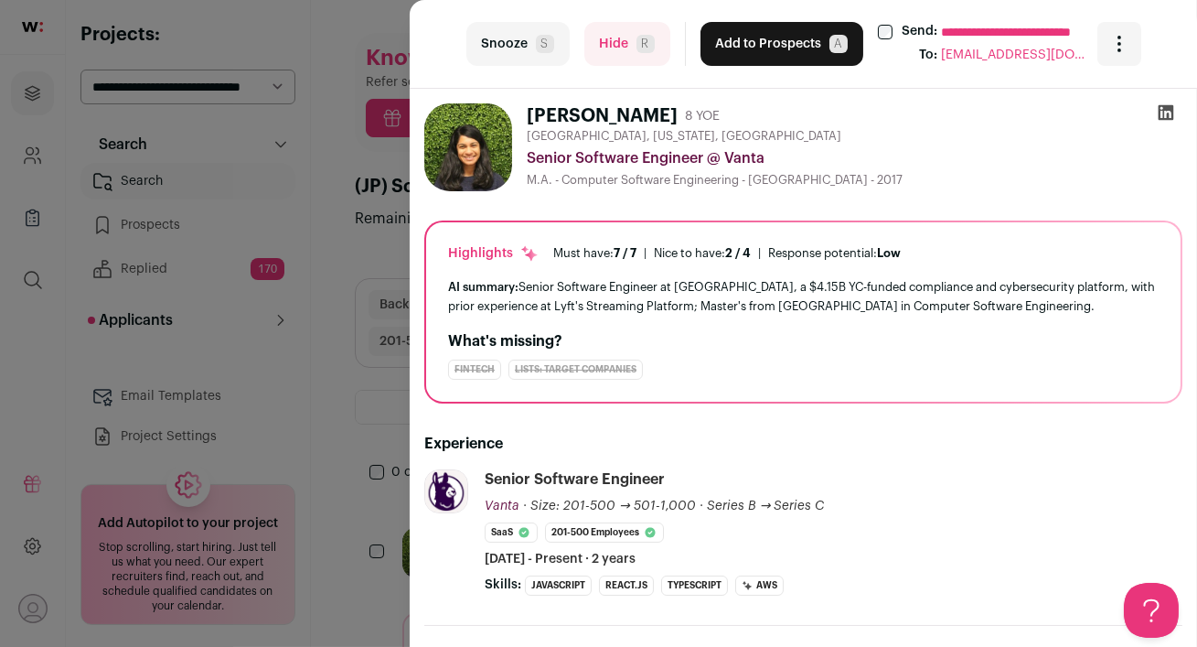
click at [871, 32] on div "**********" at bounding box center [892, 44] width 382 height 44
click at [598, 43] on button "Hide R" at bounding box center [627, 44] width 86 height 44
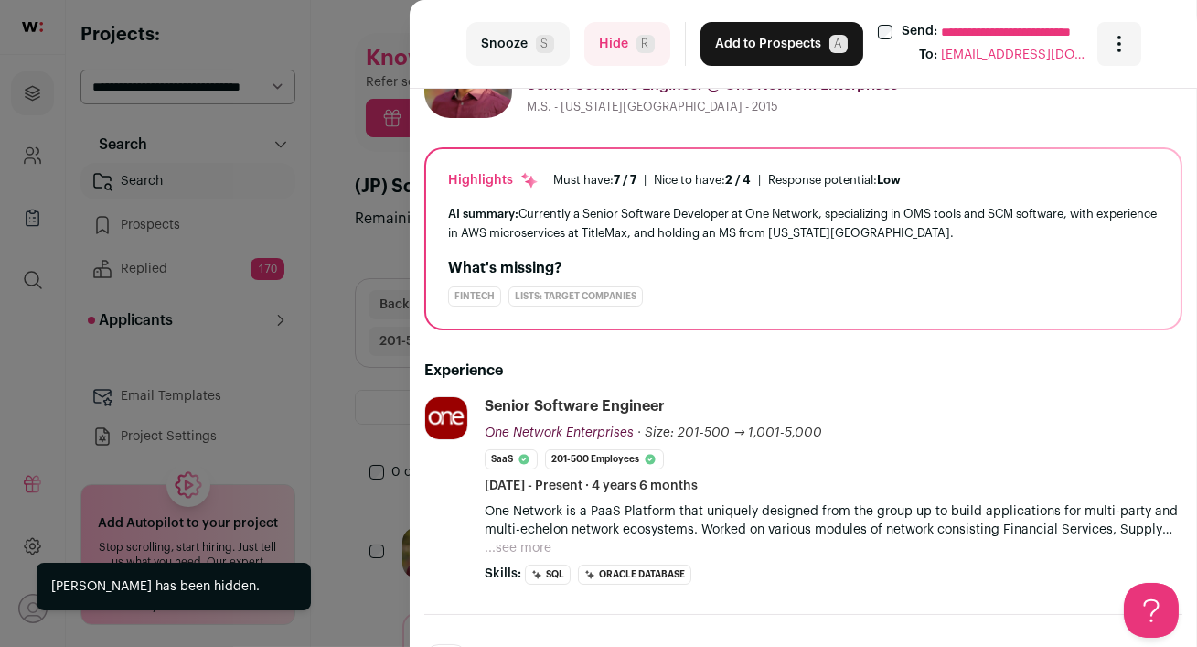
scroll to position [82, 0]
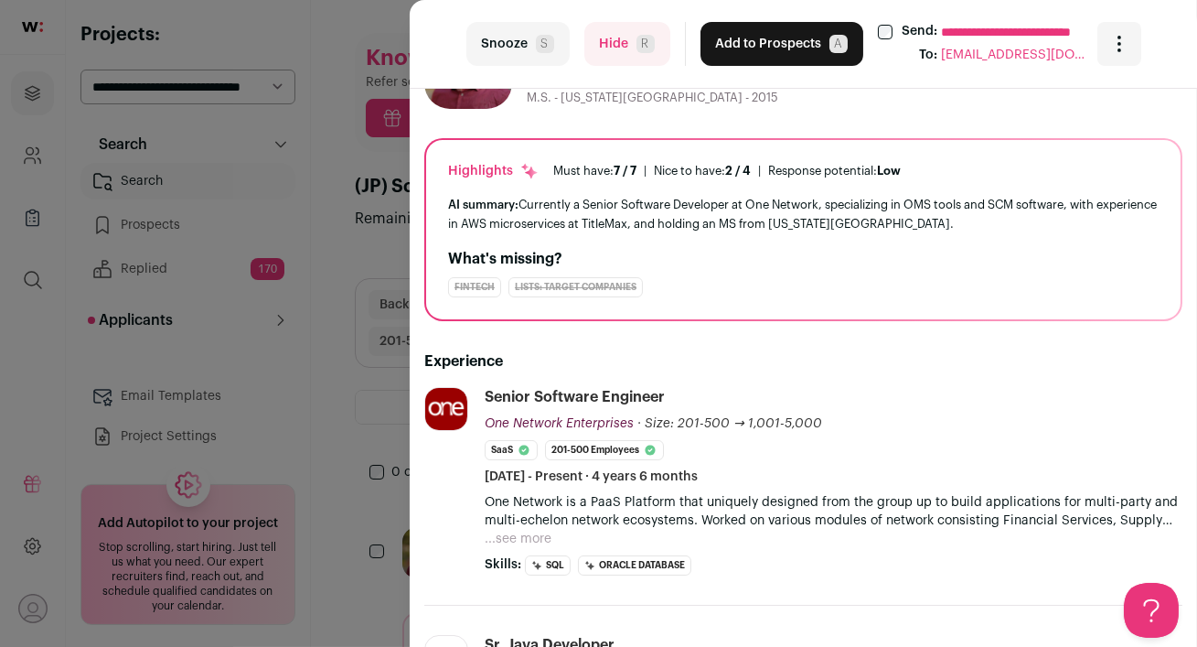
click at [518, 530] on button "...see more" at bounding box center [518, 539] width 67 height 18
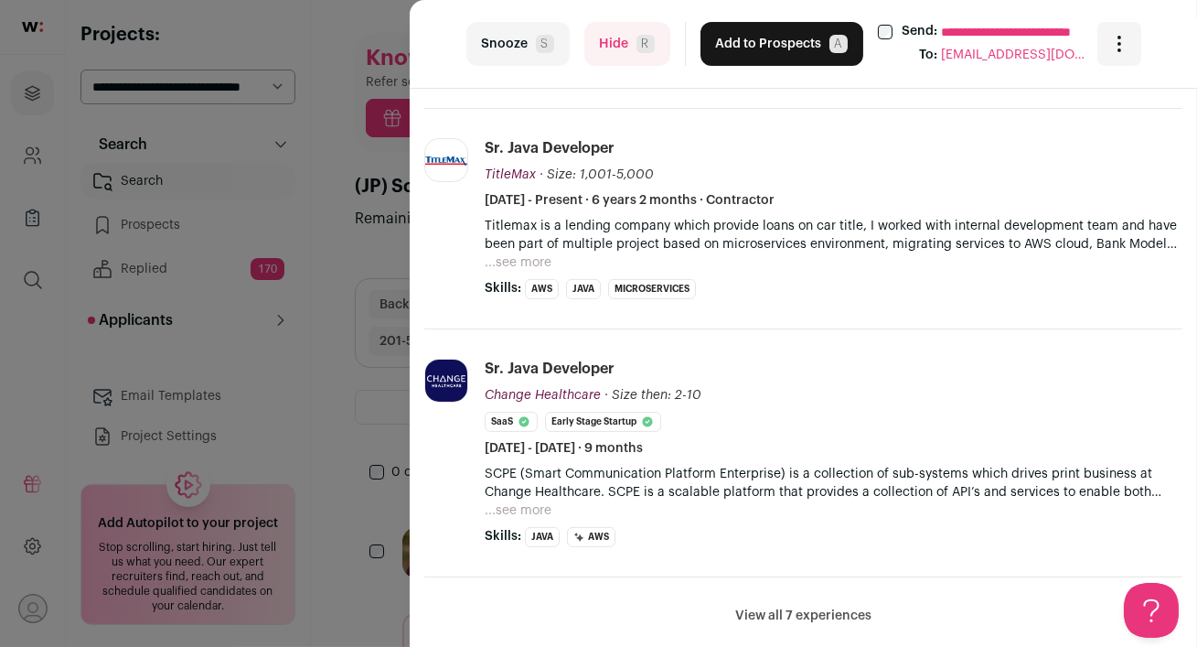
scroll to position [677, 0]
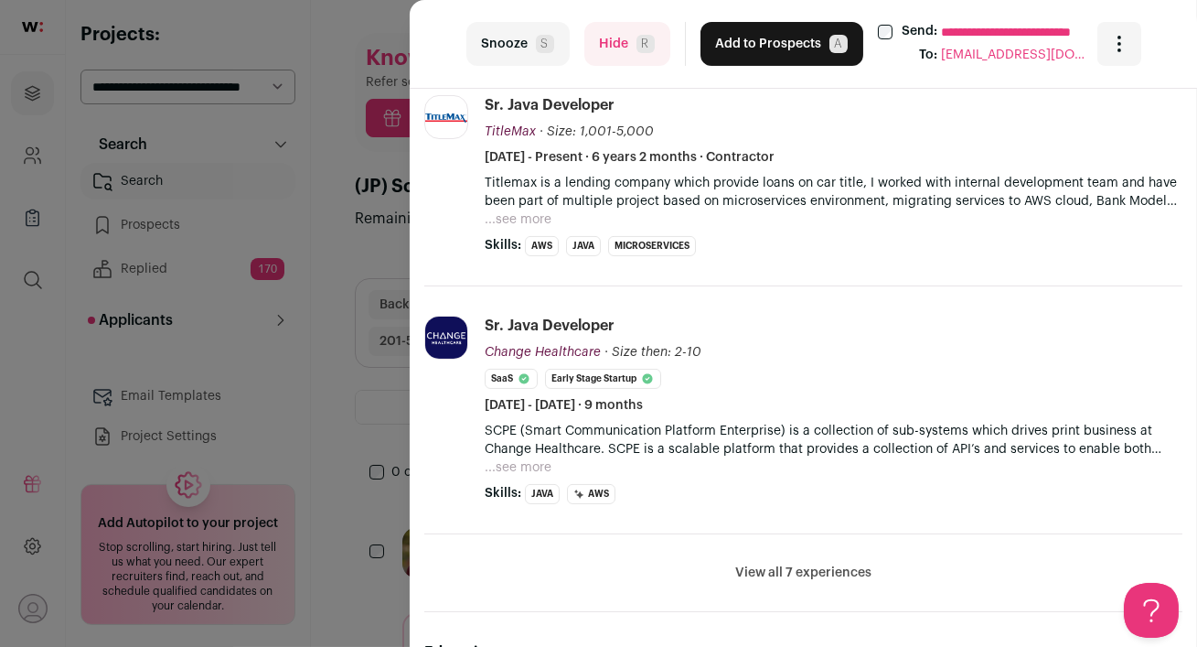
click at [622, 39] on button "Hide R" at bounding box center [627, 44] width 86 height 44
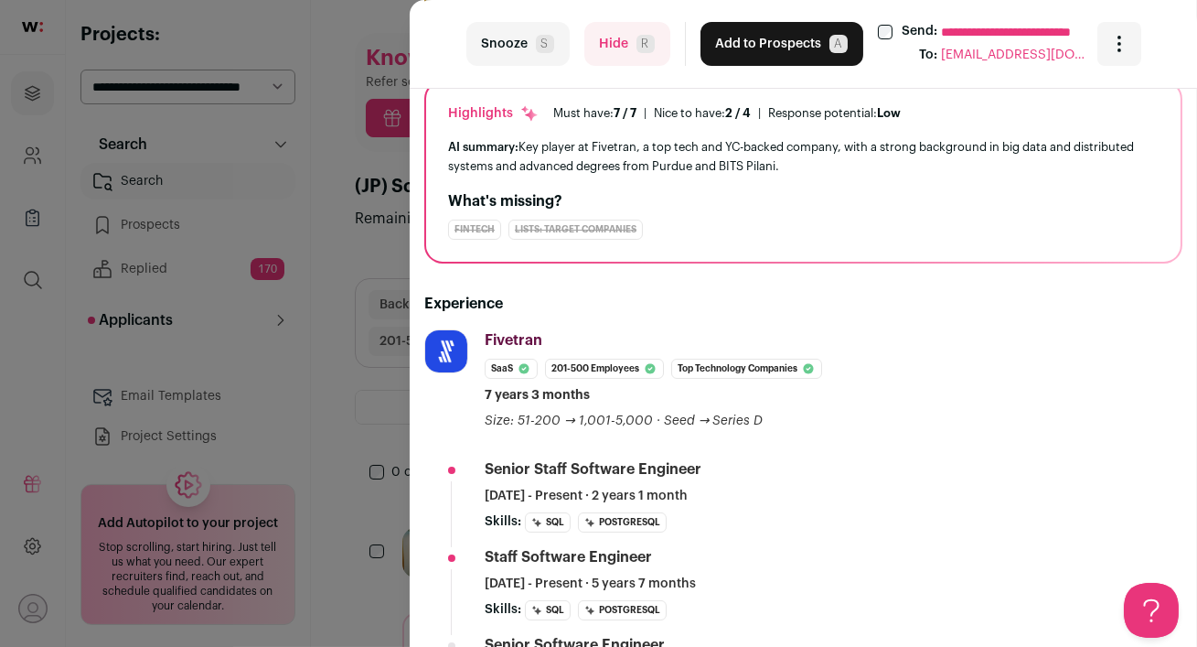
scroll to position [0, 0]
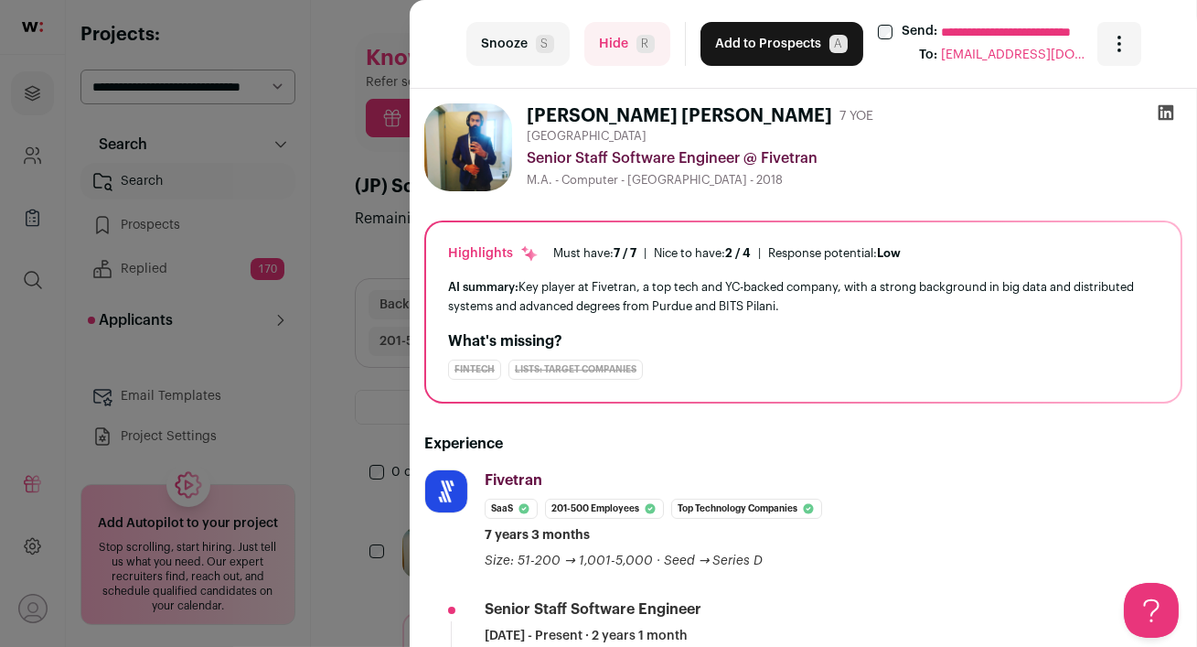
click at [1166, 113] on icon at bounding box center [1166, 112] width 18 height 18
click at [612, 44] on button "Hide R" at bounding box center [627, 44] width 86 height 44
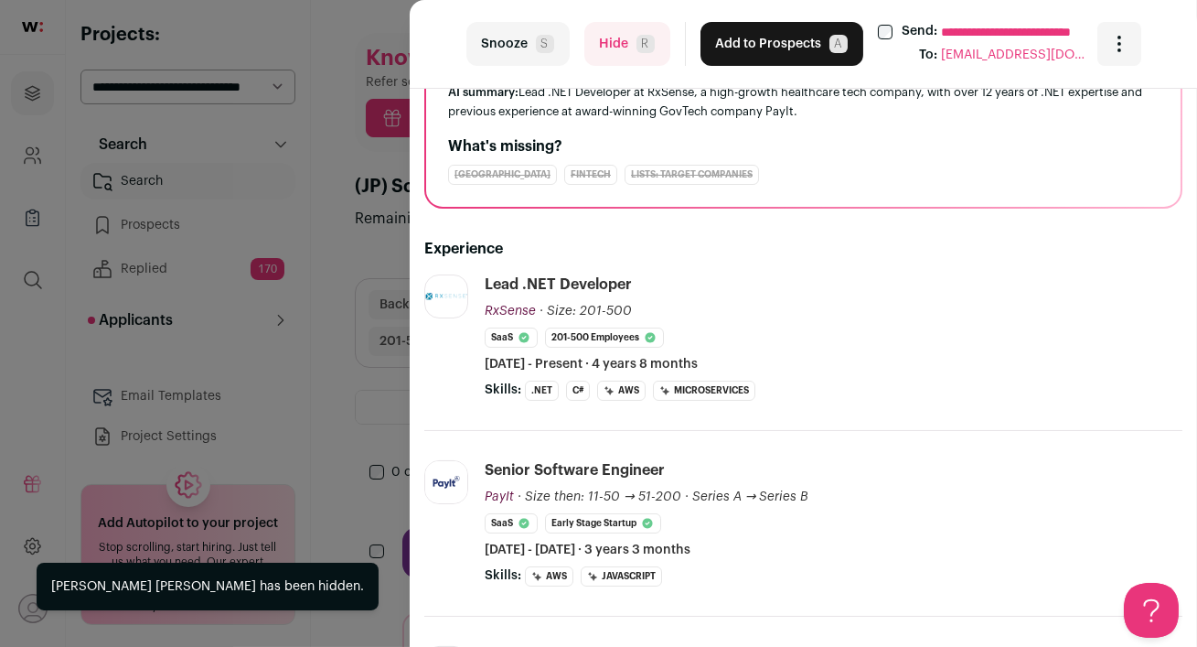
scroll to position [196, 0]
click at [613, 48] on button "Hide R" at bounding box center [627, 44] width 86 height 44
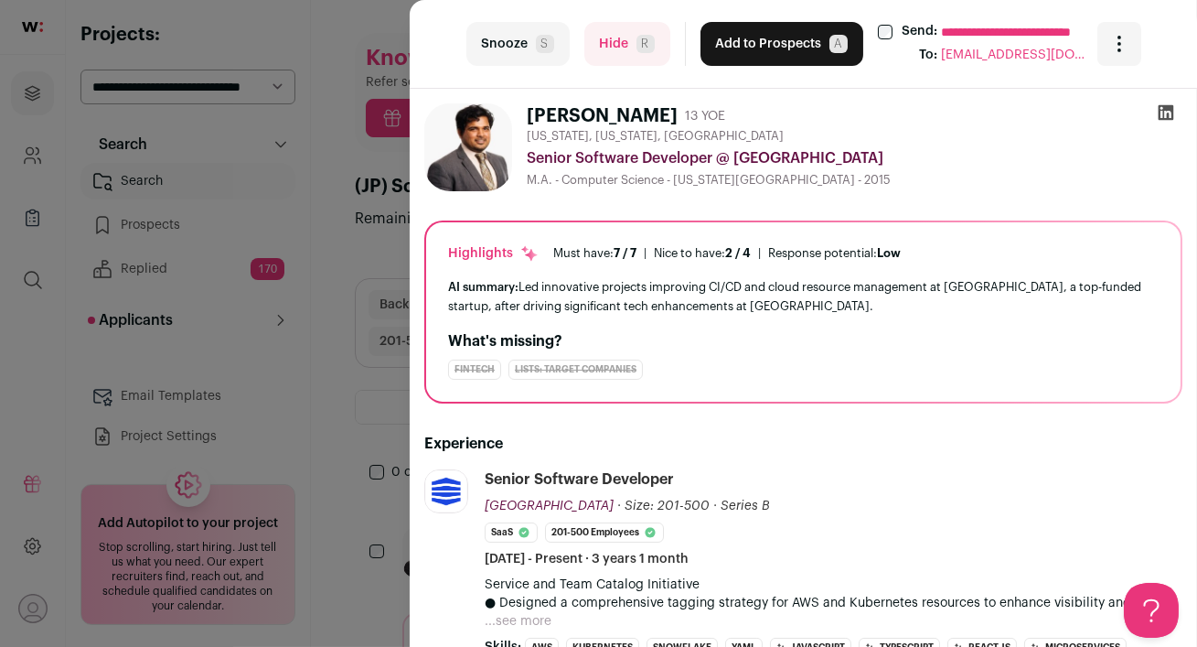
scroll to position [101, 0]
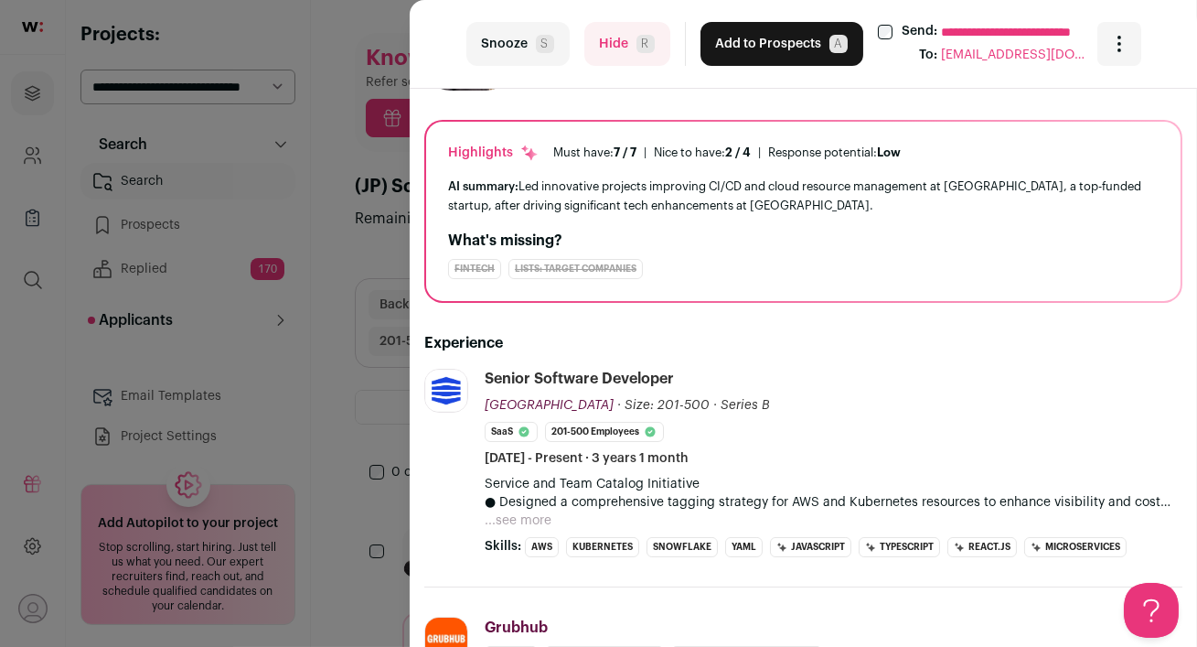
click at [520, 521] on button "...see more" at bounding box center [518, 520] width 67 height 18
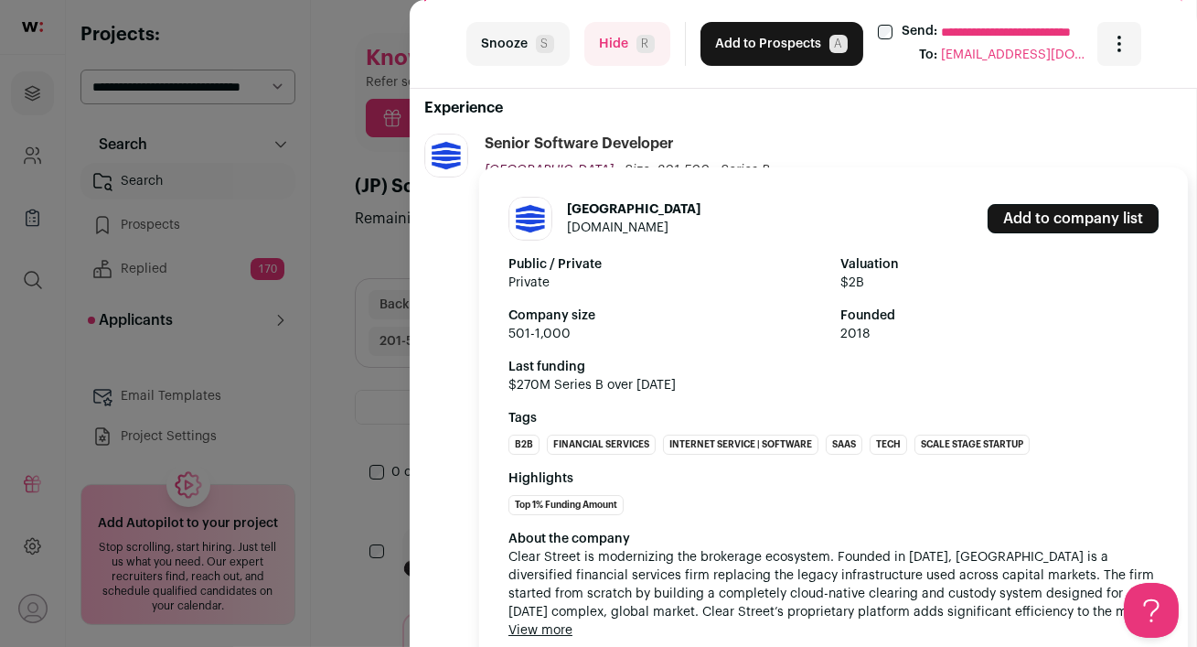
scroll to position [302, 0]
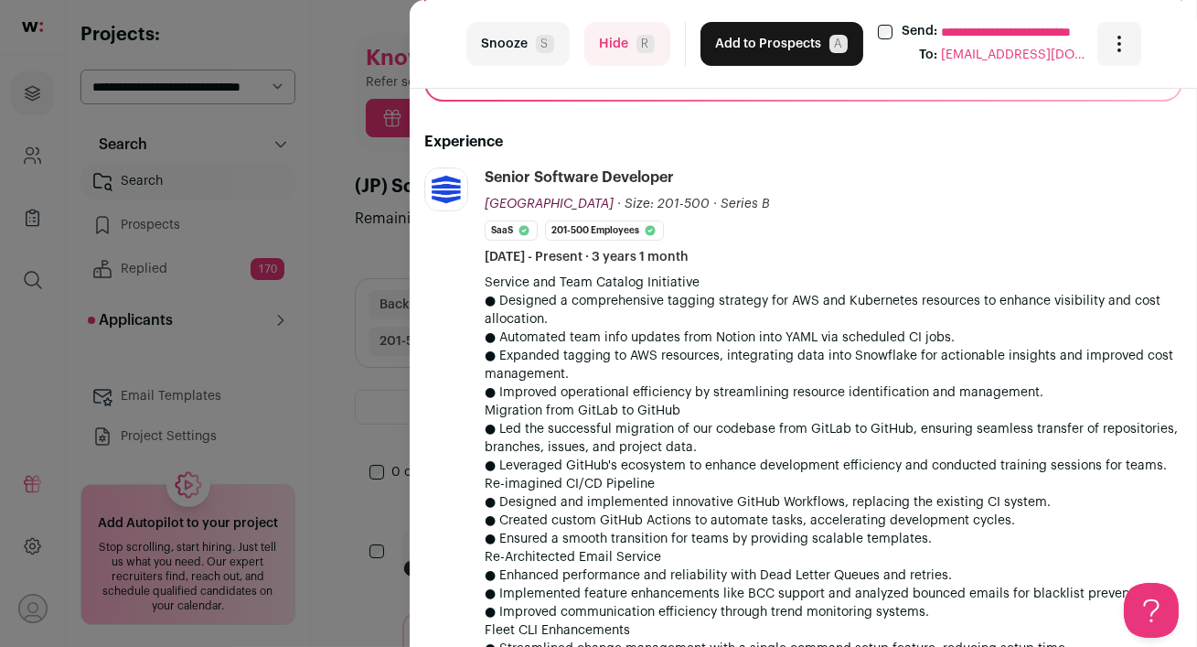
click at [618, 46] on button "Hide R" at bounding box center [627, 44] width 86 height 44
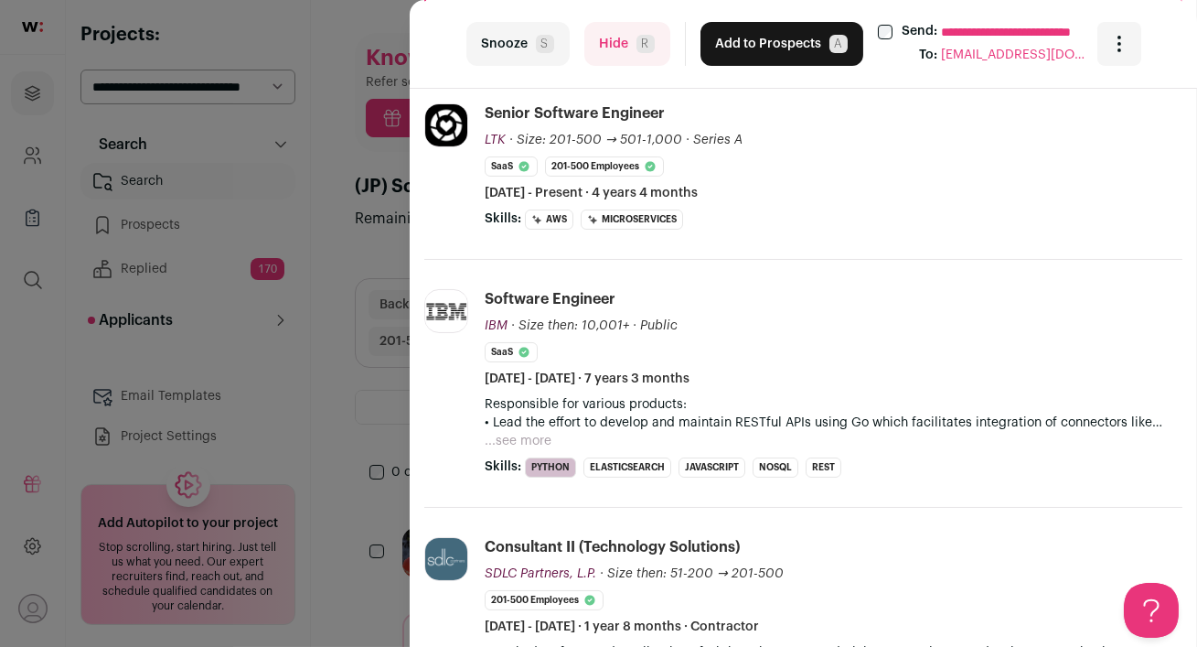
scroll to position [368, 0]
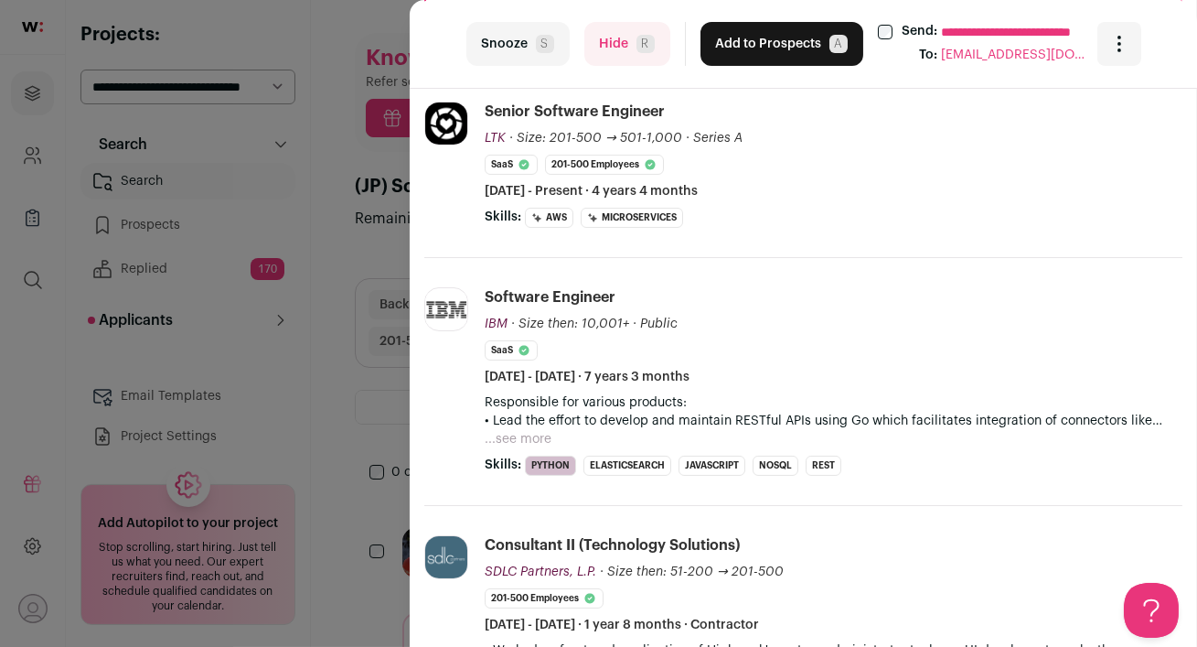
click at [617, 45] on button "Hide R" at bounding box center [627, 44] width 86 height 44
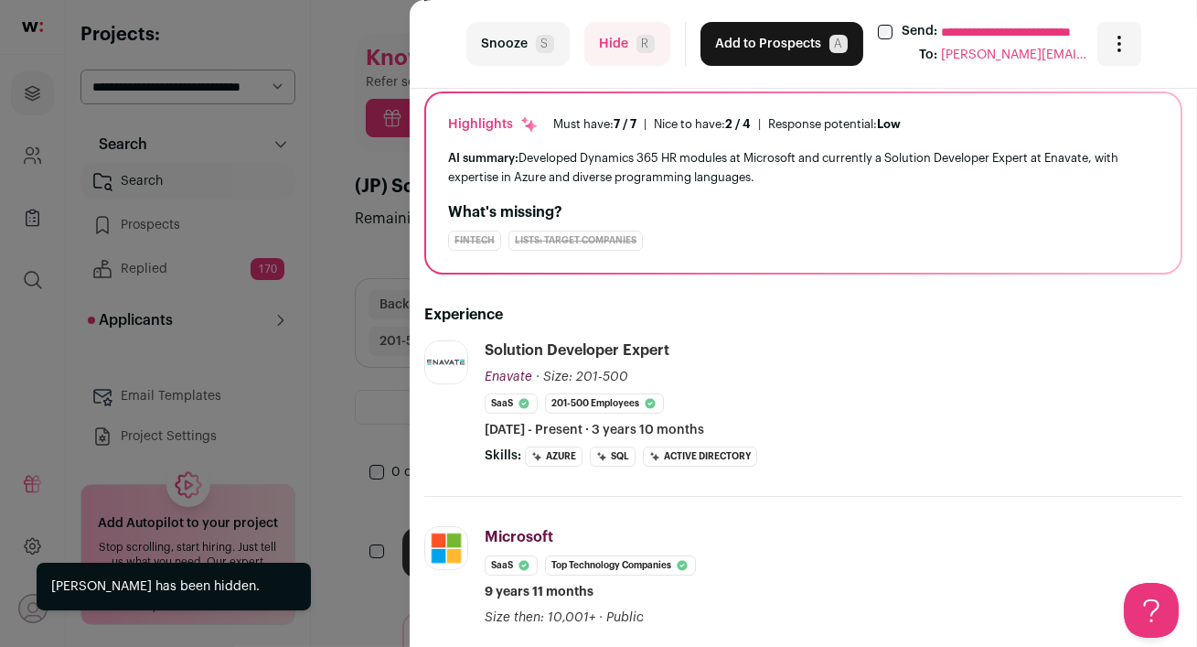
scroll to position [158, 0]
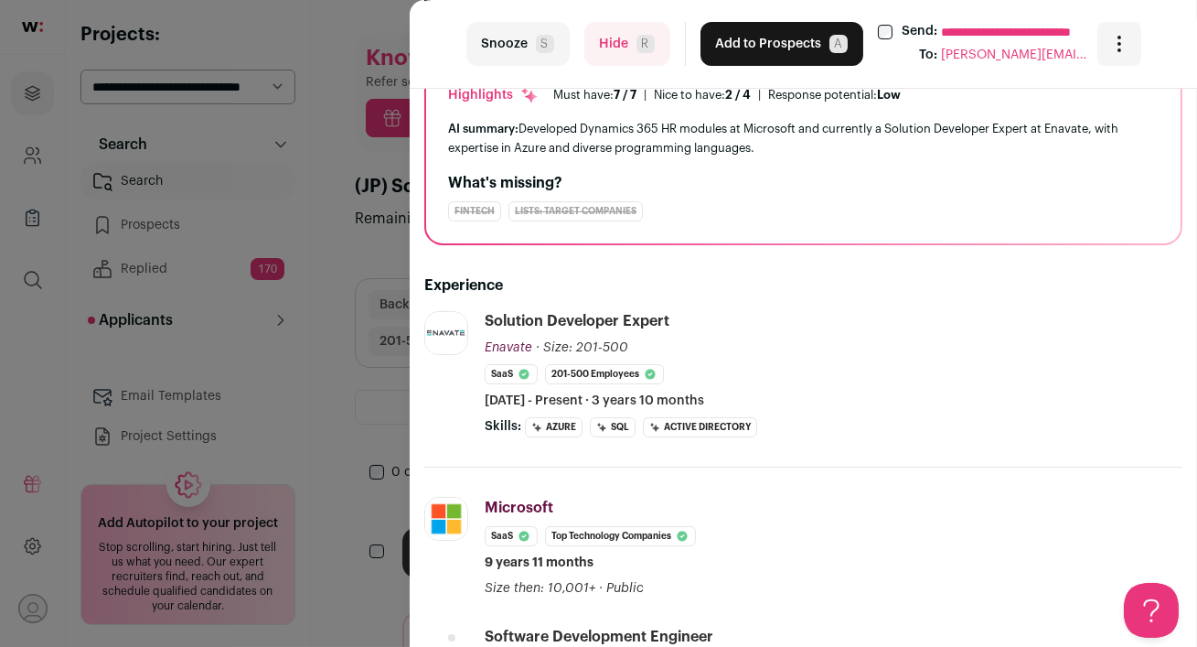
click at [614, 48] on button "Hide R" at bounding box center [627, 44] width 86 height 44
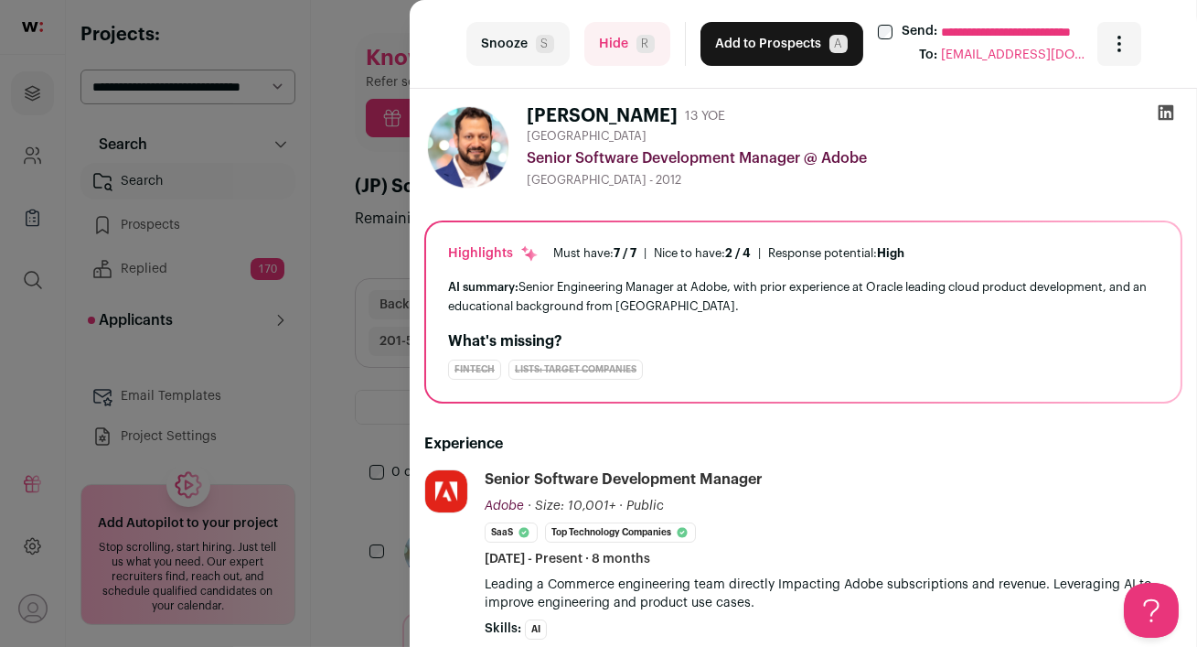
scroll to position [102, 0]
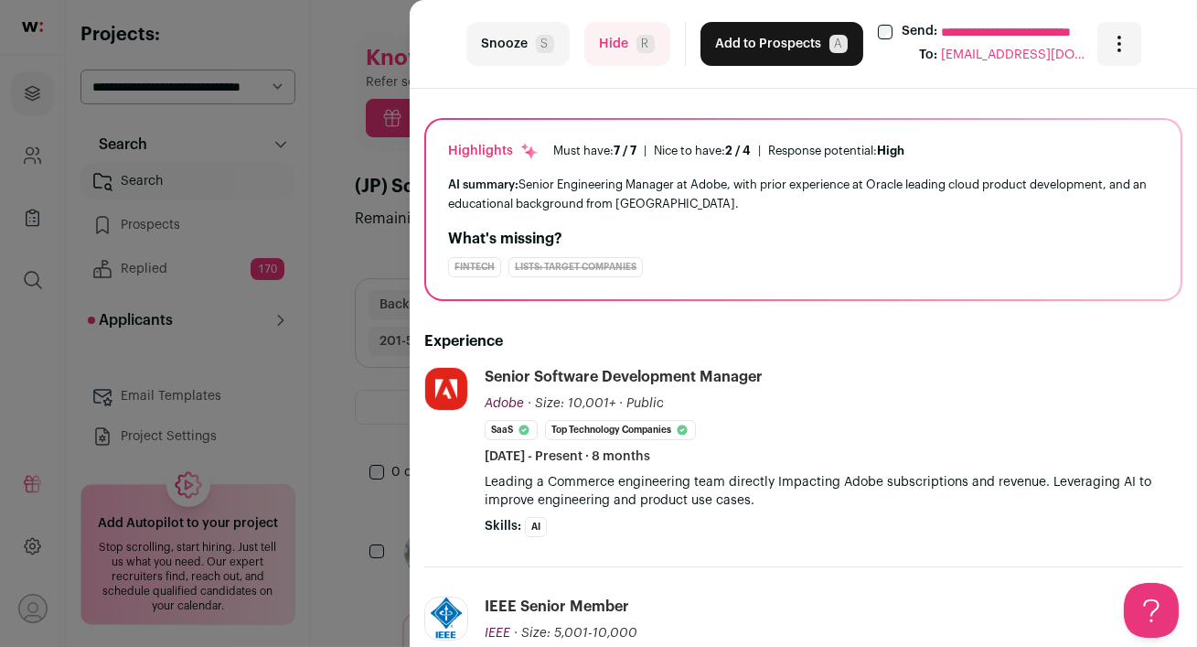
click at [619, 59] on button "Hide R" at bounding box center [627, 44] width 86 height 44
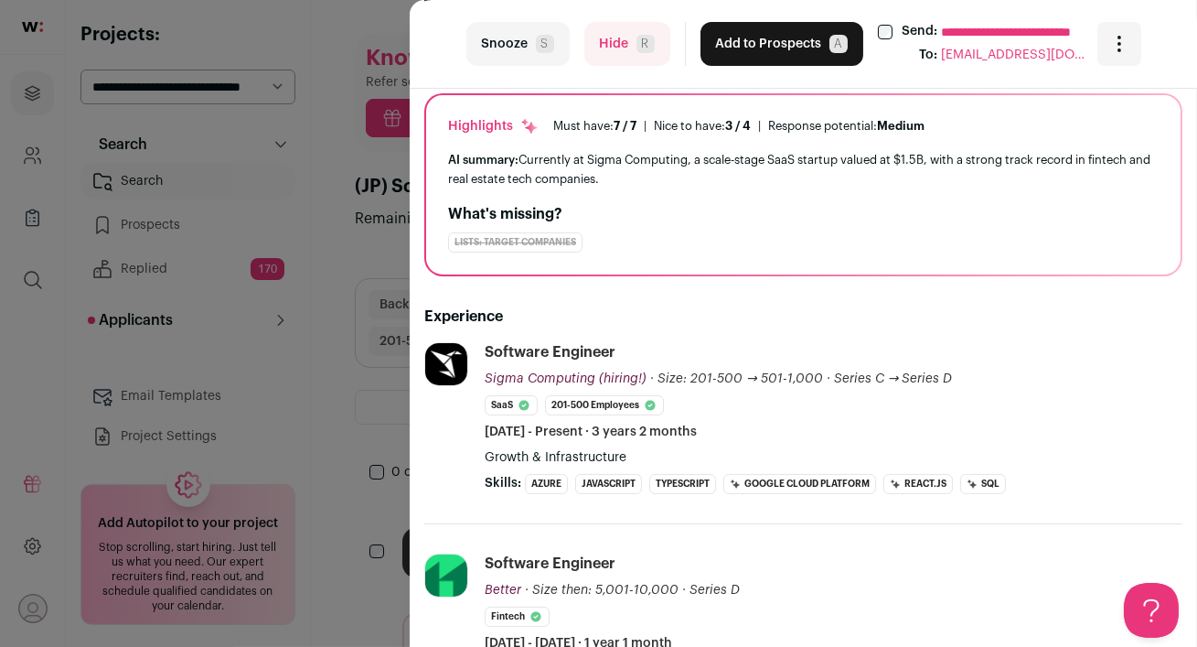
scroll to position [0, 0]
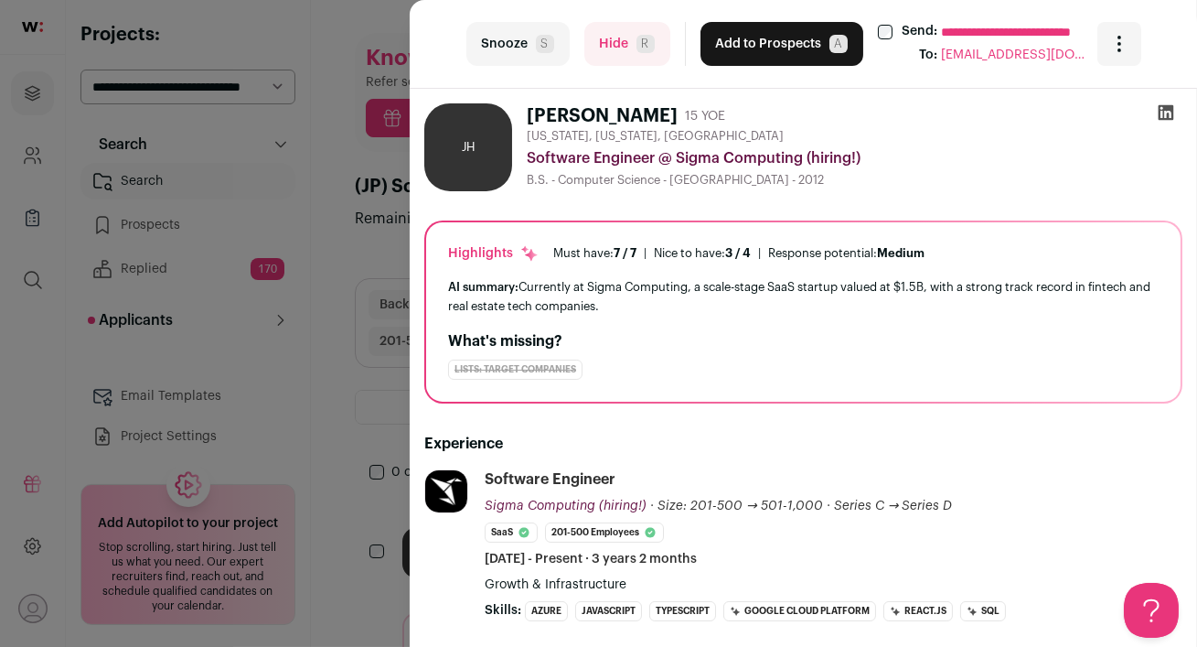
click at [1160, 113] on icon at bounding box center [1167, 113] width 16 height 16
click at [617, 45] on button "Hide R" at bounding box center [627, 44] width 86 height 44
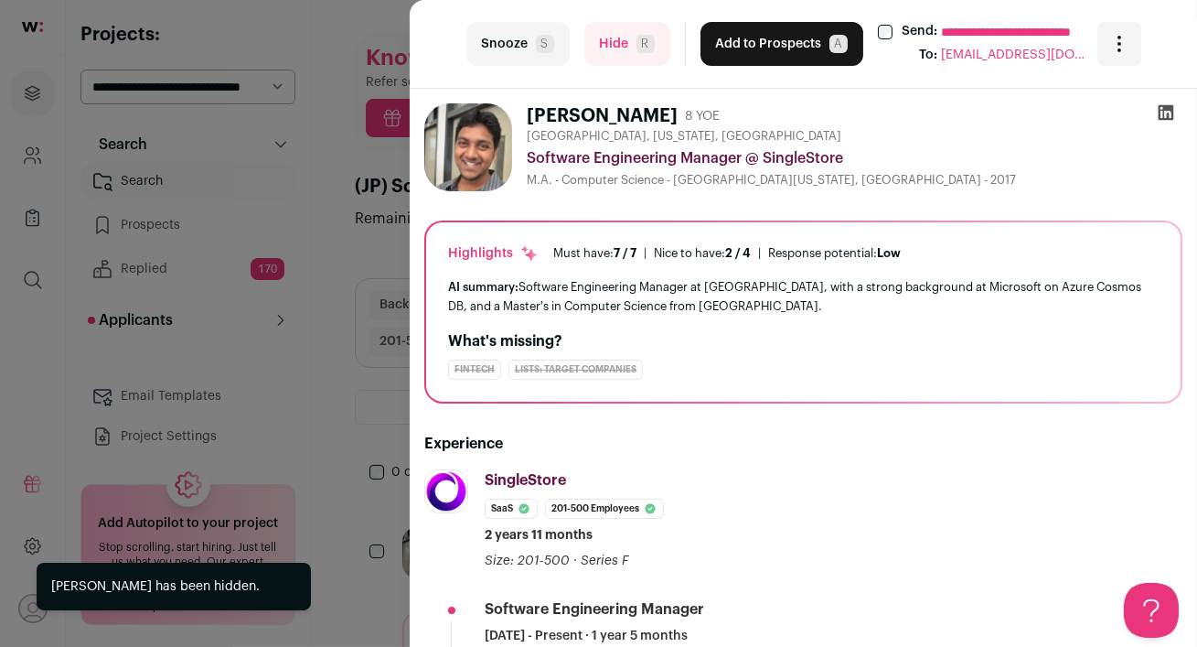
click at [325, 358] on div "**********" at bounding box center [598, 323] width 1197 height 647
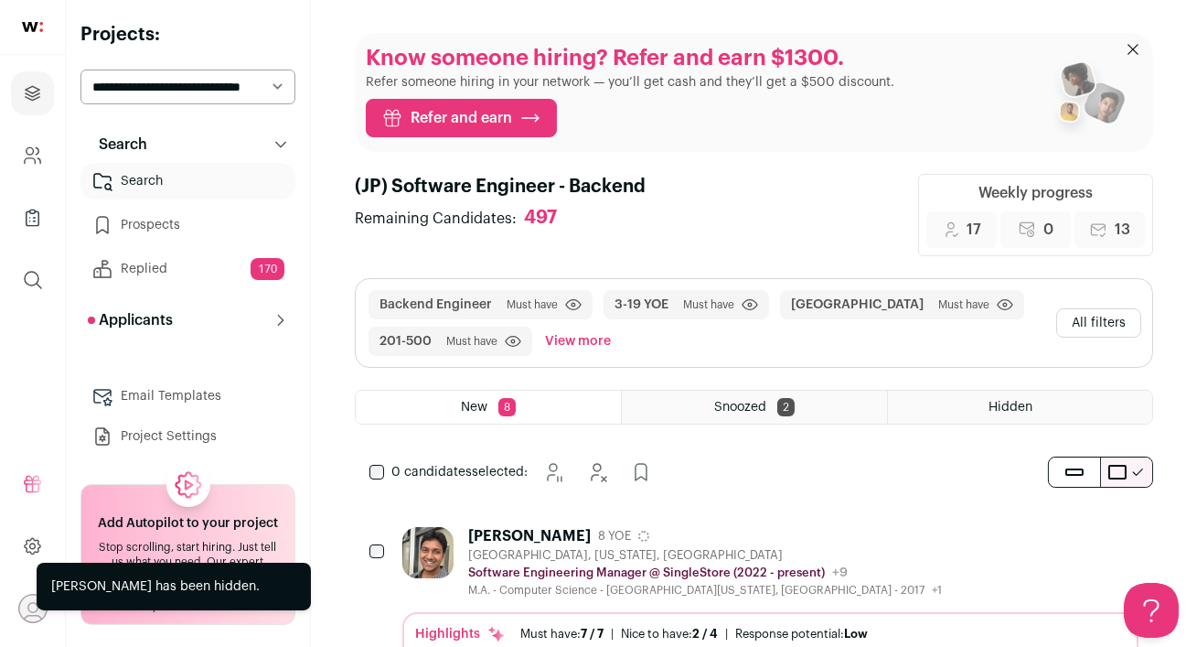
click at [1010, 421] on div "Hidden" at bounding box center [1020, 407] width 264 height 33
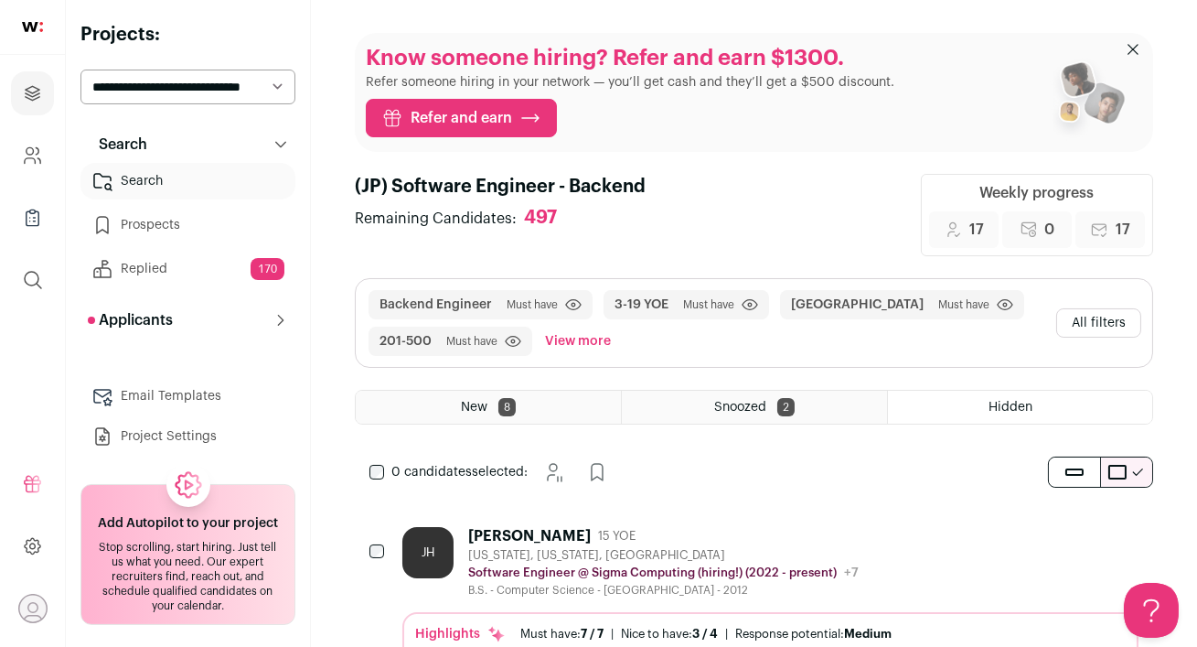
click at [722, 530] on div "Jay Hu 15 YOE" at bounding box center [663, 536] width 391 height 18
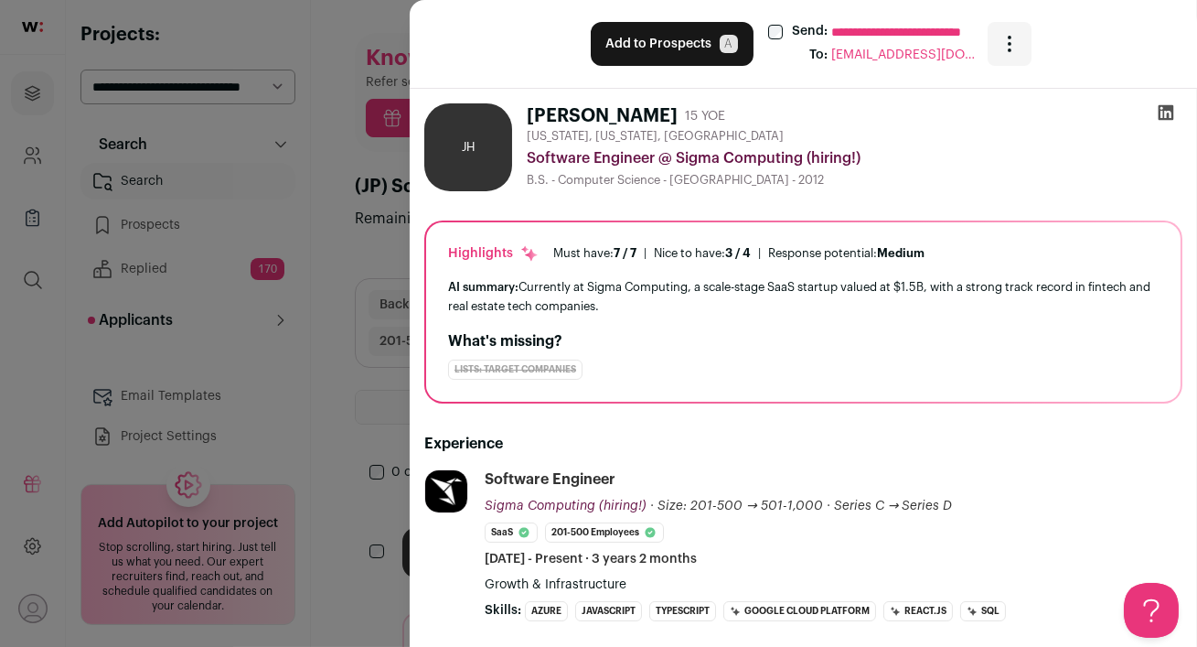
click at [653, 38] on button "Add to Prospects A" at bounding box center [672, 44] width 163 height 44
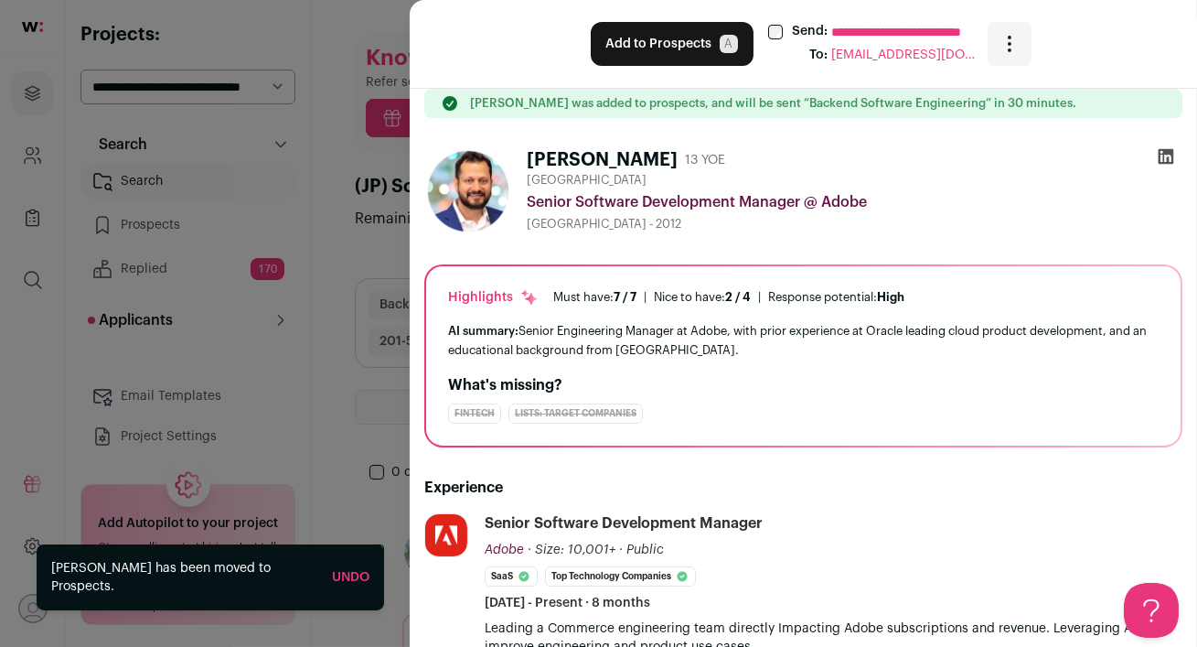
click at [166, 180] on div "**********" at bounding box center [598, 323] width 1197 height 647
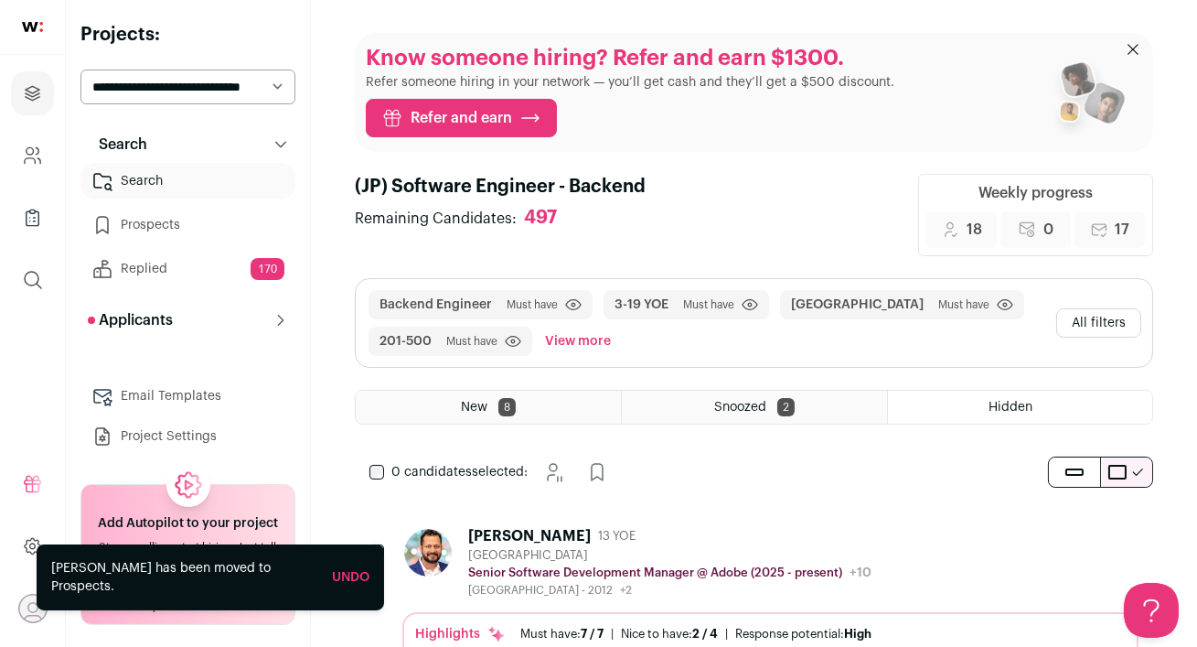
click at [706, 540] on div "Alok Shankar 13 YOE" at bounding box center [669, 536] width 403 height 18
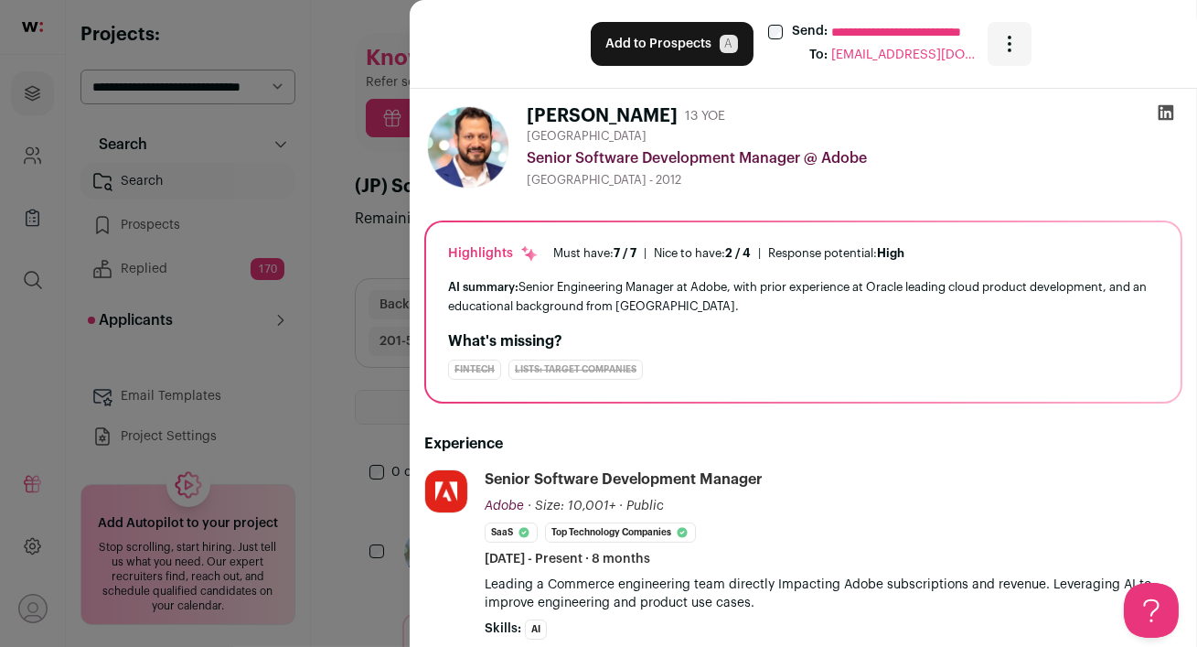
scroll to position [0, 5]
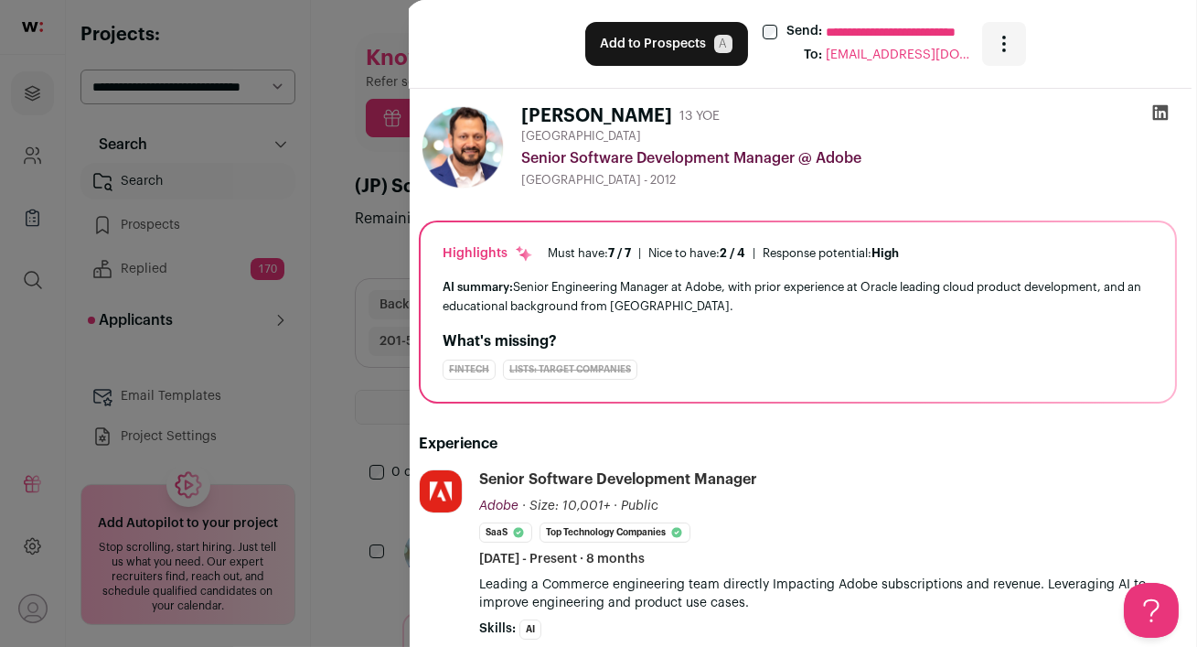
click at [323, 402] on div "**********" at bounding box center [598, 323] width 1197 height 647
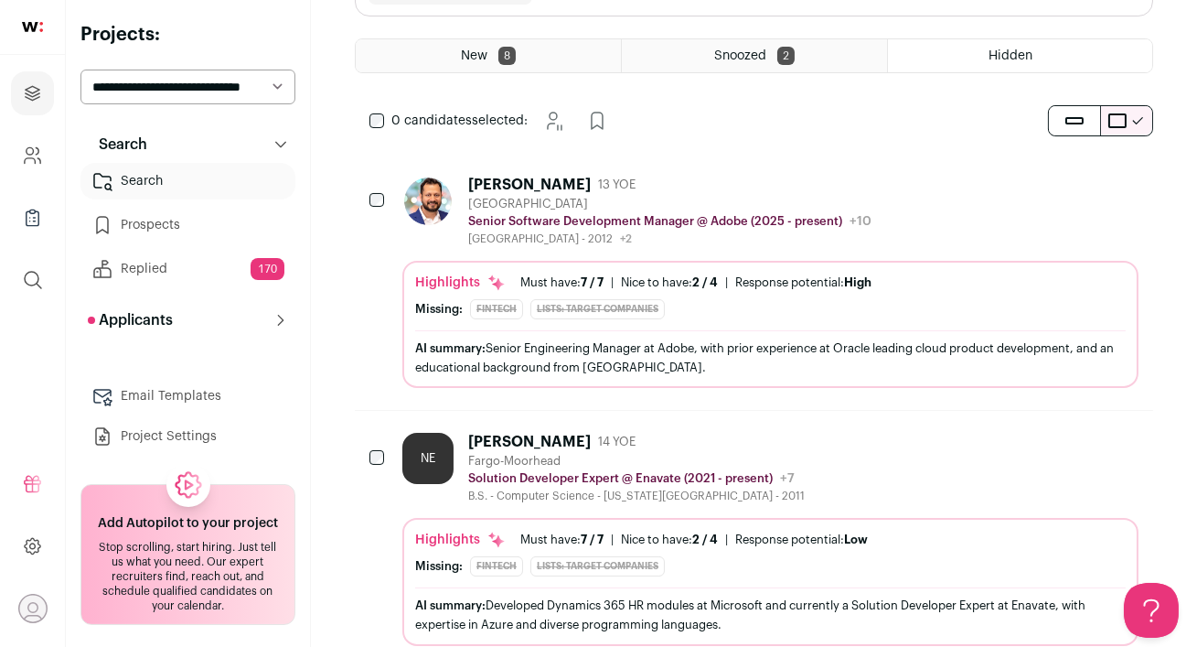
scroll to position [358, 0]
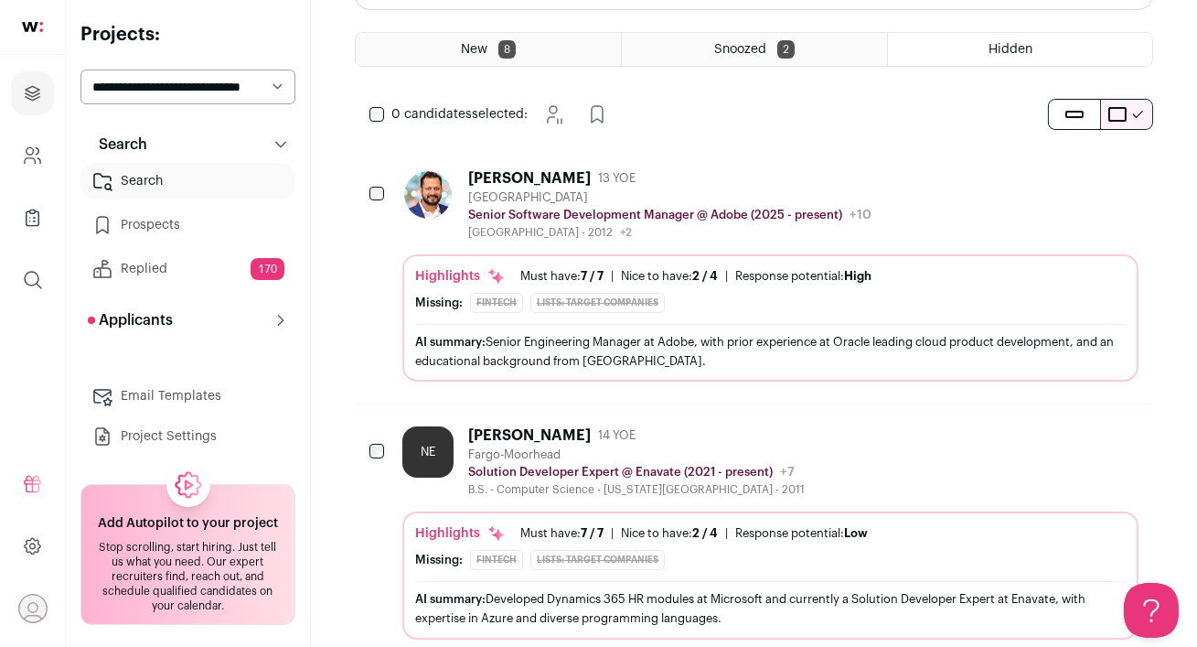
click at [788, 435] on div "Nathan Ehresmann 14 YOE" at bounding box center [636, 435] width 337 height 18
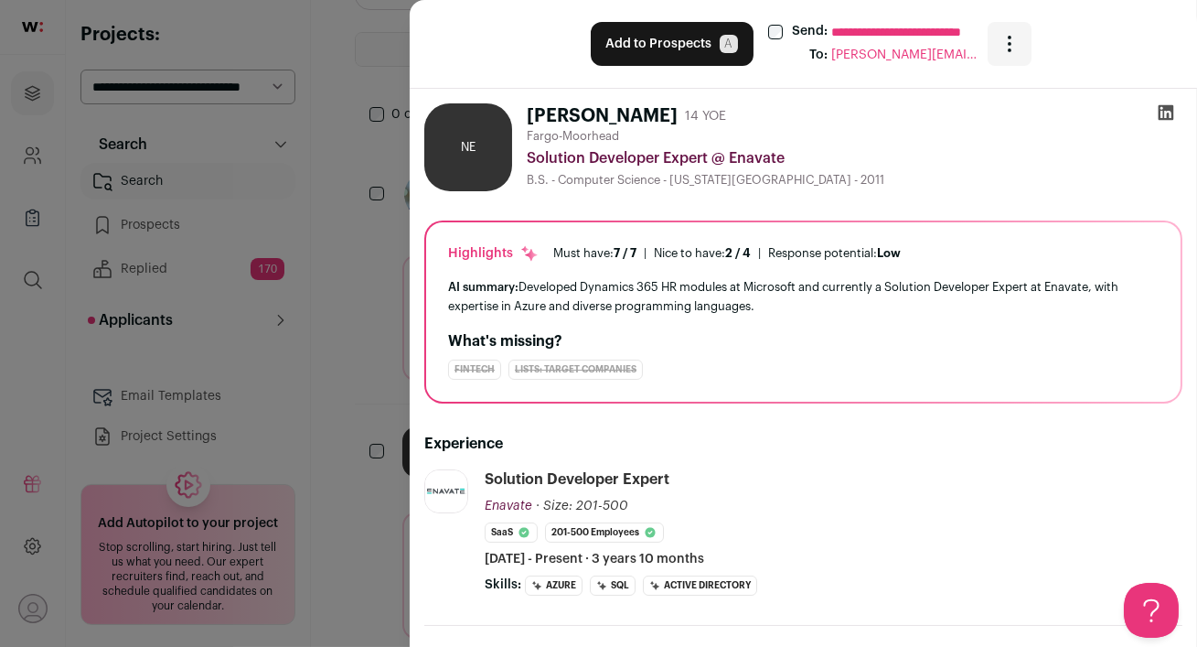
click at [299, 169] on div "**********" at bounding box center [598, 323] width 1197 height 647
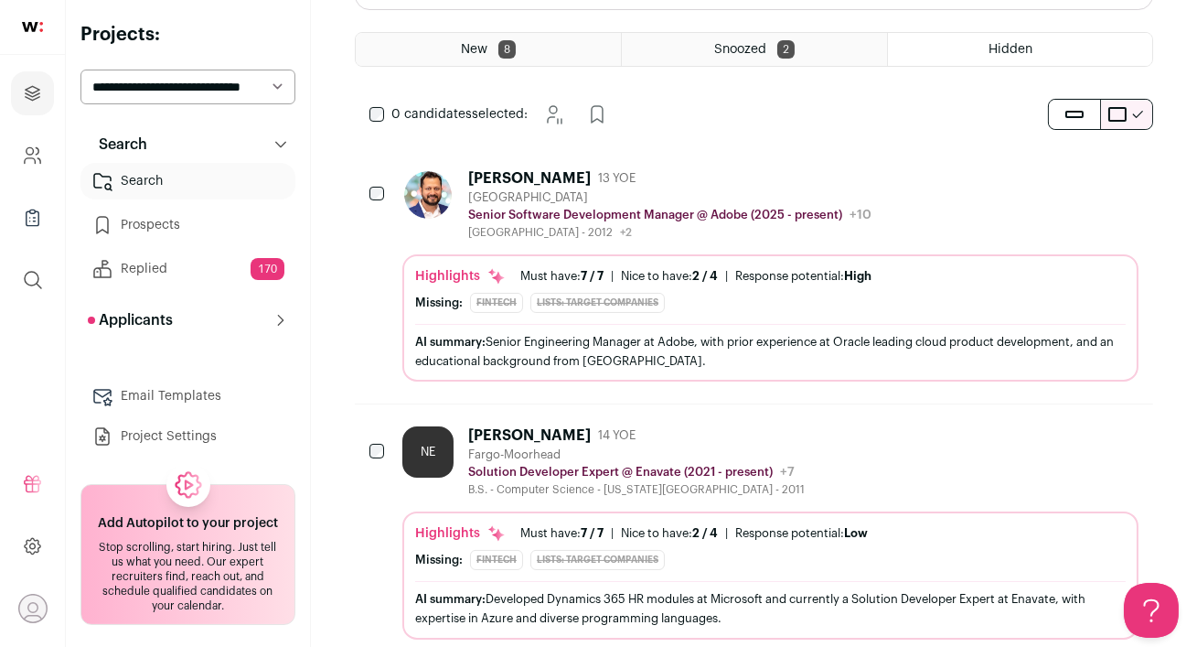
click at [166, 181] on link "Search" at bounding box center [187, 181] width 215 height 37
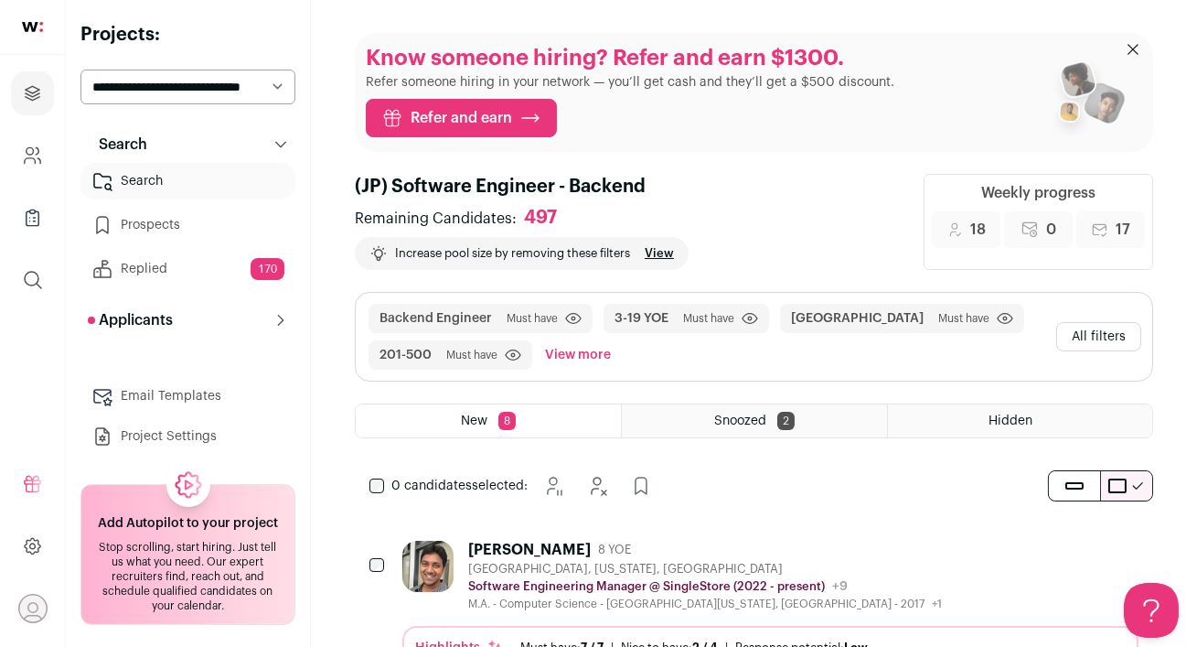
click at [796, 539] on div "Srinath Narayanan 8 YOE Bellevue, Washington, United States Software Engineerin…" at bounding box center [754, 647] width 798 height 256
click at [750, 552] on div "Srinath Narayanan 8 YOE" at bounding box center [705, 550] width 474 height 18
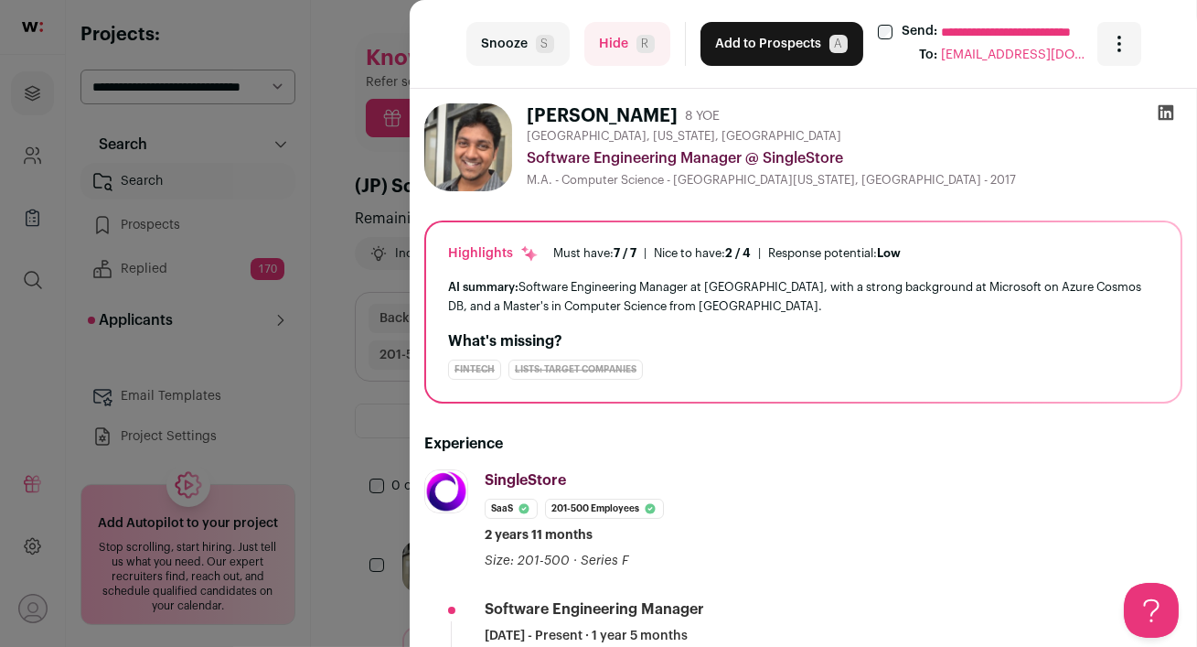
click at [739, 47] on button "Add to Prospects A" at bounding box center [782, 44] width 163 height 44
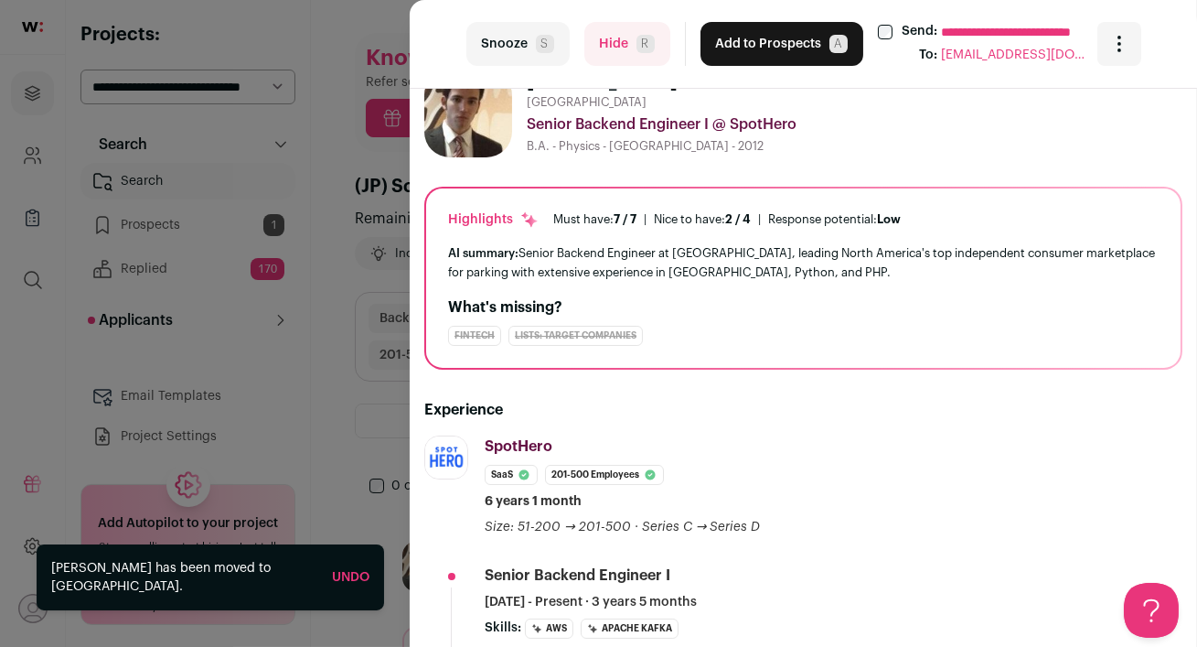
scroll to position [100, 0]
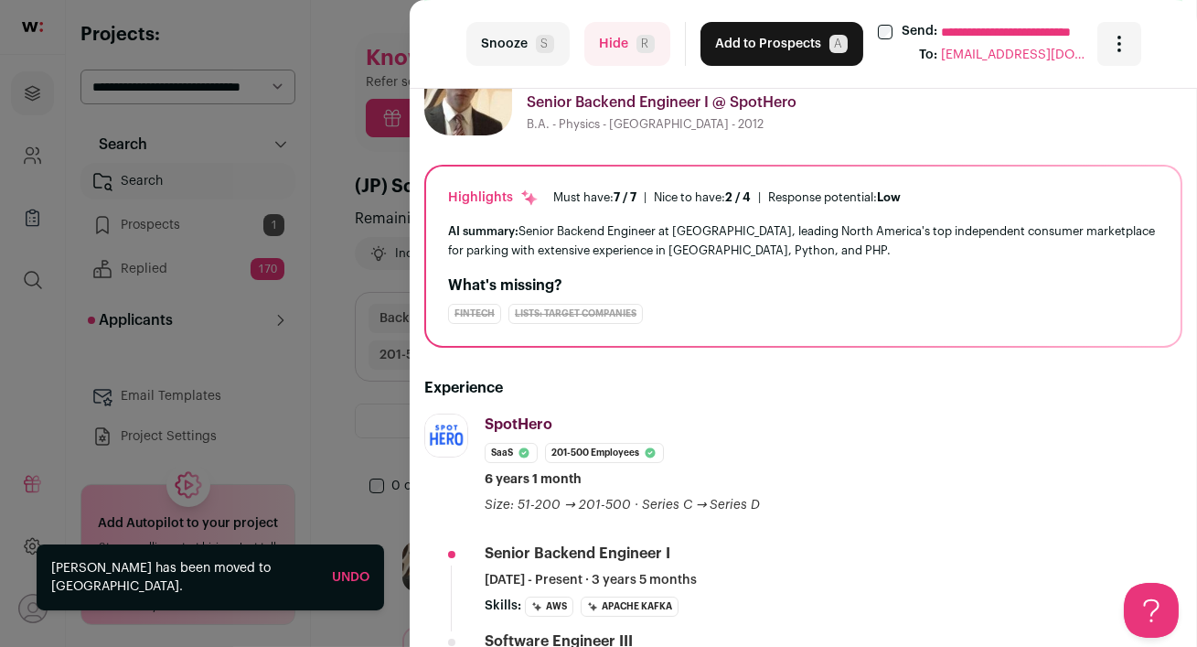
click at [612, 45] on button "Hide R" at bounding box center [627, 44] width 86 height 44
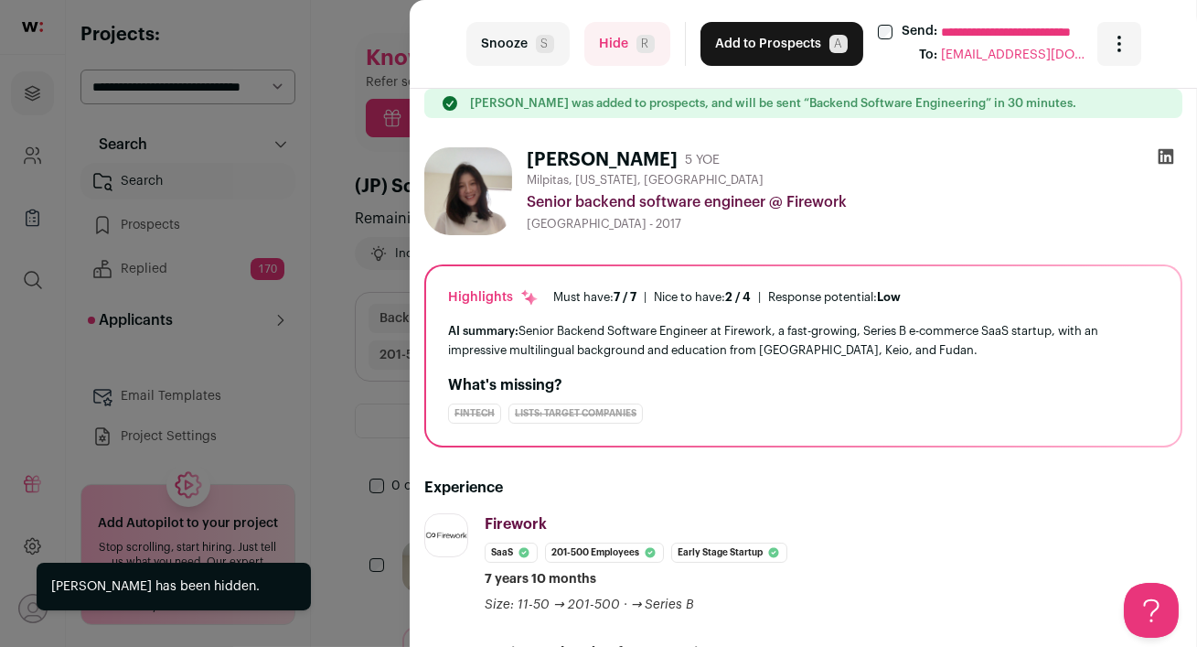
click at [319, 267] on div "**********" at bounding box center [598, 323] width 1197 height 647
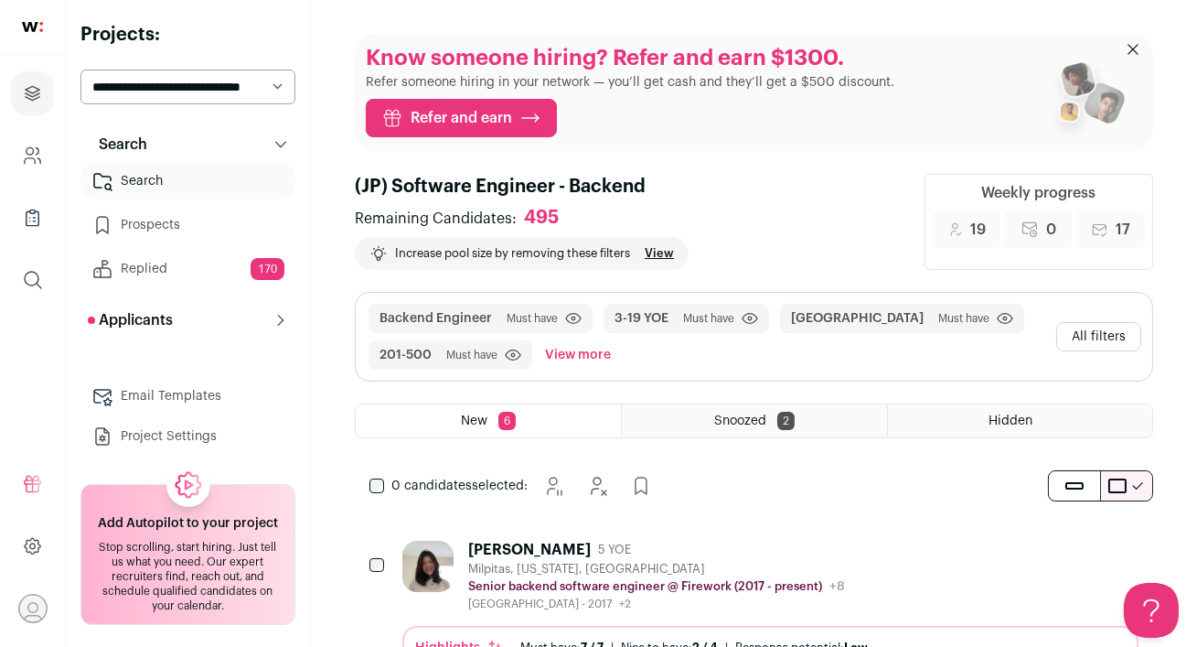
click at [134, 180] on link "Search" at bounding box center [187, 181] width 215 height 37
click at [714, 544] on div "[PERSON_NAME] 5 YOE" at bounding box center [656, 550] width 377 height 18
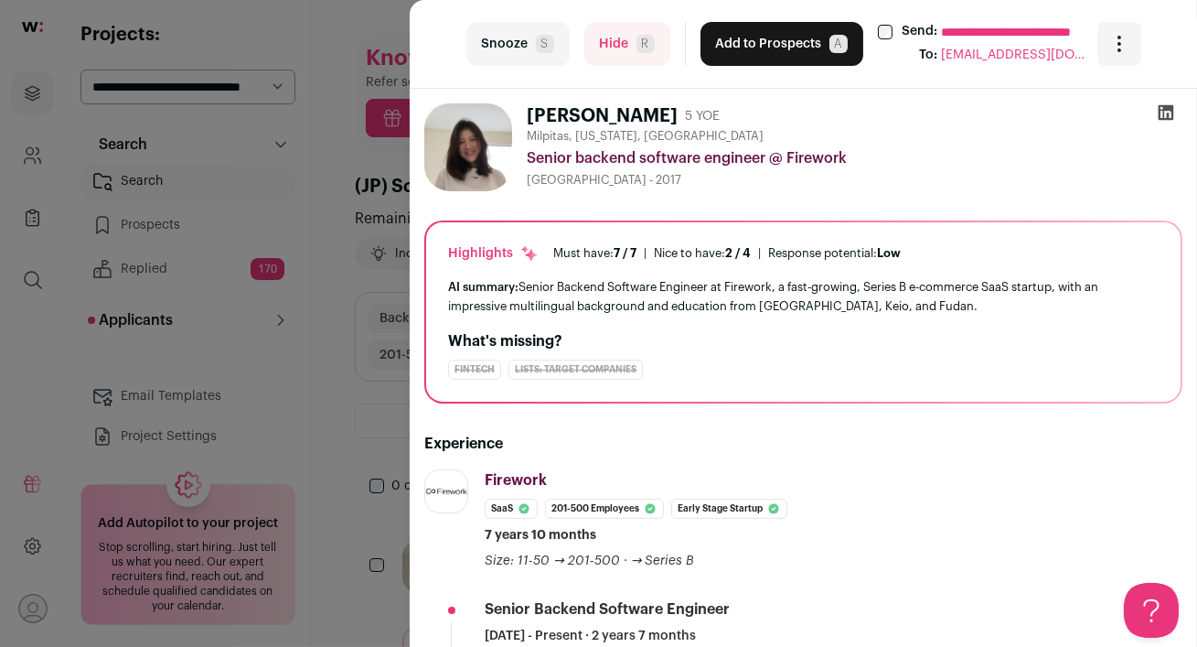
click at [251, 252] on div "**********" at bounding box center [598, 323] width 1197 height 647
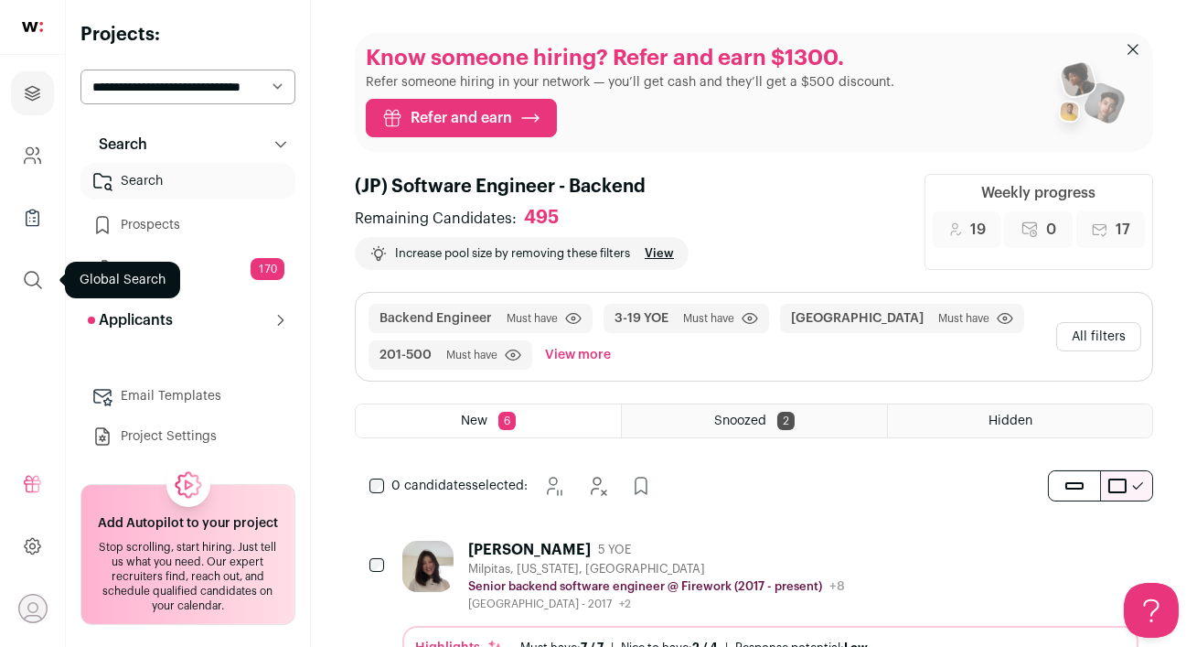
click at [20, 283] on button "submit" at bounding box center [33, 280] width 44 height 44
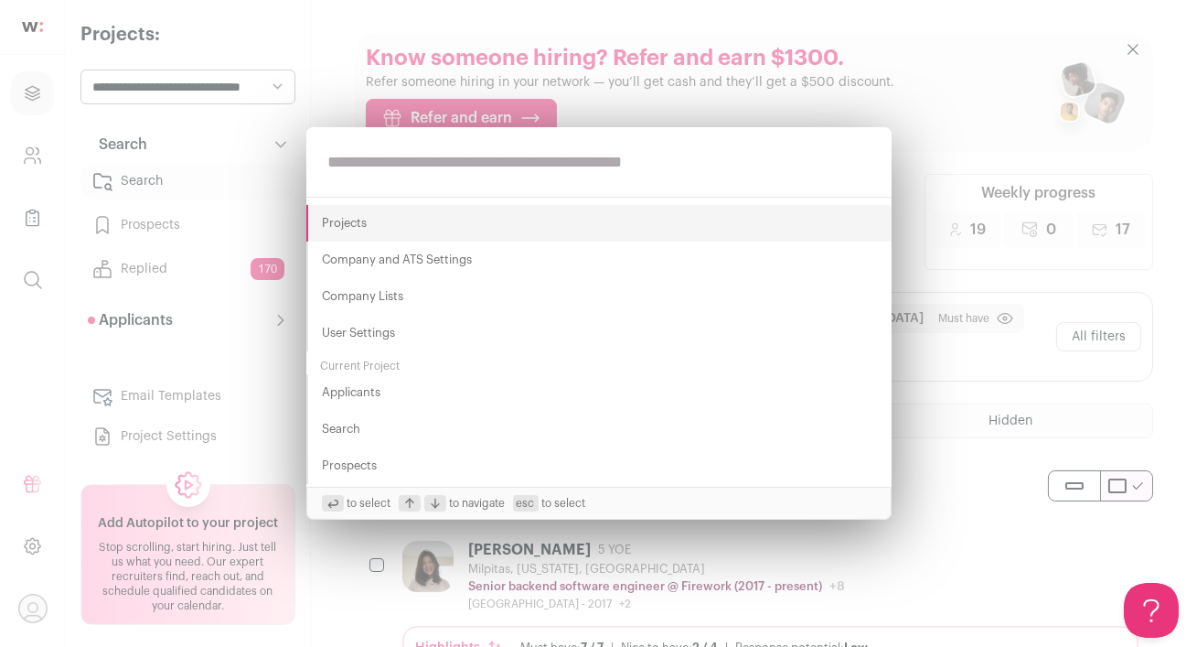
click at [368, 168] on input "text" at bounding box center [598, 162] width 585 height 70
paste input "**********"
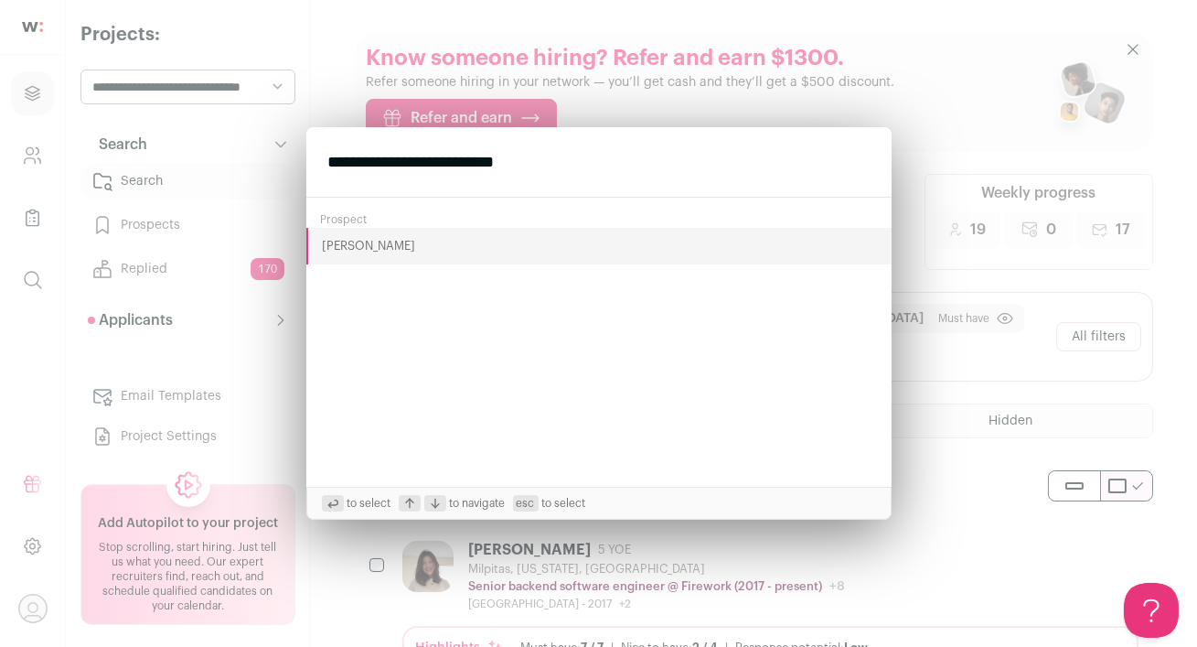
type input "**********"
click at [372, 252] on button "Andriy Savchenko" at bounding box center [598, 246] width 585 height 37
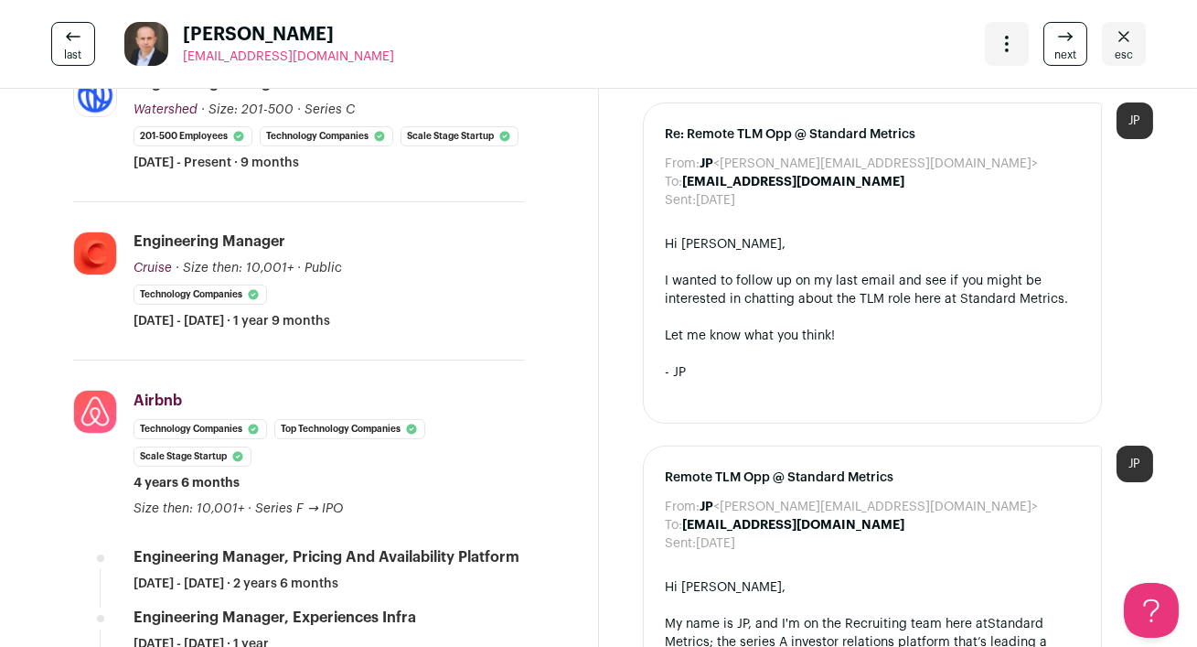
scroll to position [380, 0]
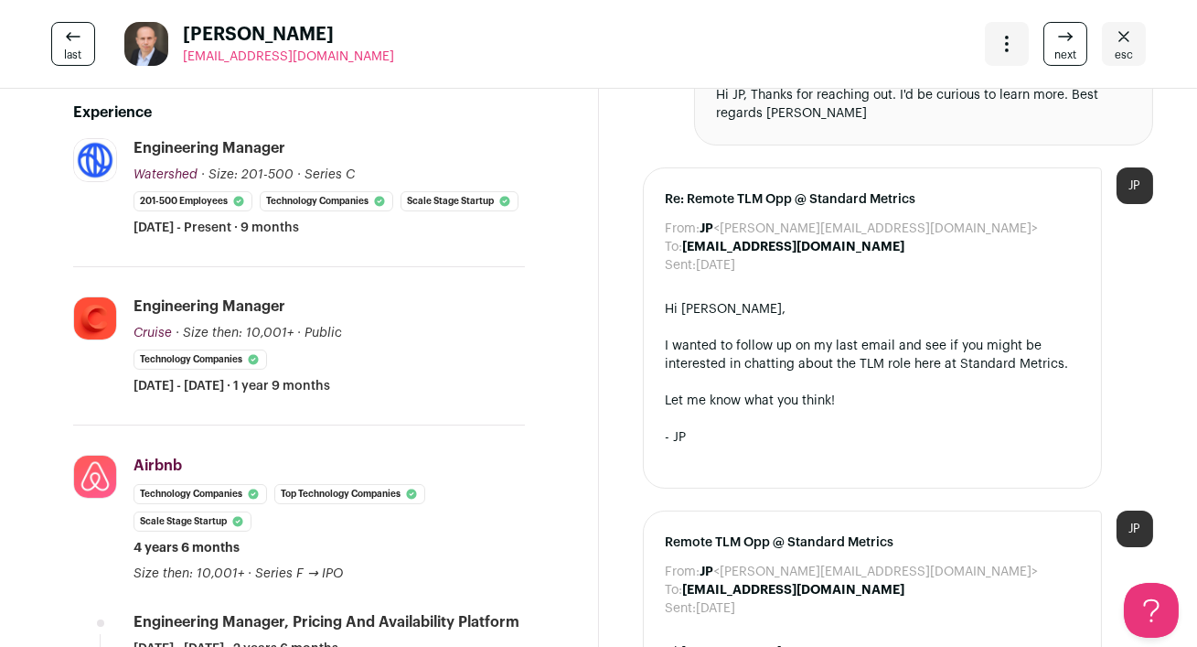
click at [1133, 48] on link "esc" at bounding box center [1124, 44] width 44 height 44
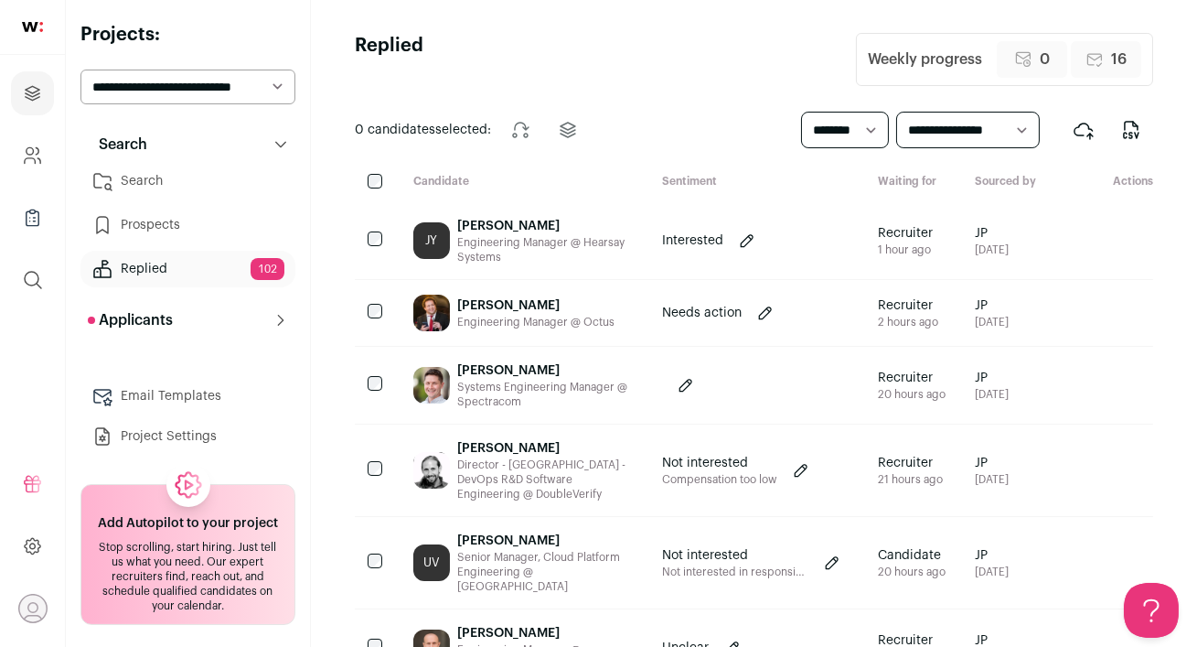
click at [175, 179] on link "Search" at bounding box center [187, 181] width 215 height 37
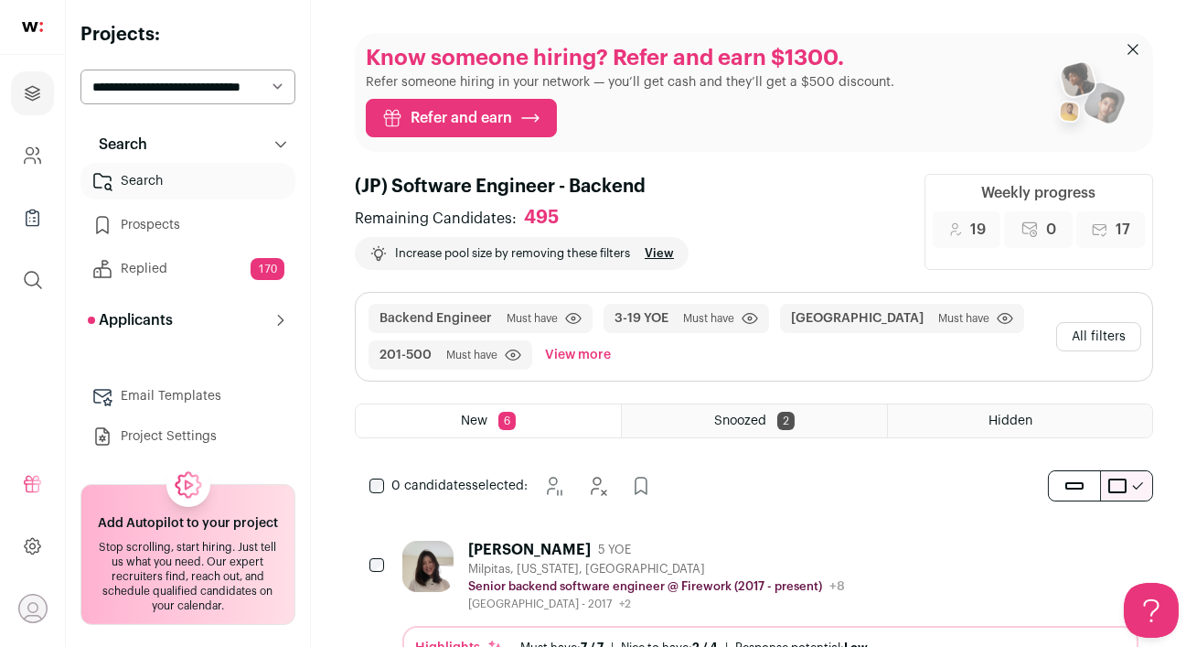
click at [157, 269] on link "Replied 170" at bounding box center [187, 269] width 215 height 37
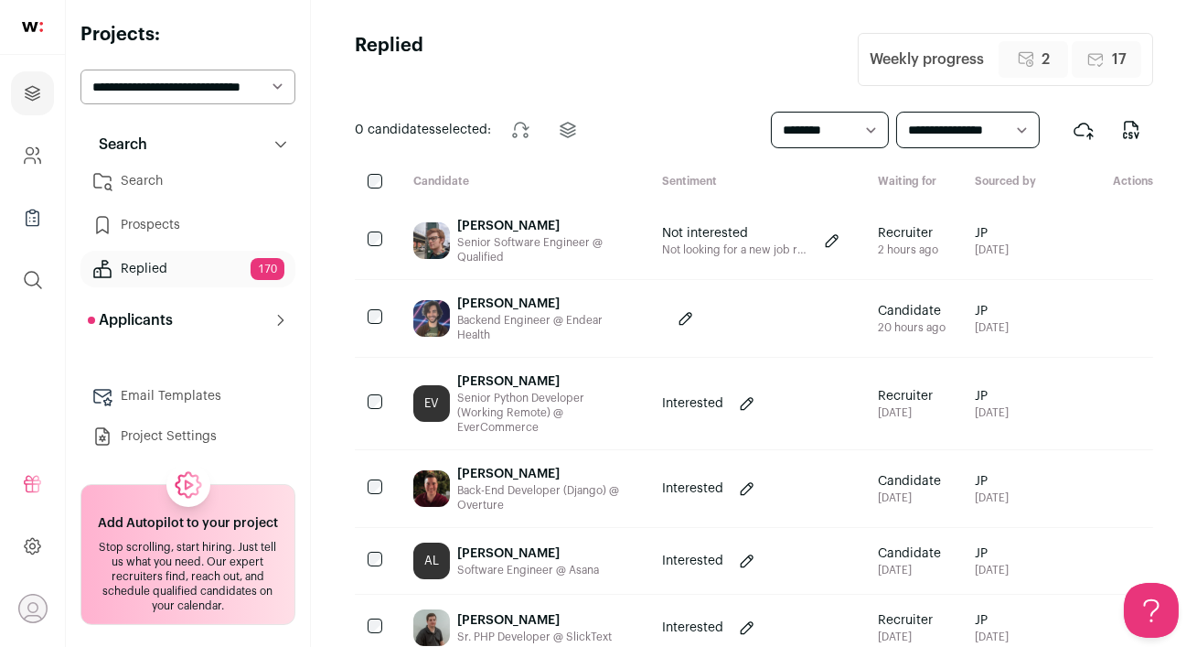
click at [165, 183] on link "Search" at bounding box center [187, 181] width 215 height 37
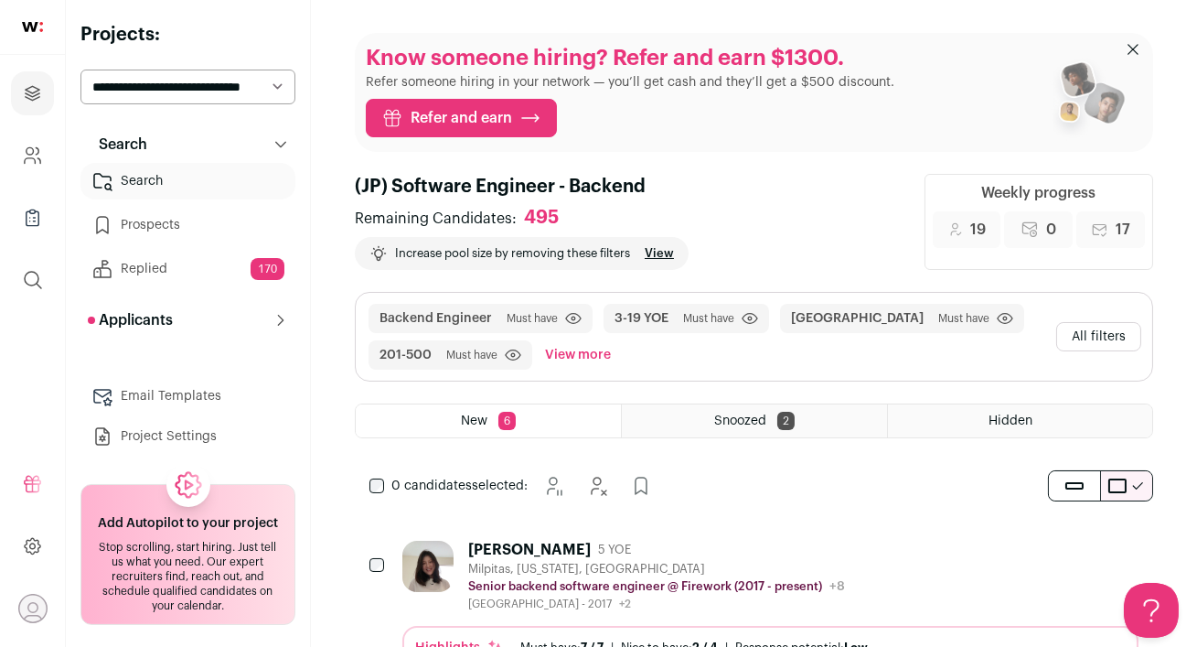
click at [691, 552] on div "[PERSON_NAME] 5 YOE" at bounding box center [656, 550] width 377 height 18
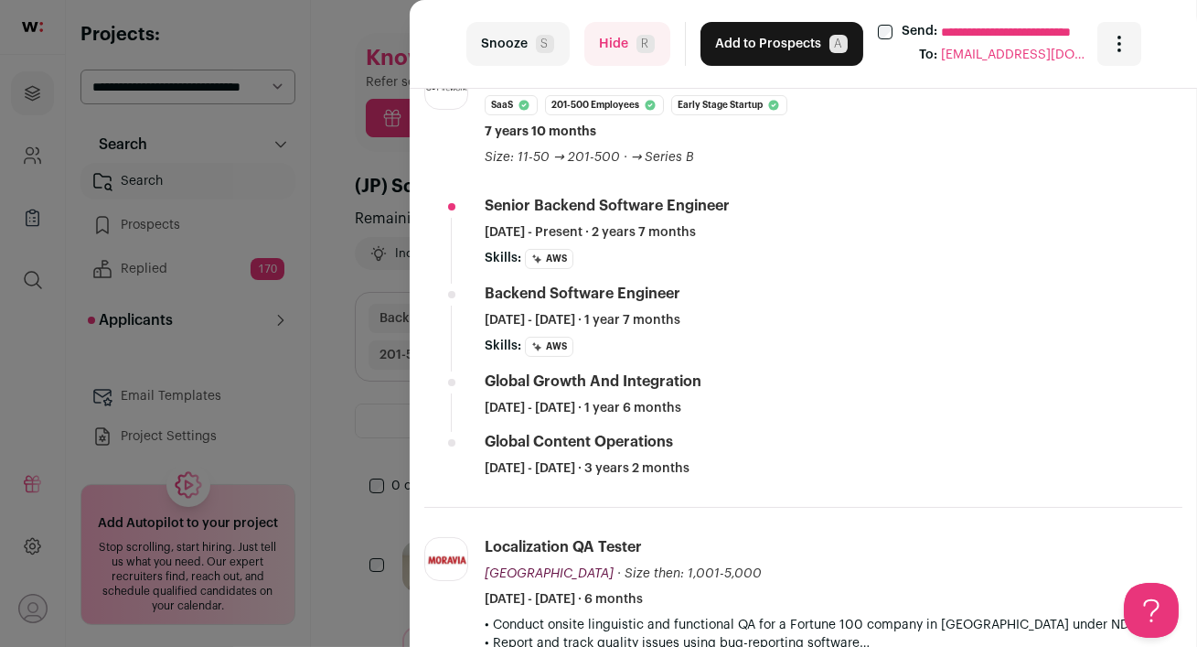
scroll to position [358, 0]
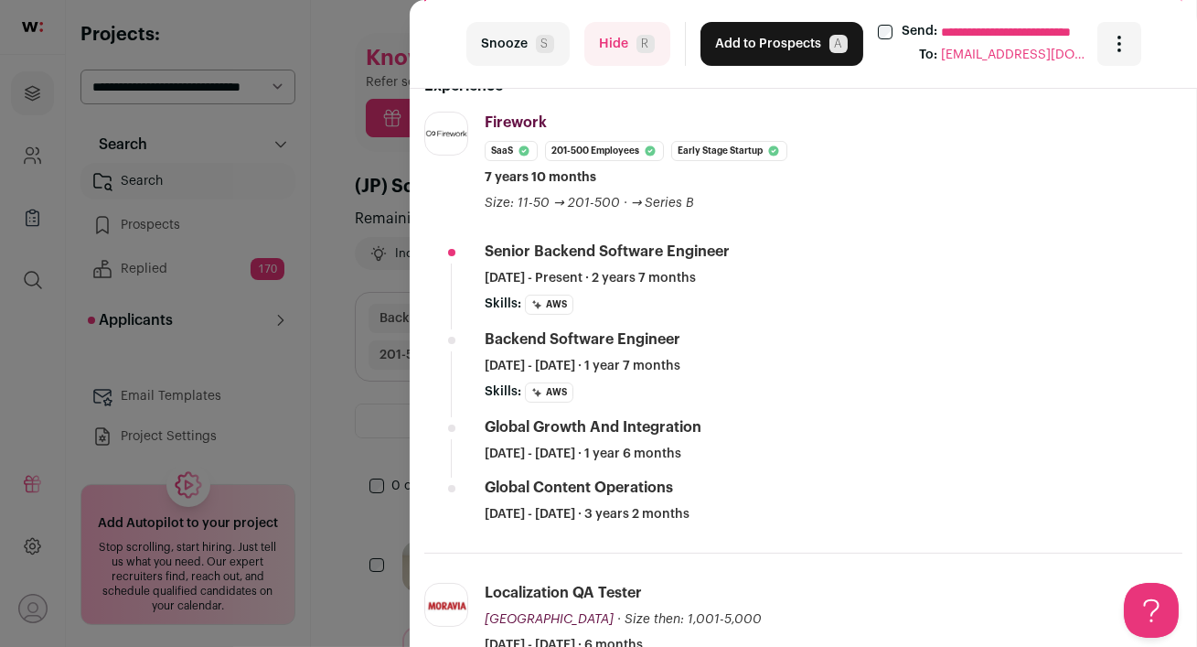
click at [619, 51] on button "Hide R" at bounding box center [627, 44] width 86 height 44
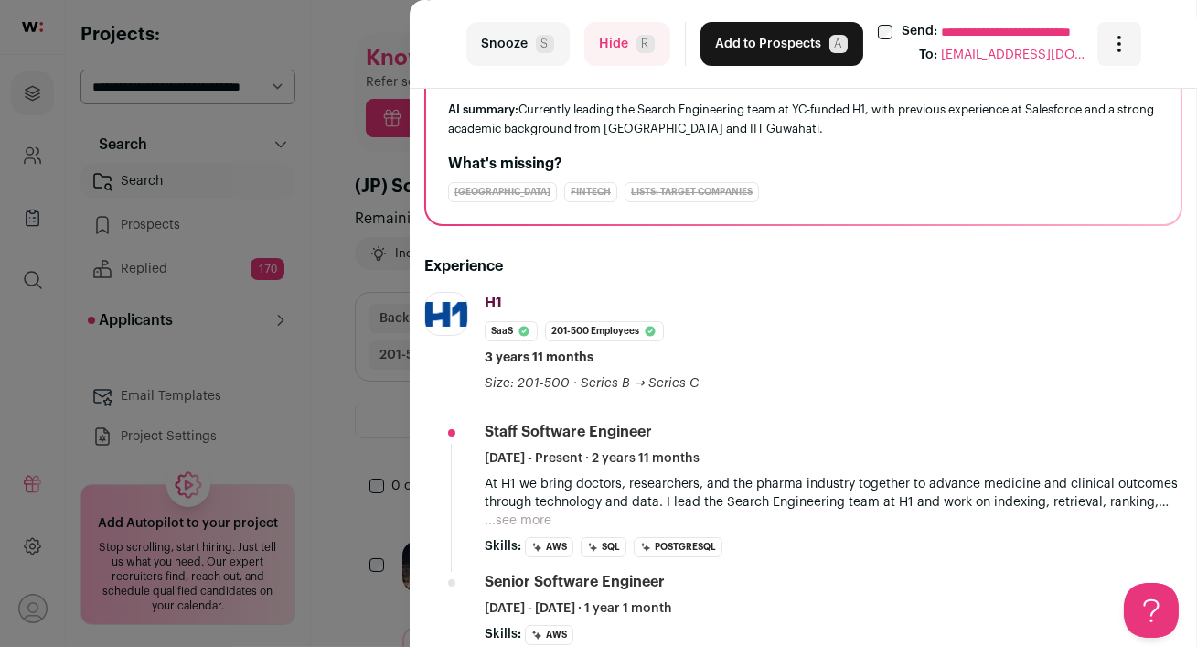
scroll to position [212, 0]
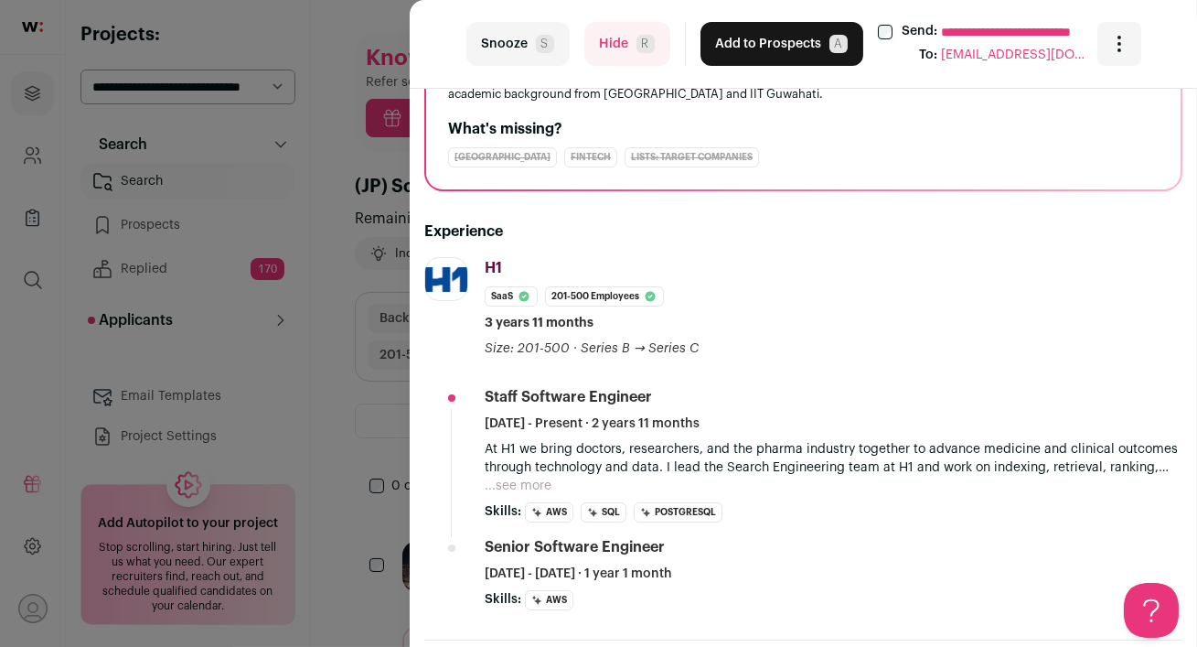
click at [611, 42] on button "Hide R" at bounding box center [627, 44] width 86 height 44
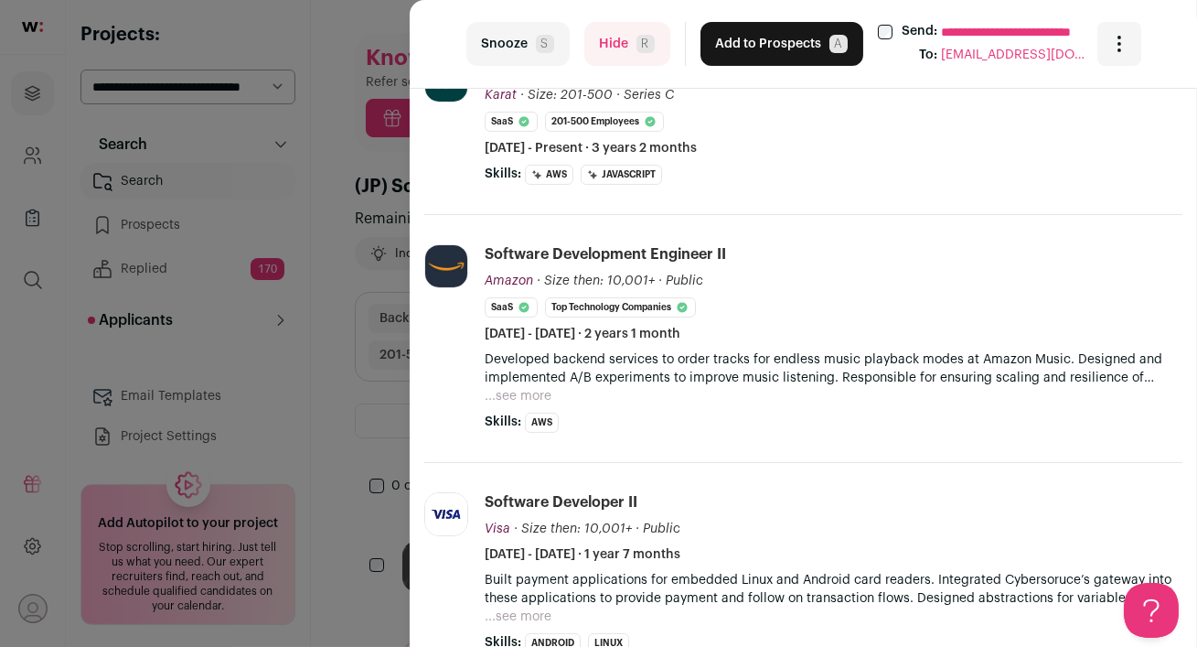
scroll to position [366, 0]
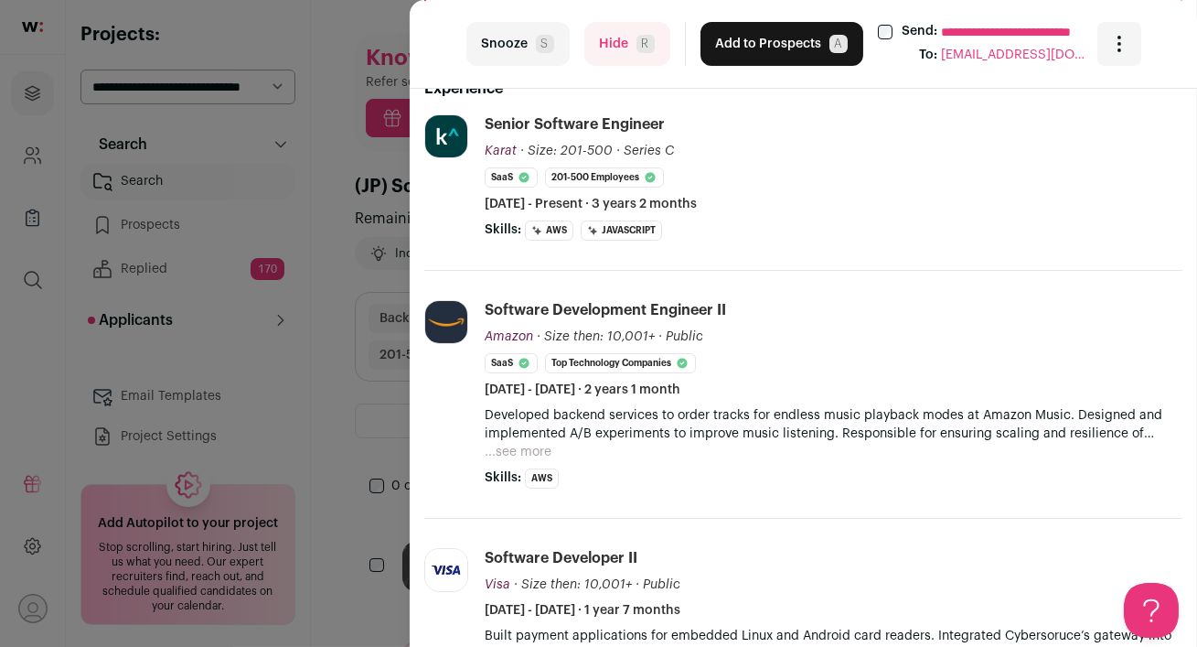
click at [627, 51] on button "Hide R" at bounding box center [627, 44] width 86 height 44
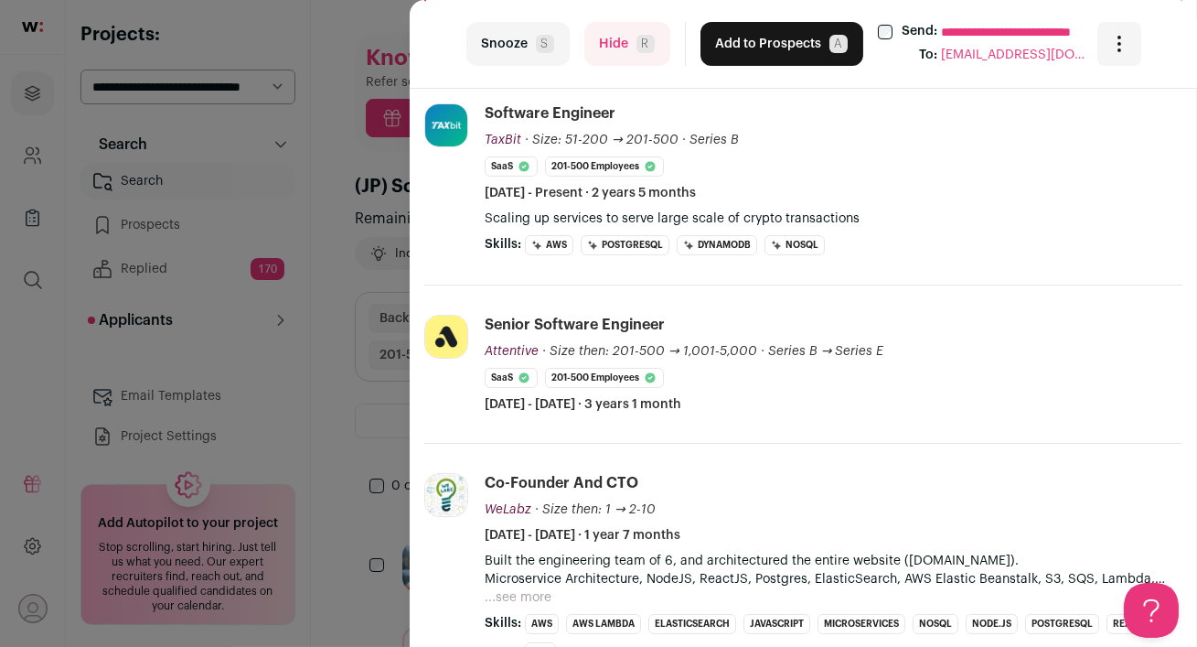
click at [622, 49] on button "Hide R" at bounding box center [627, 44] width 86 height 44
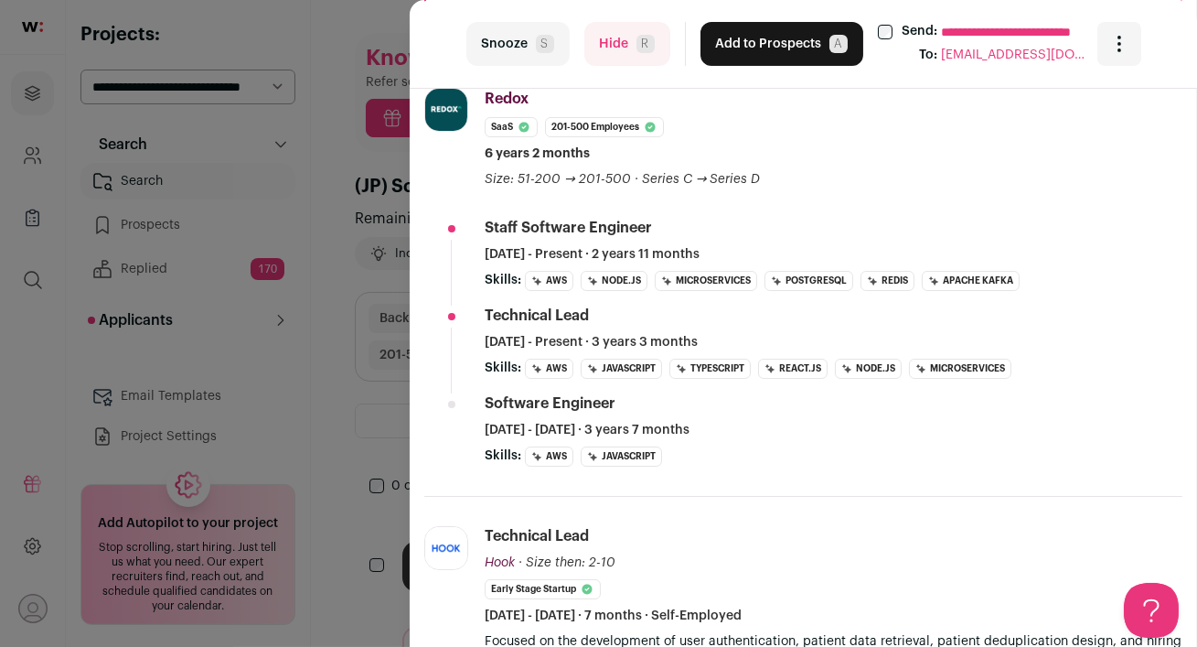
scroll to position [0, 0]
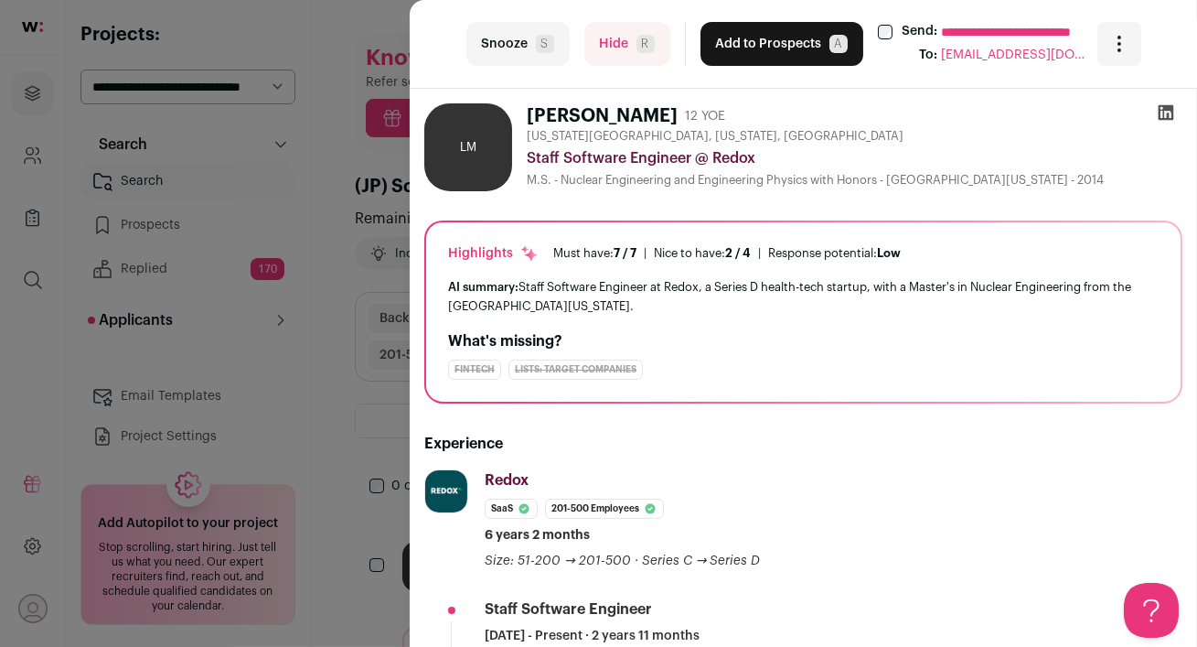
click at [1170, 113] on icon at bounding box center [1166, 112] width 18 height 18
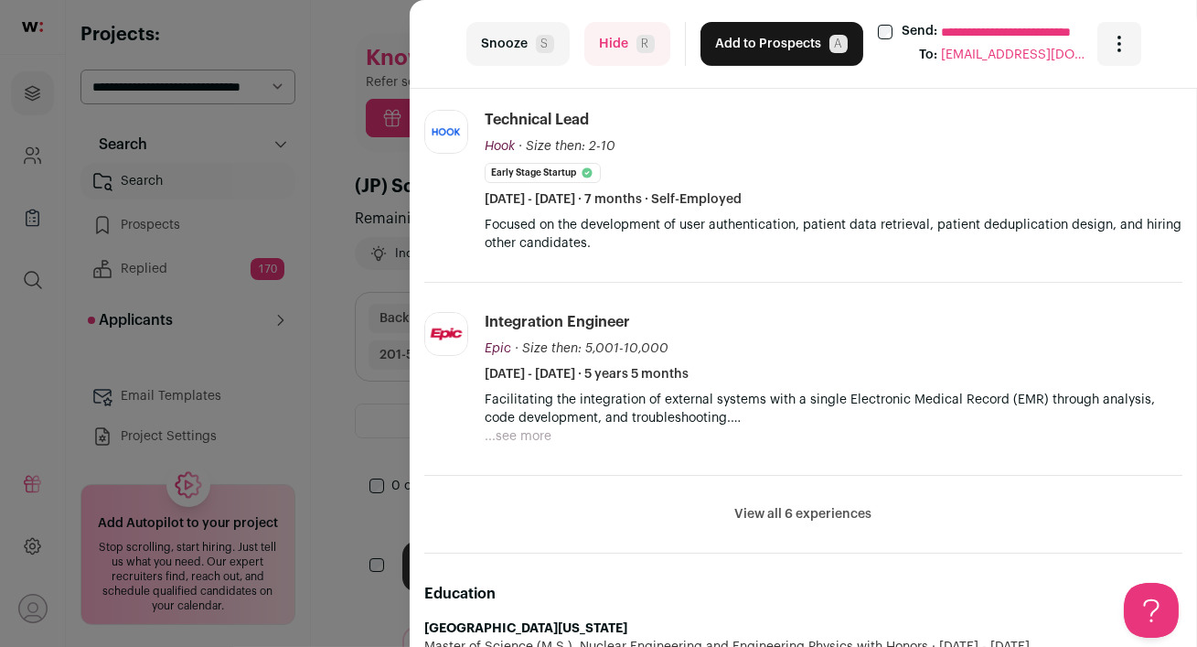
scroll to position [777, 0]
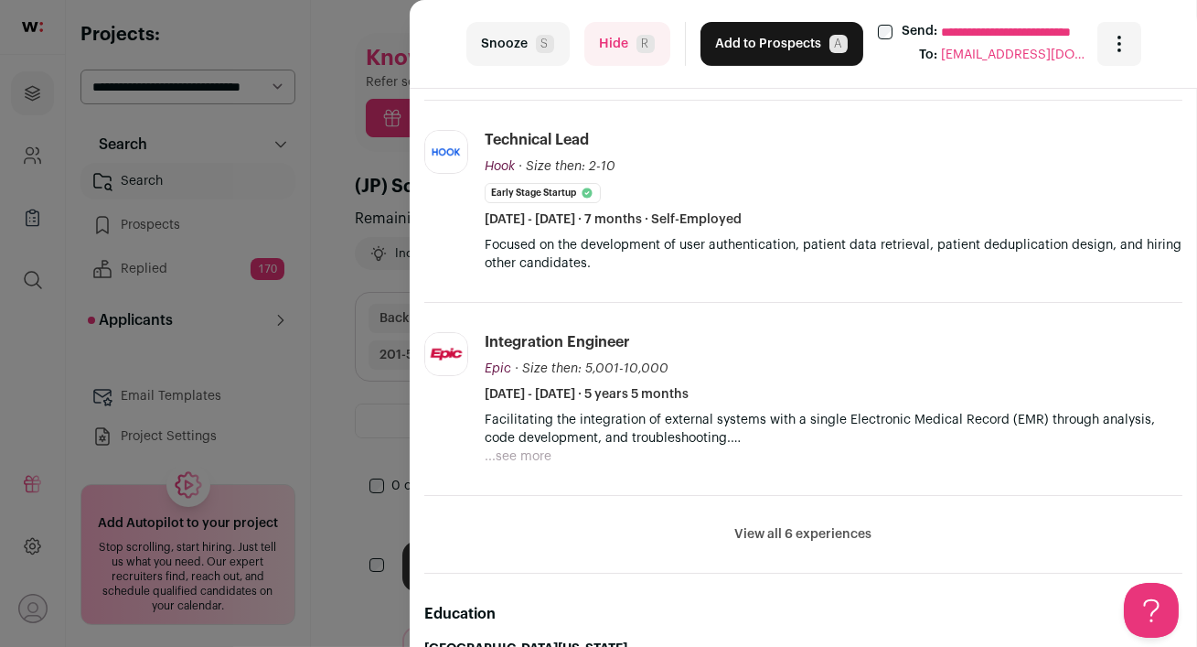
click at [511, 455] on button "...see more" at bounding box center [518, 456] width 67 height 18
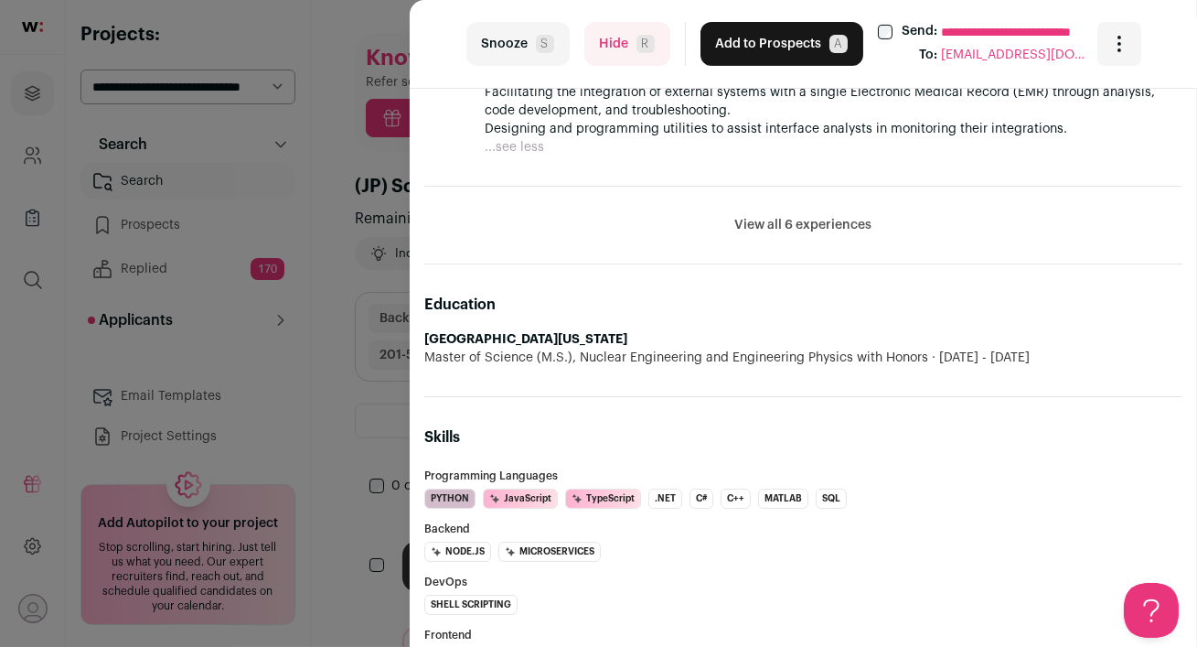
scroll to position [1173, 0]
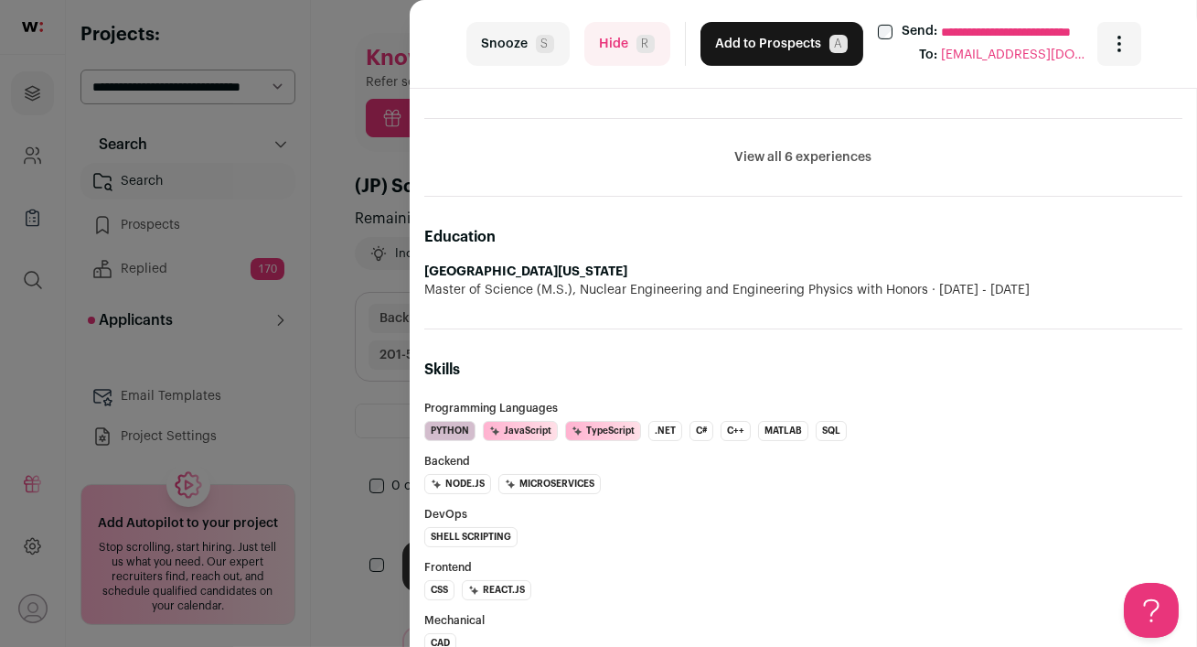
click at [763, 156] on button "View all 6 experiences" at bounding box center [803, 157] width 137 height 18
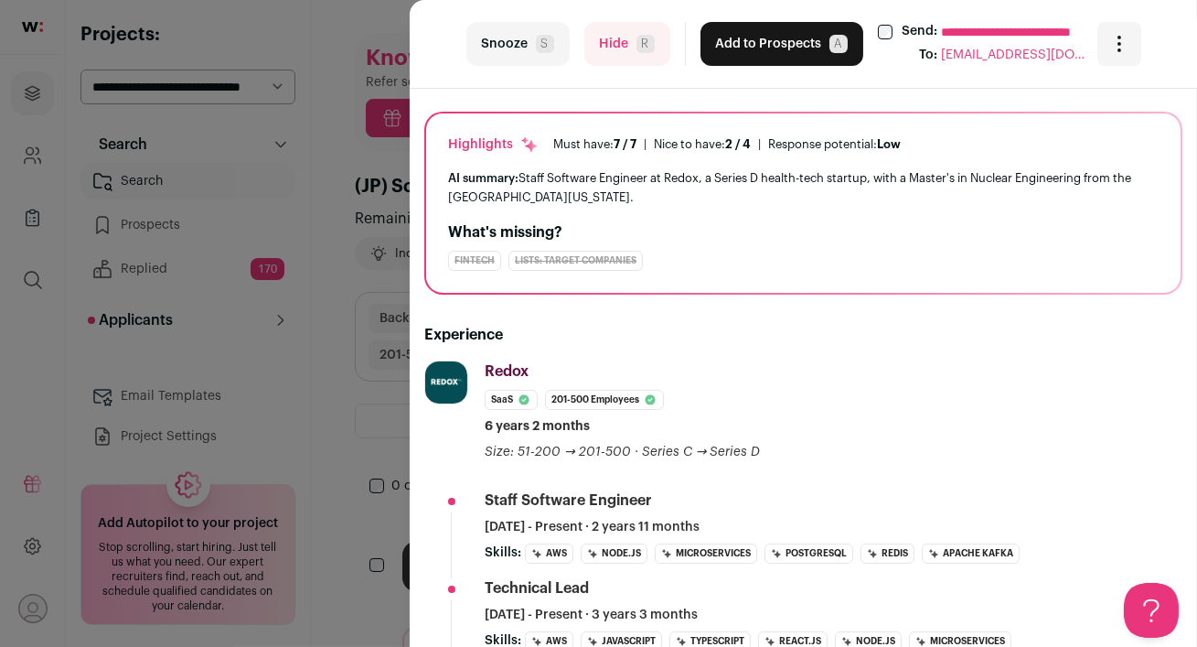
scroll to position [0, 0]
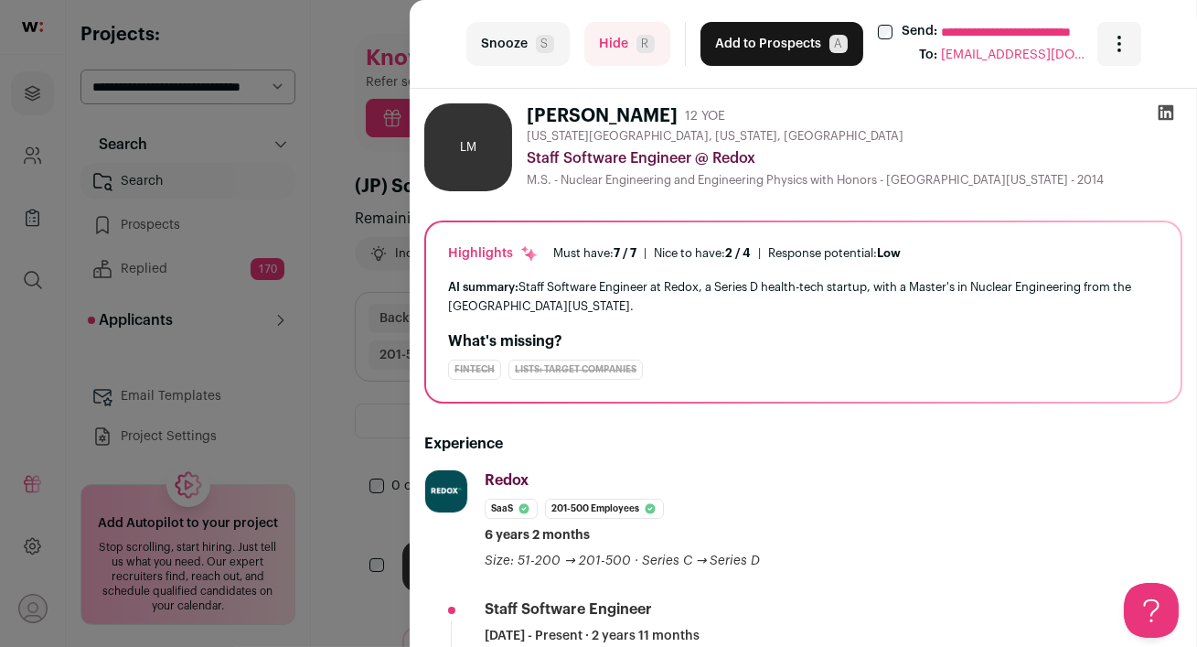
click at [608, 42] on button "Hide R" at bounding box center [627, 44] width 86 height 44
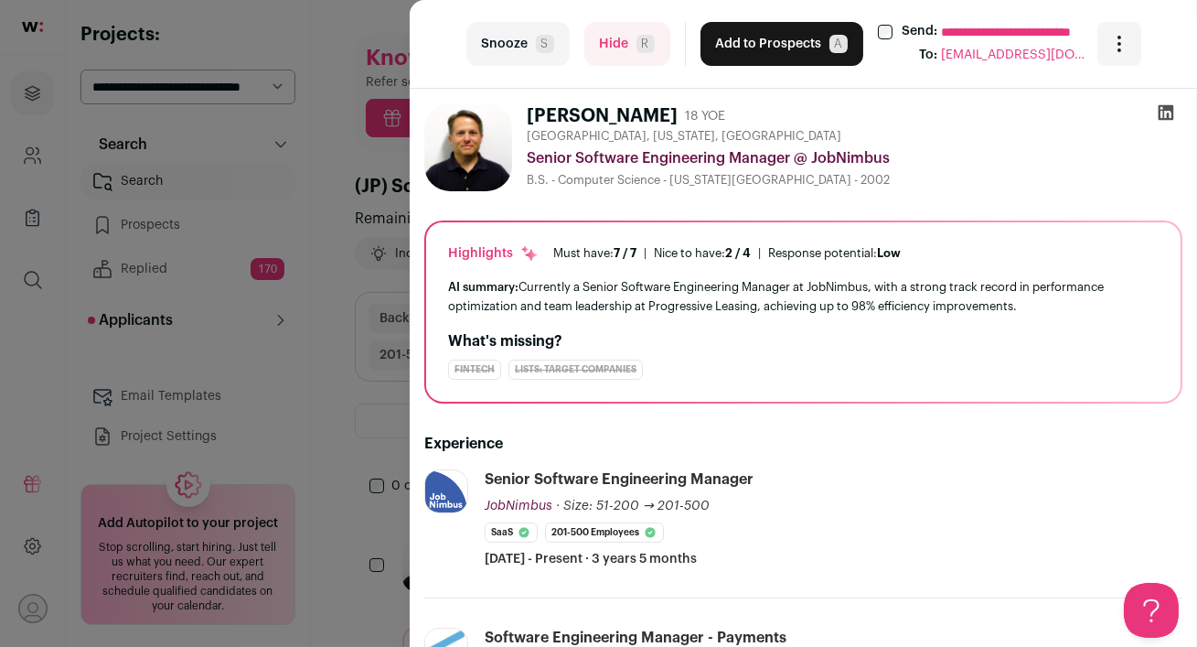
click at [619, 60] on button "Hide R" at bounding box center [627, 44] width 86 height 44
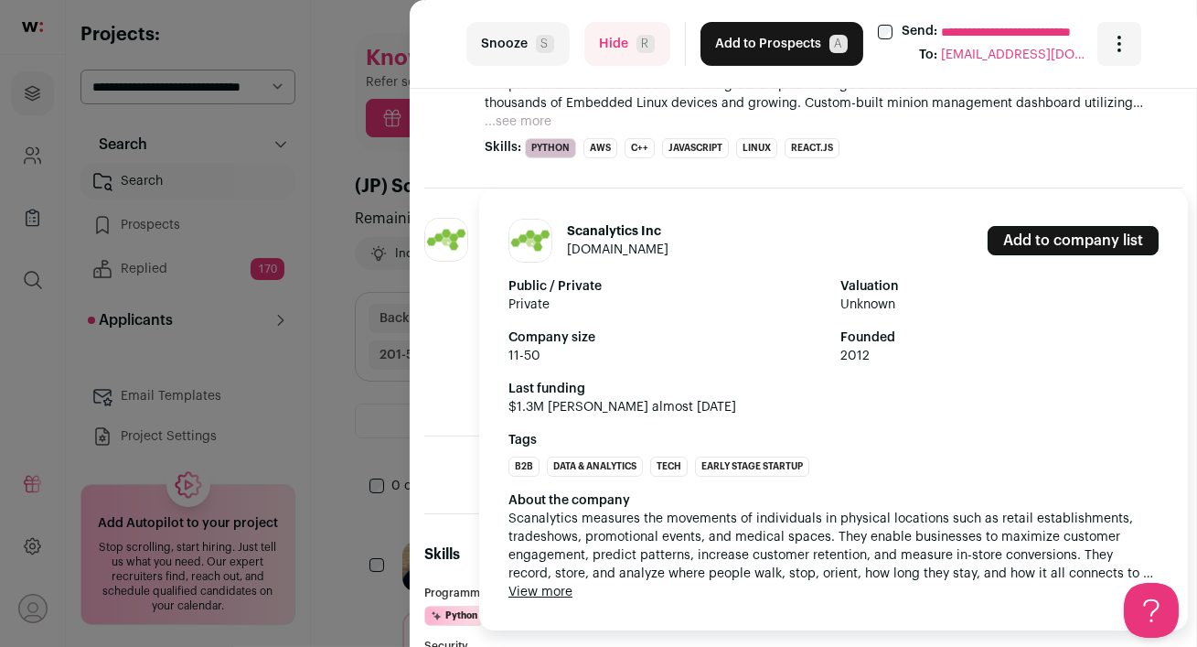
scroll to position [829, 0]
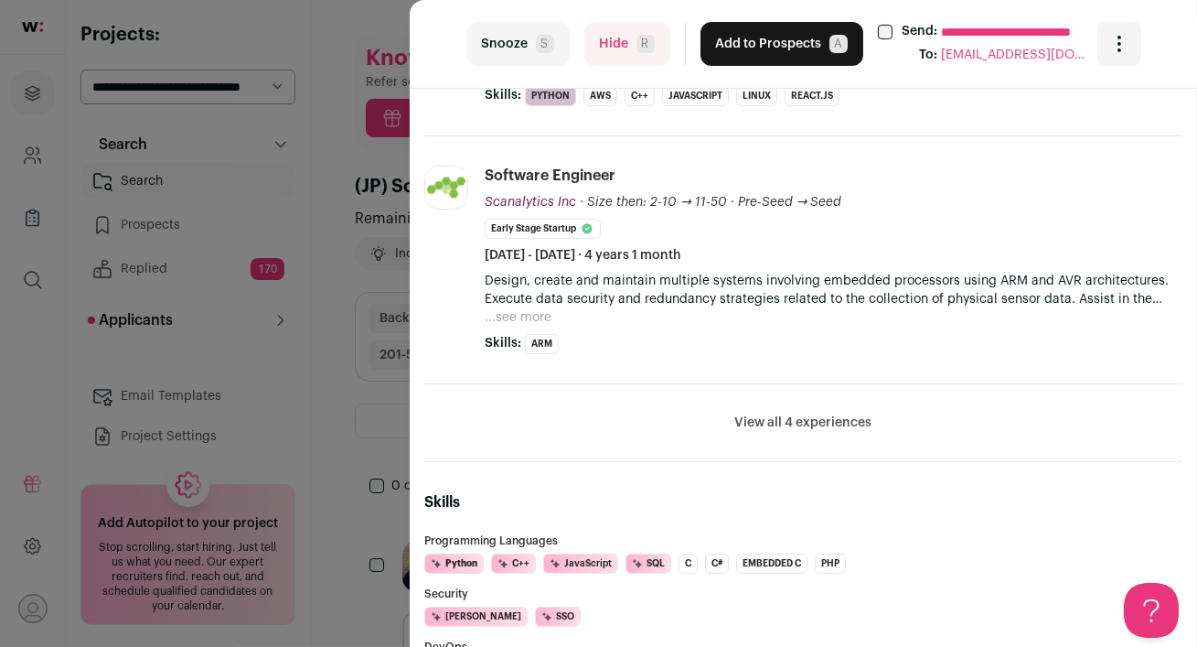
click at [775, 413] on button "View all 4 experiences" at bounding box center [803, 422] width 137 height 18
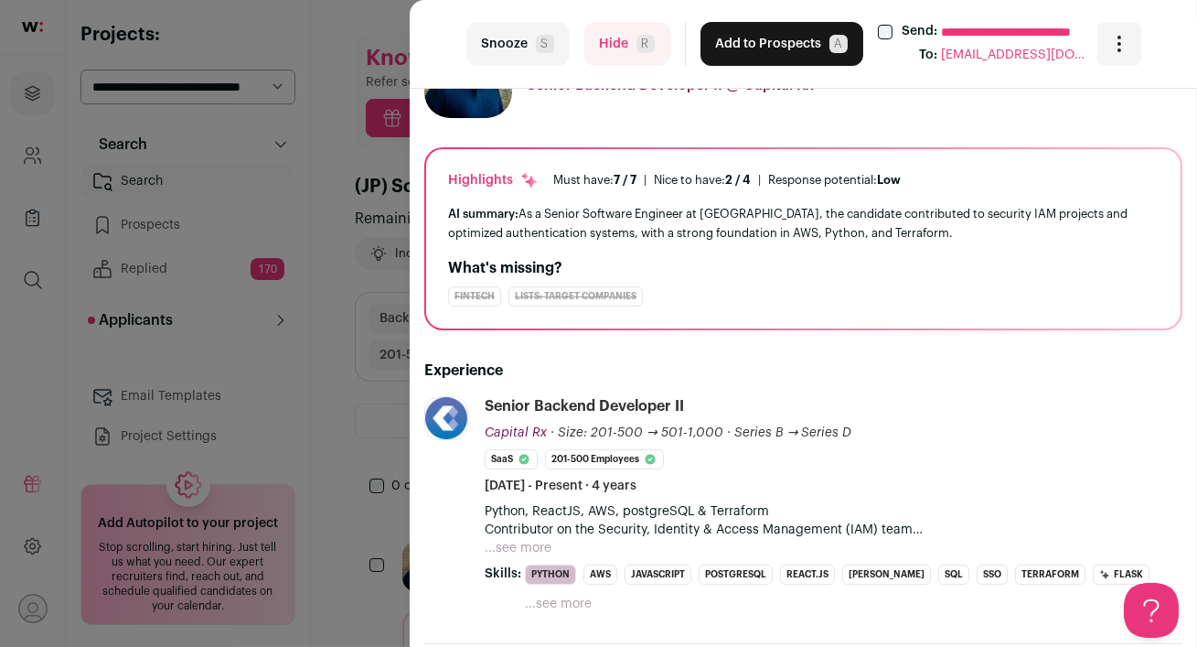
scroll to position [0, 0]
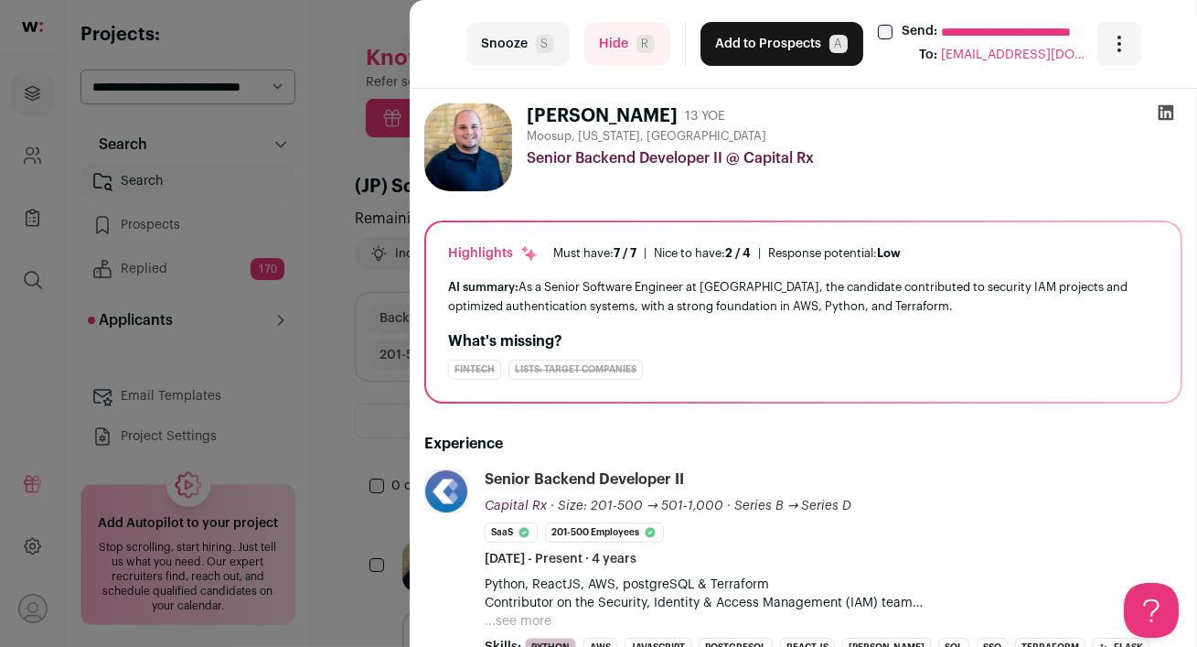
click at [1165, 112] on icon at bounding box center [1166, 112] width 18 height 18
click at [742, 40] on button "Add to Prospects A" at bounding box center [782, 44] width 163 height 44
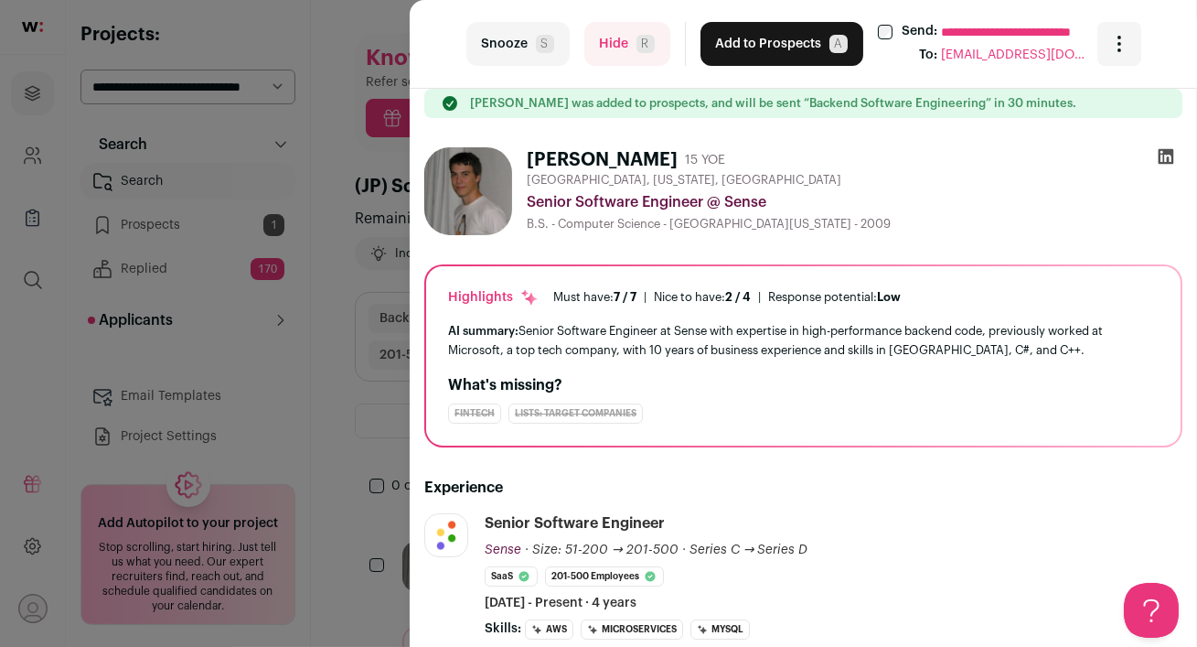
click at [1166, 160] on icon at bounding box center [1167, 157] width 16 height 16
click at [608, 43] on button "Hide R" at bounding box center [627, 44] width 86 height 44
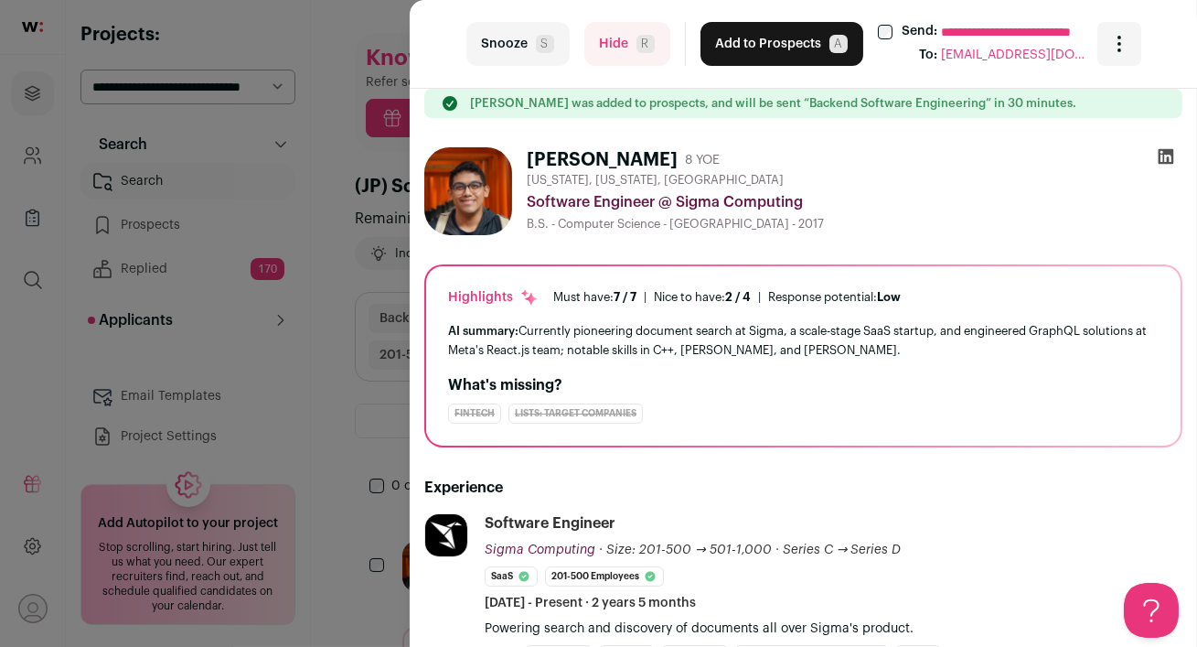
click at [742, 47] on button "Add to Prospects A" at bounding box center [782, 44] width 163 height 44
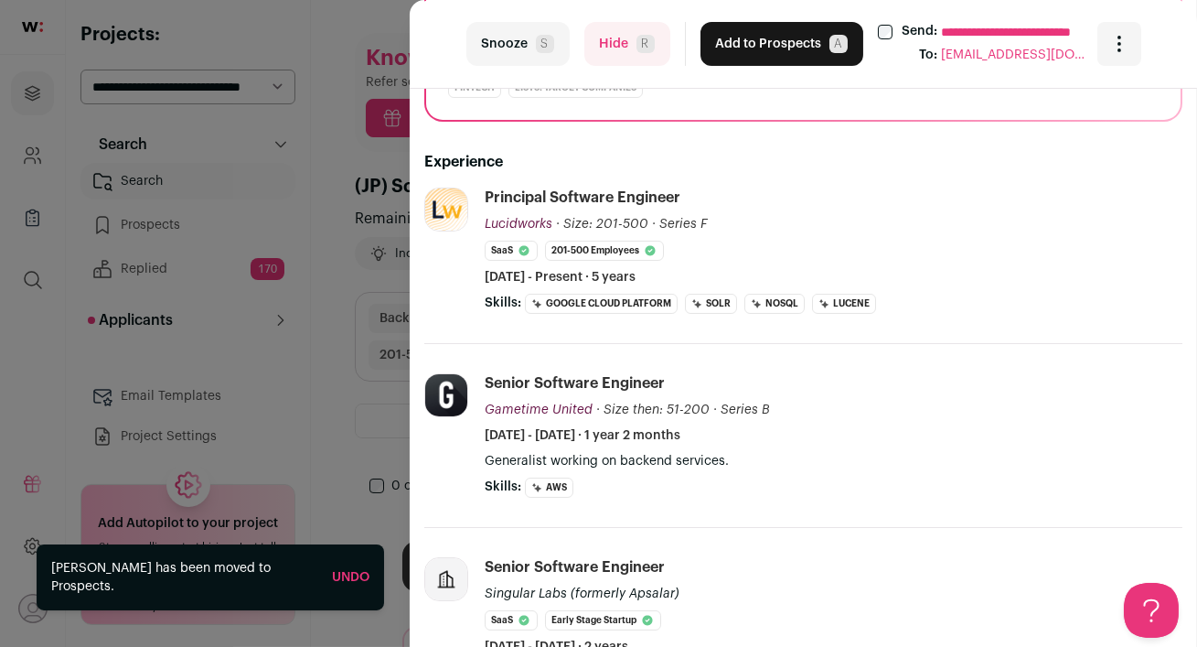
scroll to position [327, 0]
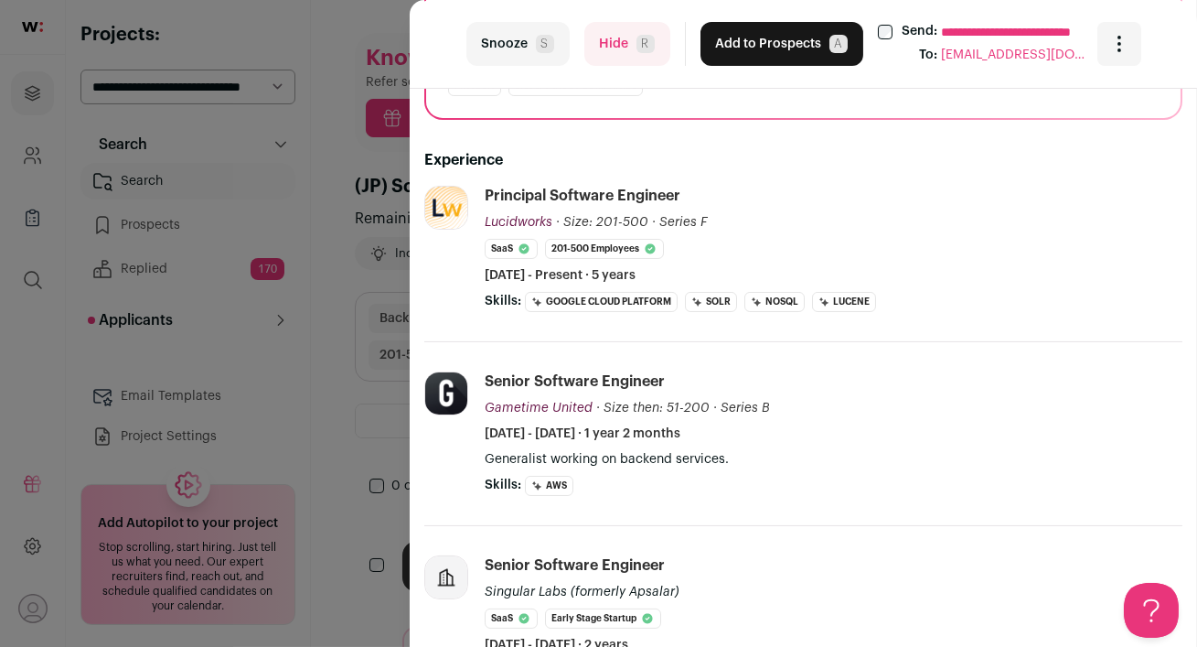
click at [631, 44] on button "Hide R" at bounding box center [627, 44] width 86 height 44
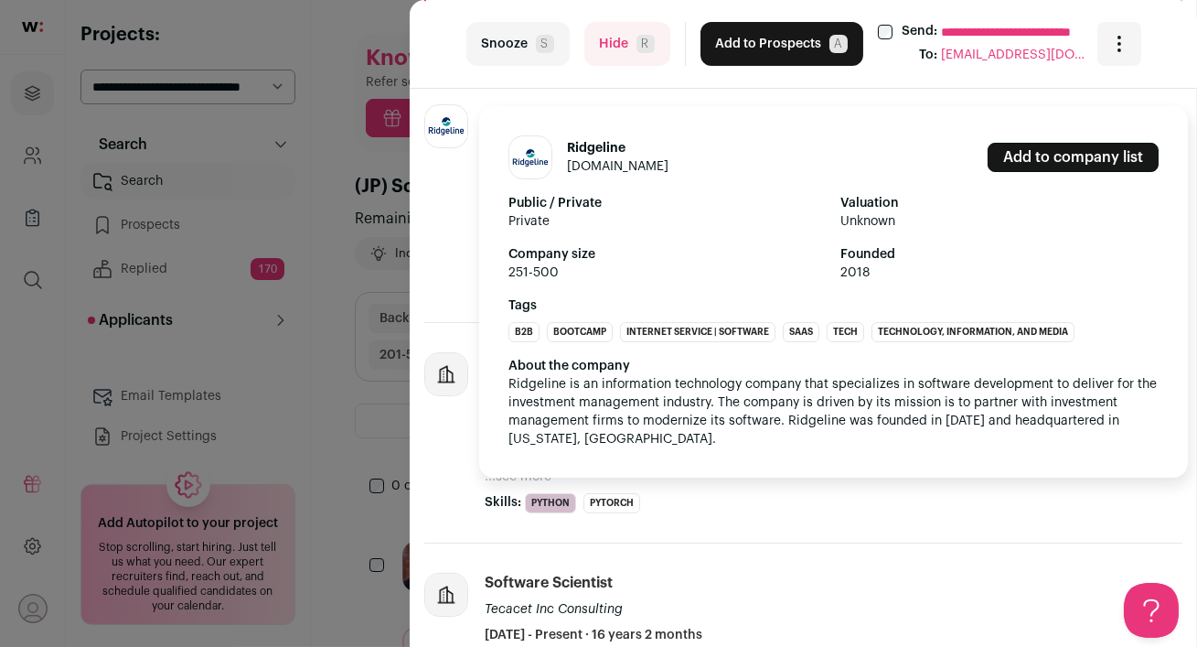
scroll to position [410, 0]
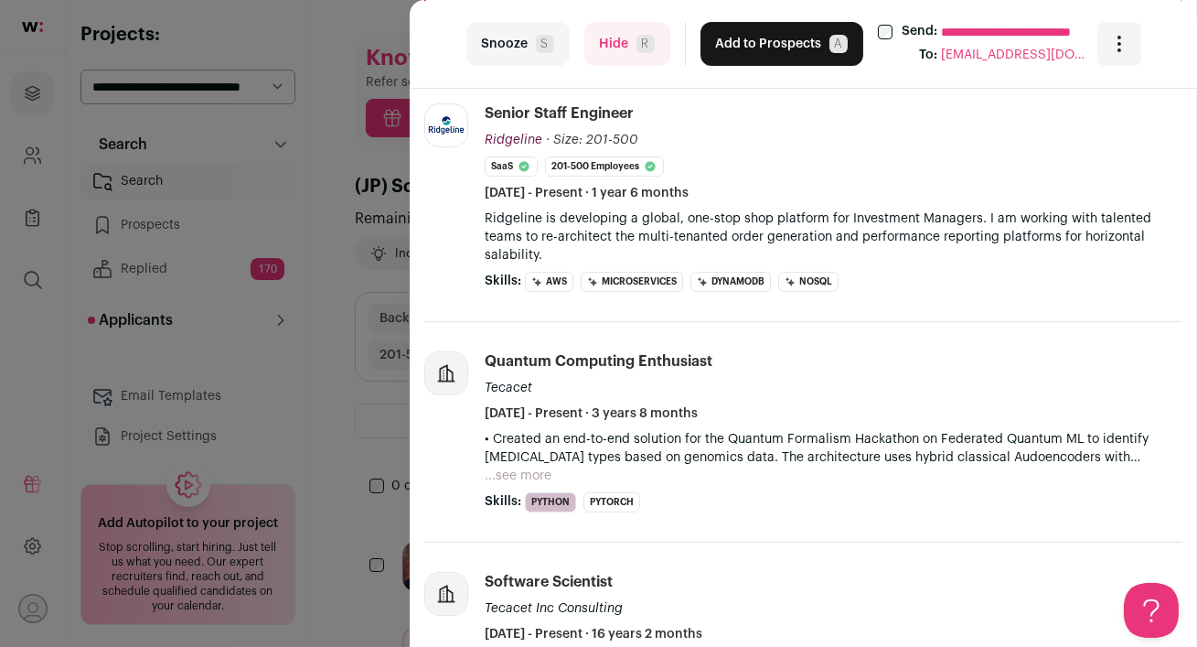
click at [520, 466] on button "...see more" at bounding box center [518, 475] width 67 height 18
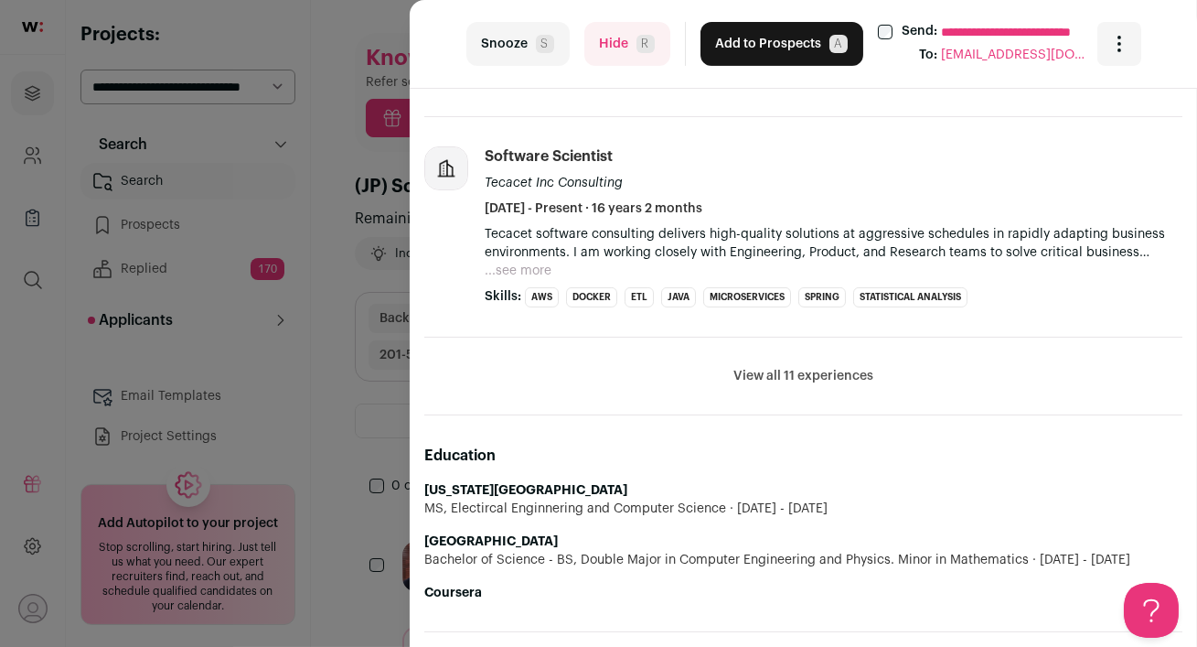
scroll to position [1061, 0]
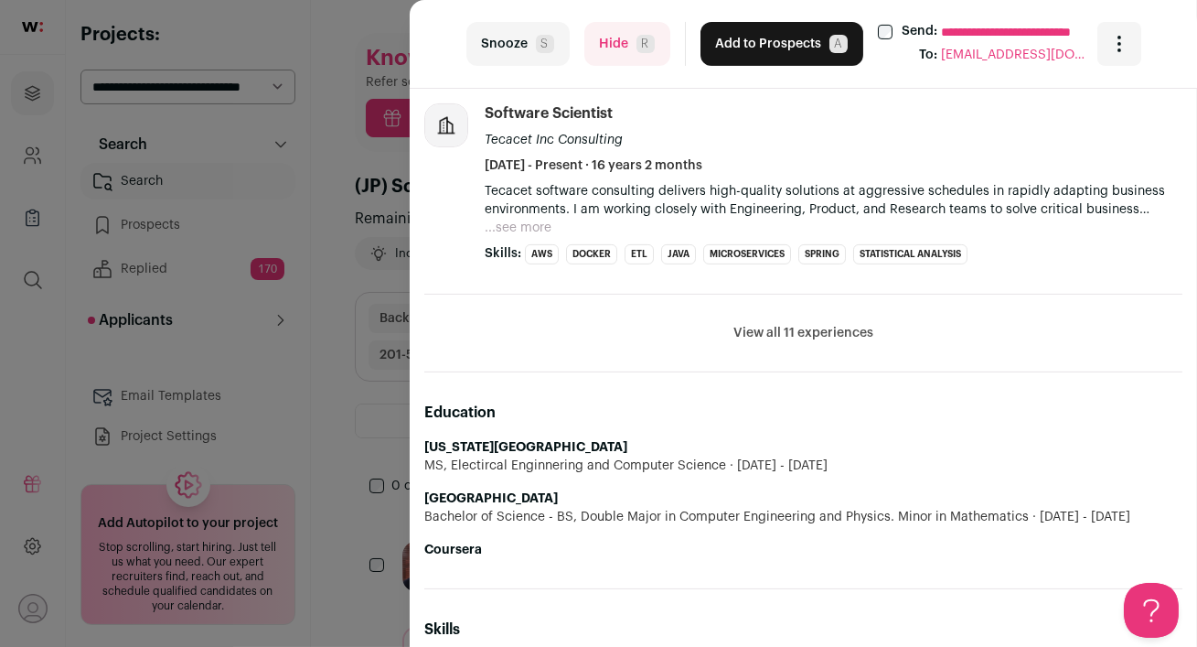
click at [763, 324] on button "View all 11 experiences" at bounding box center [804, 333] width 140 height 18
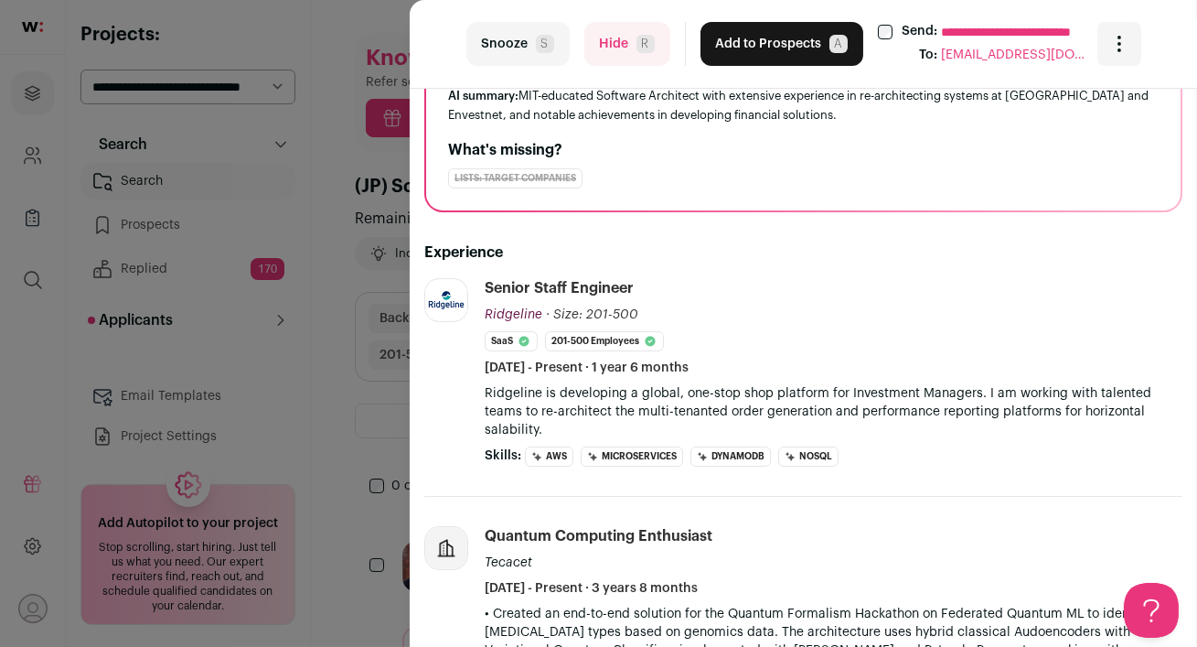
scroll to position [0, 0]
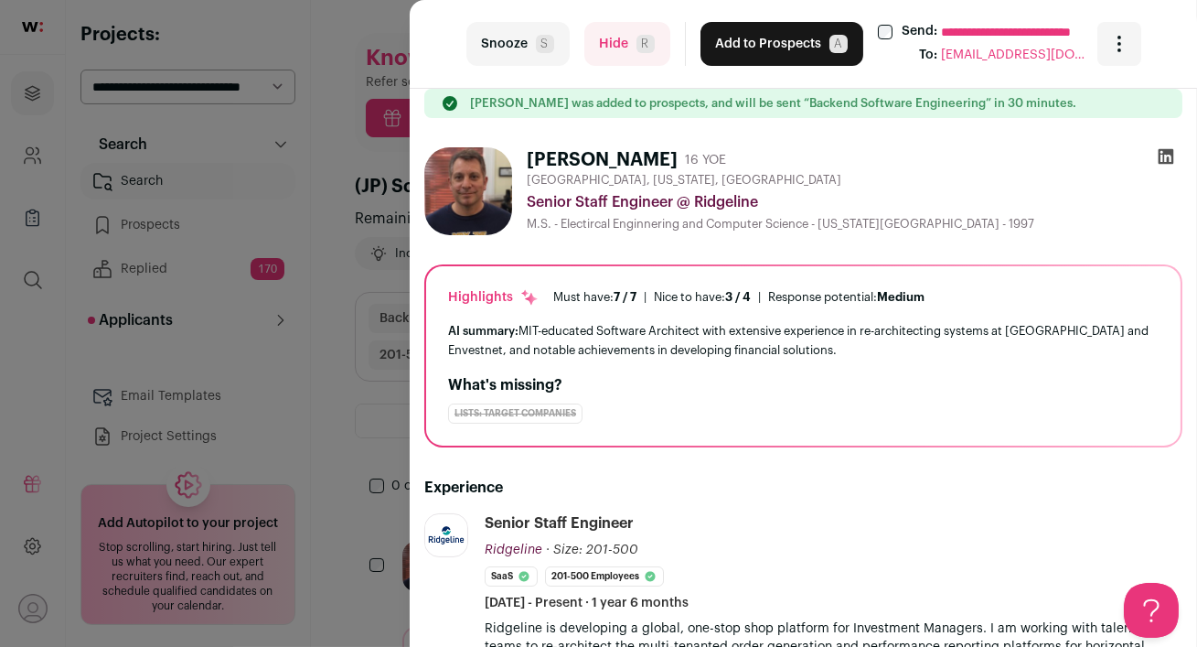
click at [1162, 157] on icon at bounding box center [1166, 156] width 18 height 18
click at [763, 42] on button "Add to Prospects A" at bounding box center [782, 44] width 163 height 44
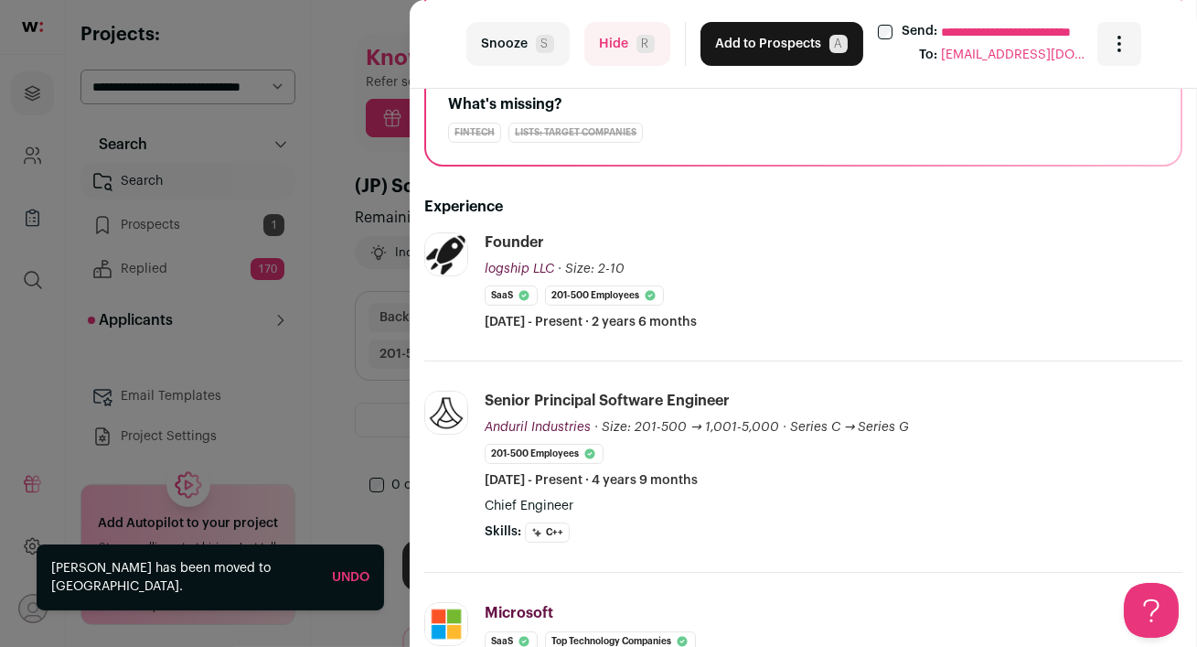
scroll to position [284, 0]
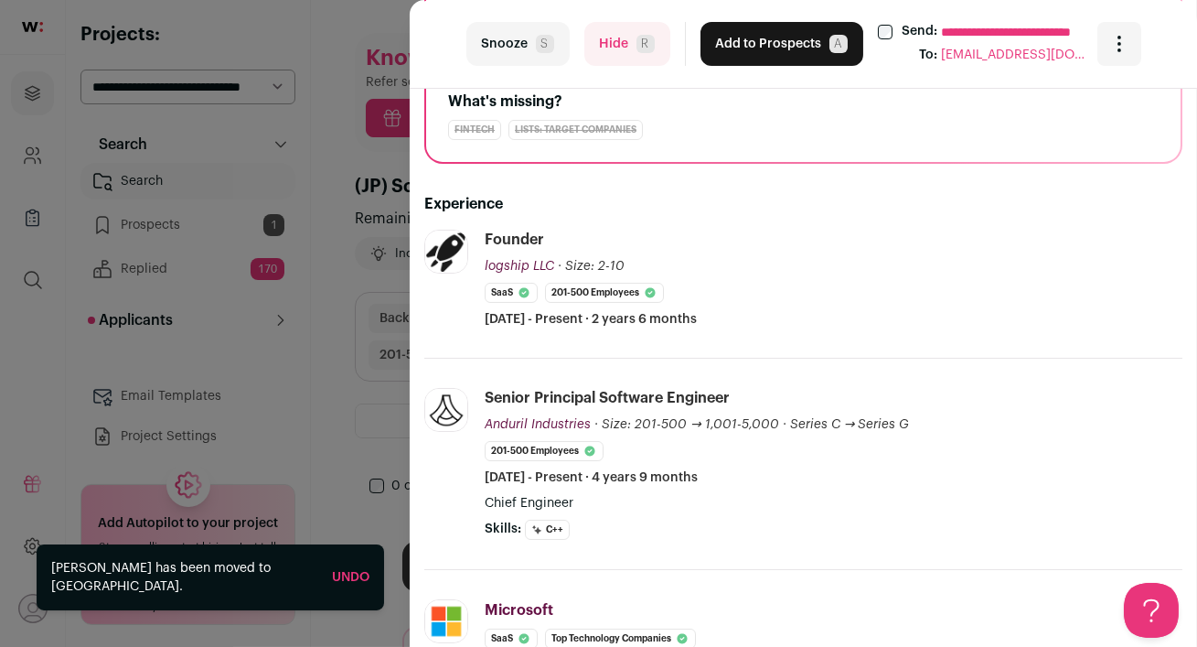
click at [595, 57] on button "Hide R" at bounding box center [627, 44] width 86 height 44
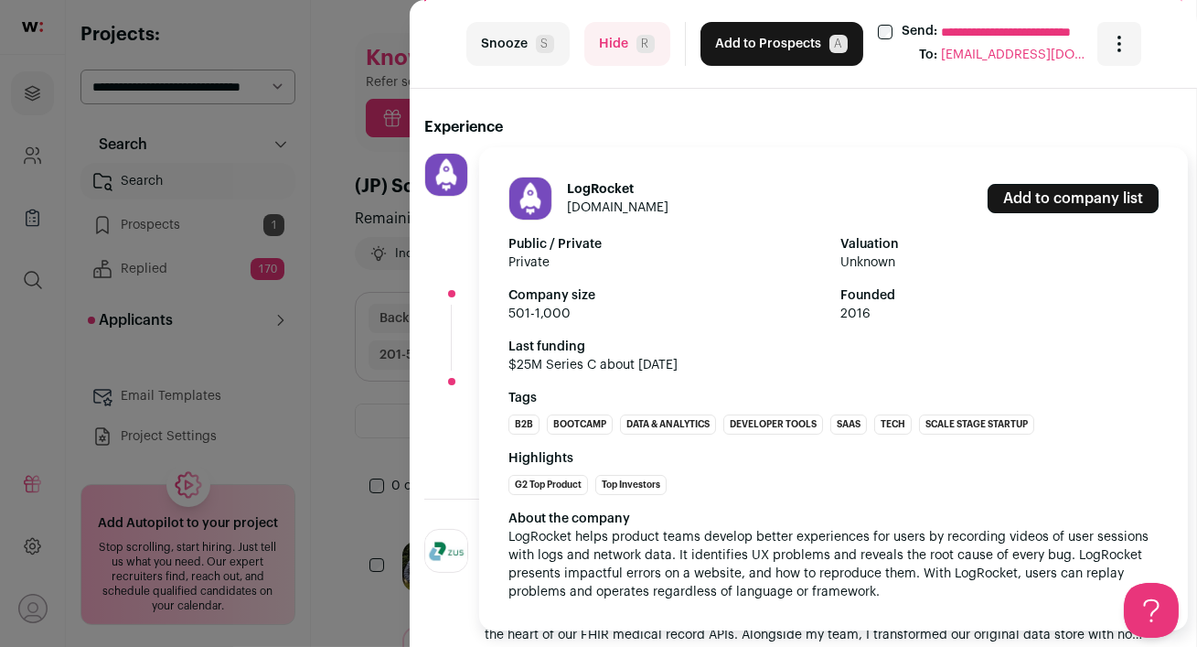
scroll to position [368, 0]
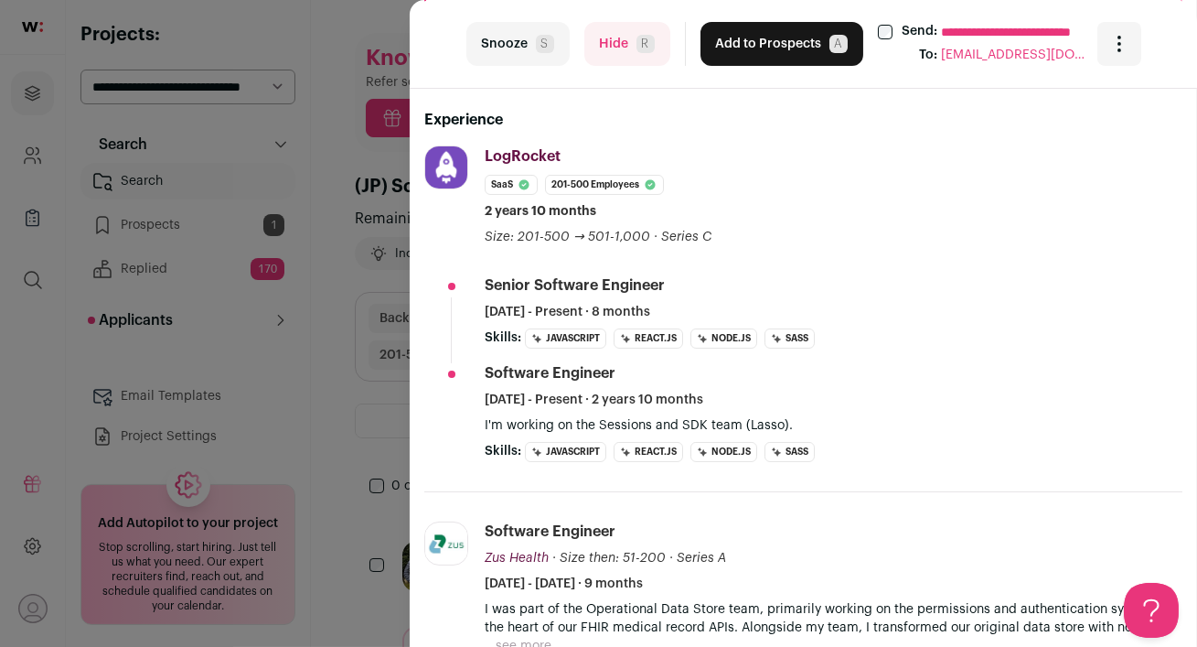
click at [616, 51] on button "Hide R" at bounding box center [627, 44] width 86 height 44
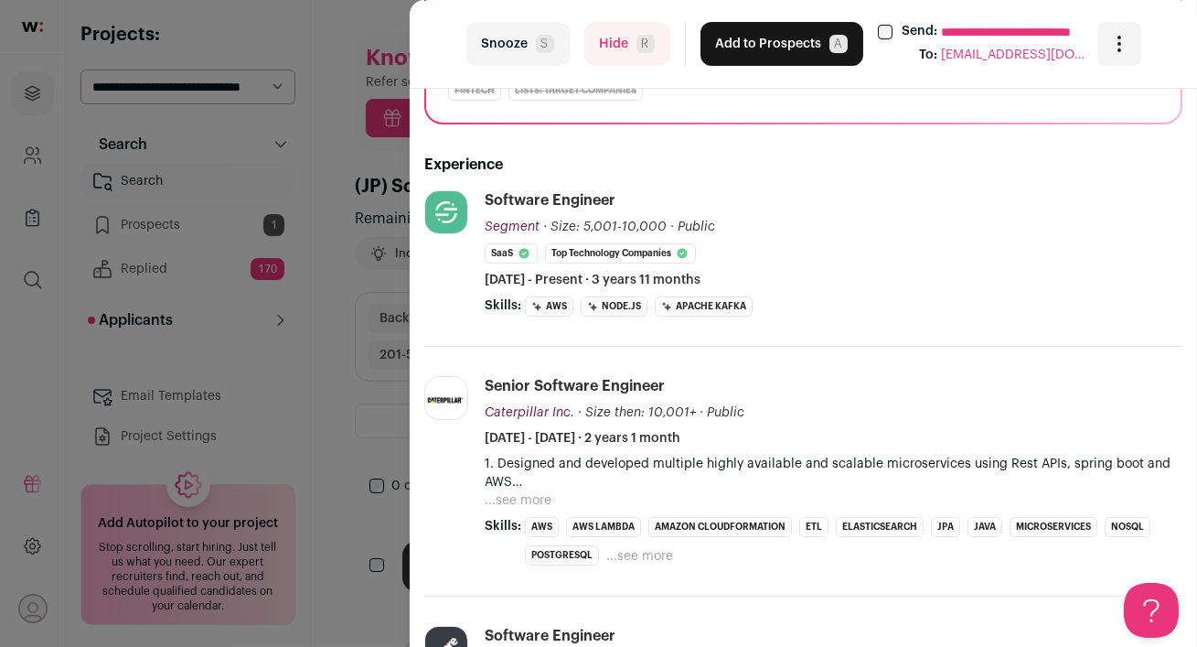
scroll to position [0, 0]
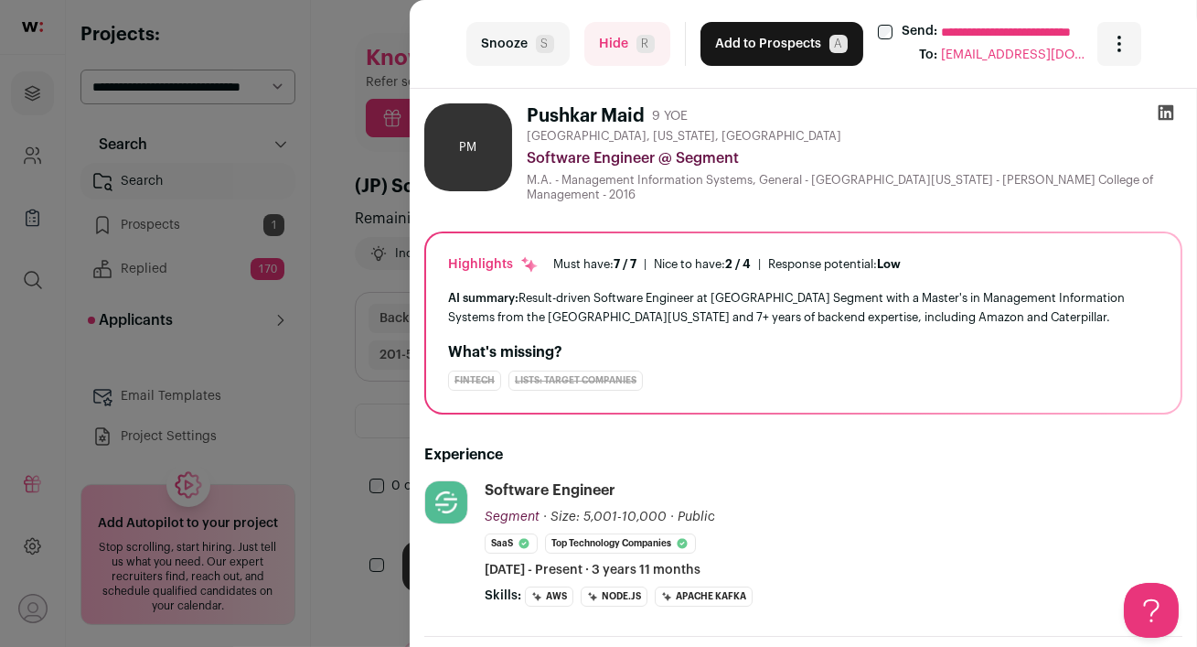
click at [614, 55] on button "Hide R" at bounding box center [627, 44] width 86 height 44
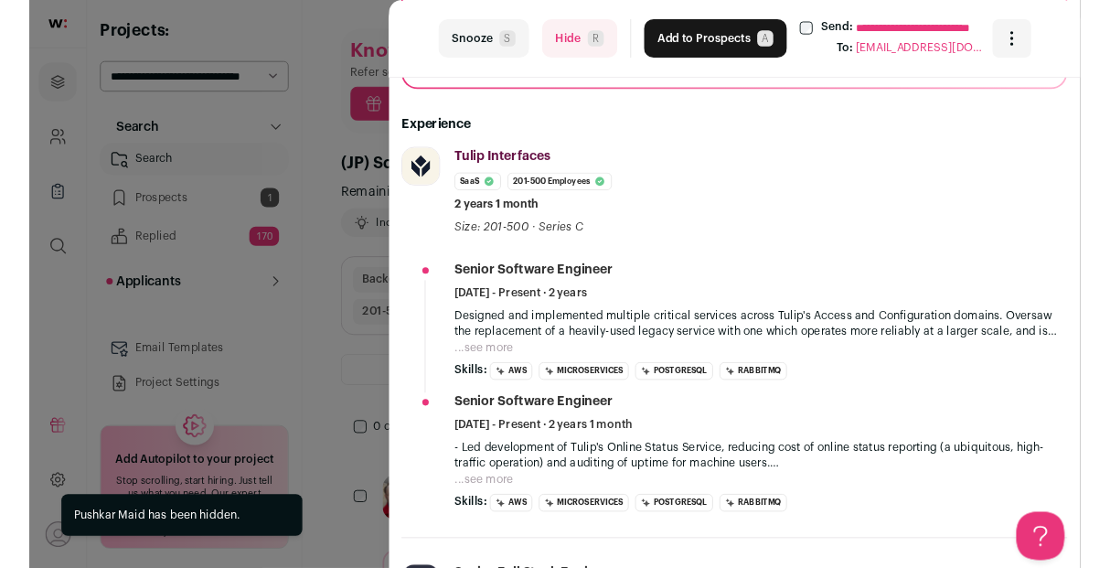
scroll to position [305, 0]
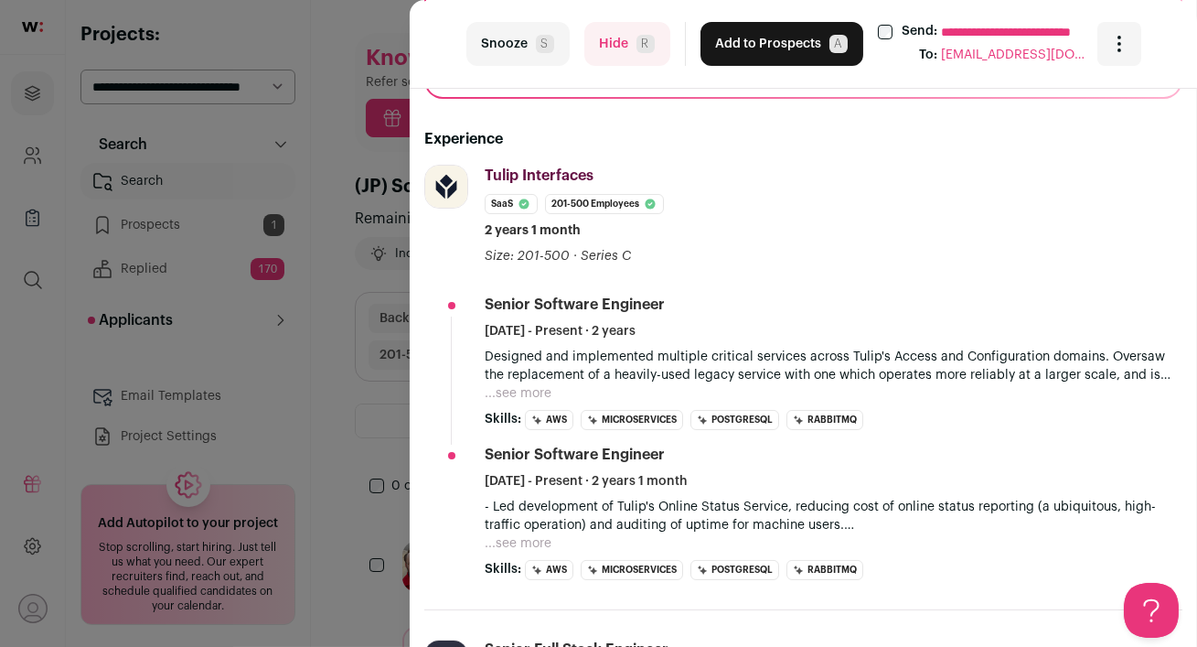
click at [601, 64] on button "Hide R" at bounding box center [627, 44] width 86 height 44
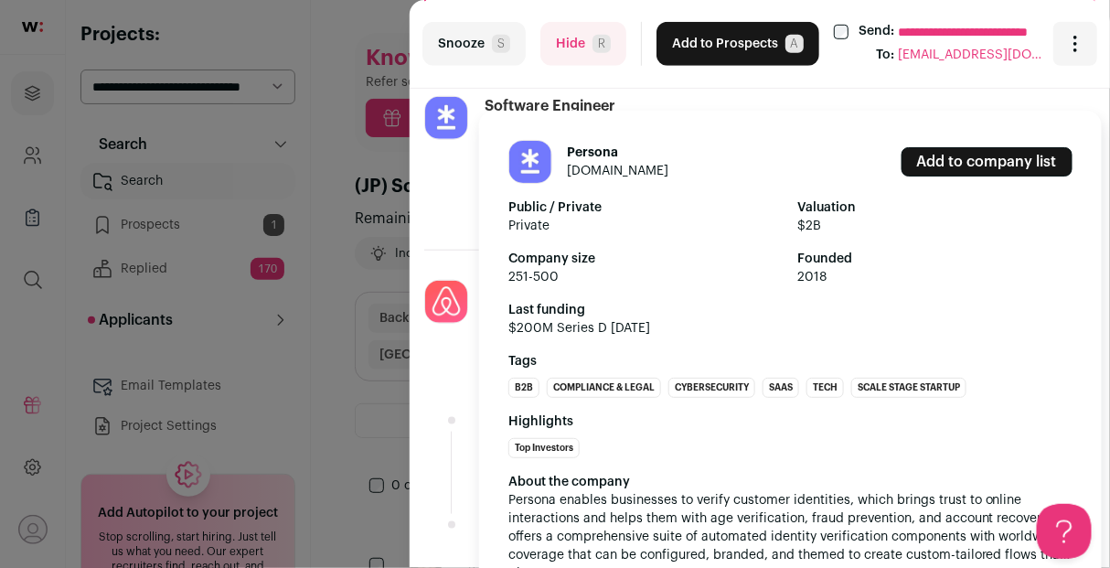
scroll to position [376, 0]
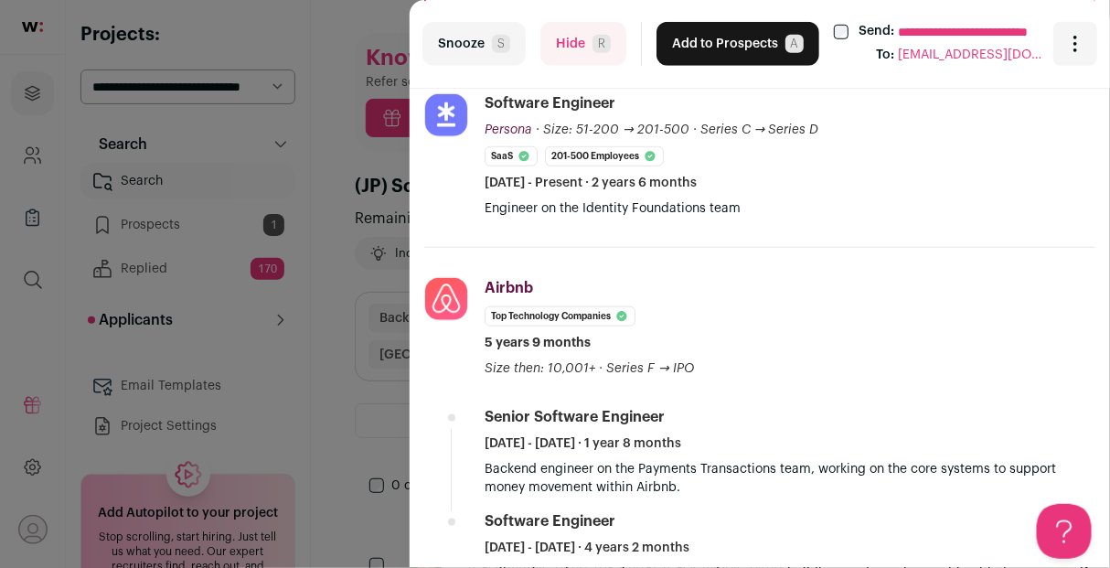
click at [570, 50] on button "Hide R" at bounding box center [584, 44] width 86 height 44
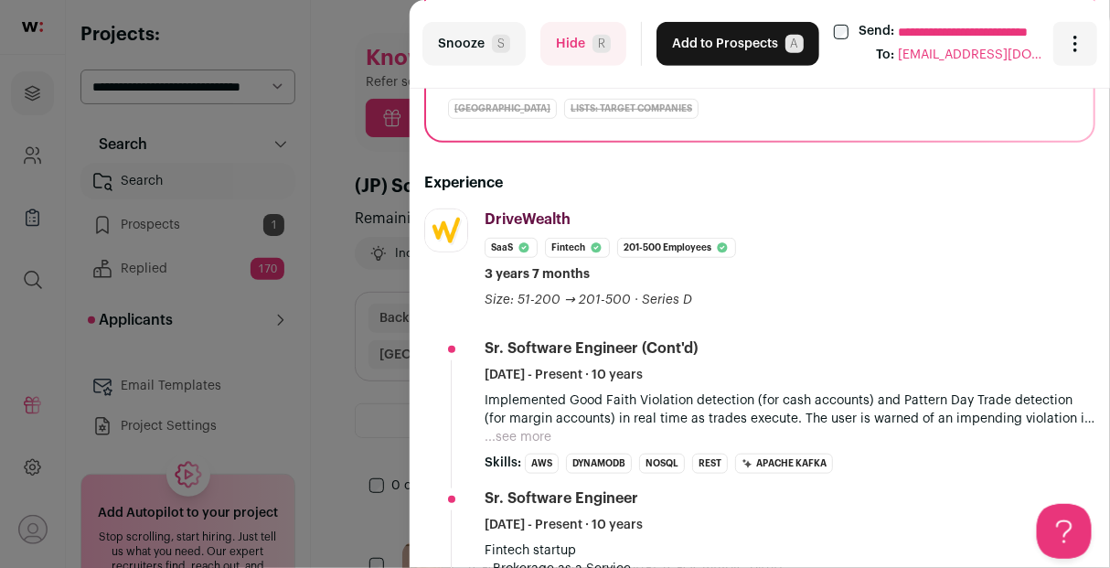
scroll to position [232, 0]
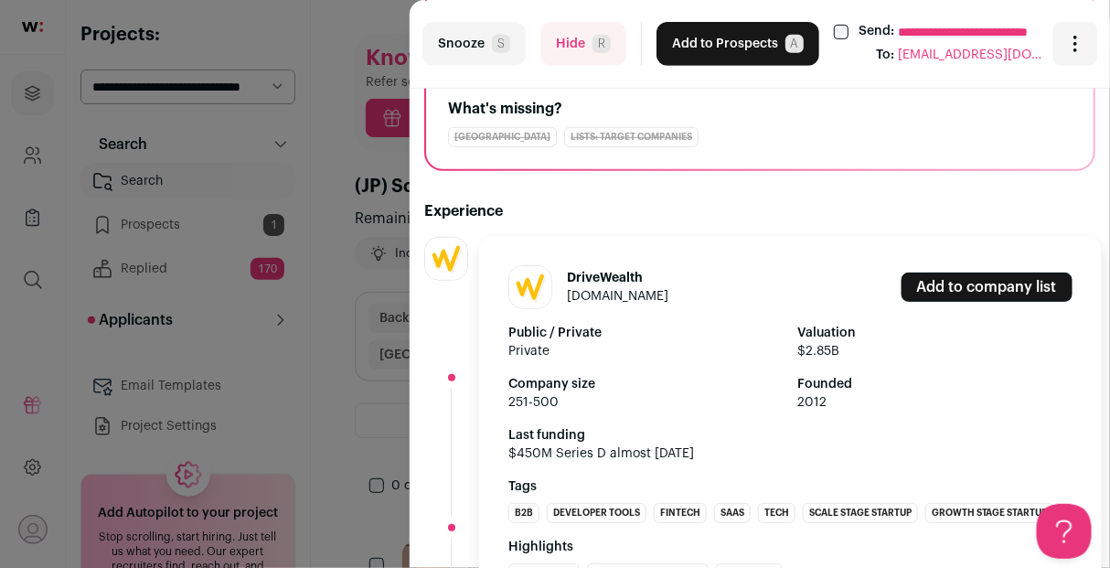
click at [437, 268] on img at bounding box center [446, 259] width 42 height 42
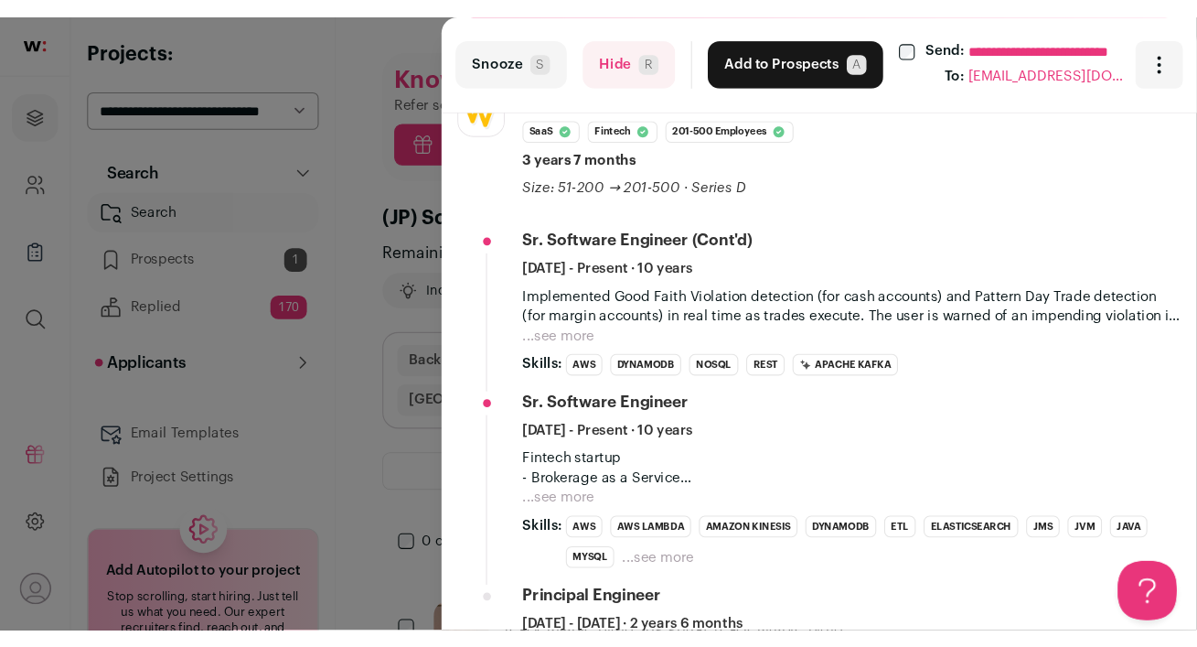
scroll to position [402, 0]
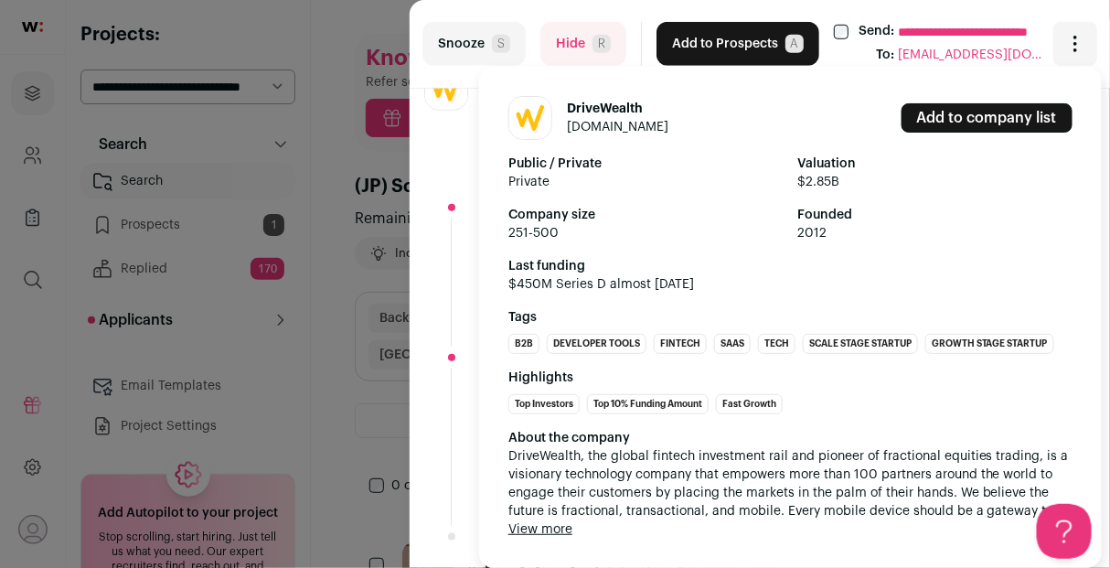
click at [448, 102] on img at bounding box center [446, 89] width 42 height 42
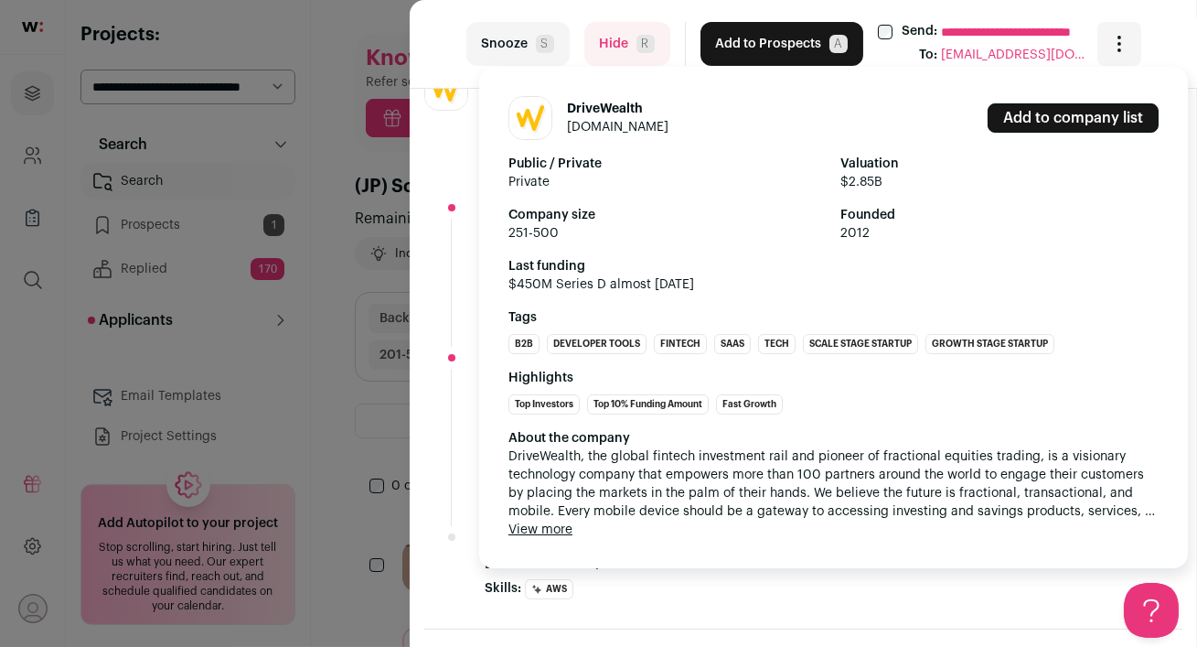
click at [544, 530] on button "View more" at bounding box center [541, 529] width 64 height 18
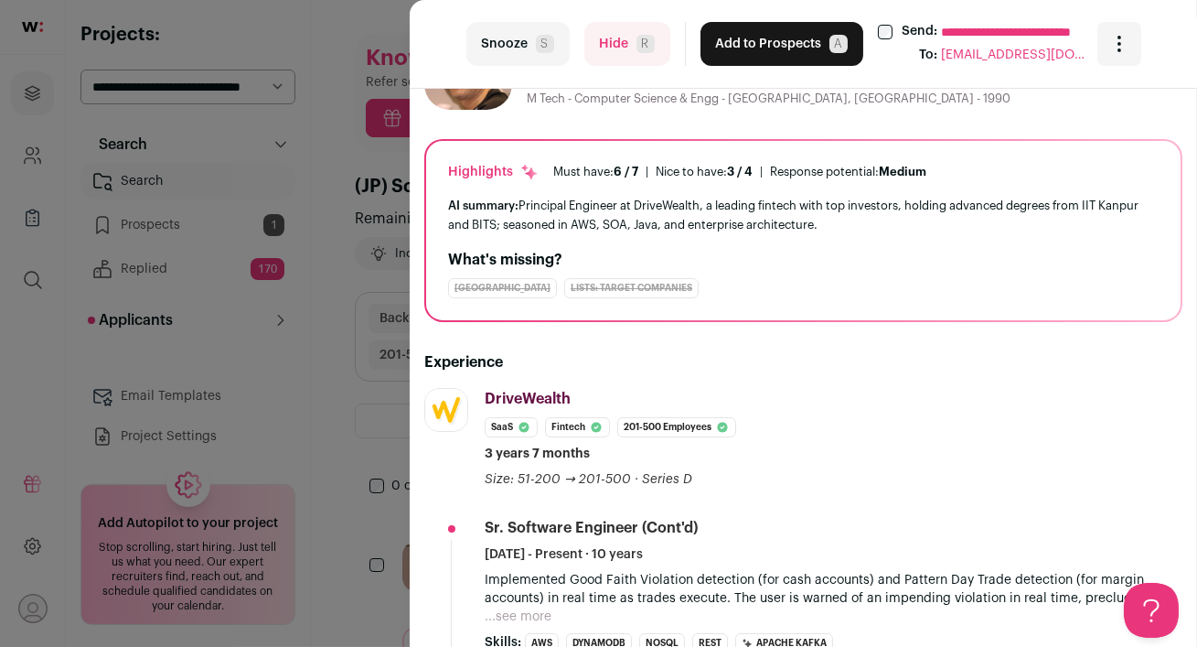
scroll to position [0, 0]
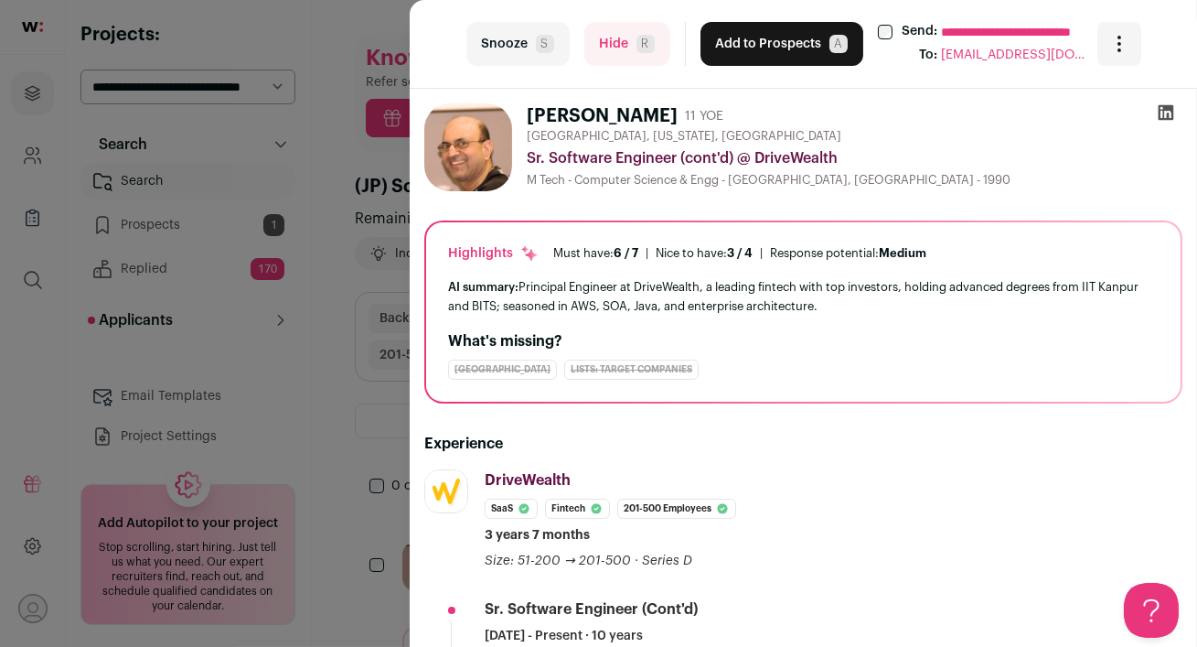
click at [617, 38] on button "Hide R" at bounding box center [627, 44] width 86 height 44
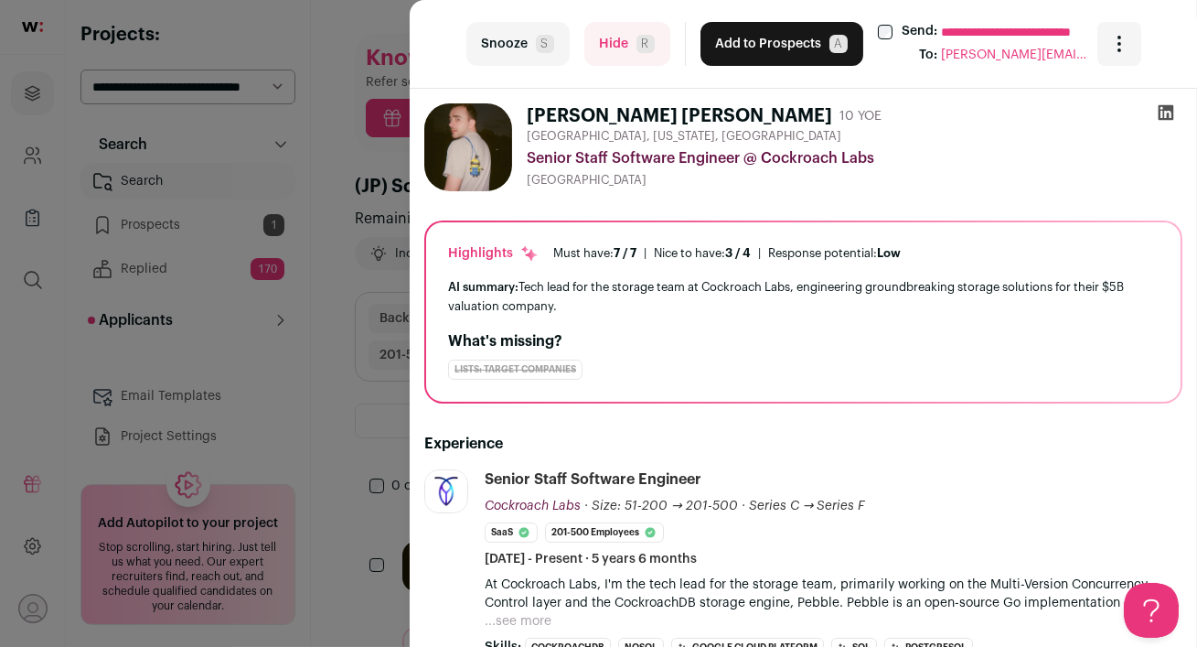
click at [739, 45] on button "Add to Prospects A" at bounding box center [782, 44] width 163 height 44
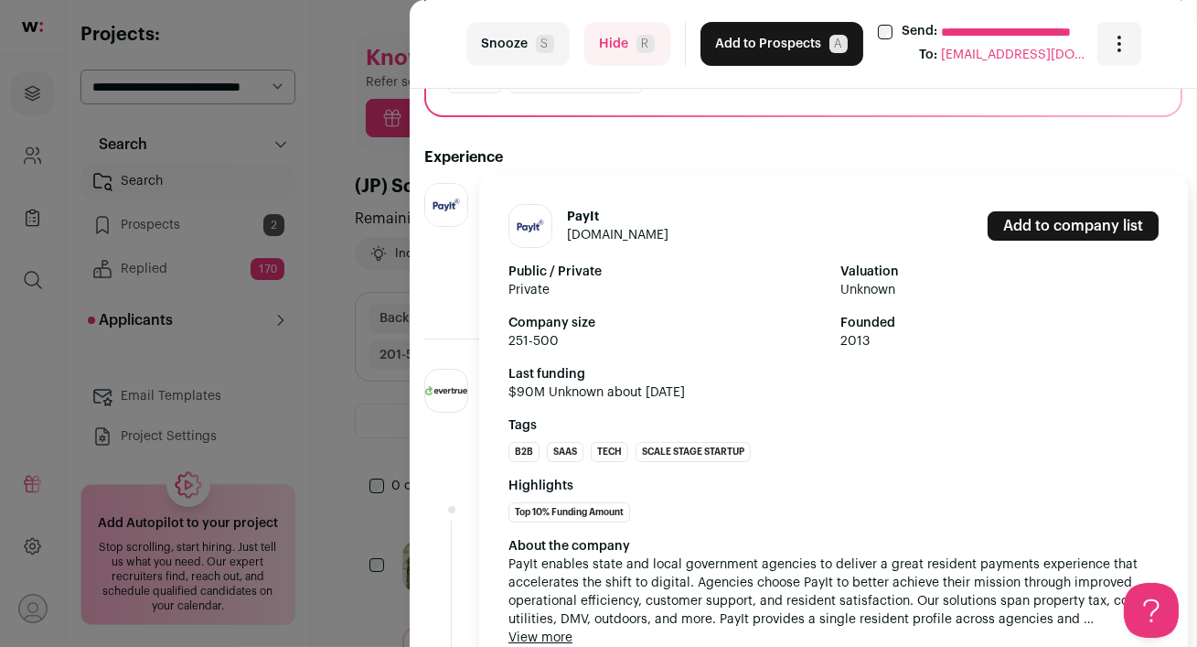
scroll to position [342, 0]
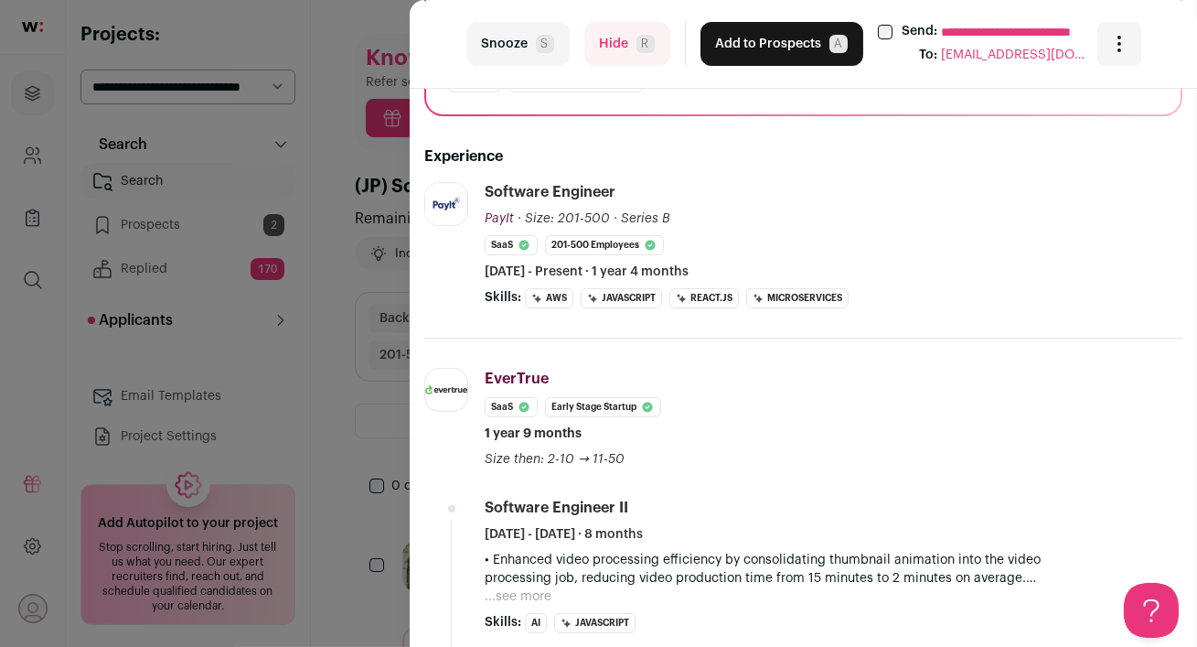
click at [623, 49] on button "Hide R" at bounding box center [627, 44] width 86 height 44
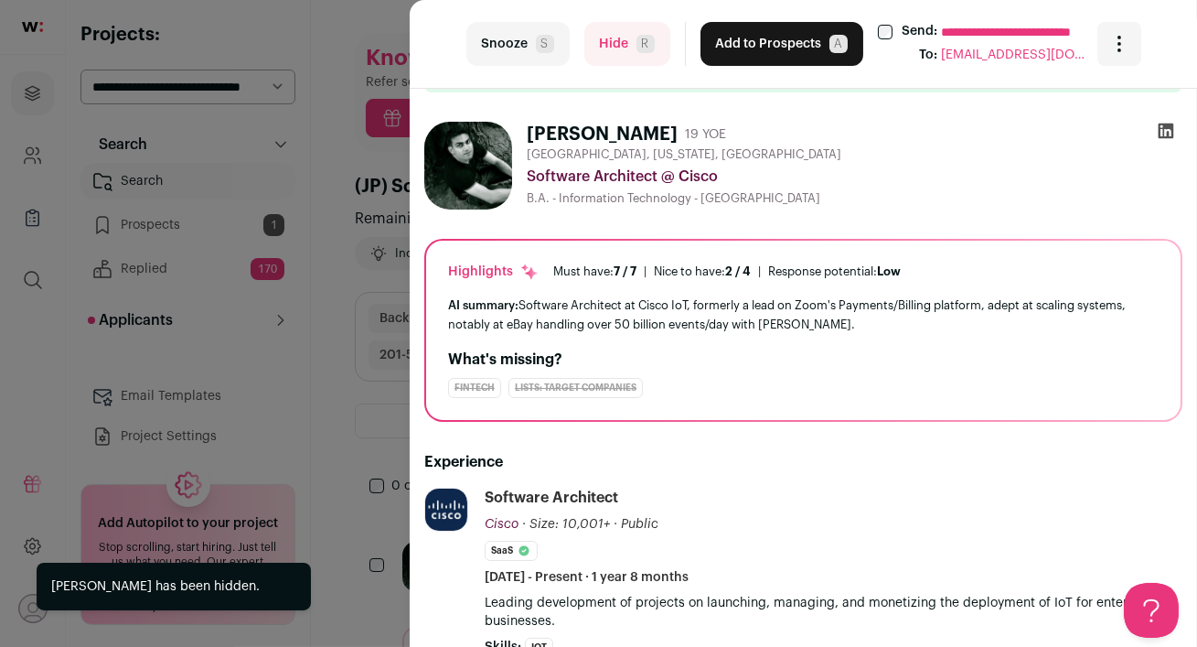
scroll to position [48, 0]
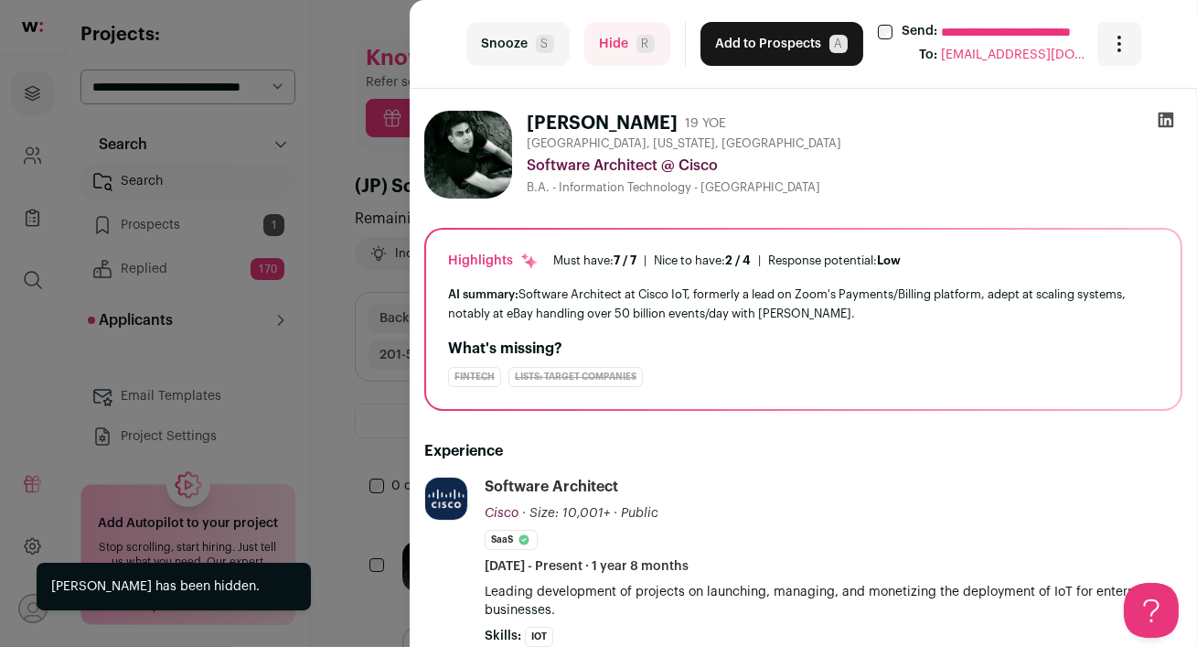
click at [605, 54] on button "Hide R" at bounding box center [627, 44] width 86 height 44
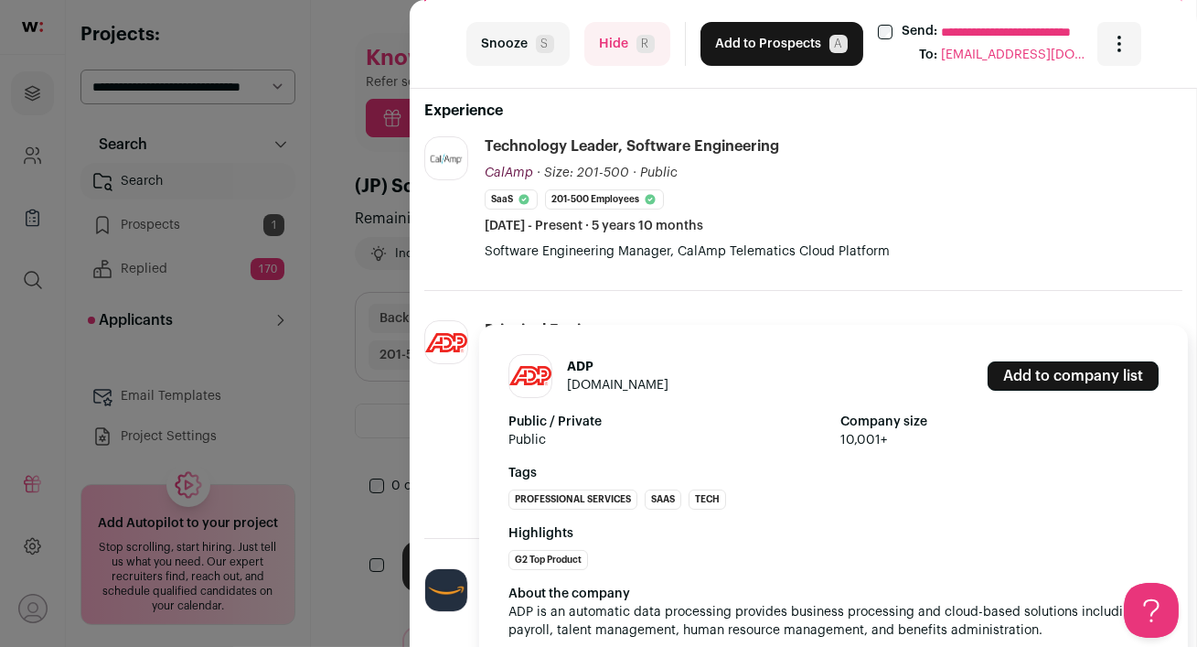
scroll to position [349, 0]
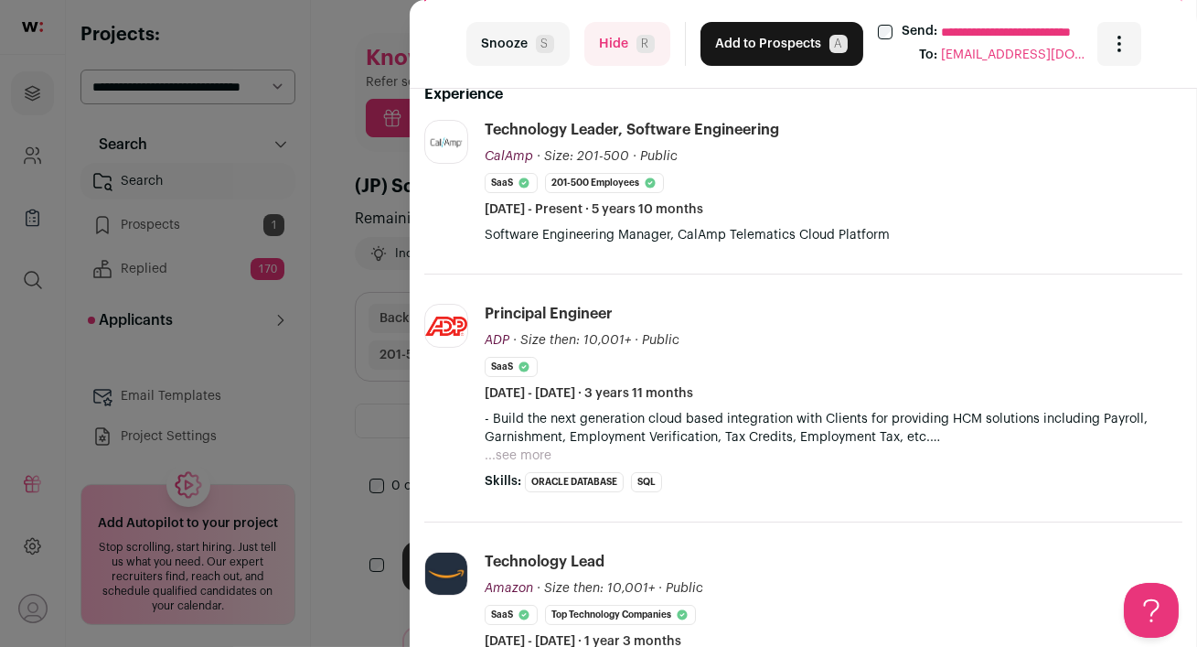
click at [604, 42] on button "Hide R" at bounding box center [627, 44] width 86 height 44
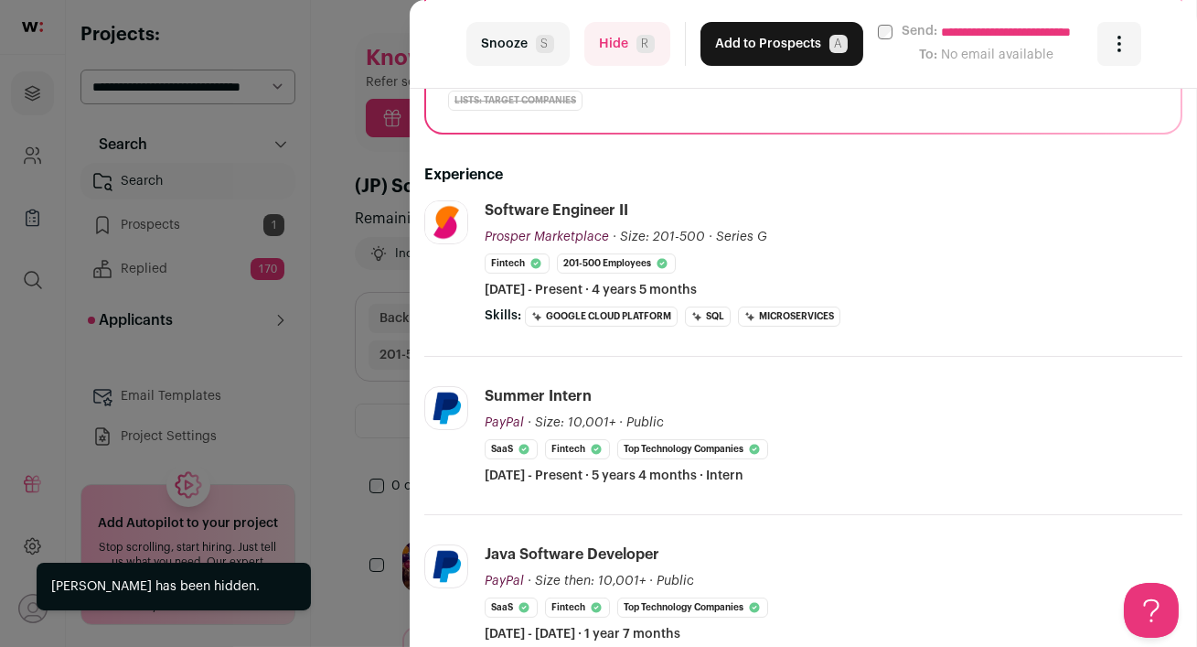
scroll to position [0, 0]
